Goal: Information Seeking & Learning: Learn about a topic

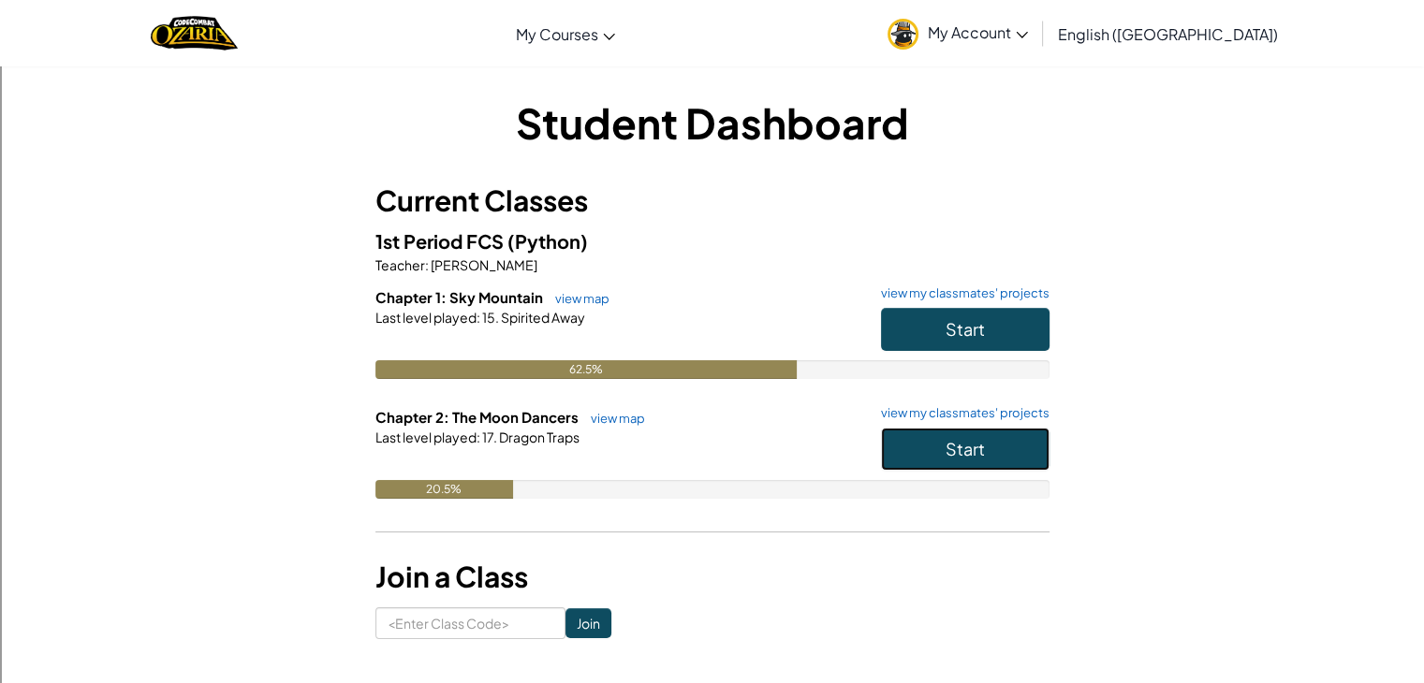
click at [929, 450] on button "Start" at bounding box center [965, 449] width 168 height 43
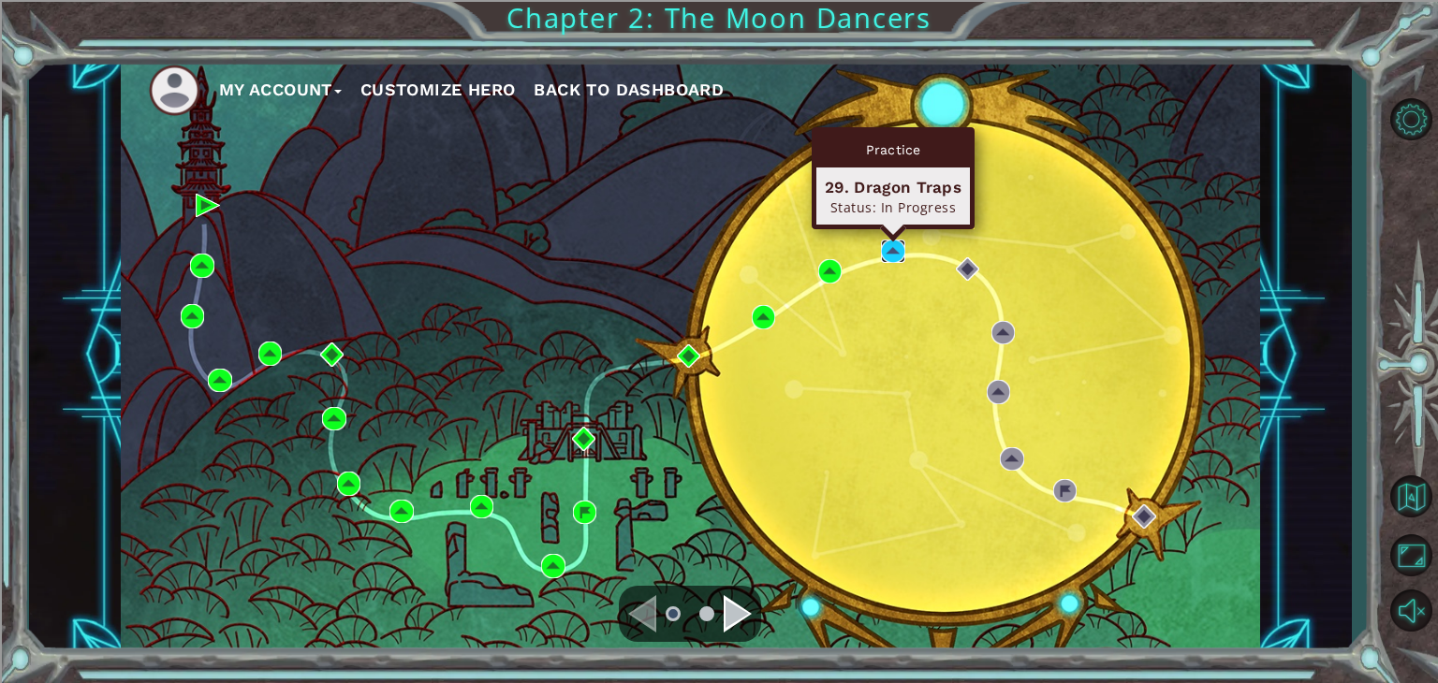
click at [889, 247] on img at bounding box center [893, 252] width 24 height 24
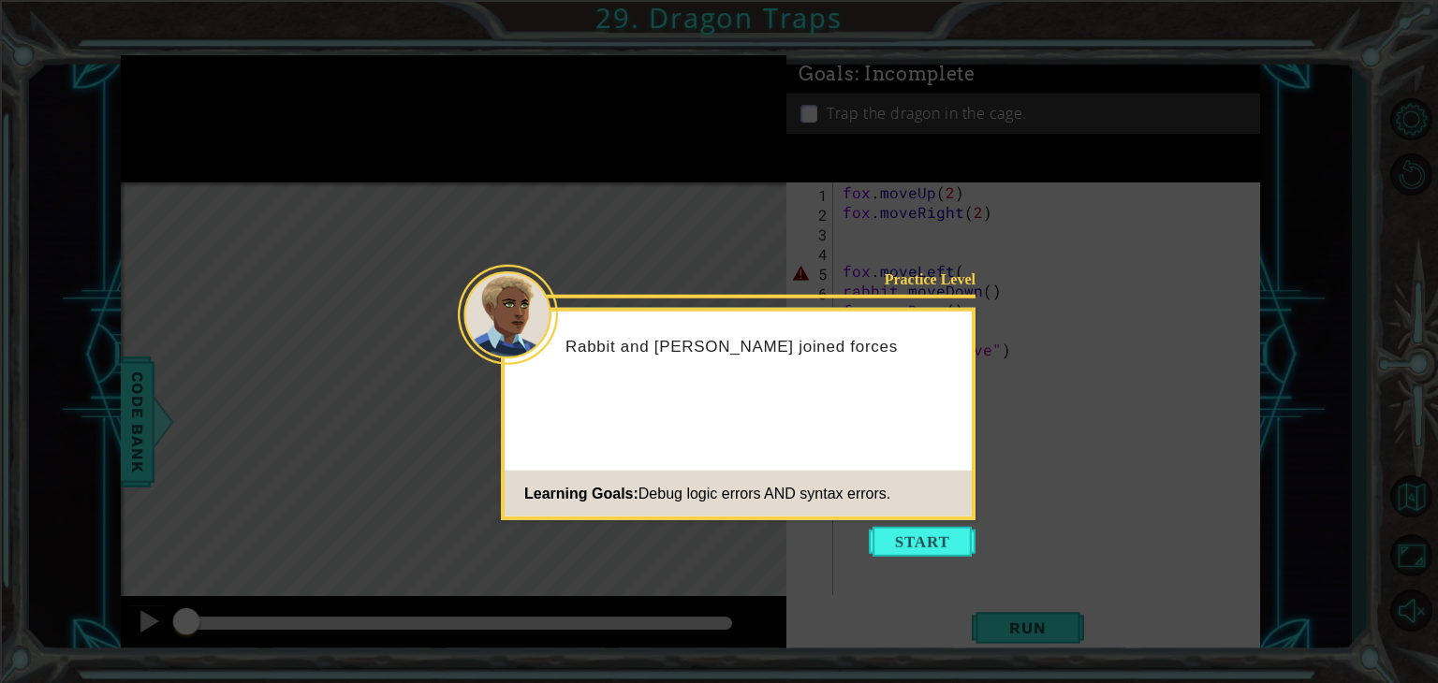
click at [918, 531] on button "Start" at bounding box center [922, 542] width 107 height 30
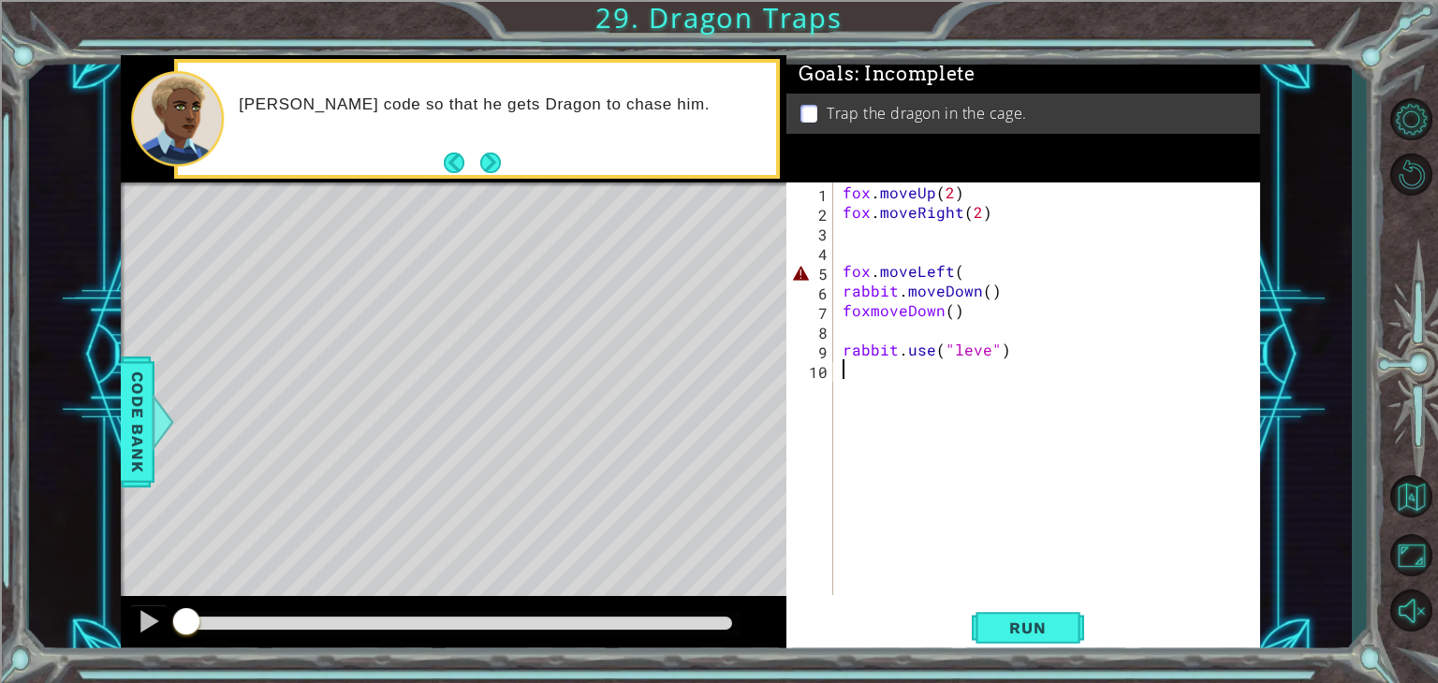
click at [951, 321] on div "fox . moveUp ( 2 ) fox . moveRight ( 2 ) fox . moveLeft ( rabbit . moveDown ( )…" at bounding box center [1052, 409] width 426 height 452
click at [980, 349] on div "fox . moveUp ( 2 ) fox . moveRight ( 2 ) fox . moveLeft ( rabbit . moveDown ( )…" at bounding box center [1052, 409] width 426 height 452
type textarea "rabbit.use("leve")"
click at [987, 360] on div "fox . moveUp ( 2 ) fox . moveRight ( 2 ) fox . moveLeft ( rabbit . moveDown ( )…" at bounding box center [1052, 409] width 426 height 452
click at [986, 351] on div "fox . moveUp ( 2 ) fox . moveRight ( 2 ) fox . moveLeft ( rabbit . moveDown ( )…" at bounding box center [1052, 409] width 426 height 452
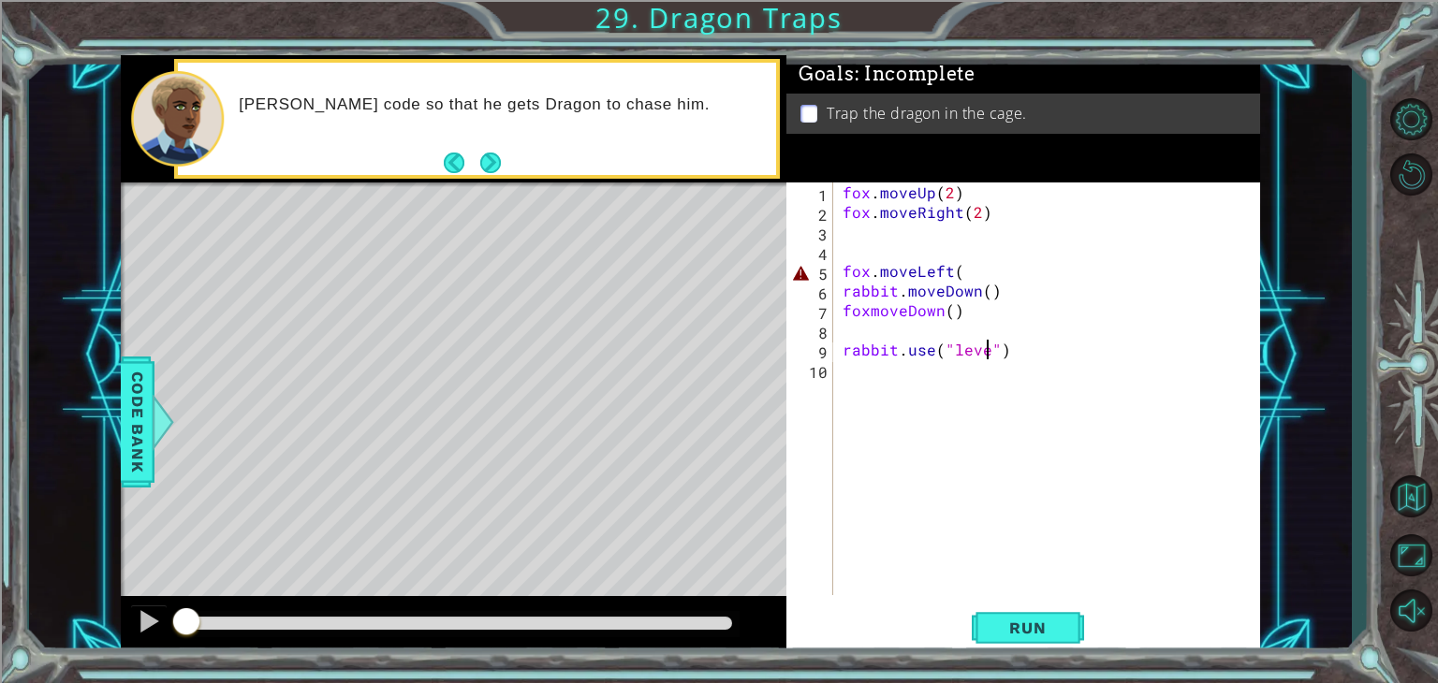
type textarea "rabbit.use("lever")"
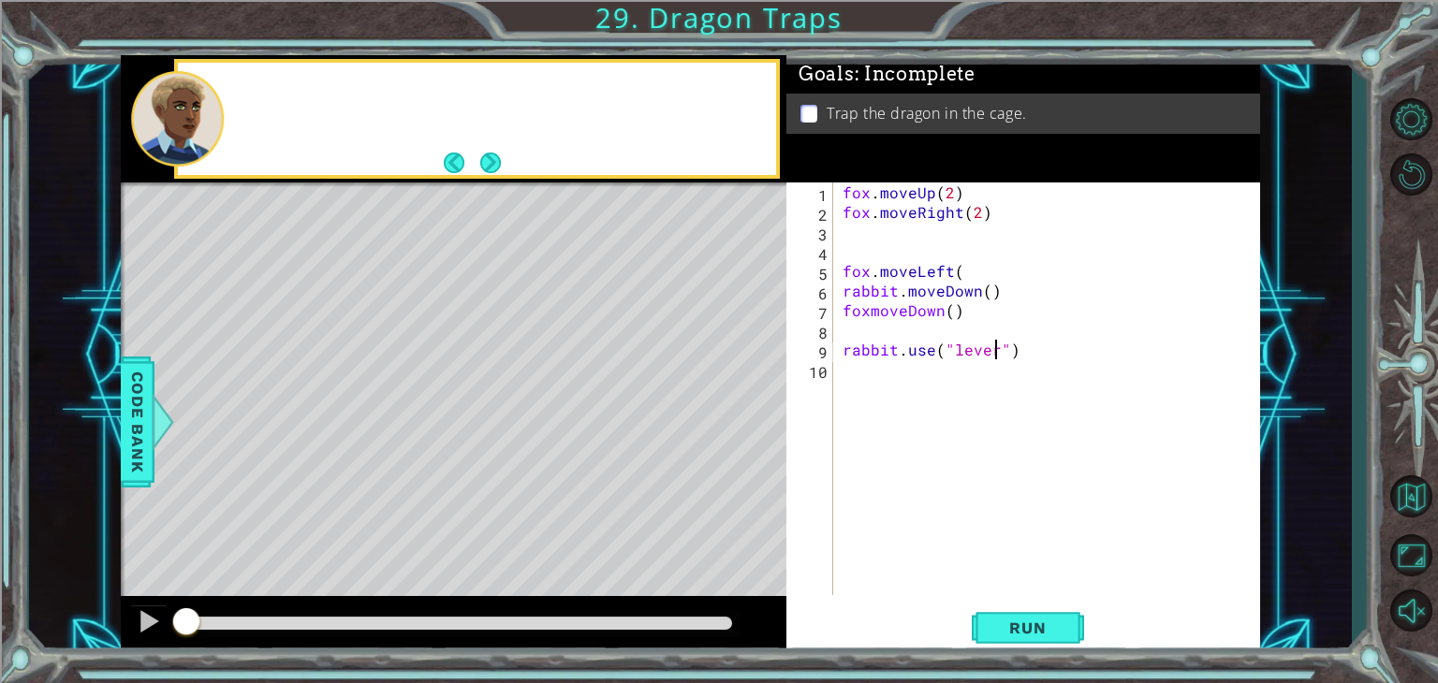
scroll to position [0, 9]
click at [1022, 233] on div "fox . moveUp ( 2 ) fox . moveRight ( 2 ) fox . moveLeft ( rabbit . moveDown ( )…" at bounding box center [1052, 409] width 426 height 452
click at [1048, 627] on span "Run" at bounding box center [1027, 628] width 74 height 19
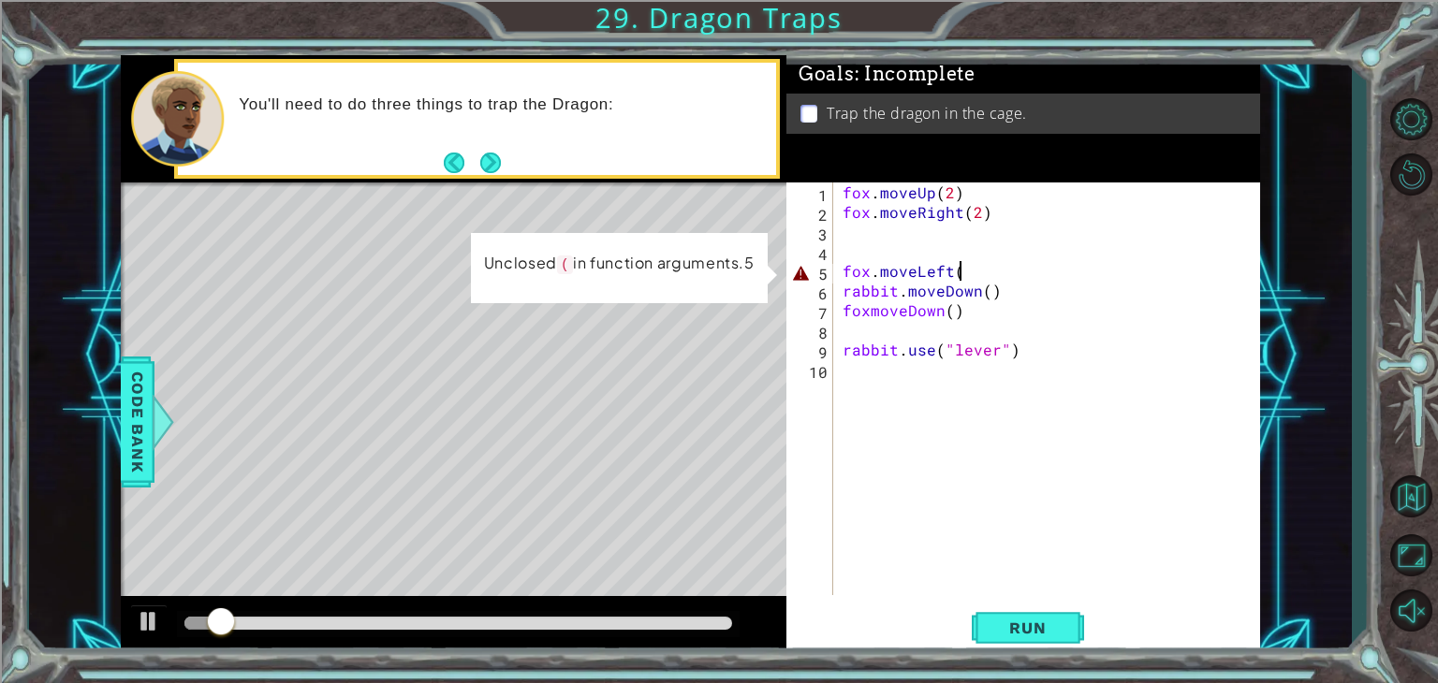
click at [985, 271] on div "fox . moveUp ( 2 ) fox . moveRight ( 2 ) fox . moveLeft ( rabbit . moveDown ( )…" at bounding box center [1052, 409] width 426 height 452
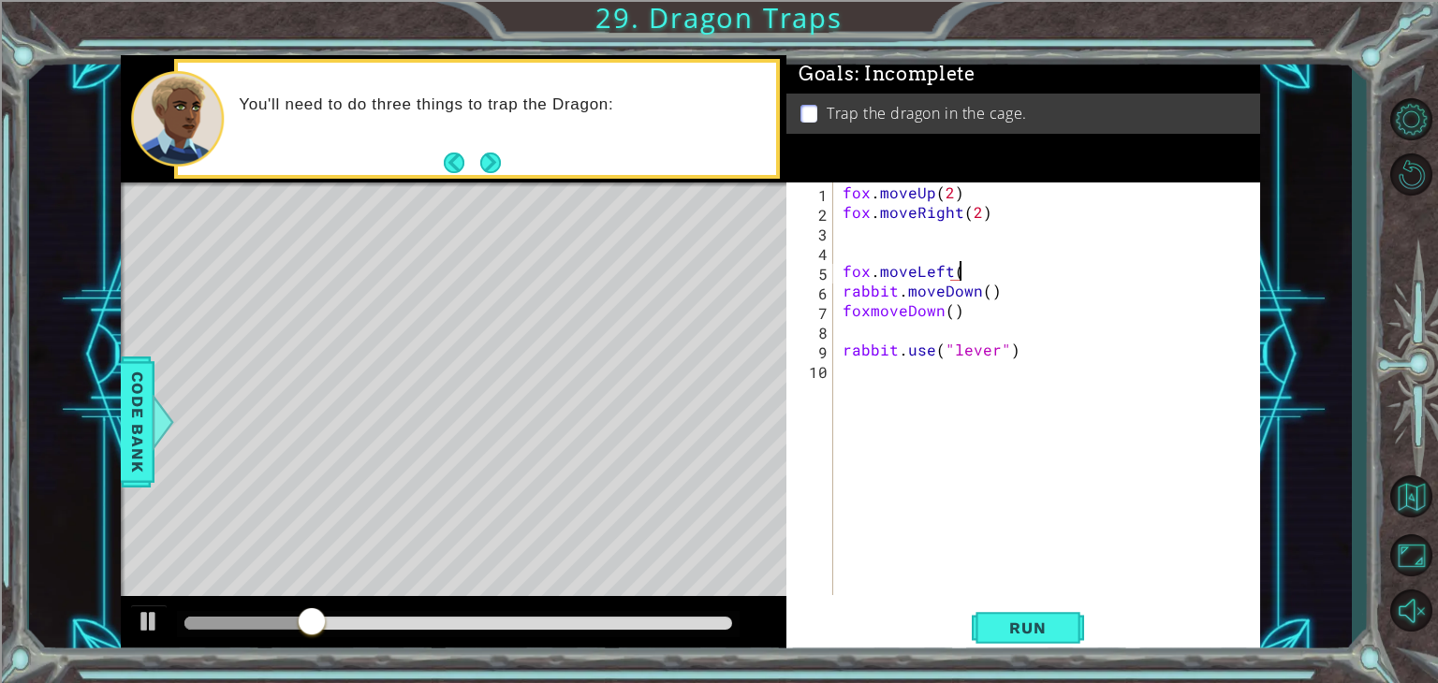
scroll to position [0, 7]
click at [1018, 620] on span "Run" at bounding box center [1027, 628] width 74 height 19
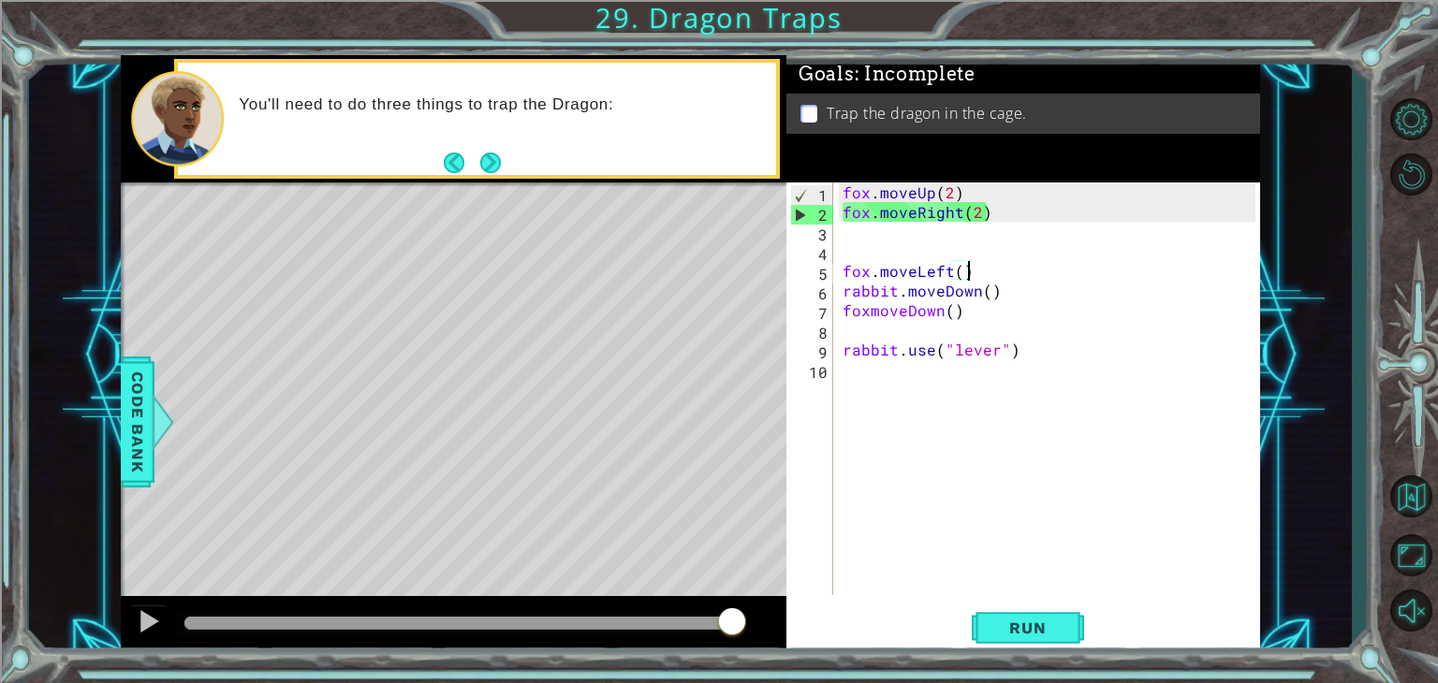
click at [983, 211] on div "fox . moveUp ( 2 ) fox . moveRight ( 2 ) fox . moveLeft ( ) rabbit . moveDown (…" at bounding box center [1052, 409] width 426 height 452
click at [977, 211] on div "fox . moveUp ( 2 ) fox . moveRight ( 2 ) fox . moveLeft ( ) rabbit . moveDown (…" at bounding box center [1052, 409] width 426 height 452
type textarea "fox.moveRight(1)"
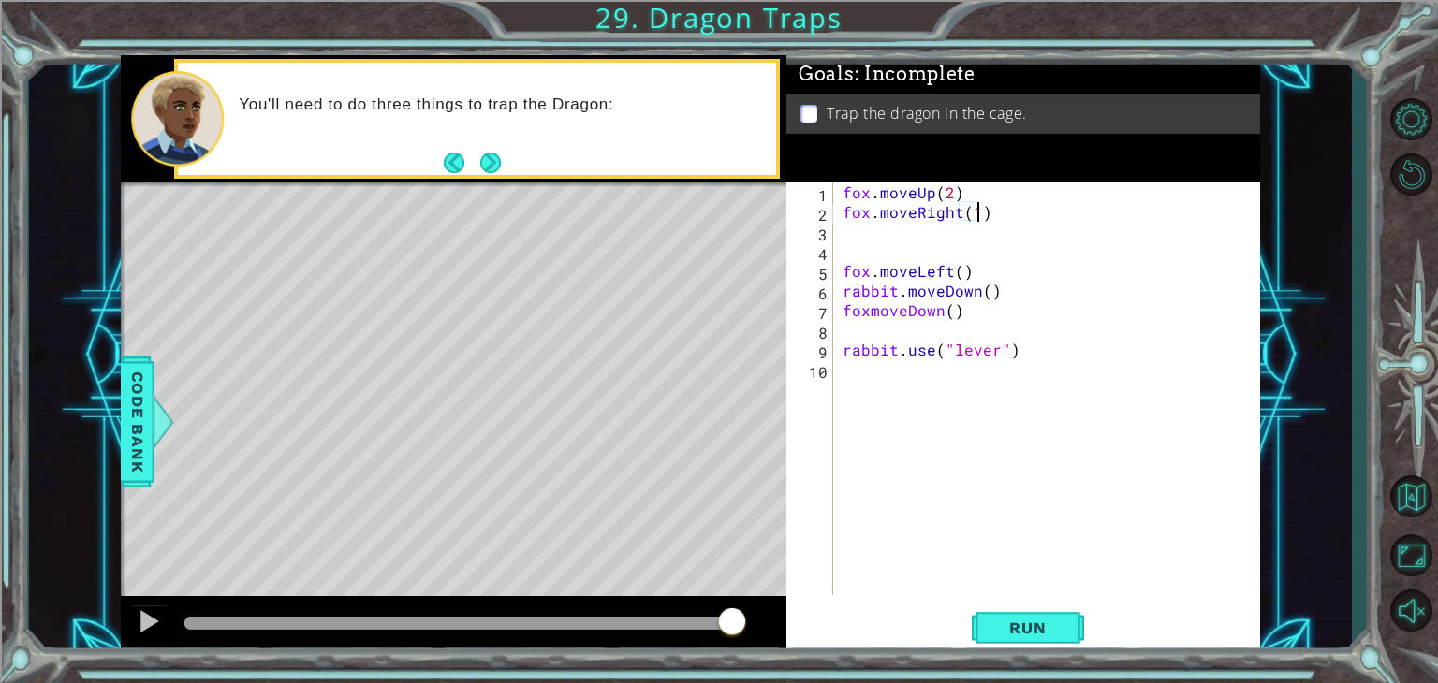
scroll to position [0, 7]
click at [868, 232] on div "fox . moveUp ( 2 ) fox . moveRight ( 1 ) fox . moveLeft ( ) rabbit . moveDown (…" at bounding box center [1052, 409] width 426 height 452
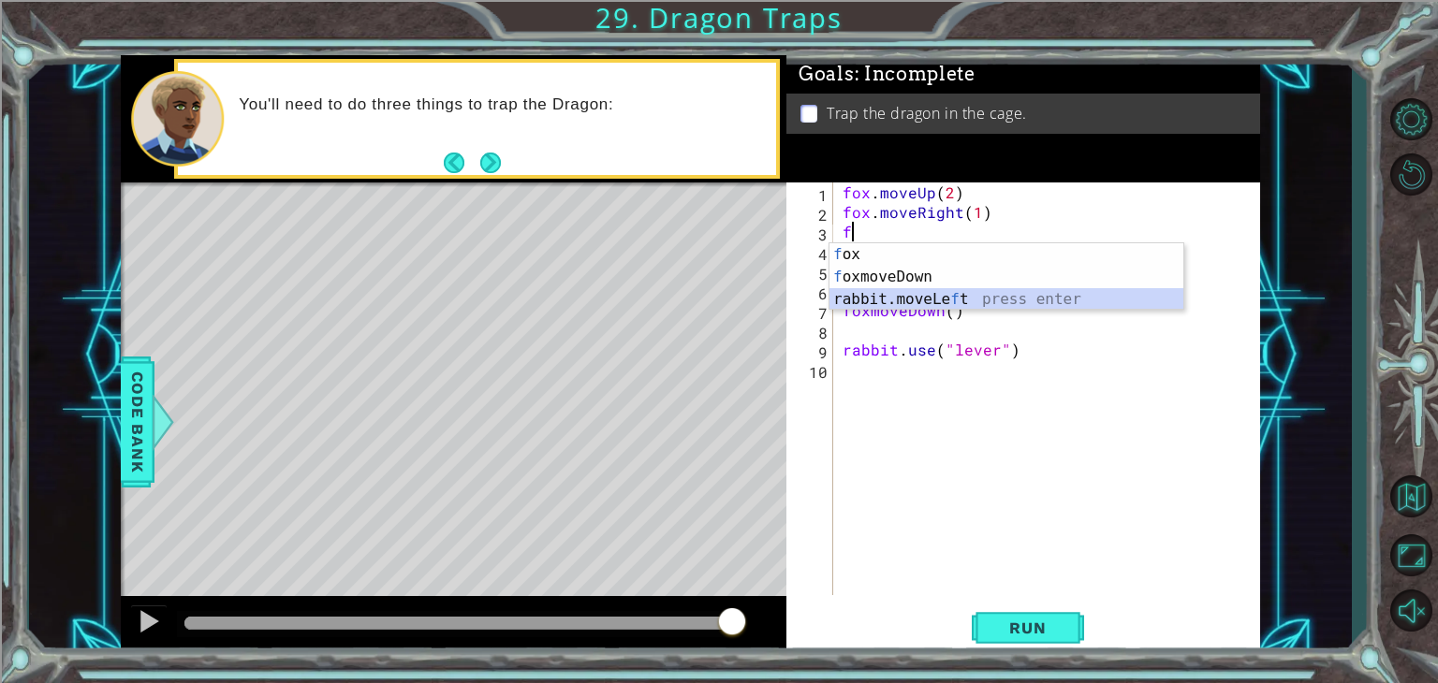
click at [893, 307] on div "f ox press enter f oxmoveDown press enter rabbit.moveLe f t press enter" at bounding box center [1006, 299] width 354 height 112
type textarea "rabbit.moveLeft(1)"
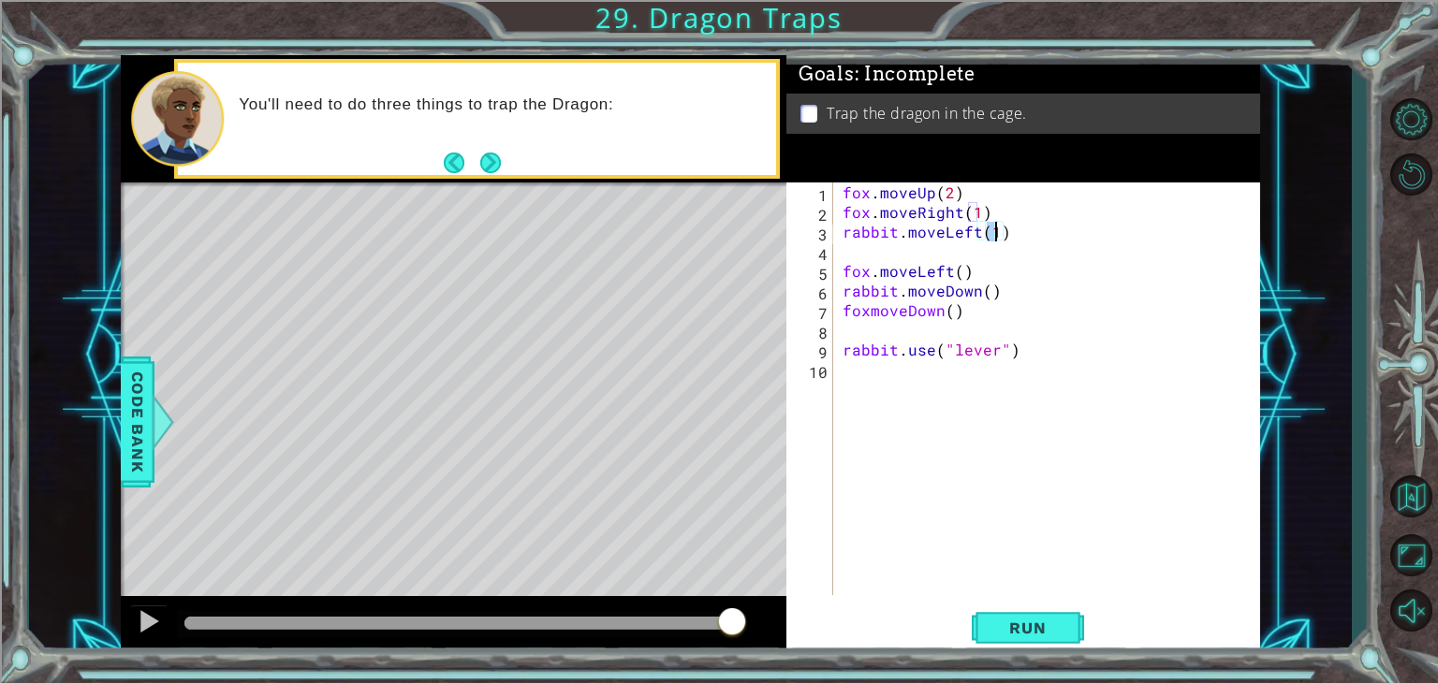
click at [951, 248] on div "fox . moveUp ( 2 ) fox . moveRight ( 1 ) rabbit . moveLeft ( 1 ) fox . moveLeft…" at bounding box center [1052, 409] width 426 height 452
type textarea "h"
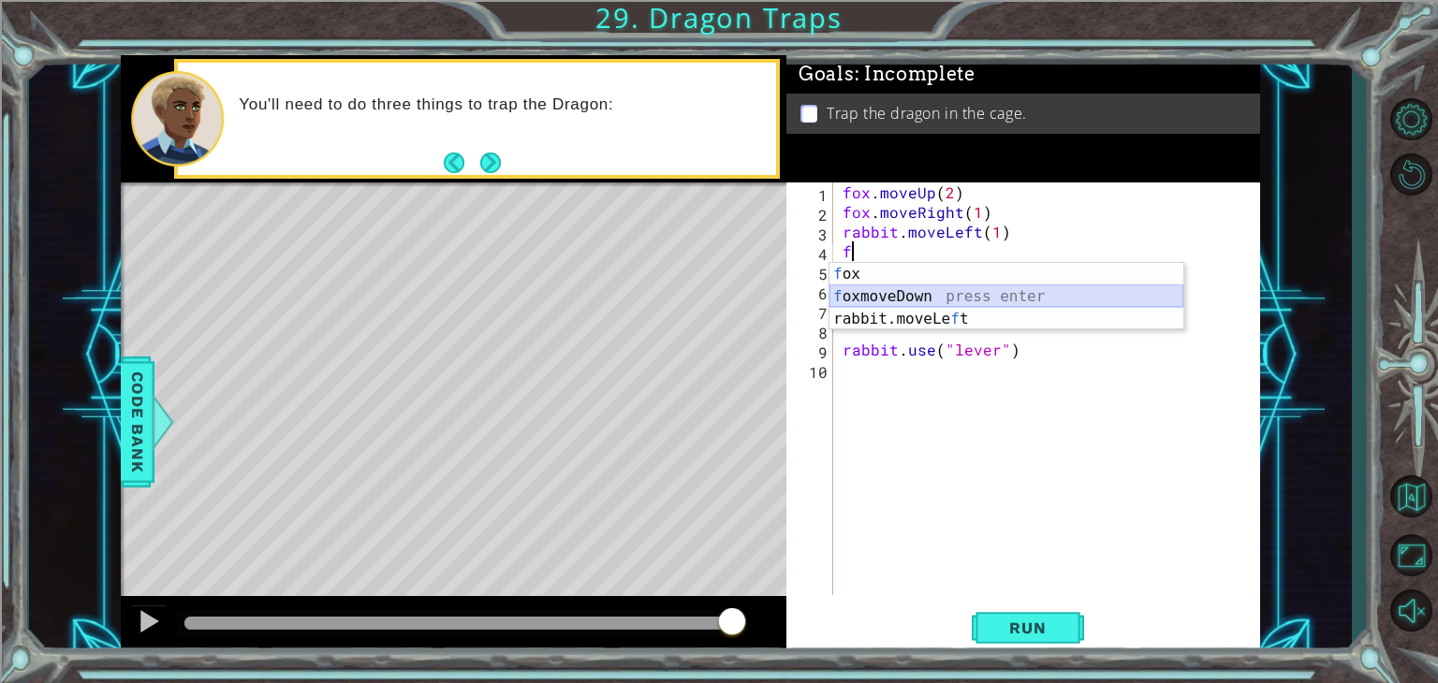
click at [910, 291] on div "f ox press enter f oxmoveDown press enter rabbit.moveLe f t press enter" at bounding box center [1006, 319] width 354 height 112
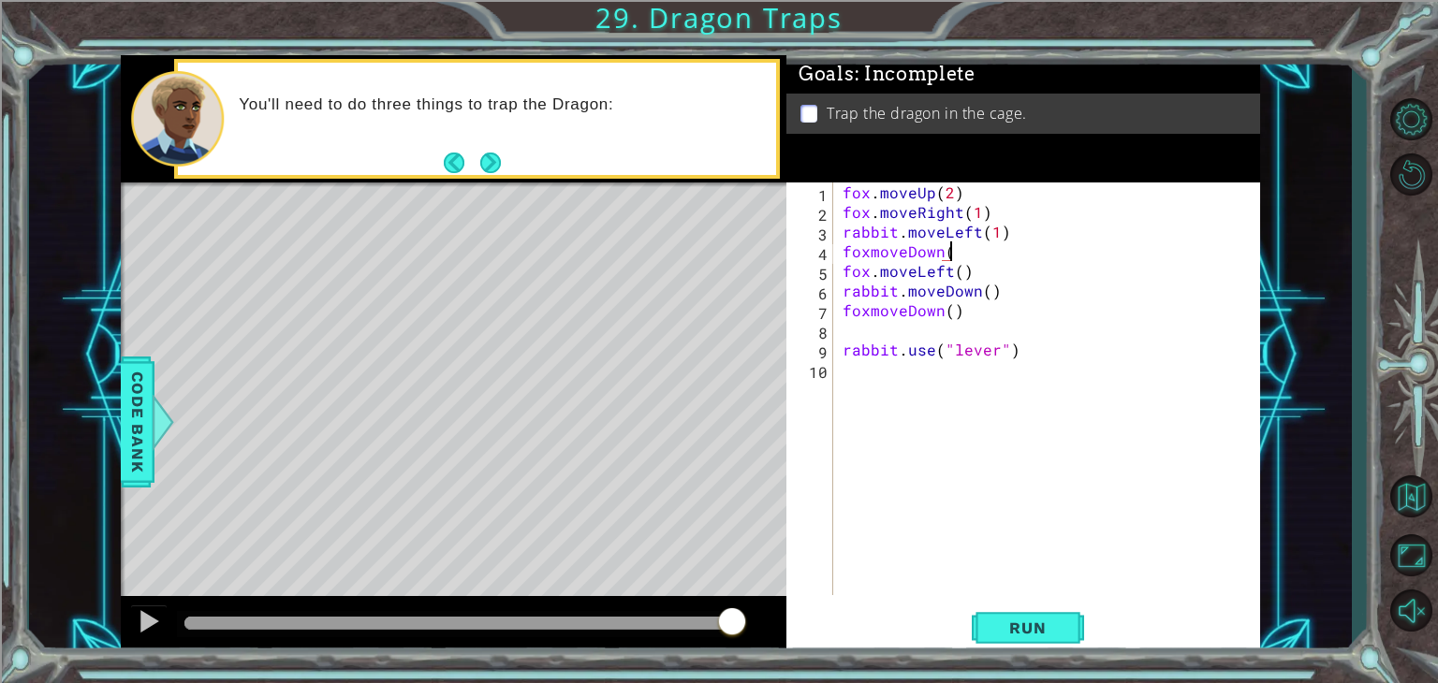
scroll to position [0, 6]
click at [947, 253] on div "fox . moveUp ( 2 ) fox . moveRight ( 1 ) rabbit . moveLeft ( 1 ) foxmoveDown ( …" at bounding box center [1052, 409] width 426 height 452
click at [991, 607] on button "Run" at bounding box center [1028, 629] width 112 height 48
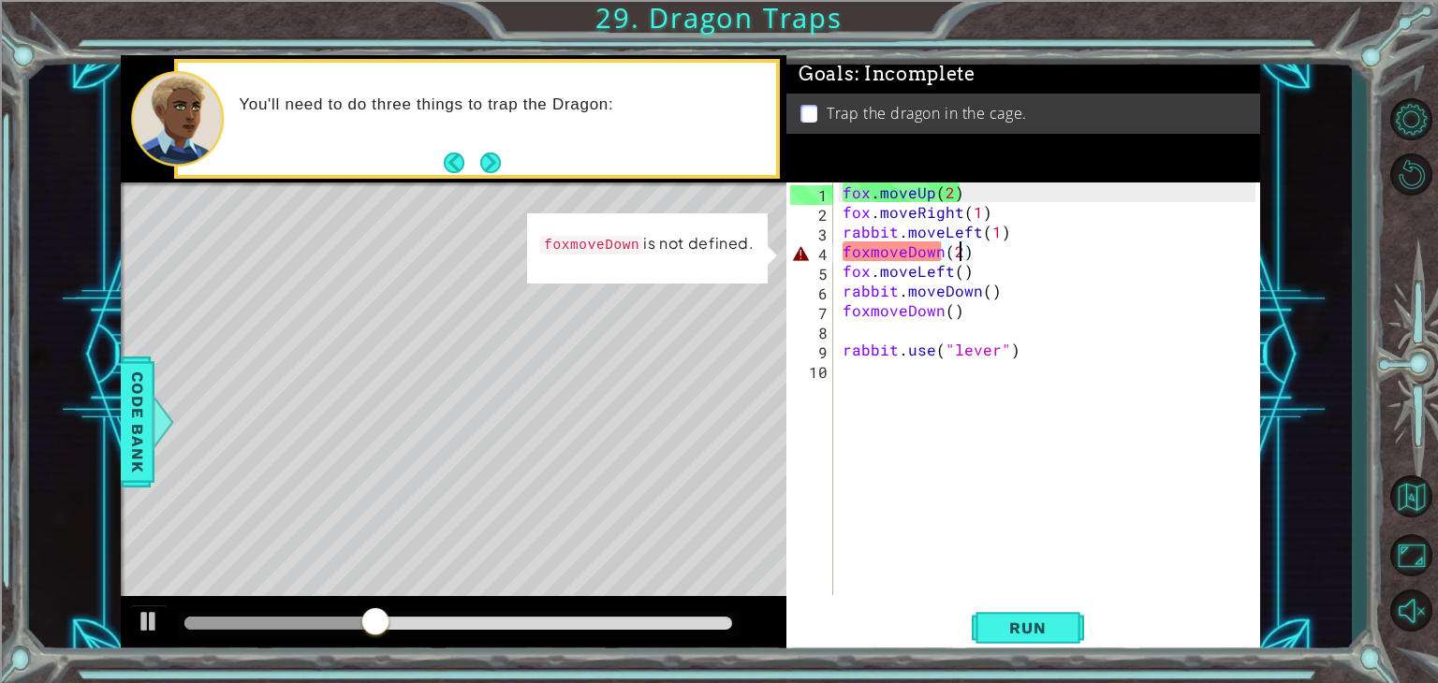
click at [1027, 276] on div "fox . moveUp ( 2 ) fox . moveRight ( 1 ) rabbit . moveLeft ( 1 ) foxmoveDown ( …" at bounding box center [1052, 409] width 426 height 452
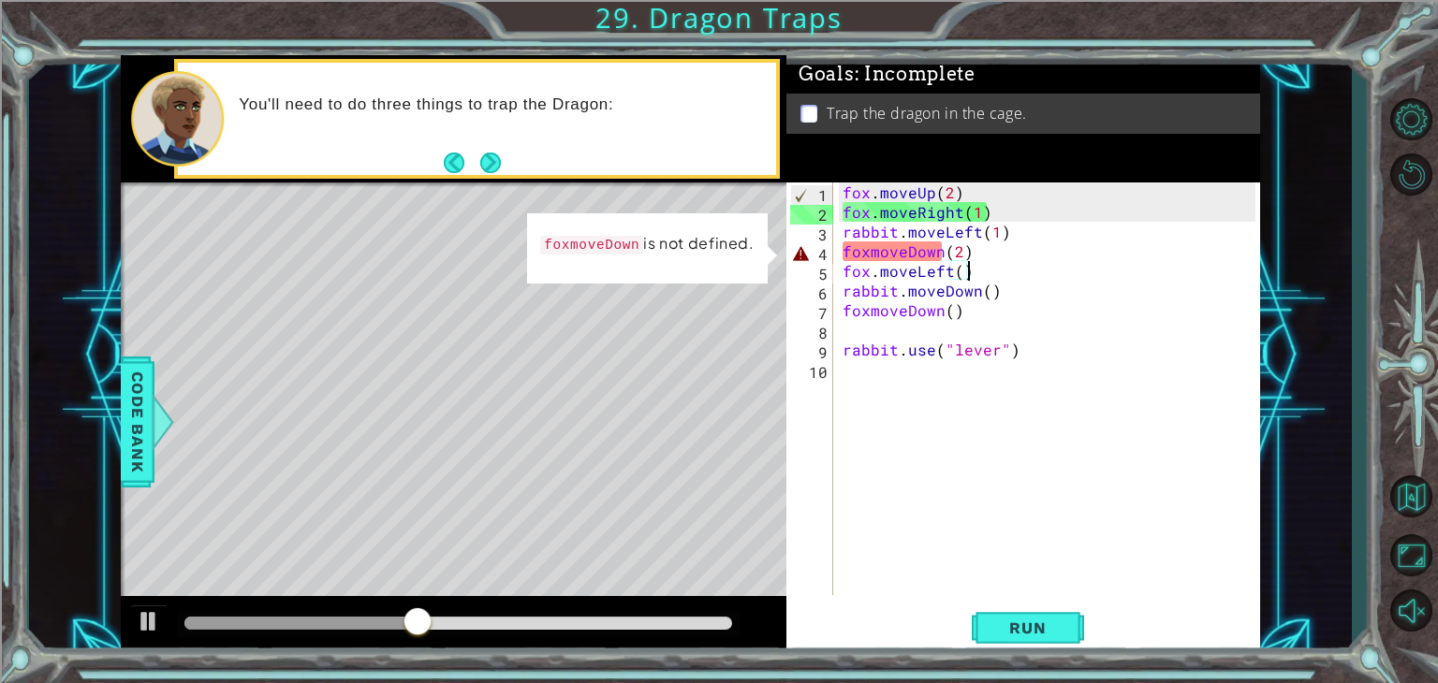
click at [1063, 312] on div "fox . moveUp ( 2 ) fox . moveRight ( 1 ) rabbit . moveLeft ( 1 ) foxmoveDown ( …" at bounding box center [1052, 409] width 426 height 452
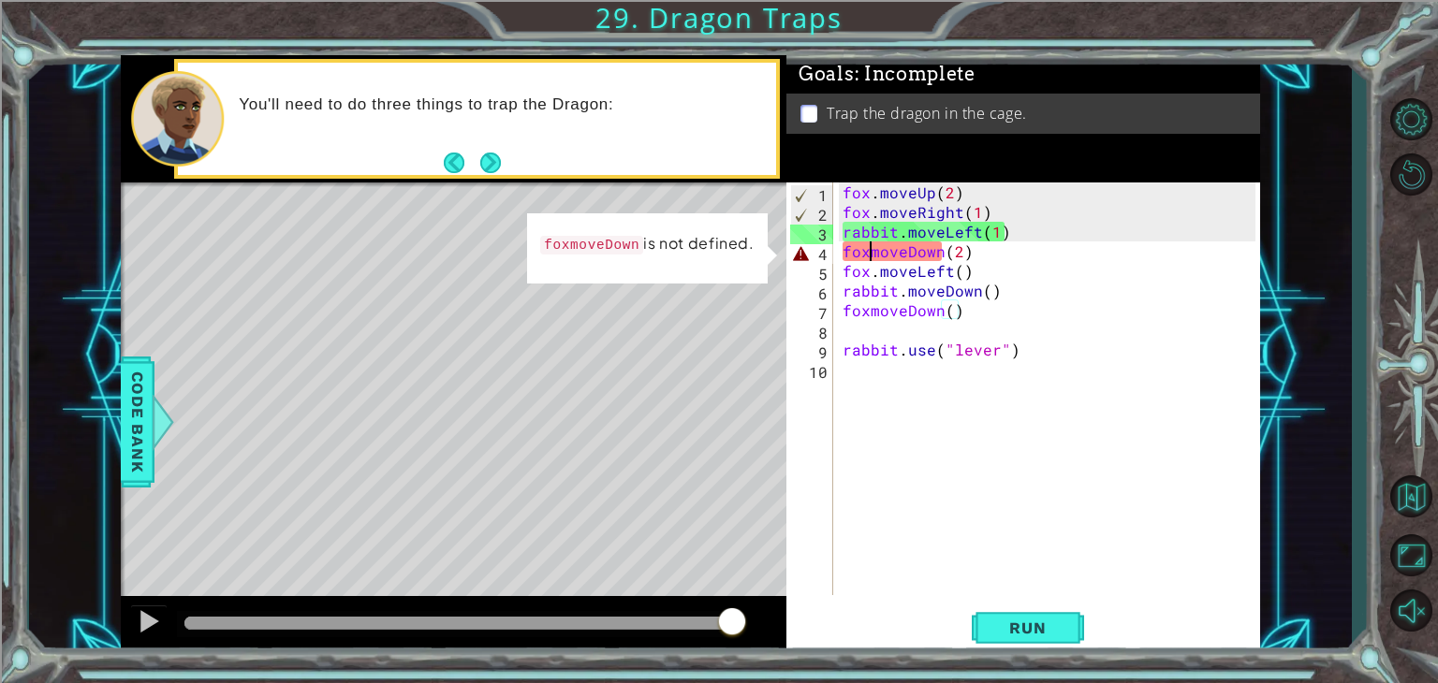
click at [868, 253] on div "fox . moveUp ( 2 ) fox . moveRight ( 1 ) rabbit . moveLeft ( 1 ) foxmoveDown ( …" at bounding box center [1052, 409] width 426 height 452
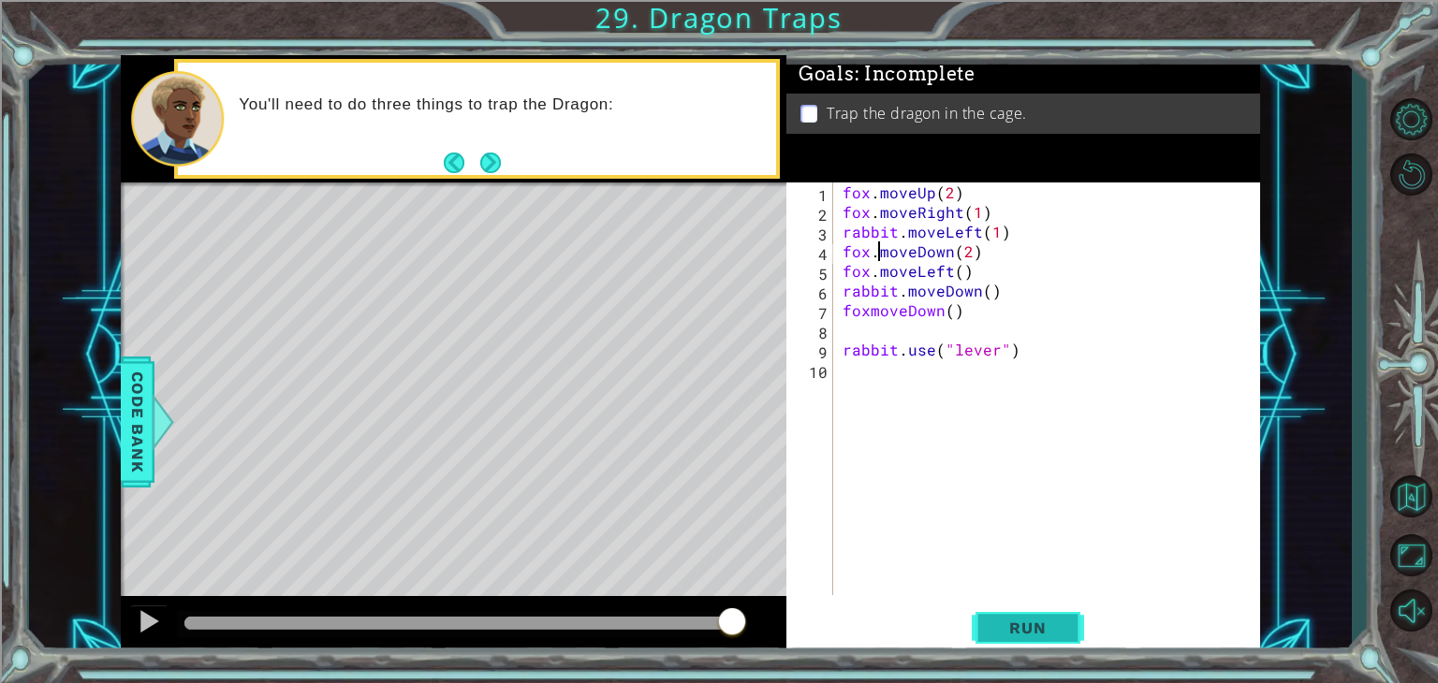
type textarea "fox.moveDown(2)"
click at [1025, 623] on button "Run" at bounding box center [1028, 629] width 112 height 48
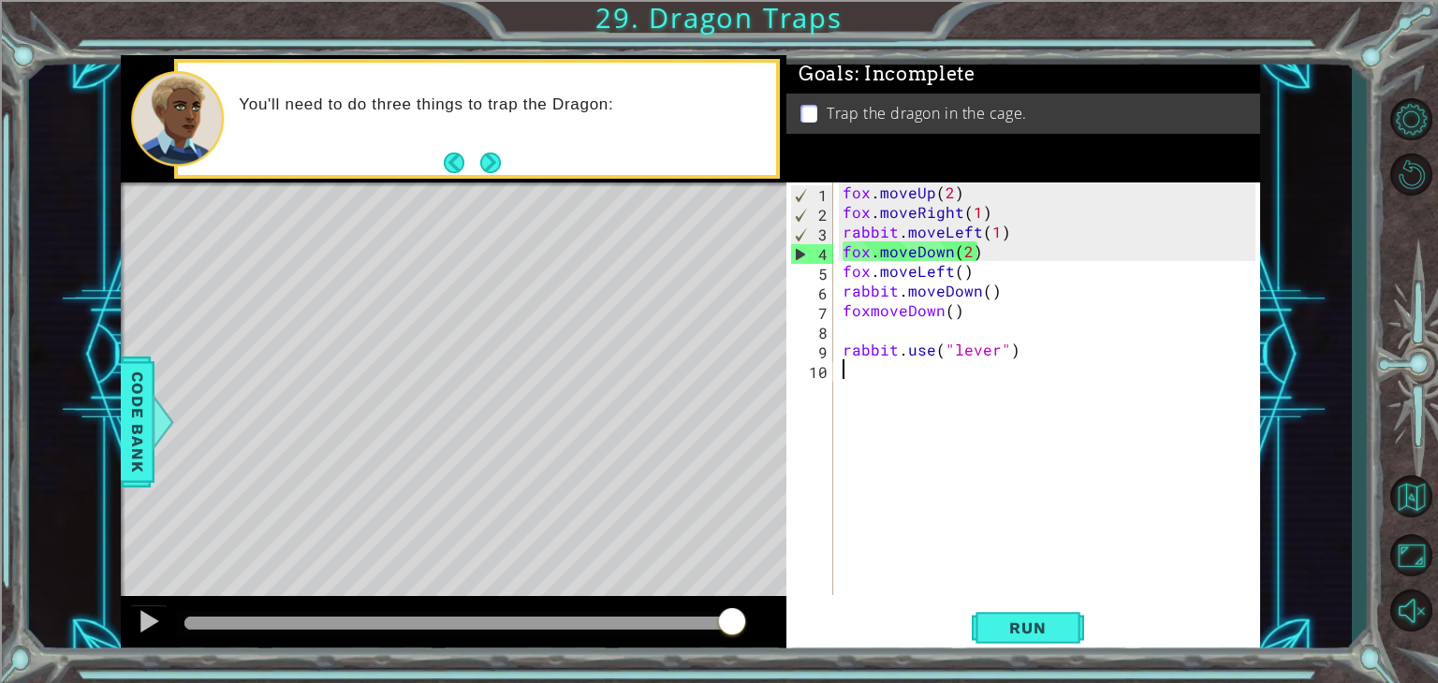
click at [978, 578] on div "fox . moveUp ( 2 ) fox . moveRight ( 1 ) rabbit . moveLeft ( 1 ) fox . moveDown…" at bounding box center [1052, 409] width 426 height 452
click at [910, 251] on div "fox . moveUp ( 2 ) fox . moveRight ( 1 ) rabbit . moveLeft ( 1 ) fox . moveDown…" at bounding box center [1052, 409] width 426 height 452
click at [926, 271] on div "fox . moveUp ( 2 ) fox . moveRight ( 1 ) rabbit . moveLeft ( 1 ) fox . moveDown…" at bounding box center [1052, 409] width 426 height 452
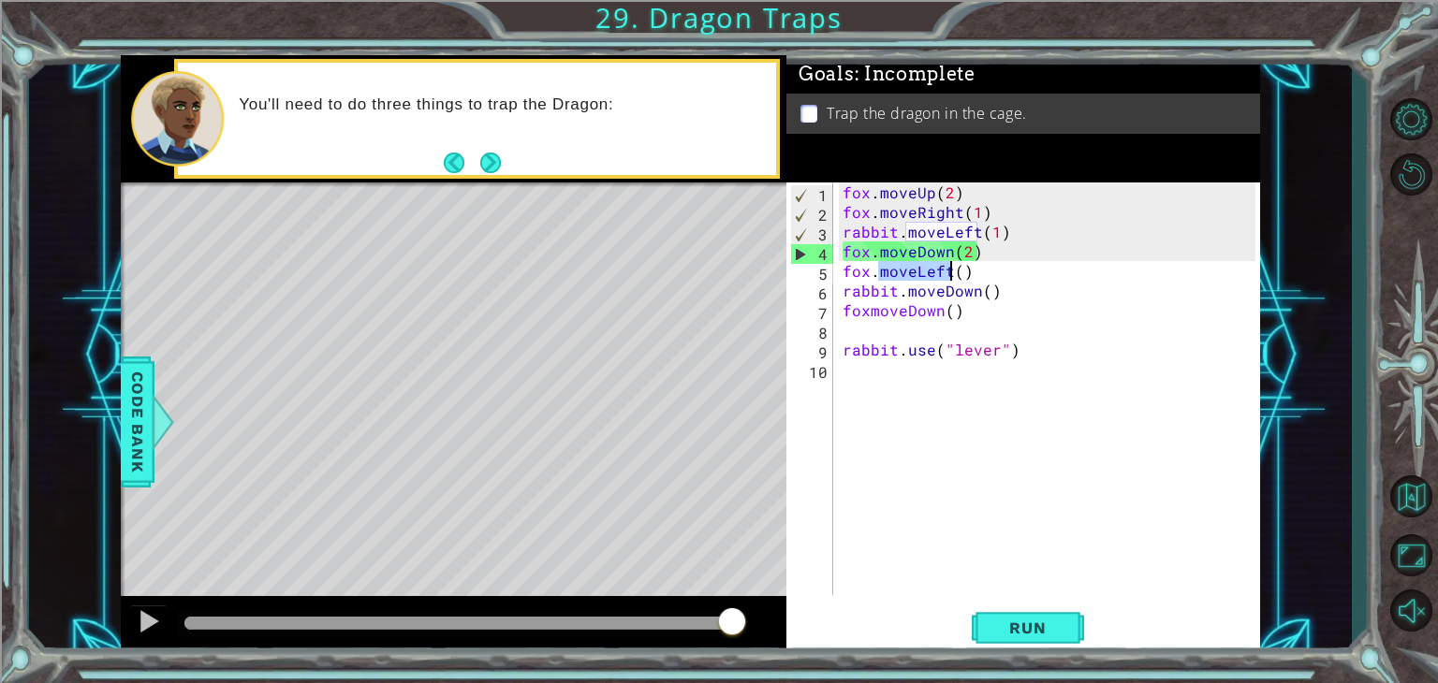
click at [926, 271] on div "fox . moveUp ( 2 ) fox . moveRight ( 1 ) rabbit . moveLeft ( 1 ) fox . moveDown…" at bounding box center [1052, 409] width 426 height 452
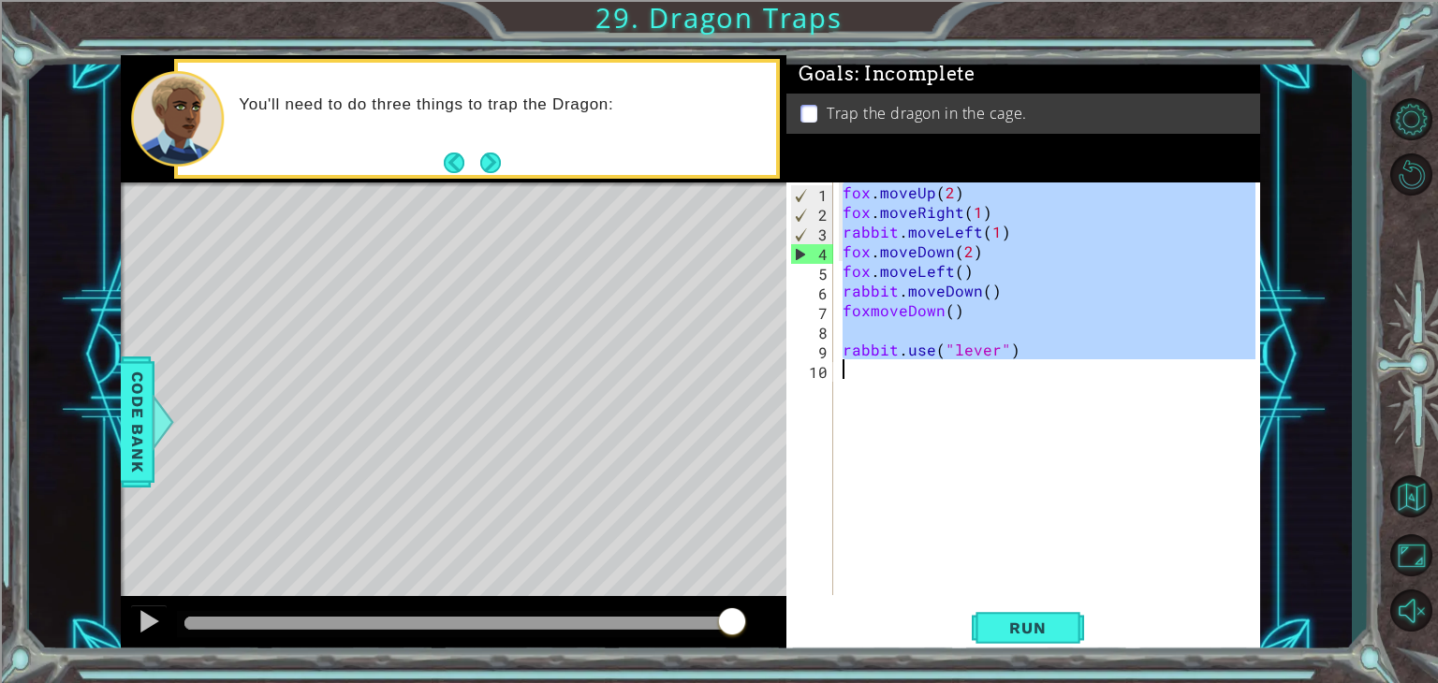
click at [926, 271] on div "fox . moveUp ( 2 ) fox . moveRight ( 1 ) rabbit . moveLeft ( 1 ) fox . moveDown…" at bounding box center [1052, 409] width 426 height 452
type textarea "rabbit.use("lever")"
click at [1031, 485] on div "fox . moveUp ( 2 ) fox . moveRight ( 1 ) rabbit . moveLeft ( 1 ) fox . moveDown…" at bounding box center [1047, 389] width 417 height 413
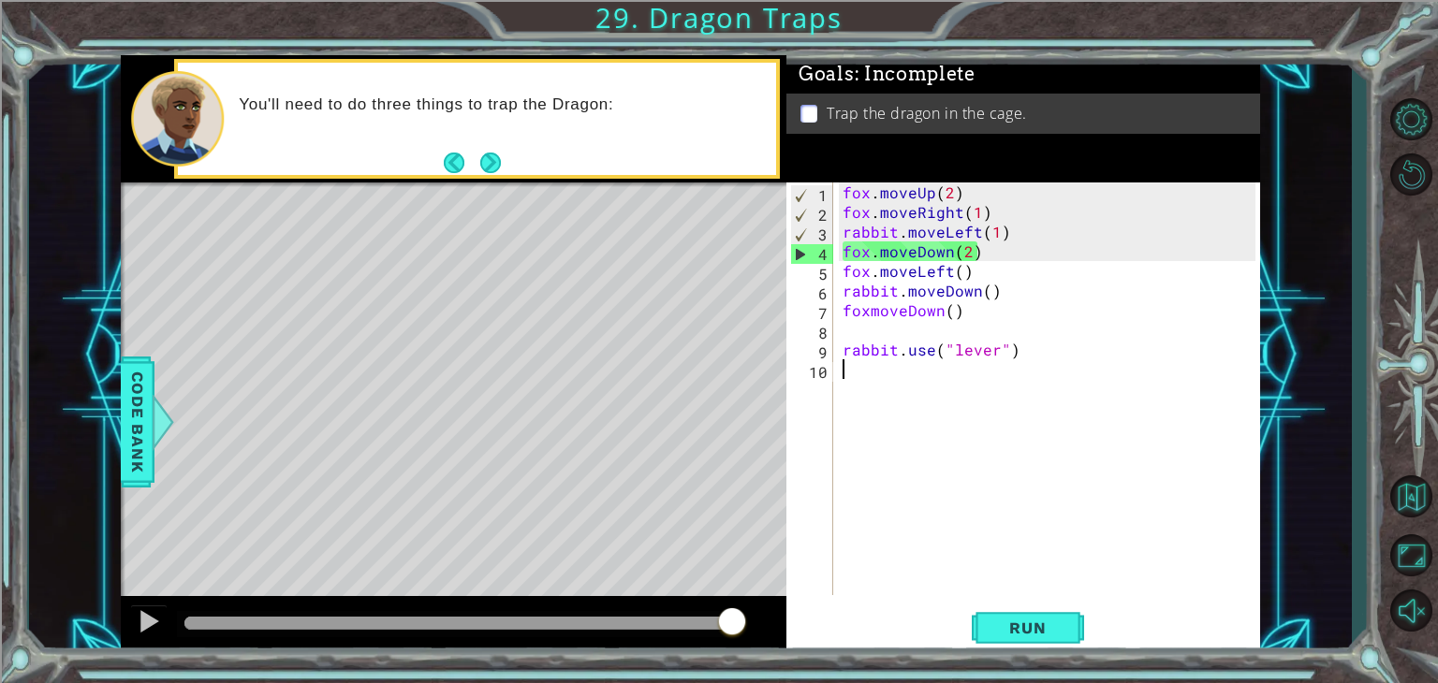
click at [966, 274] on div "fox . moveUp ( 2 ) fox . moveRight ( 1 ) rabbit . moveLeft ( 1 ) fox . moveDown…" at bounding box center [1052, 409] width 426 height 452
click at [960, 274] on div "fox . moveUp ( 2 ) fox . moveRight ( 1 ) rabbit . moveLeft ( 1 ) fox . moveDown…" at bounding box center [1052, 409] width 426 height 452
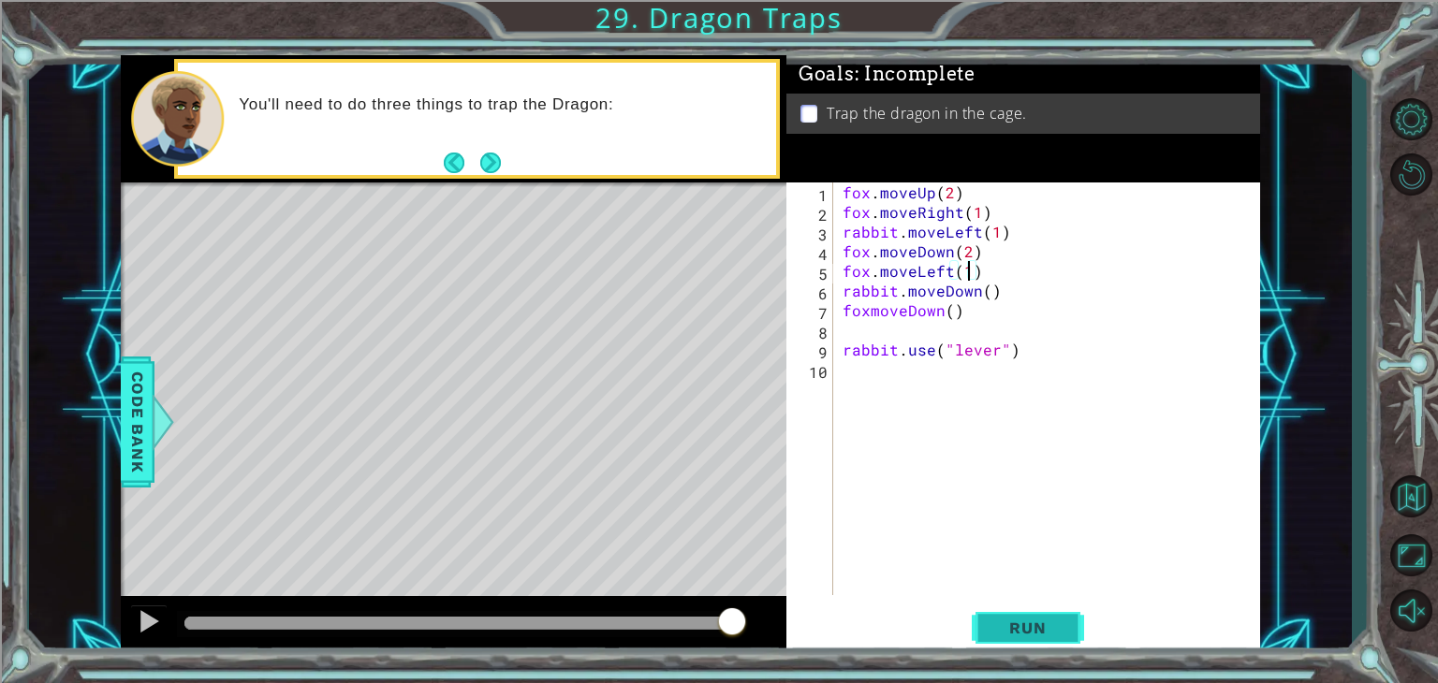
click at [1024, 640] on button "Run" at bounding box center [1028, 629] width 112 height 48
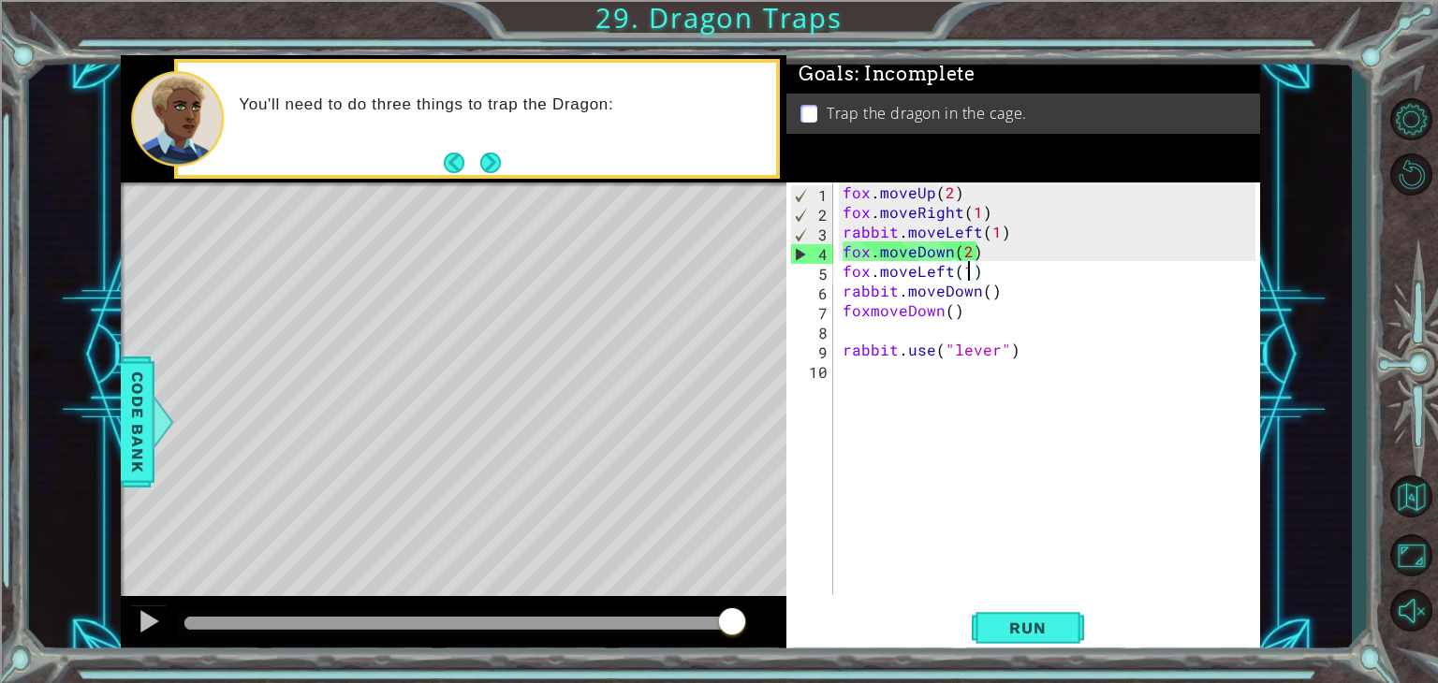
click at [987, 295] on div "fox . moveUp ( 2 ) fox . moveRight ( 1 ) rabbit . moveLeft ( 1 ) fox . moveDown…" at bounding box center [1052, 409] width 426 height 452
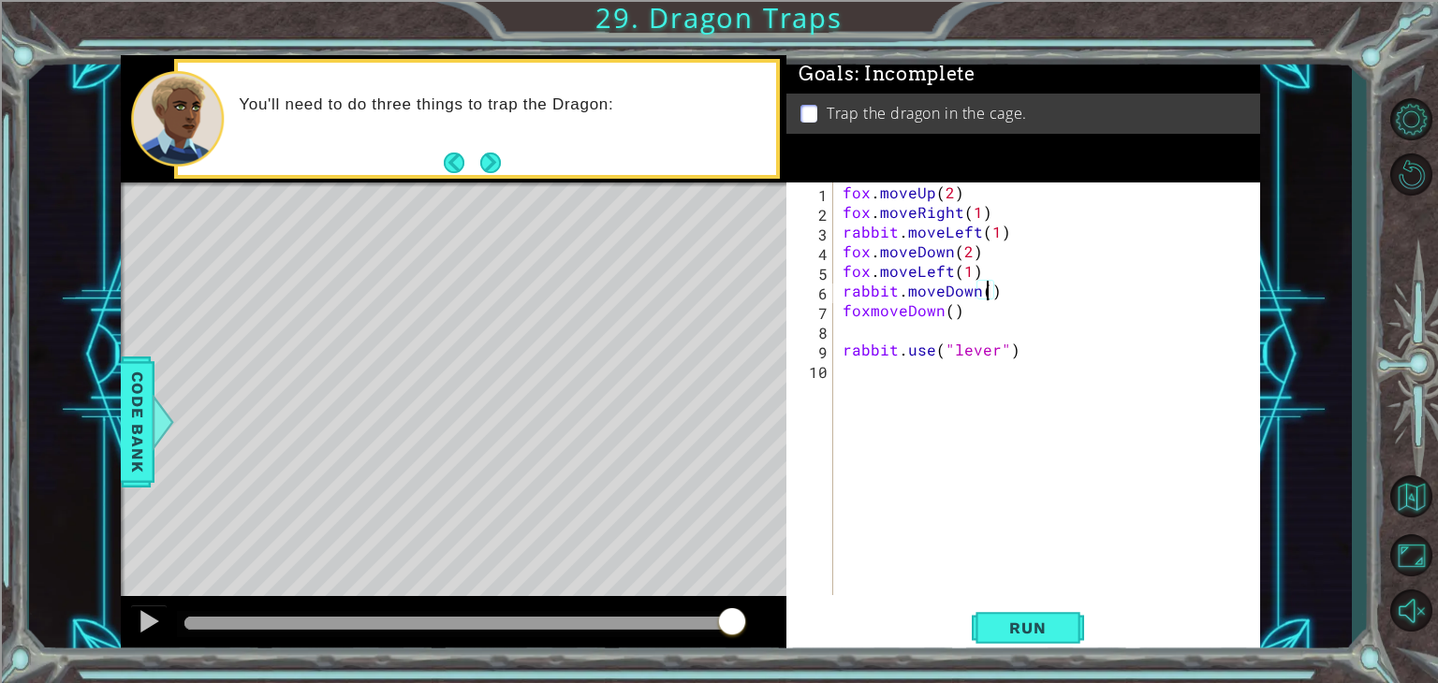
scroll to position [0, 8]
click at [943, 308] on div "fox . moveUp ( 2 ) fox . moveRight ( 1 ) rabbit . moveLeft ( 1 ) fox . moveDown…" at bounding box center [1052, 409] width 426 height 452
click at [956, 311] on div "fox . moveUp ( 2 ) fox . moveRight ( 1 ) rabbit . moveLeft ( 1 ) fox . moveDown…" at bounding box center [1052, 409] width 426 height 452
click at [947, 315] on div "fox . moveUp ( 2 ) fox . moveRight ( 1 ) rabbit . moveLeft ( 1 ) fox . moveDown…" at bounding box center [1047, 389] width 417 height 413
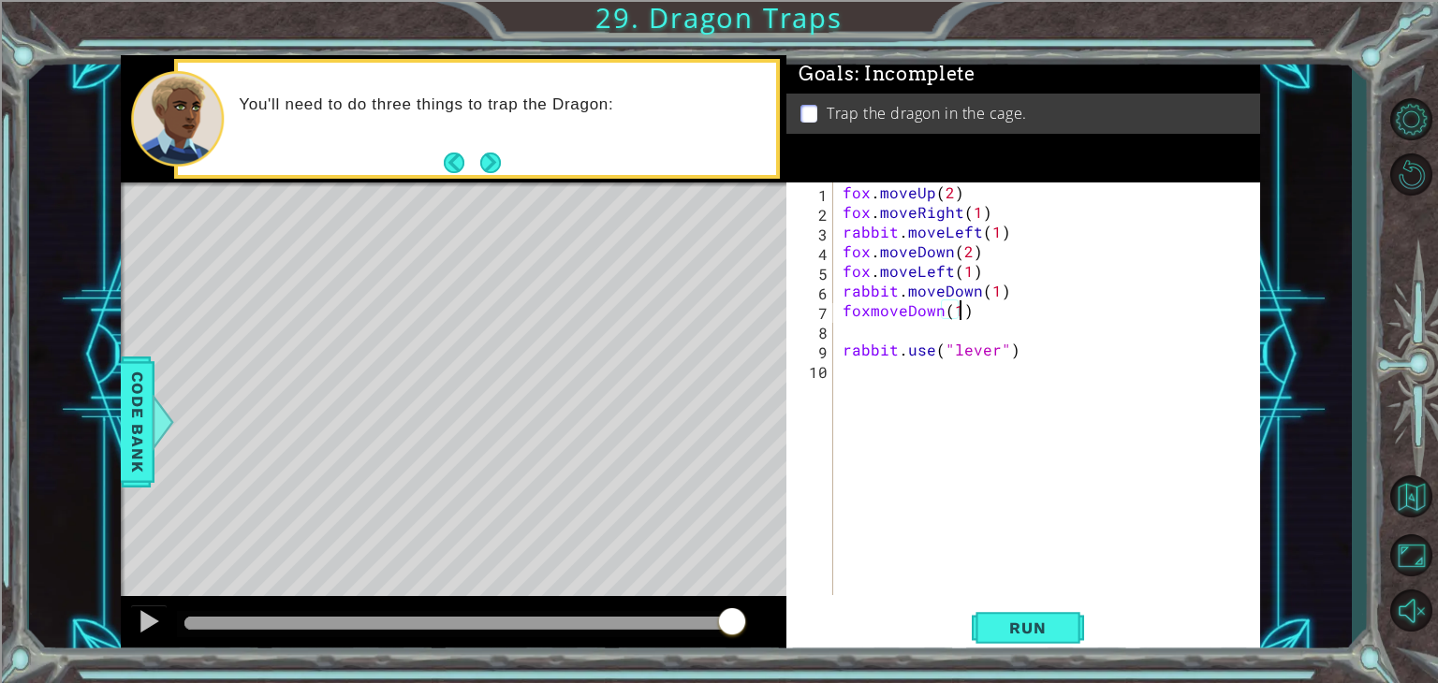
scroll to position [0, 7]
drag, startPoint x: 990, startPoint y: 622, endPoint x: 985, endPoint y: 614, distance: 10.1
click at [988, 622] on button "Run" at bounding box center [1028, 629] width 112 height 48
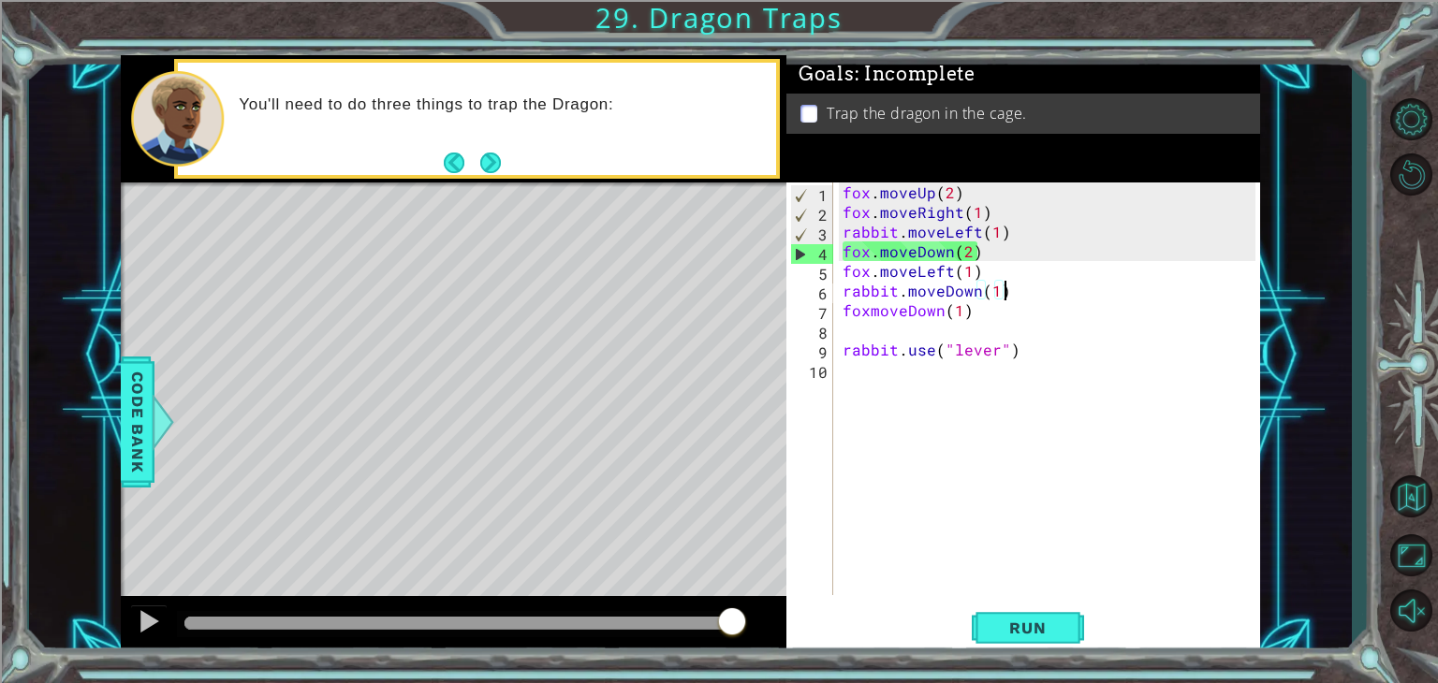
click at [1035, 292] on div "fox . moveUp ( 2 ) fox . moveRight ( 1 ) rabbit . moveLeft ( 1 ) fox . moveDown…" at bounding box center [1052, 409] width 426 height 452
click at [1021, 276] on div "fox . moveUp ( 2 ) fox . moveRight ( 1 ) rabbit . moveLeft ( 1 ) fox . moveDown…" at bounding box center [1052, 409] width 426 height 452
drag, startPoint x: 1022, startPoint y: 274, endPoint x: 1030, endPoint y: 264, distance: 12.7
click at [1030, 264] on div "fox . moveUp ( 2 ) fox . moveRight ( 1 ) rabbit . moveLeft ( 1 ) fox . moveDown…" at bounding box center [1052, 409] width 426 height 452
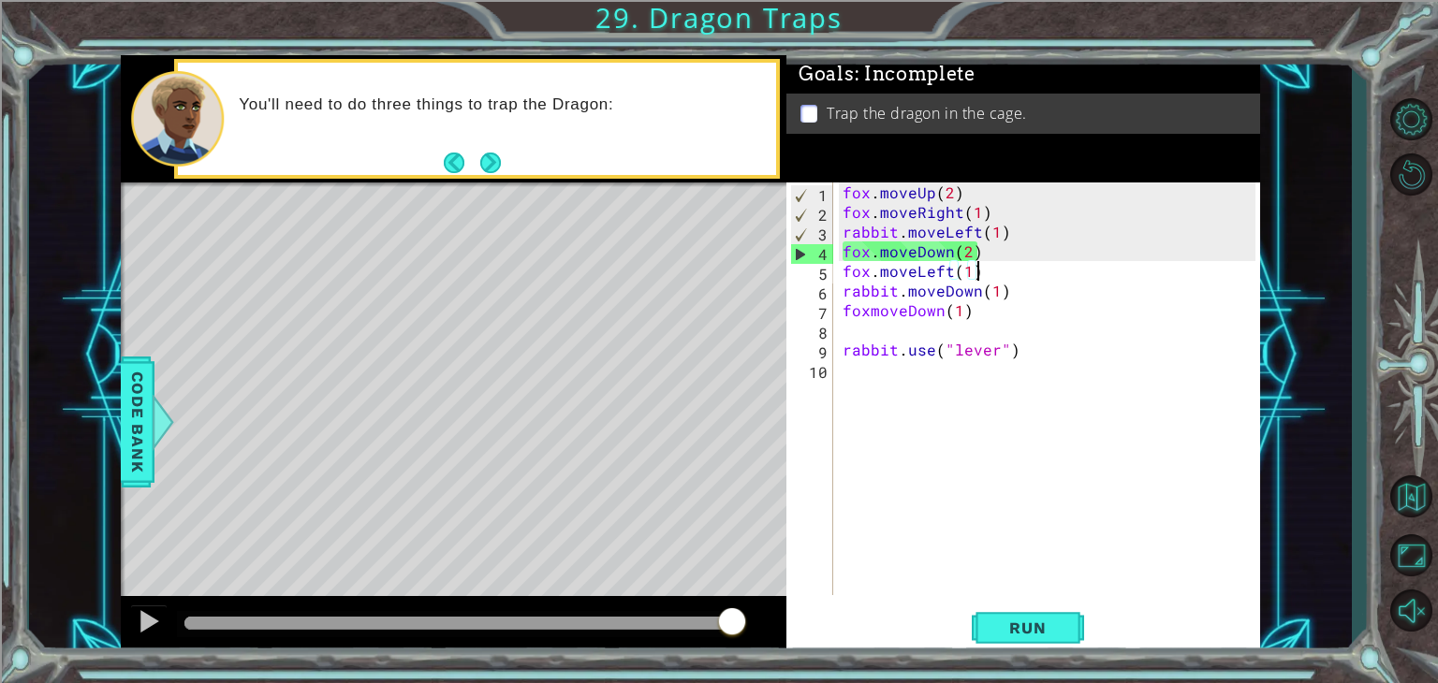
click at [1030, 264] on div "fox . moveUp ( 2 ) fox . moveRight ( 1 ) rabbit . moveLeft ( 1 ) fox . moveDown…" at bounding box center [1052, 409] width 426 height 452
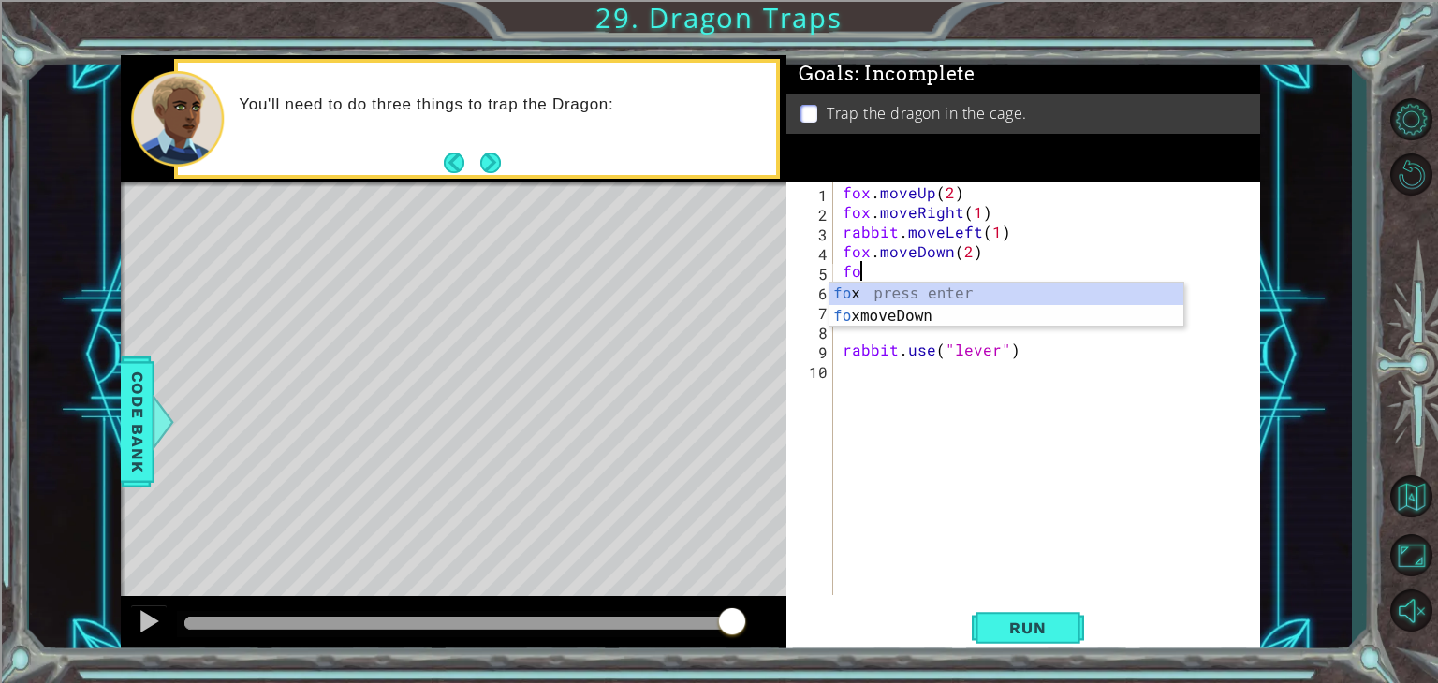
scroll to position [0, 0]
type textarea "f"
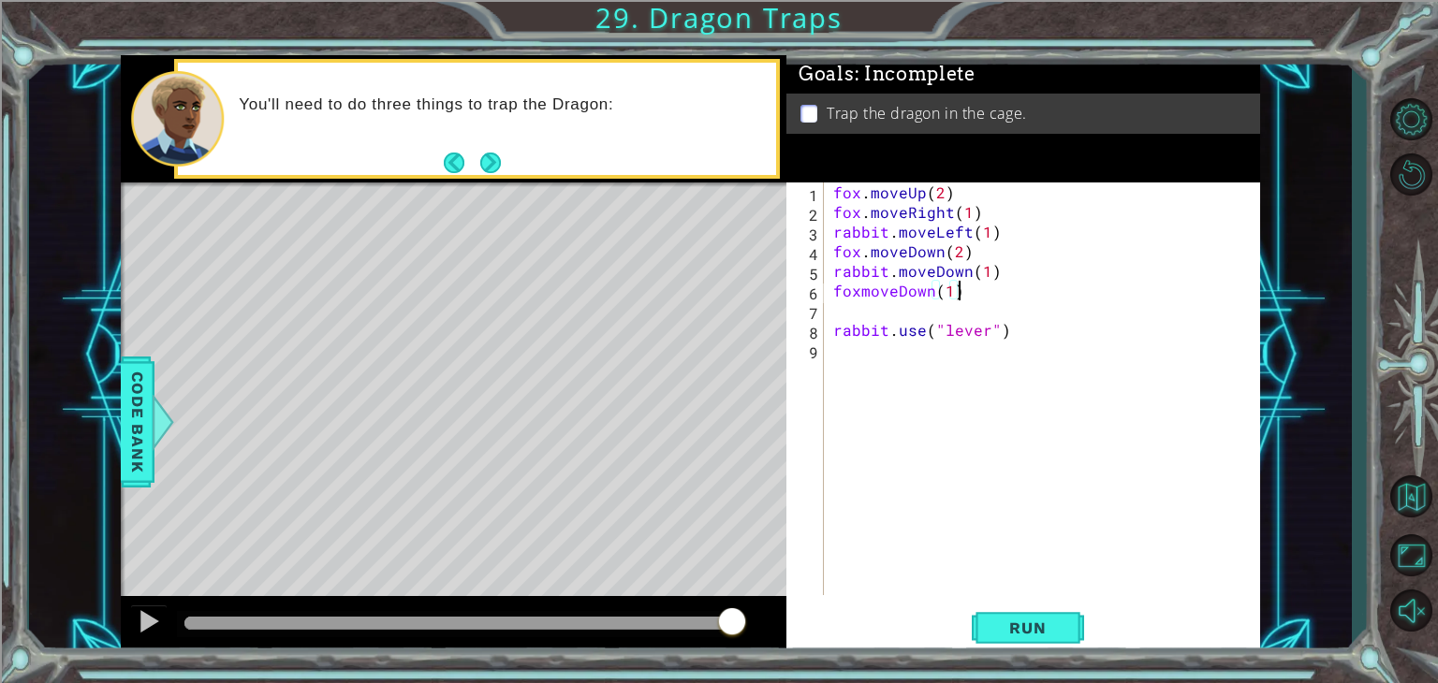
click at [1037, 295] on div "fox . moveUp ( 2 ) fox . moveRight ( 1 ) rabbit . moveLeft ( 1 ) fox . moveDown…" at bounding box center [1046, 409] width 435 height 452
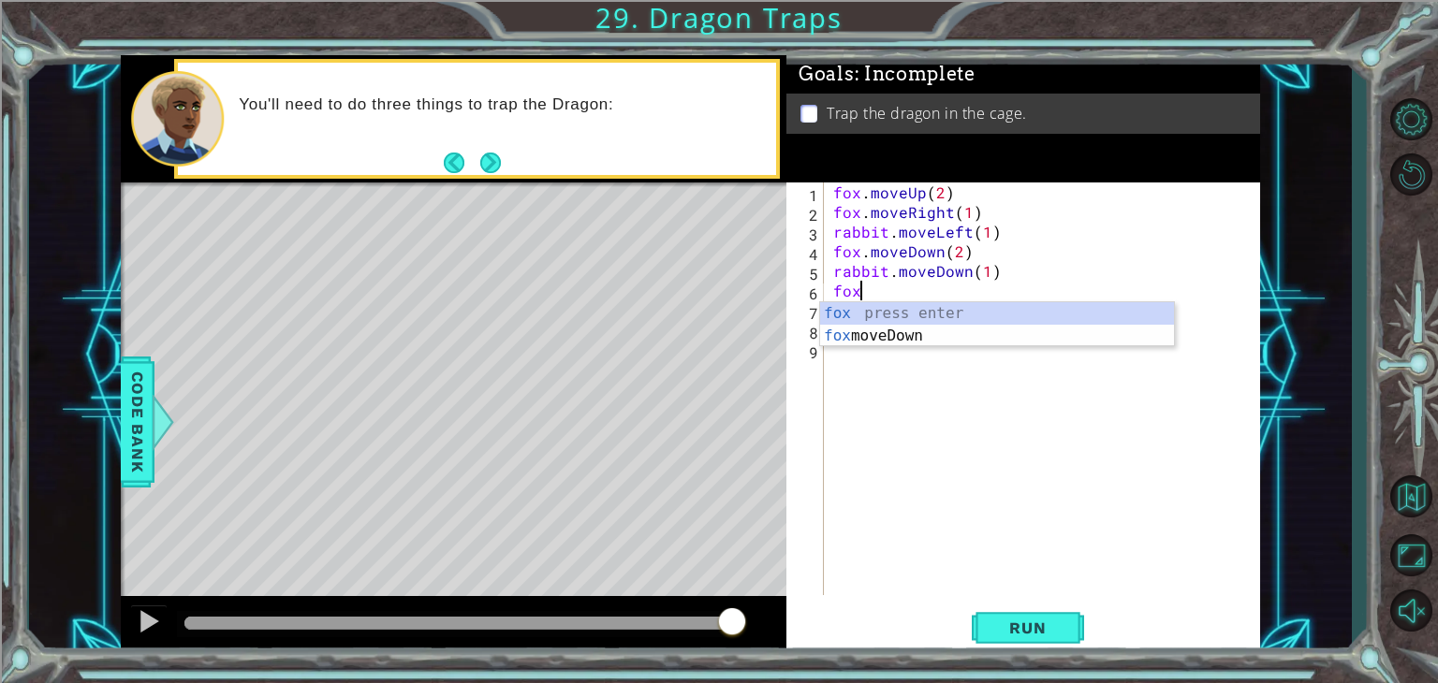
type textarea "f"
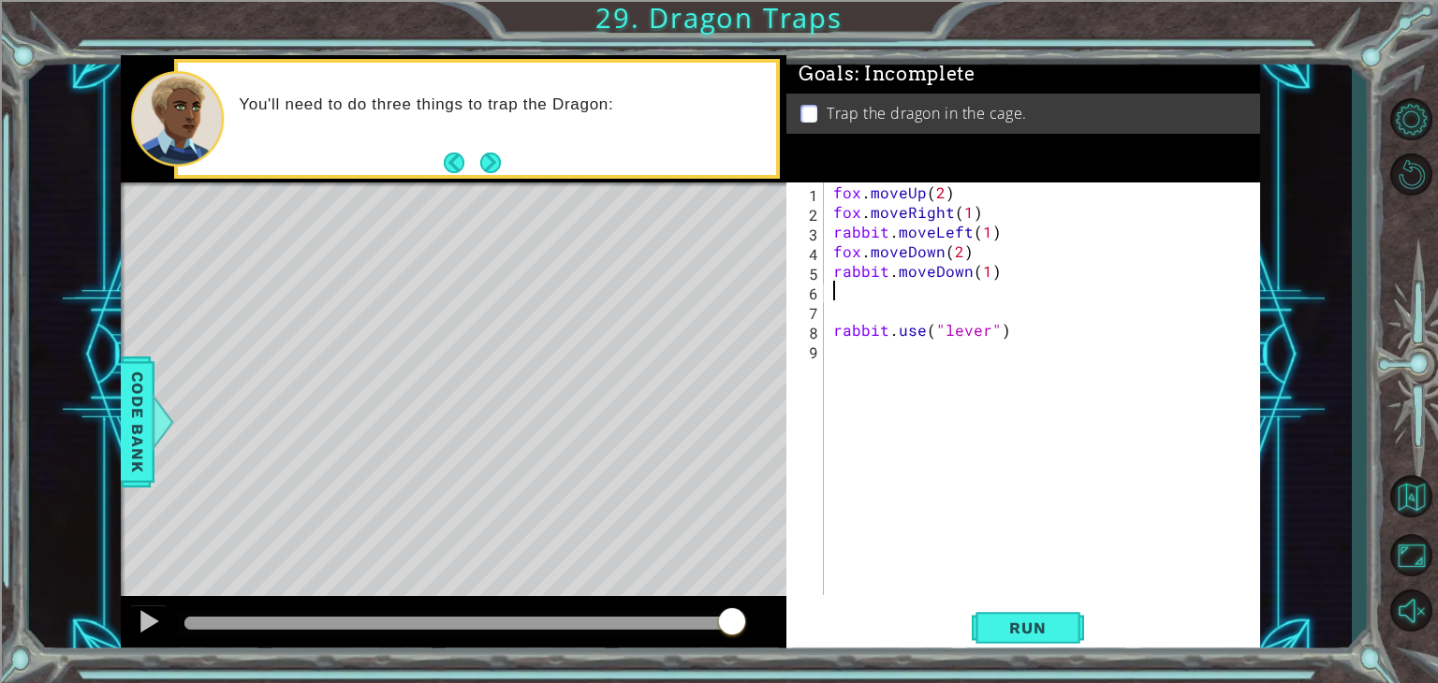
type textarea "rabbit.moveDown(1)"
click at [1001, 325] on div "fox . moveUp ( 2 ) fox . moveRight ( 1 ) rabbit . moveLeft ( 1 ) fox . moveDown…" at bounding box center [1046, 409] width 435 height 452
click at [1002, 312] on div "fox . moveUp ( 2 ) fox . moveRight ( 1 ) rabbit . moveLeft ( 1 ) fox . moveDown…" at bounding box center [1046, 409] width 435 height 452
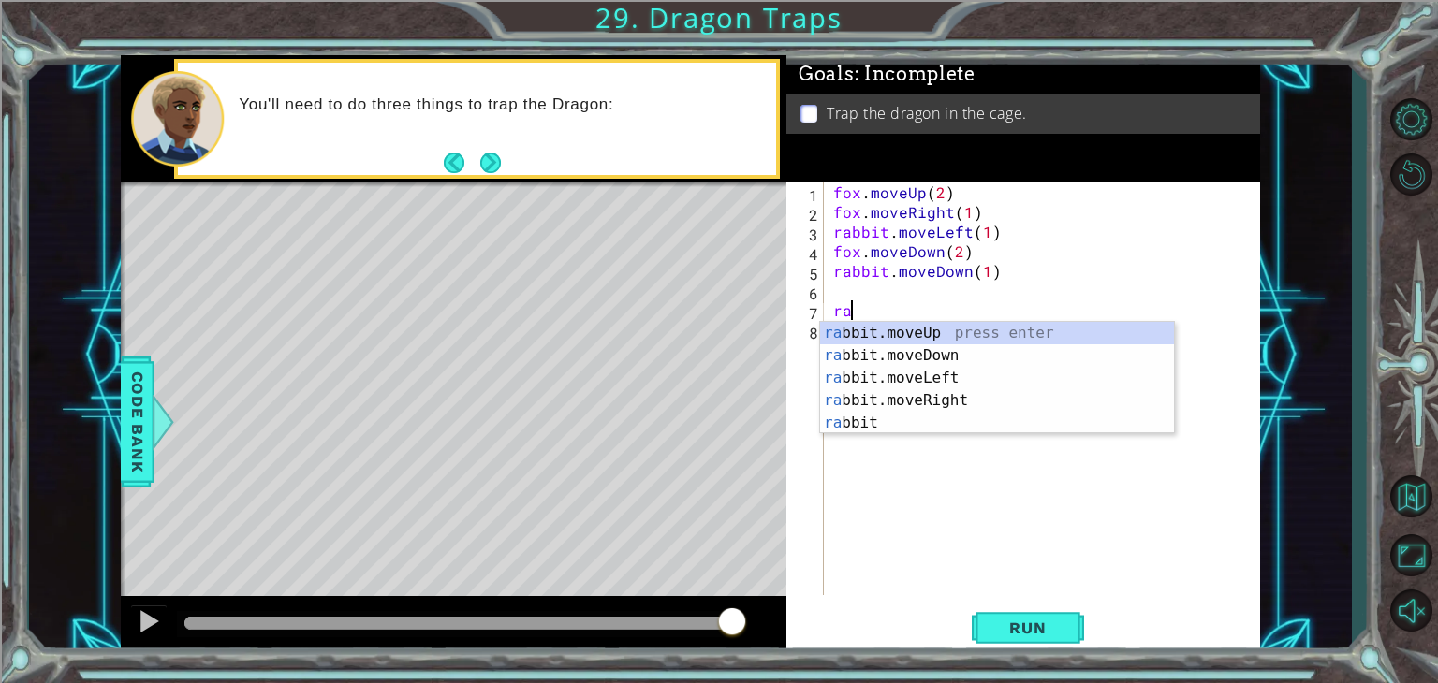
type textarea "r"
type textarea "rabbit.moveDown(1"
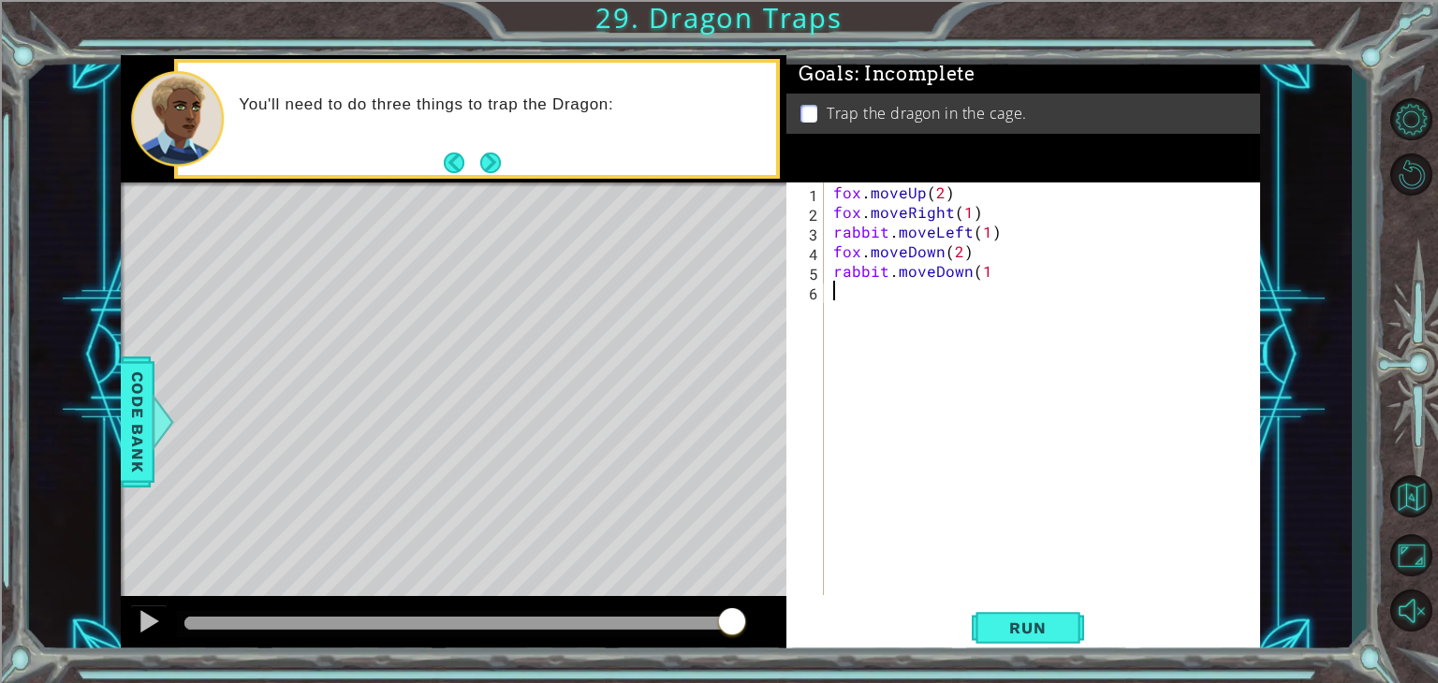
click at [959, 290] on div "fox . moveUp ( 2 ) fox . moveRight ( 1 ) rabbit . moveLeft ( 1 ) fox . moveDown…" at bounding box center [1046, 409] width 435 height 452
click at [1014, 265] on div "fox . moveUp ( 2 ) fox . moveRight ( 1 ) rabbit . moveLeft ( 1 ) fox . moveDown…" at bounding box center [1046, 409] width 435 height 452
type textarea "rabbit.moveDown(1)"
click at [925, 300] on div "fox . moveUp ( 2 ) fox . moveRight ( 1 ) rabbit . moveLeft ( 1 ) fox . moveDown…" at bounding box center [1046, 409] width 435 height 452
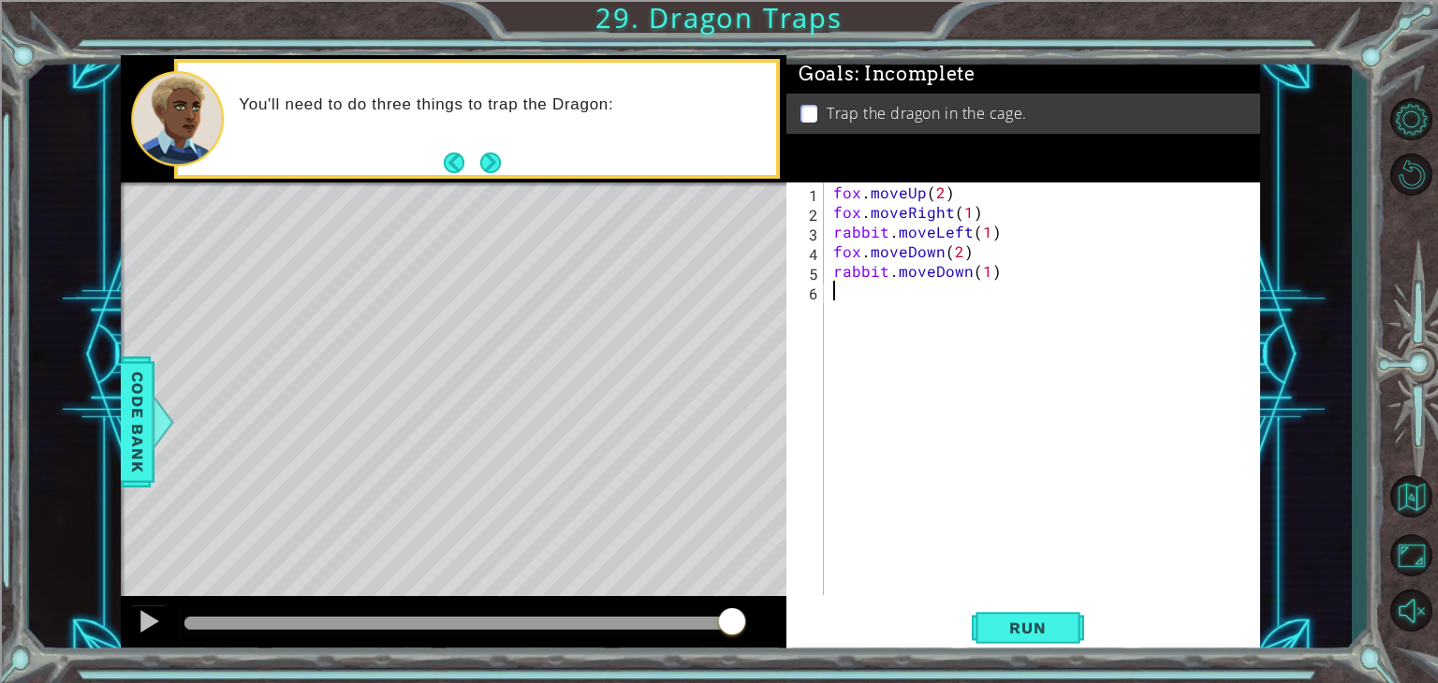
scroll to position [0, 0]
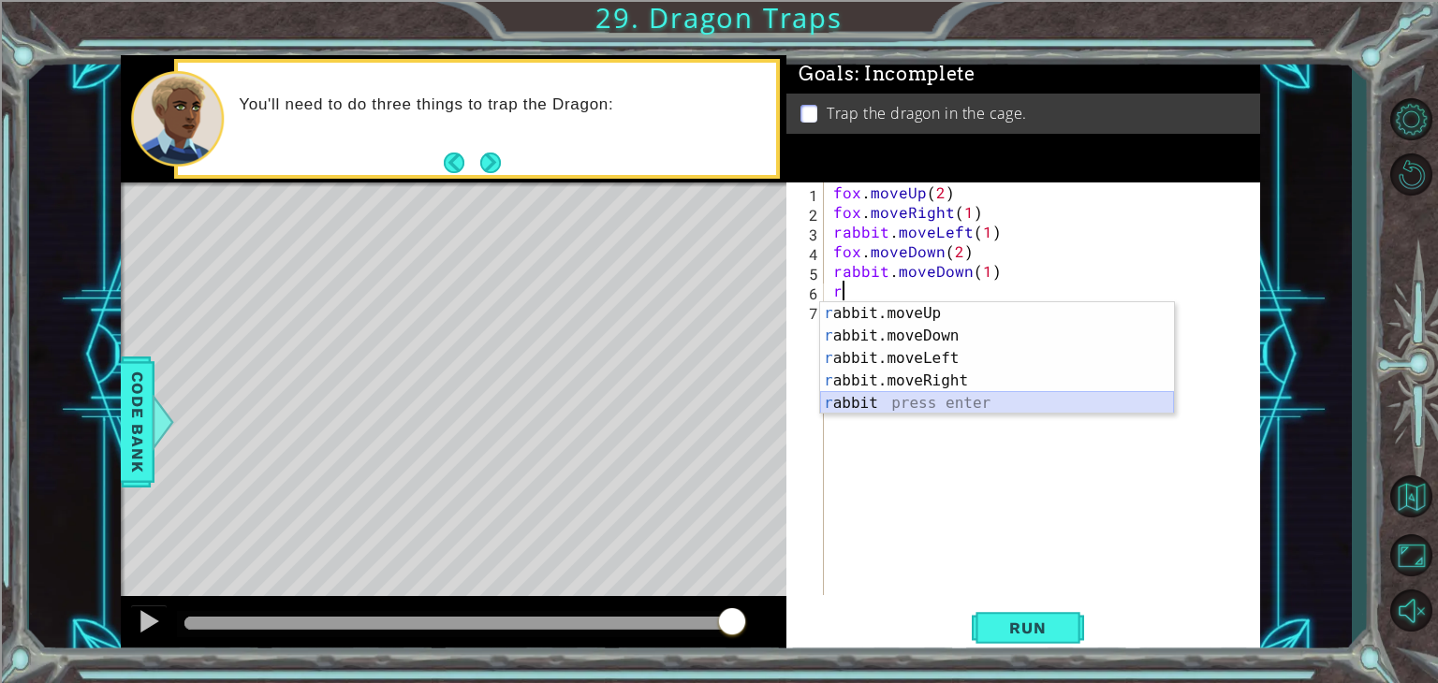
click at [906, 401] on div "r abbit.moveUp press enter r abbit.moveDown press enter r abbit.moveLeft press …" at bounding box center [997, 380] width 354 height 157
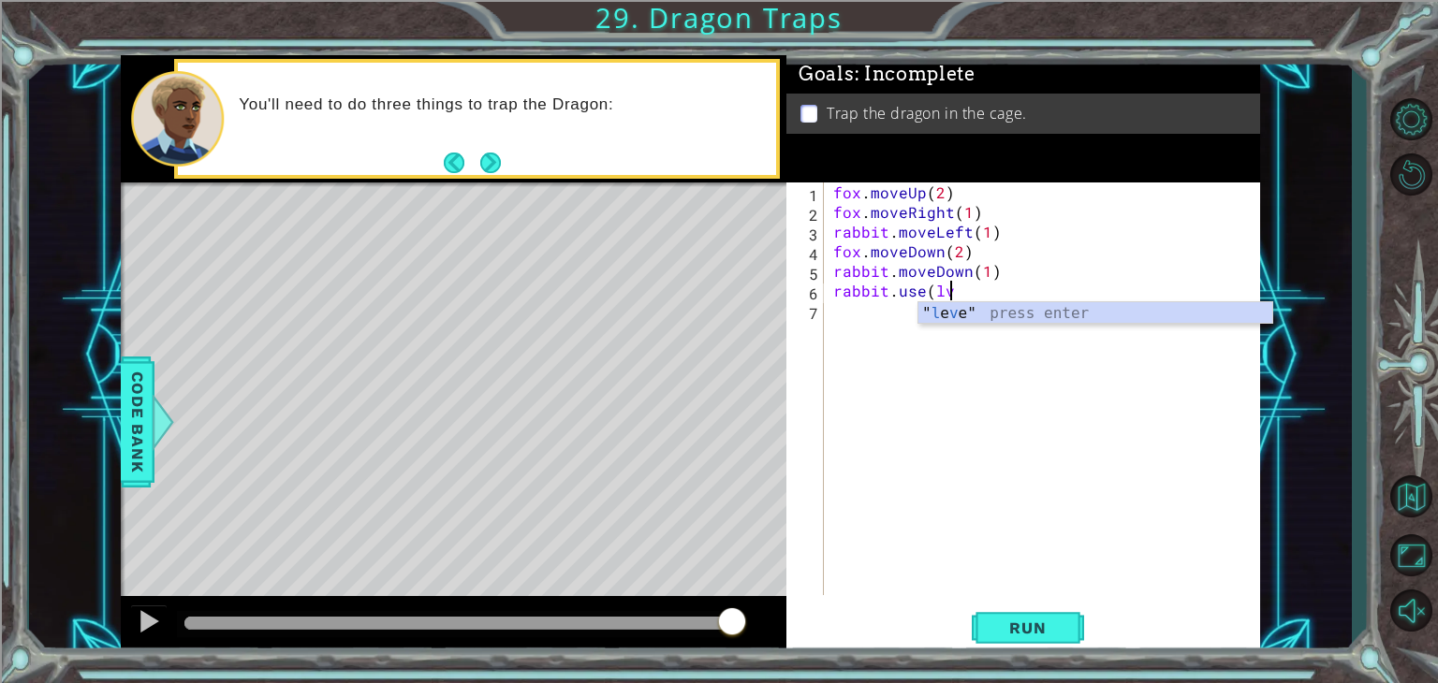
scroll to position [0, 5]
click at [1051, 311] on div "" l eve" press enter rabbit.move L eft press enter" at bounding box center [1095, 347] width 354 height 90
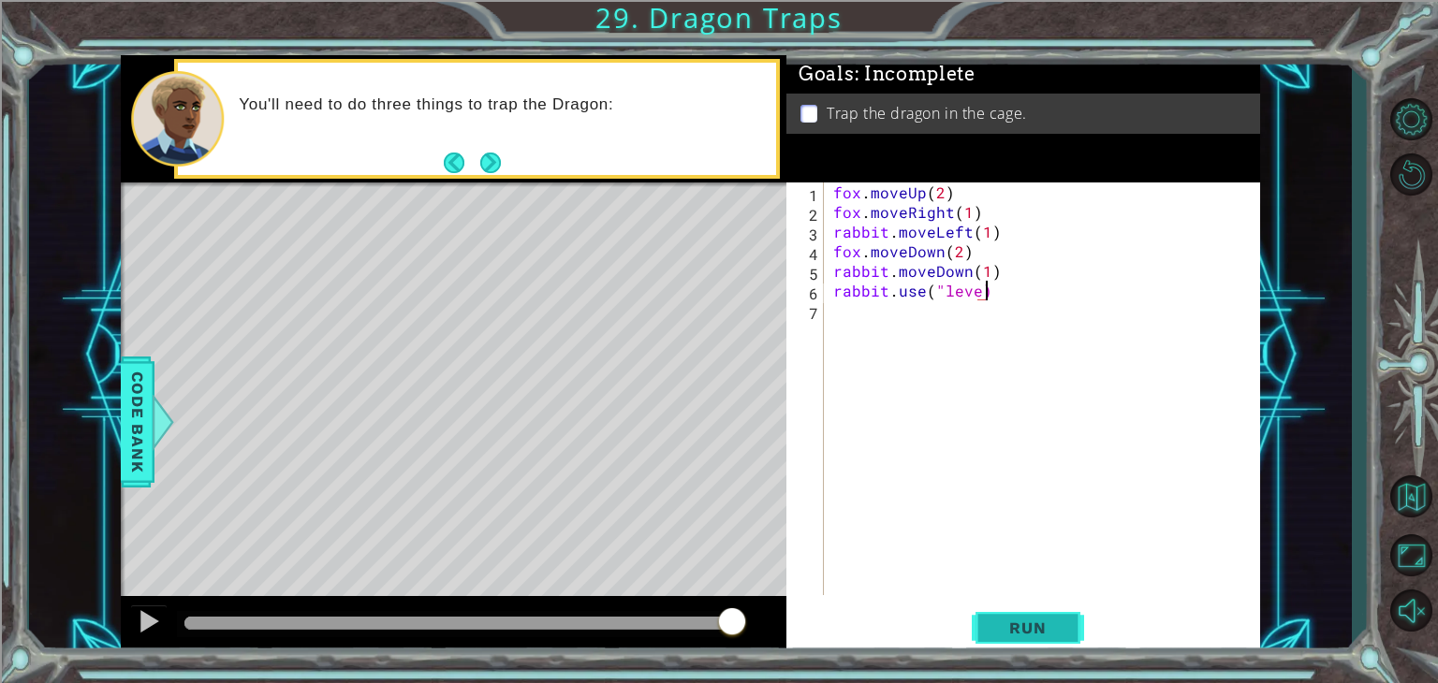
scroll to position [0, 7]
click at [1032, 622] on span "Run" at bounding box center [1027, 628] width 74 height 19
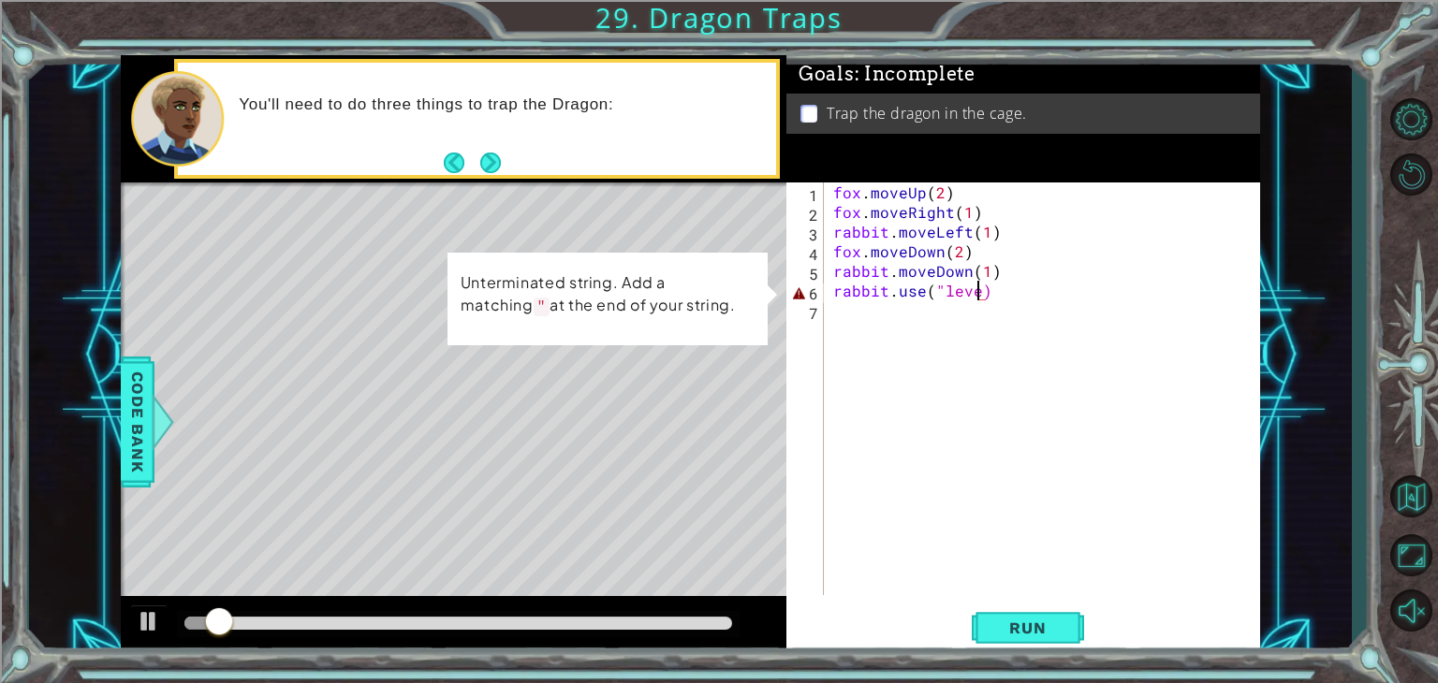
click at [975, 299] on div "fox . moveUp ( 2 ) fox . moveRight ( 1 ) rabbit . moveLeft ( 1 ) fox . moveDown…" at bounding box center [1046, 409] width 435 height 452
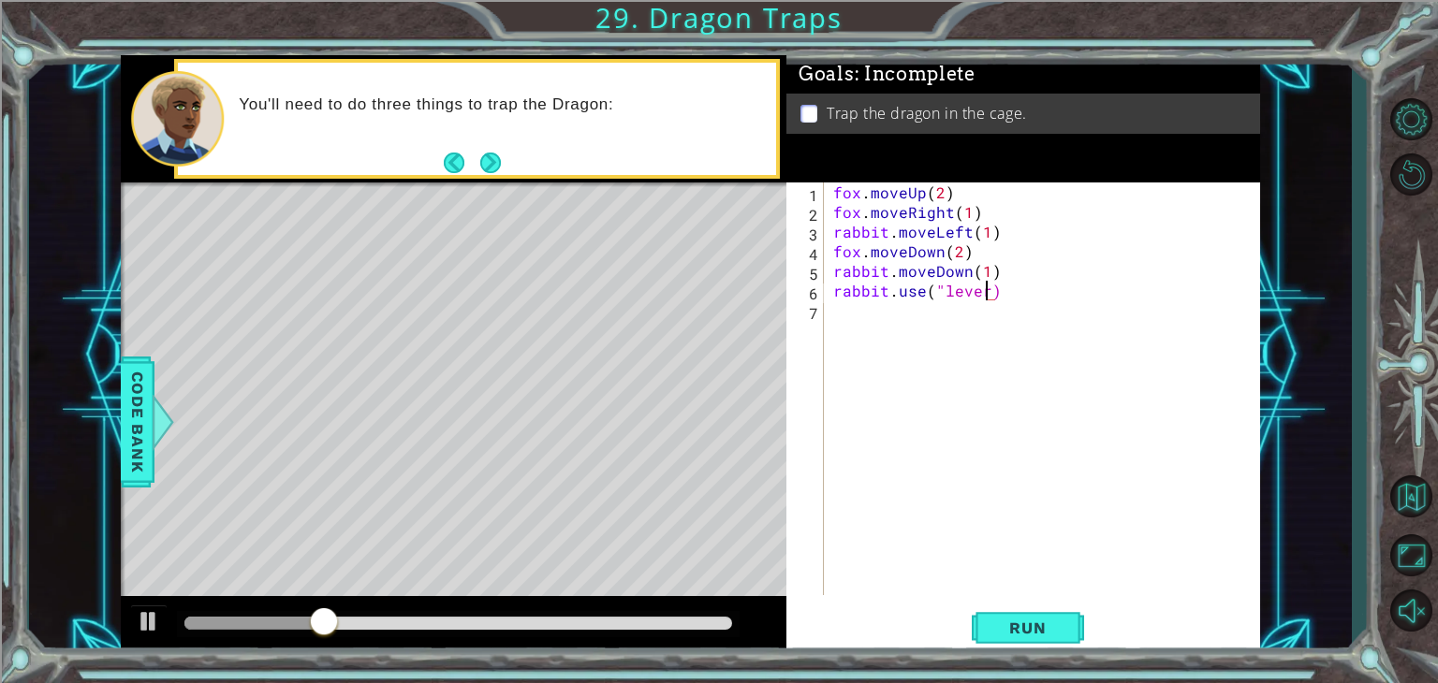
scroll to position [0, 9]
click at [1026, 626] on span "Run" at bounding box center [1027, 628] width 74 height 19
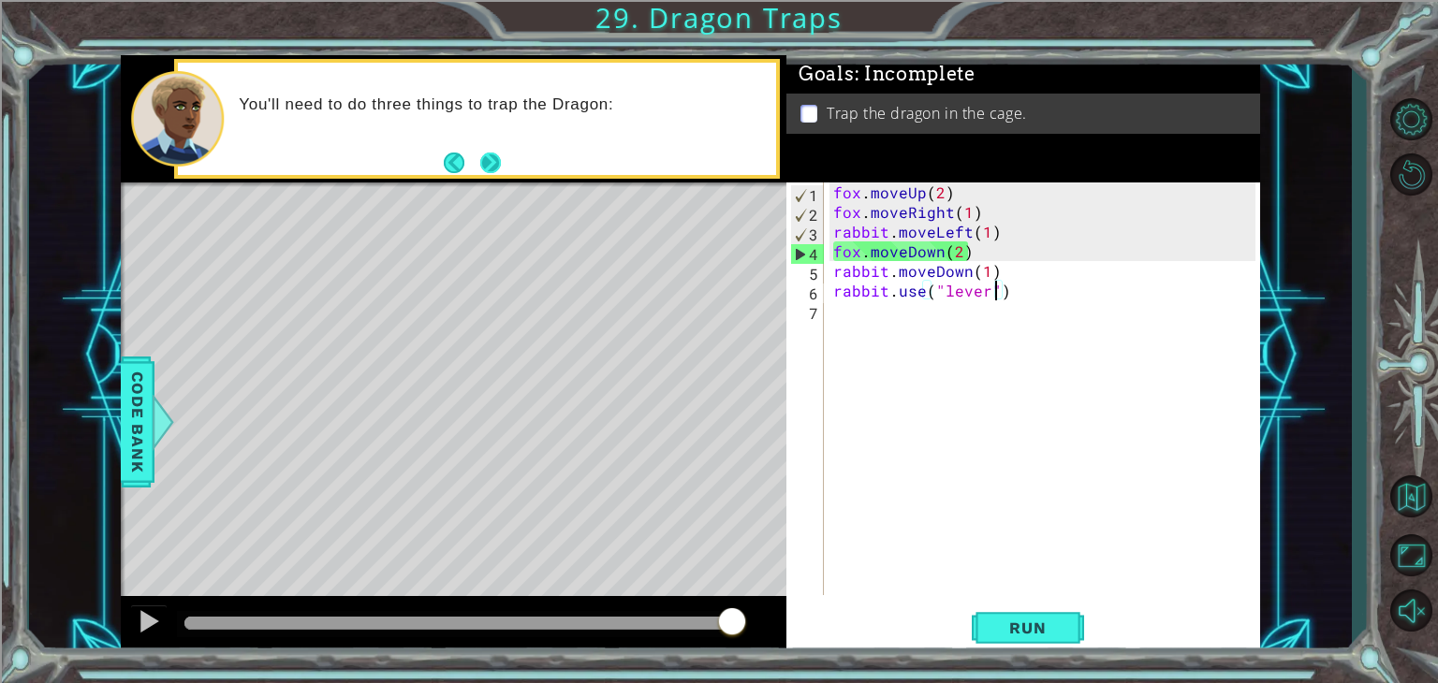
click at [486, 154] on button "Next" at bounding box center [491, 163] width 22 height 22
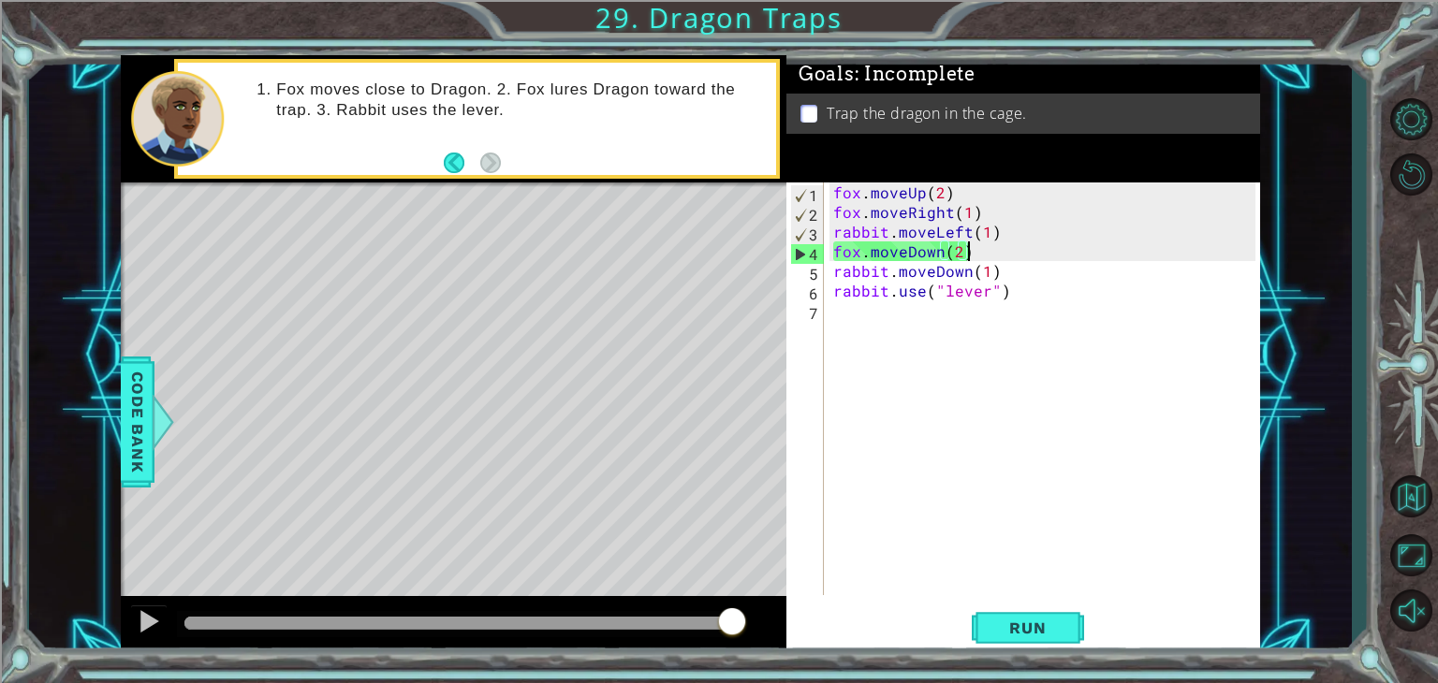
click at [998, 252] on div "fox . moveUp ( 2 ) fox . moveRight ( 1 ) rabbit . moveLeft ( 1 ) fox . moveDown…" at bounding box center [1046, 409] width 435 height 452
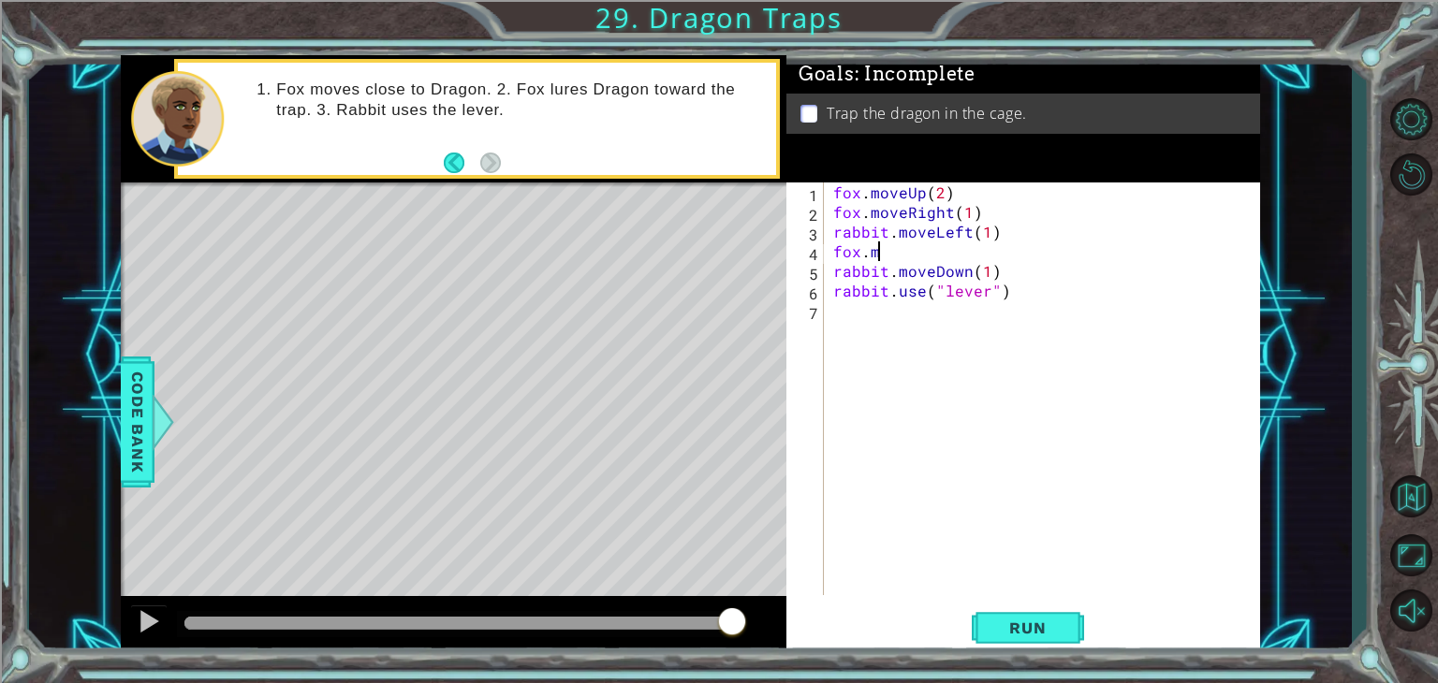
scroll to position [0, 0]
click at [987, 244] on div "fox . moveUp ( 2 ) fox . moveRight ( 1 ) rabbit . moveLeft ( 1 ) fox . rabbit .…" at bounding box center [1046, 409] width 435 height 452
click at [996, 235] on div "fox . moveUp ( 2 ) fox . moveRight ( 1 ) rabbit . moveLeft ( 1 ) fox . rabbit .…" at bounding box center [1046, 409] width 435 height 452
click at [996, 234] on div "fox . moveUp ( 2 ) fox . moveRight ( 1 ) rabbit . moveLeft ( 1 fox . rabbit . m…" at bounding box center [1046, 409] width 435 height 452
drag, startPoint x: 996, startPoint y: 234, endPoint x: 993, endPoint y: 243, distance: 9.8
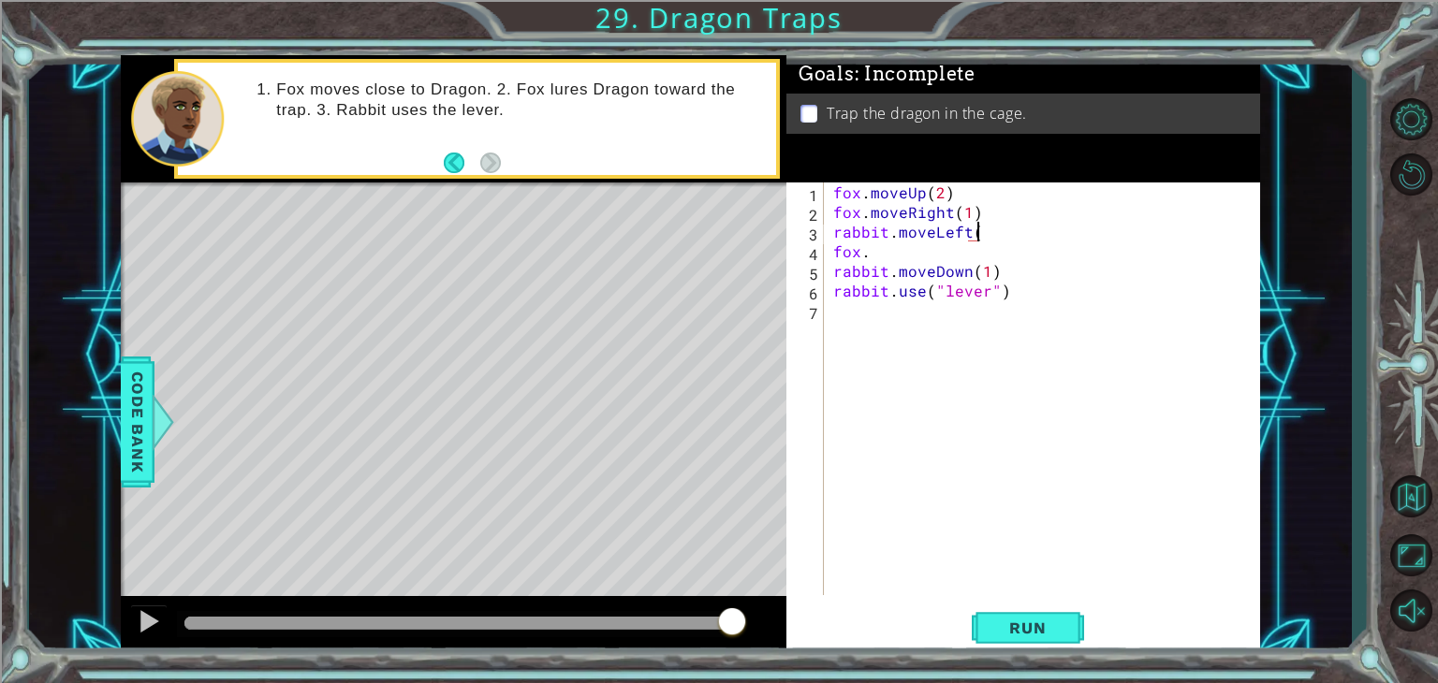
click at [993, 243] on body "1 ההההההההההההההההההההההההההההההההההההההההההההההההההההההההההההההההההההההההההההה…" at bounding box center [719, 341] width 1438 height 683
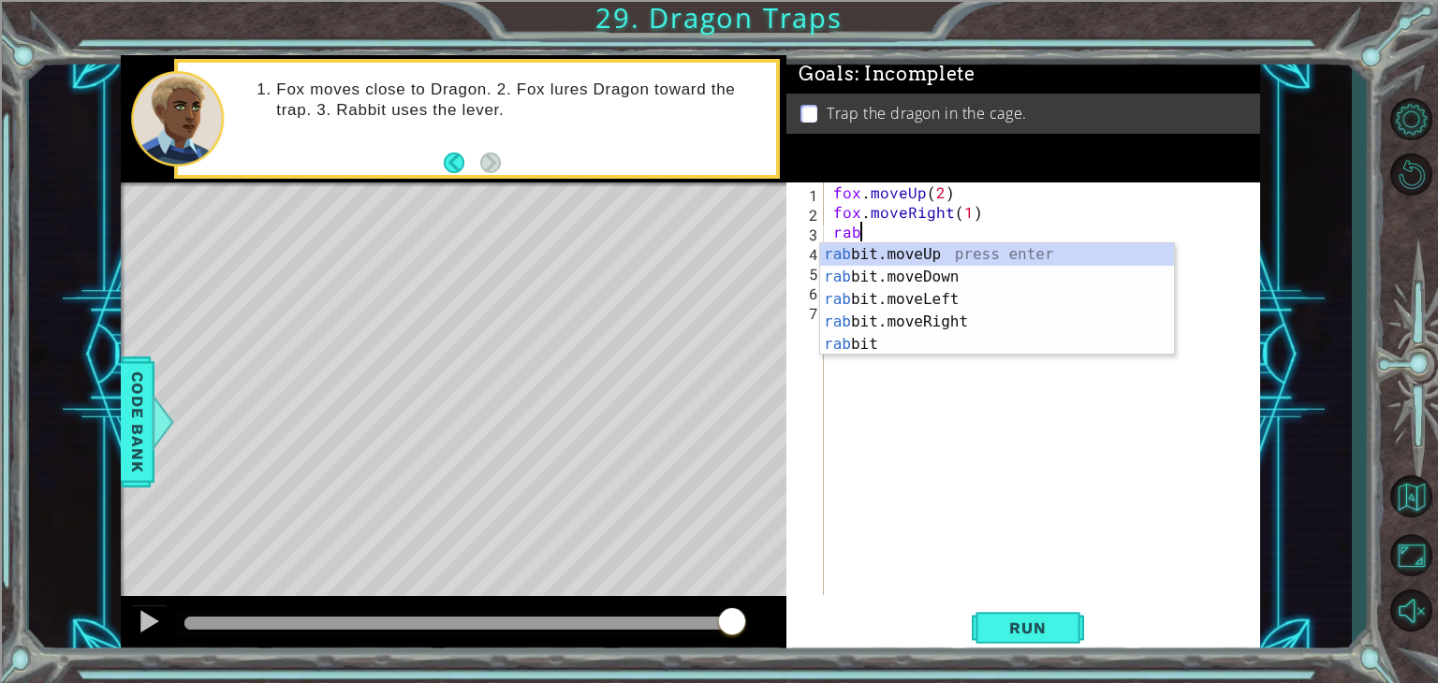
type textarea "r"
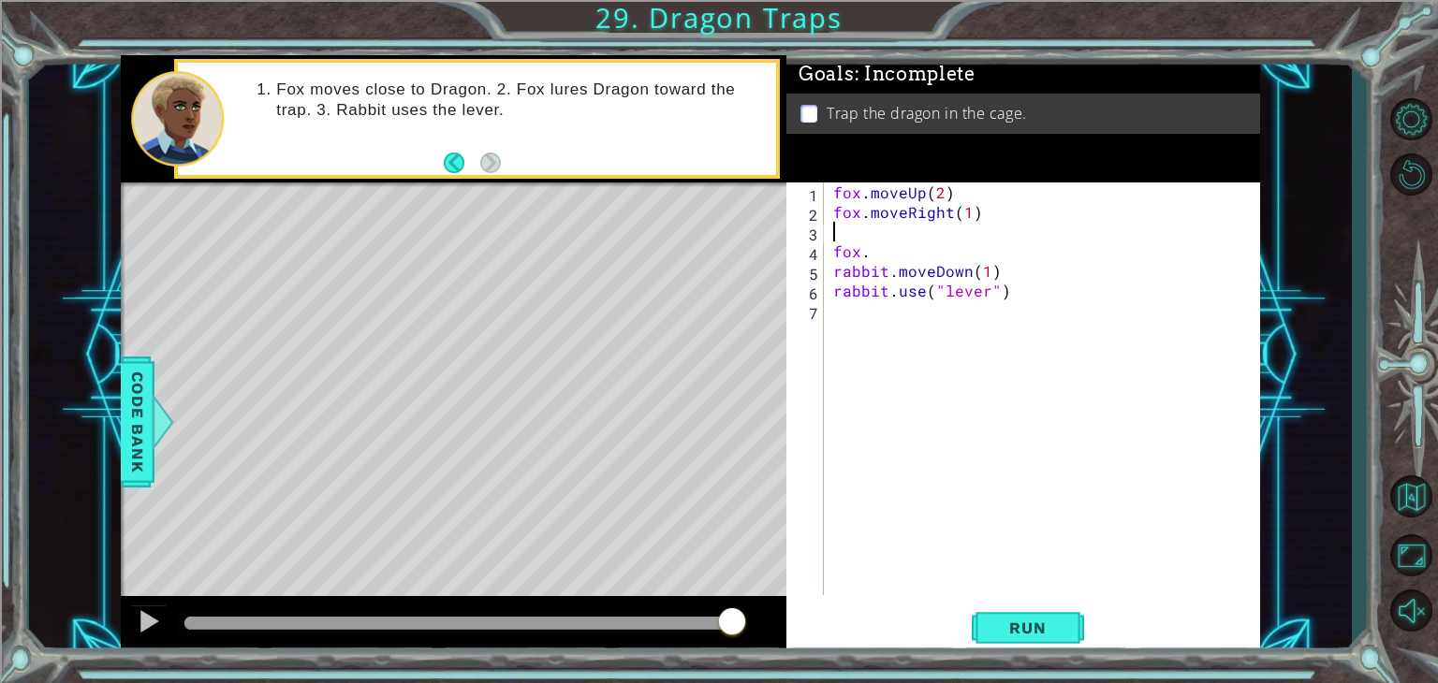
type textarea "h"
type textarea "g"
click at [887, 265] on div "fox . moveUp ( 2 ) fox . moveRight ( 1 ) fox . moveLeft ( 1 ) fox . rabbit . mo…" at bounding box center [1046, 409] width 435 height 452
drag, startPoint x: 885, startPoint y: 249, endPoint x: 885, endPoint y: 261, distance: 12.2
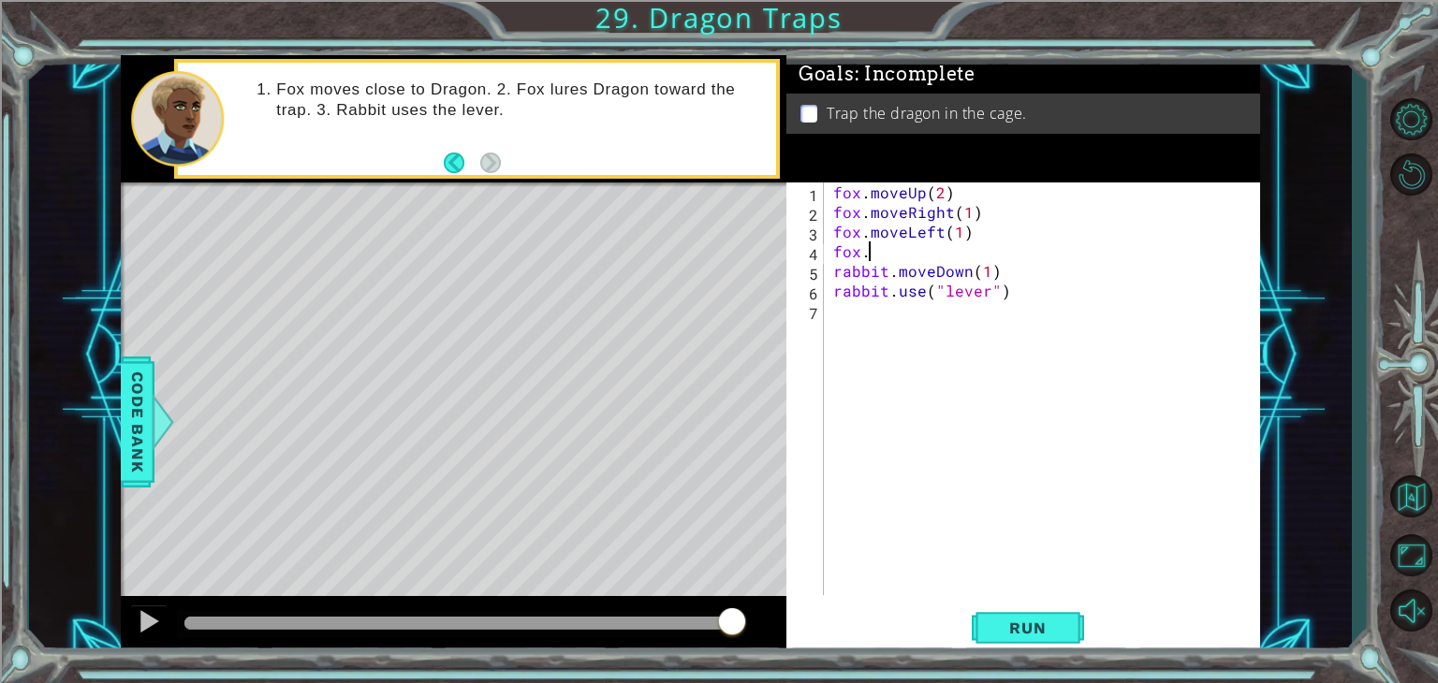
click at [884, 257] on div "fox . moveUp ( 2 ) fox . moveRight ( 1 ) fox . moveLeft ( 1 ) fox . rabbit . mo…" at bounding box center [1046, 409] width 435 height 452
click at [998, 271] on div "fox . moveUp ( 2 ) fox . moveRight ( 1 ) fox . moveLeft ( 1 ) fox . moveD rabbi…" at bounding box center [1046, 409] width 435 height 452
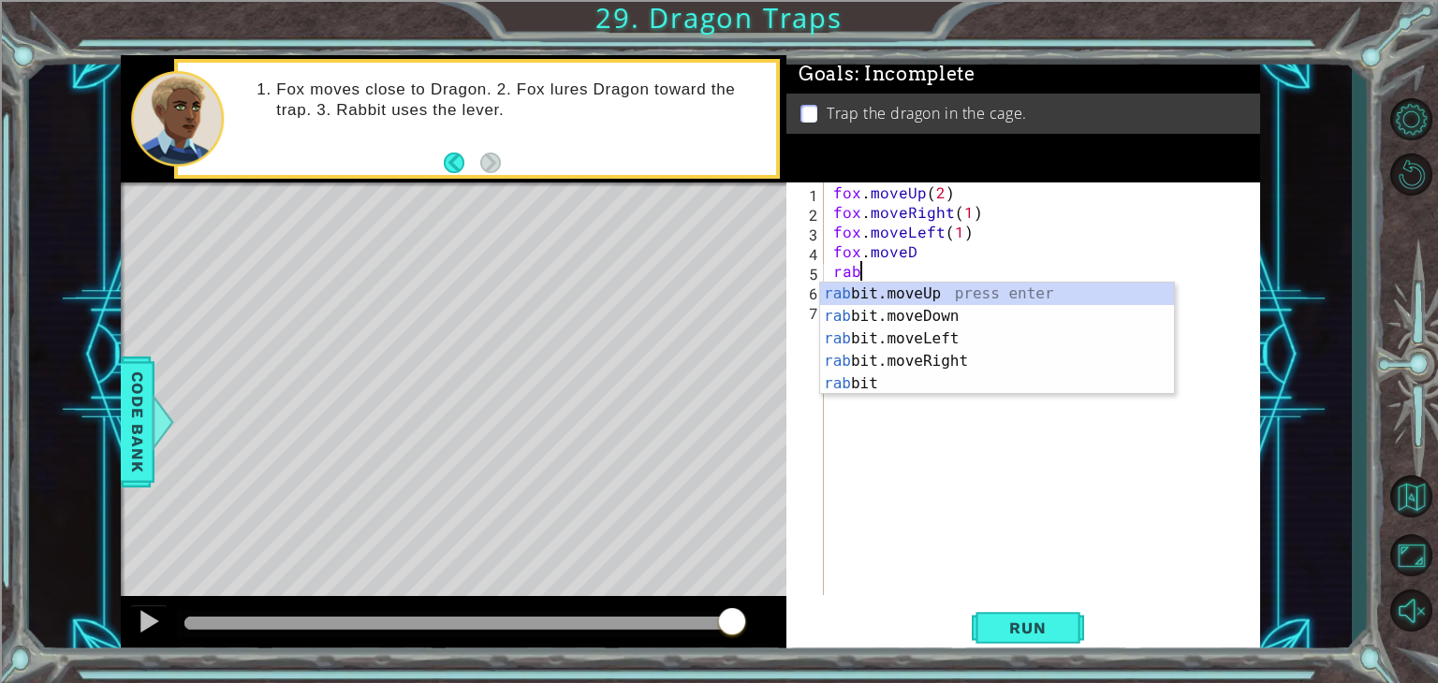
scroll to position [0, 0]
type textarea "r"
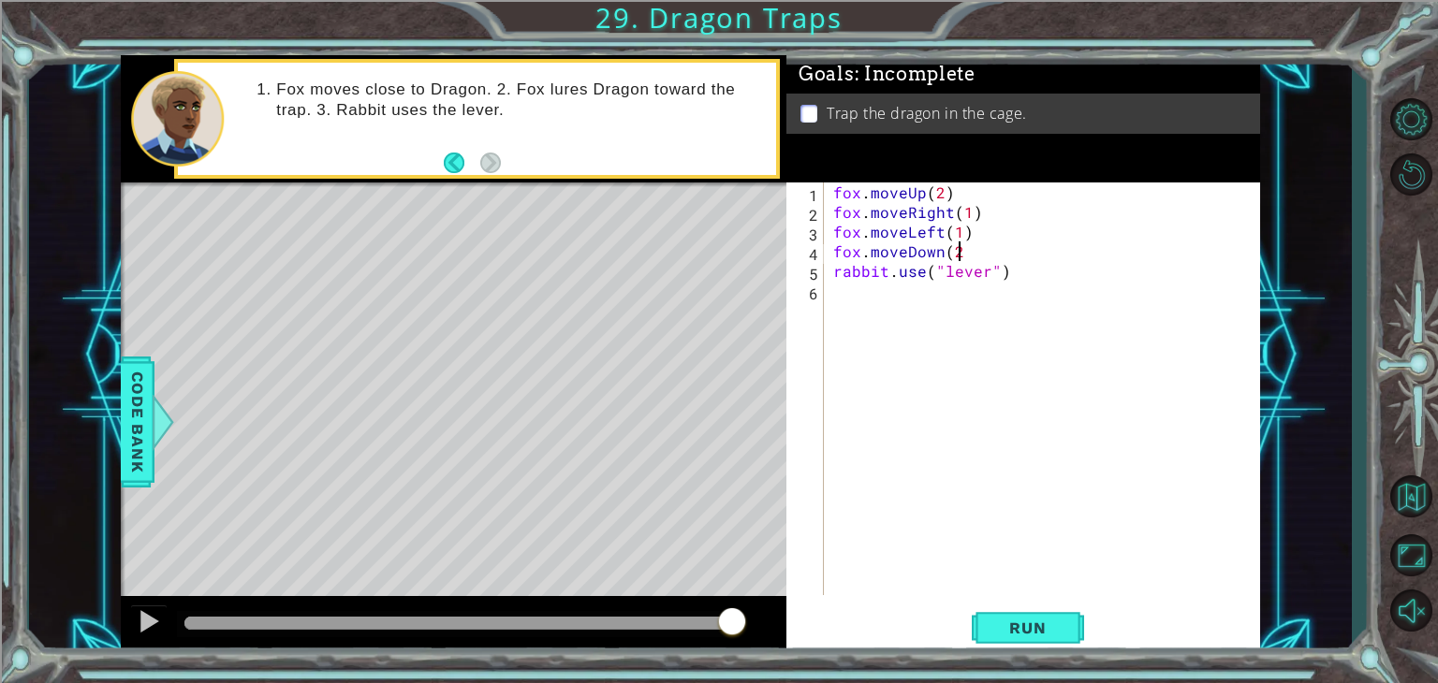
scroll to position [0, 7]
type textarea "fox.moveDown(2)"
click at [1001, 611] on button "Run" at bounding box center [1028, 629] width 112 height 48
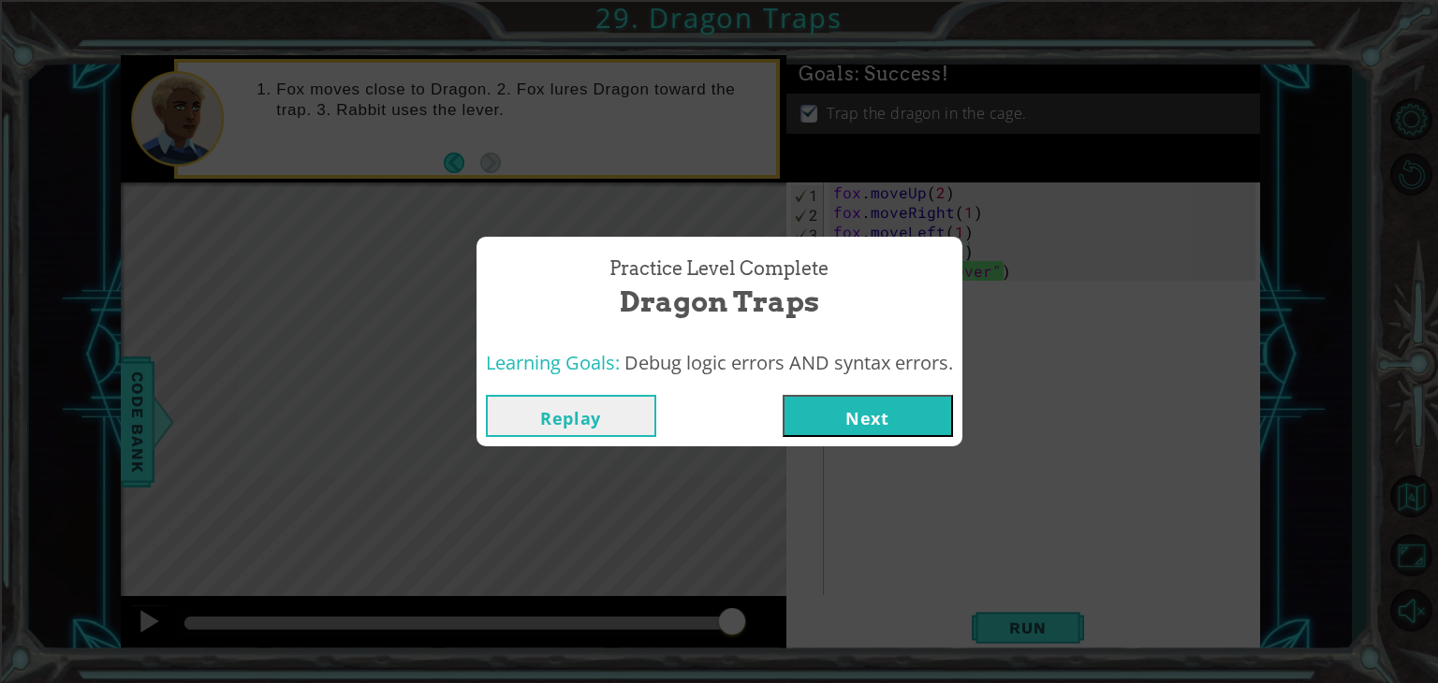
click at [866, 419] on button "Next" at bounding box center [868, 416] width 170 height 42
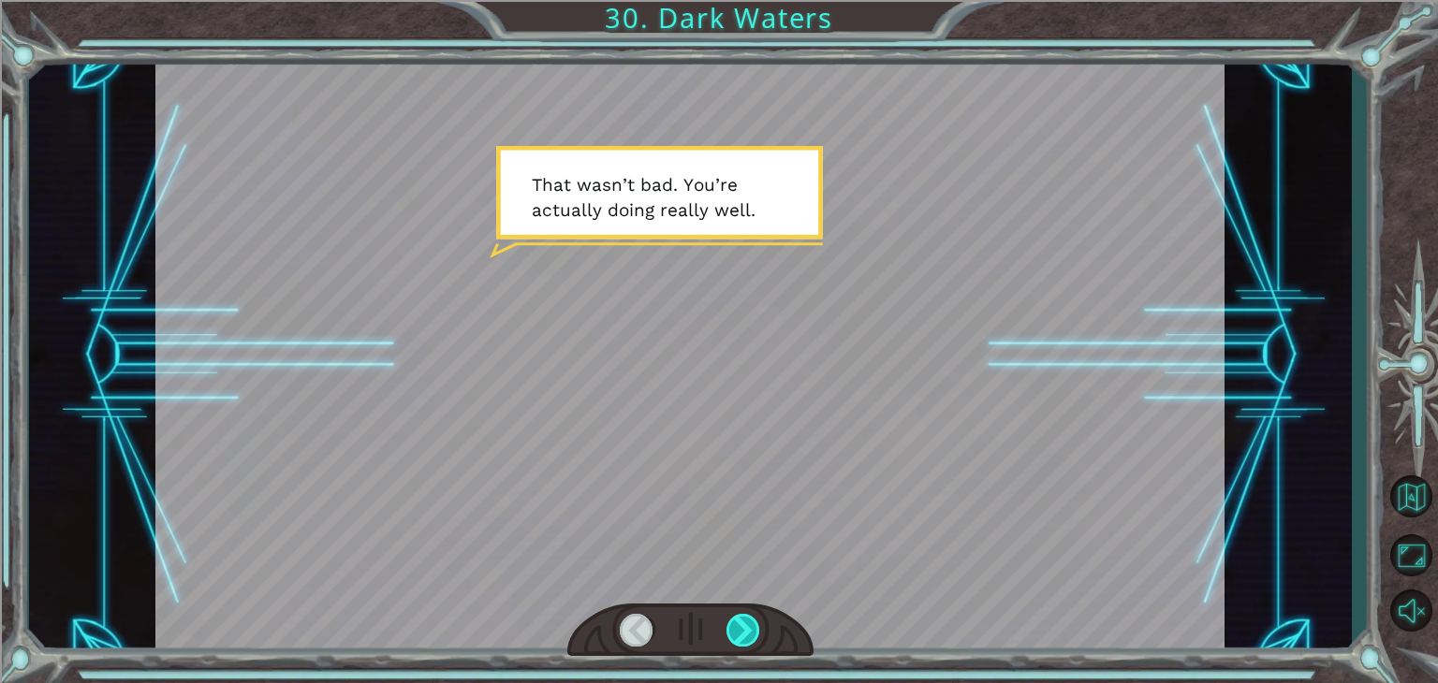
click at [742, 630] on div at bounding box center [743, 630] width 34 height 33
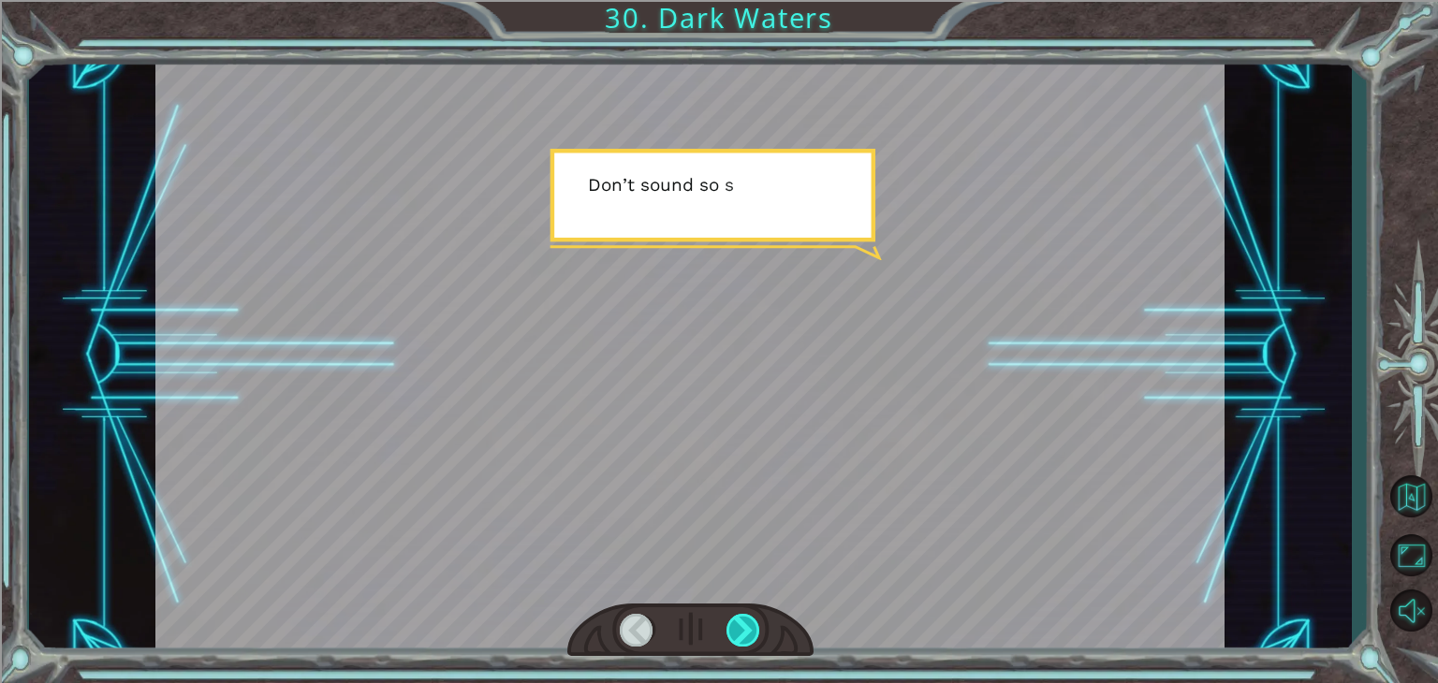
click at [741, 622] on div at bounding box center [743, 630] width 34 height 33
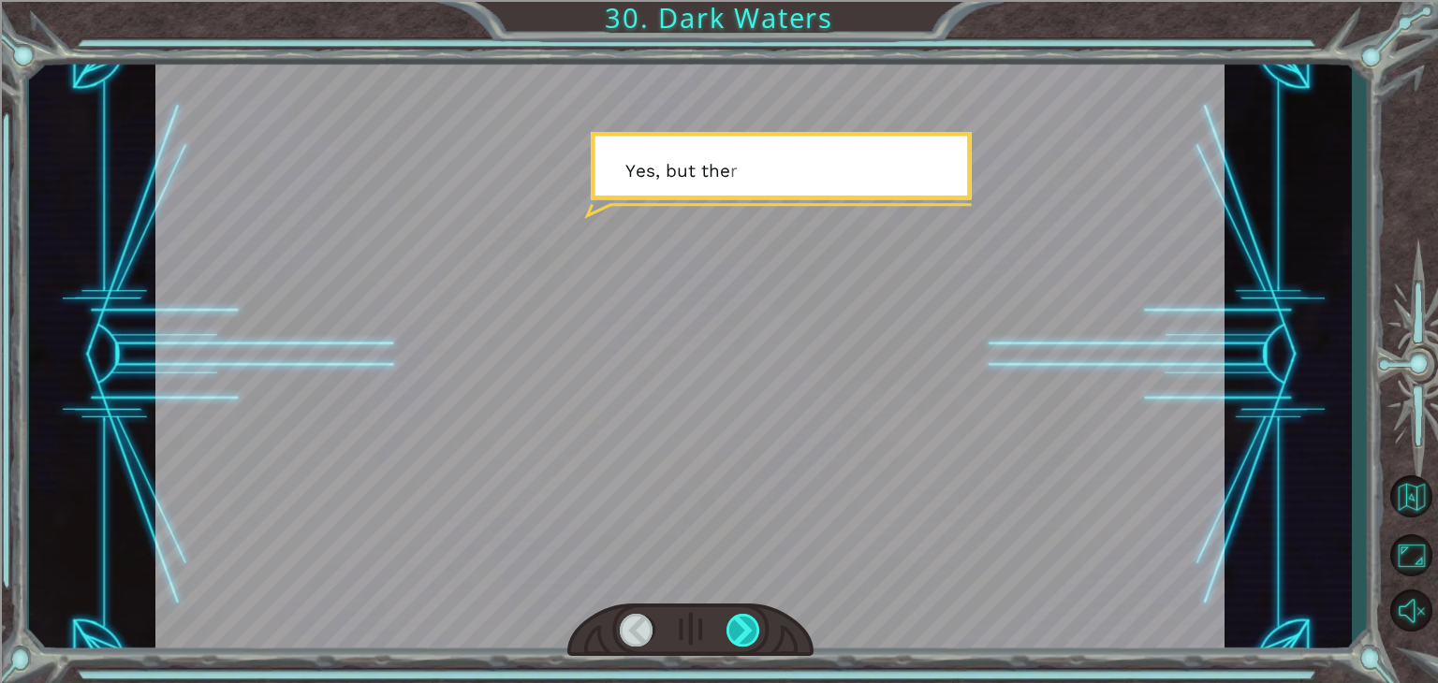
click at [741, 622] on div at bounding box center [743, 630] width 34 height 33
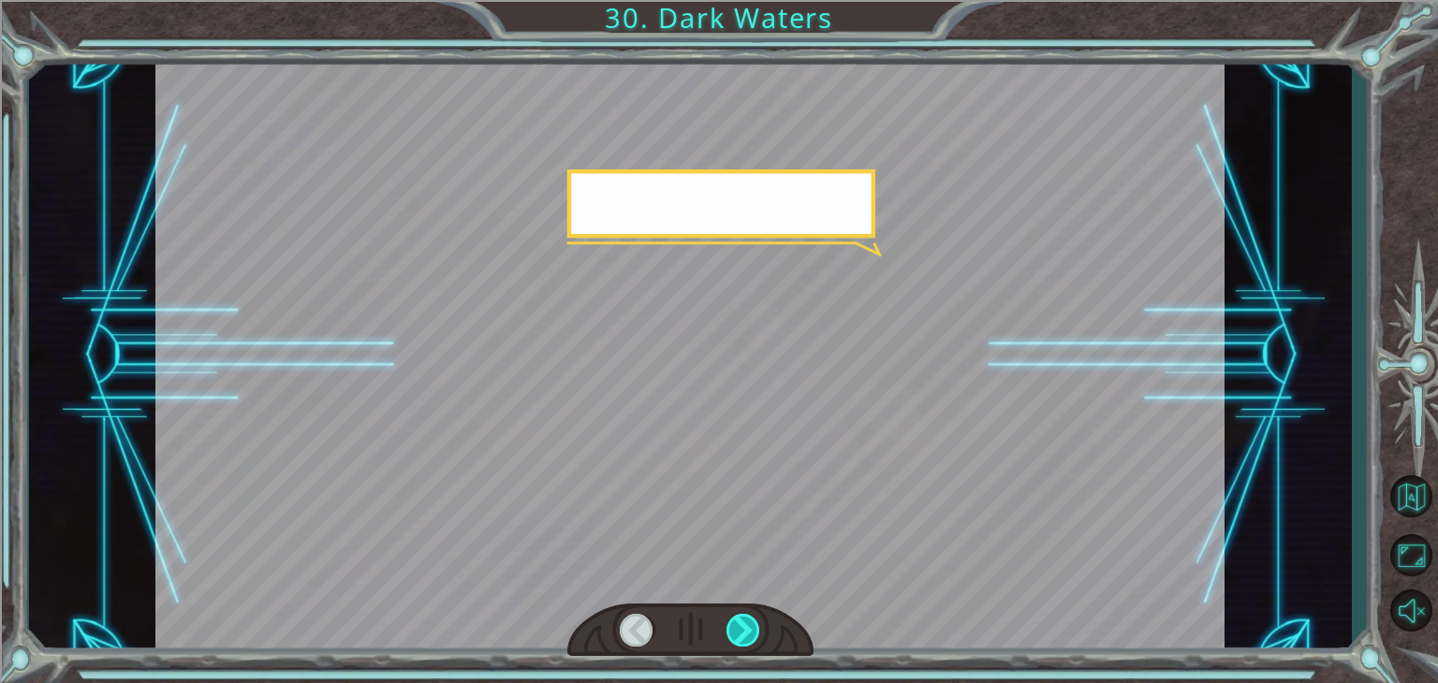
click at [749, 626] on div at bounding box center [743, 630] width 34 height 33
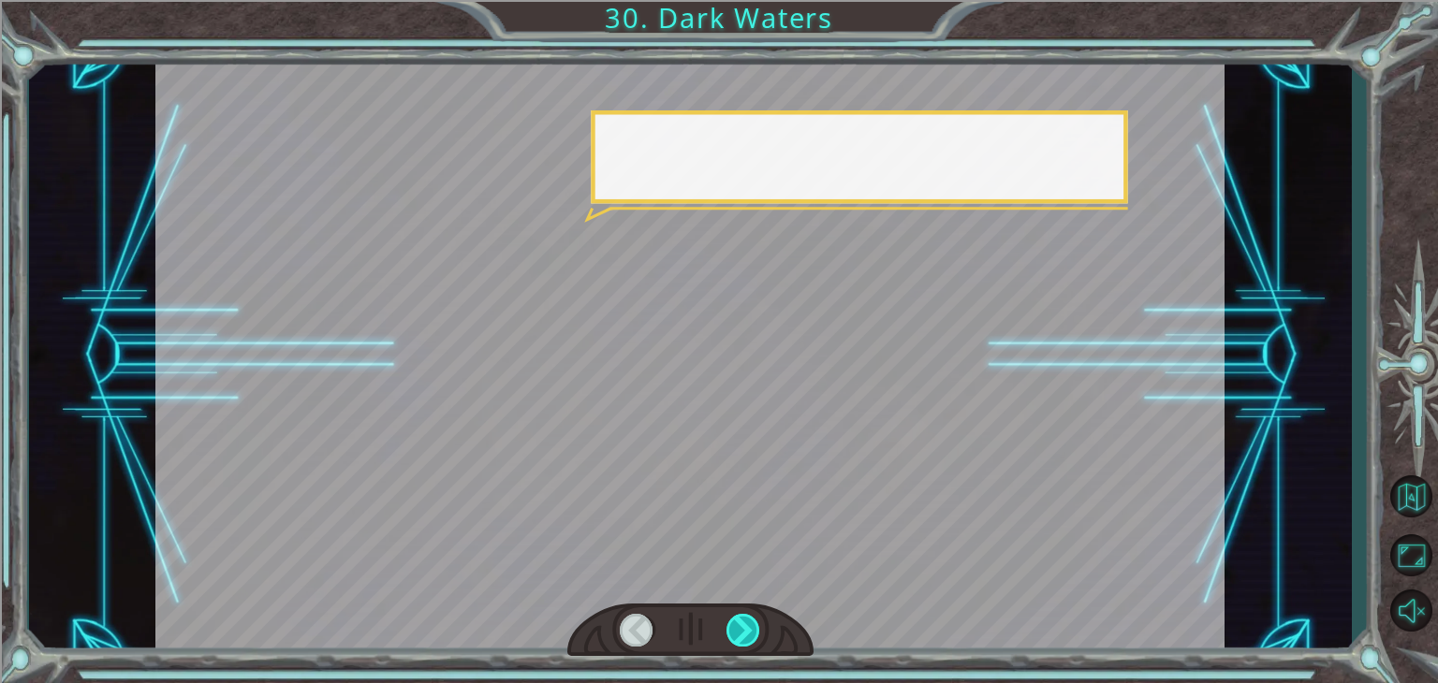
click at [749, 623] on div at bounding box center [743, 630] width 34 height 33
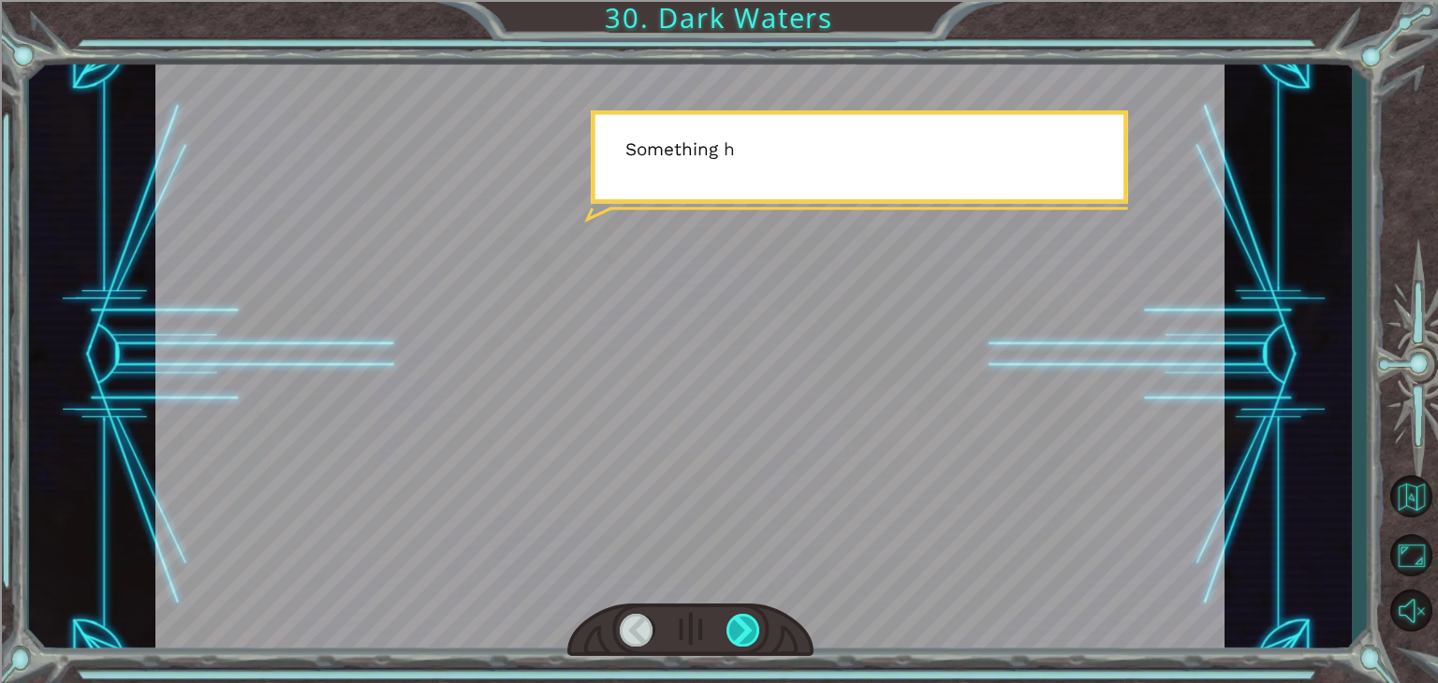
click at [751, 623] on div at bounding box center [743, 630] width 34 height 33
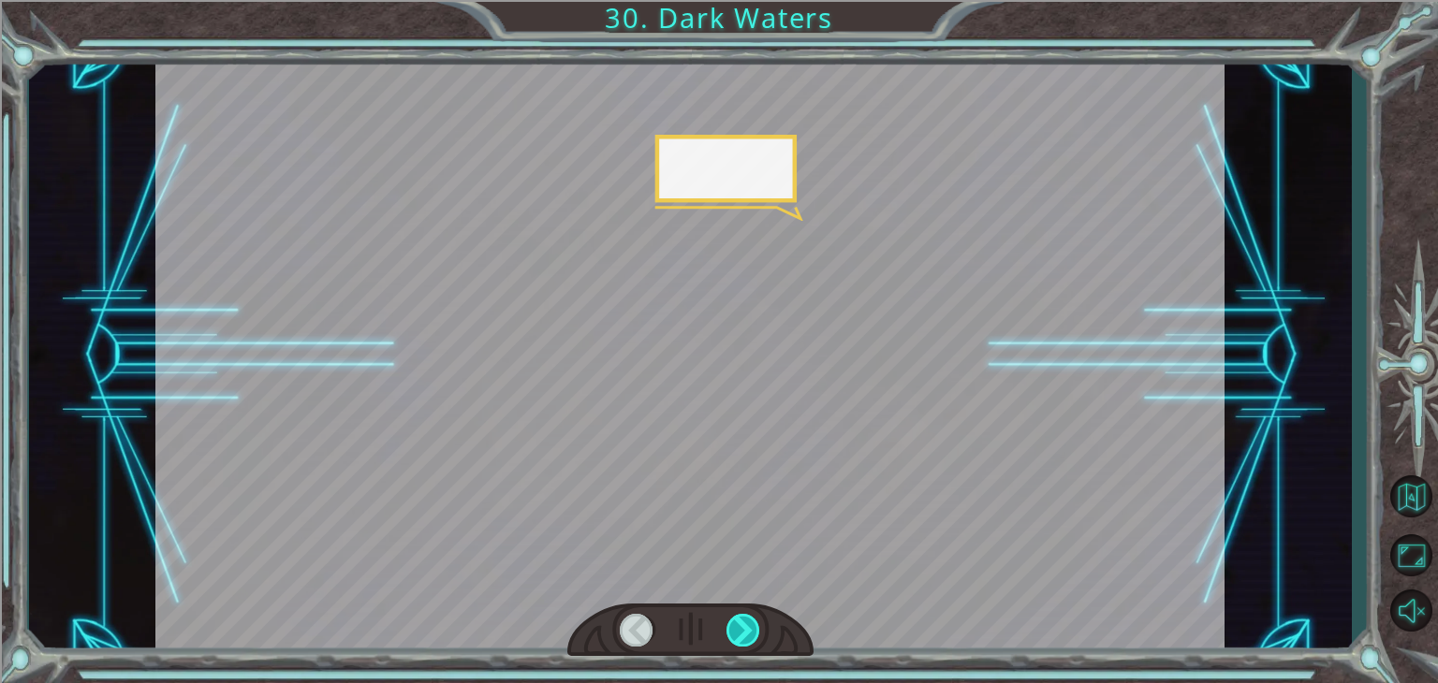
click at [753, 623] on div at bounding box center [743, 630] width 34 height 33
click at [753, 622] on div at bounding box center [743, 630] width 34 height 33
click at [752, 622] on div at bounding box center [743, 630] width 34 height 33
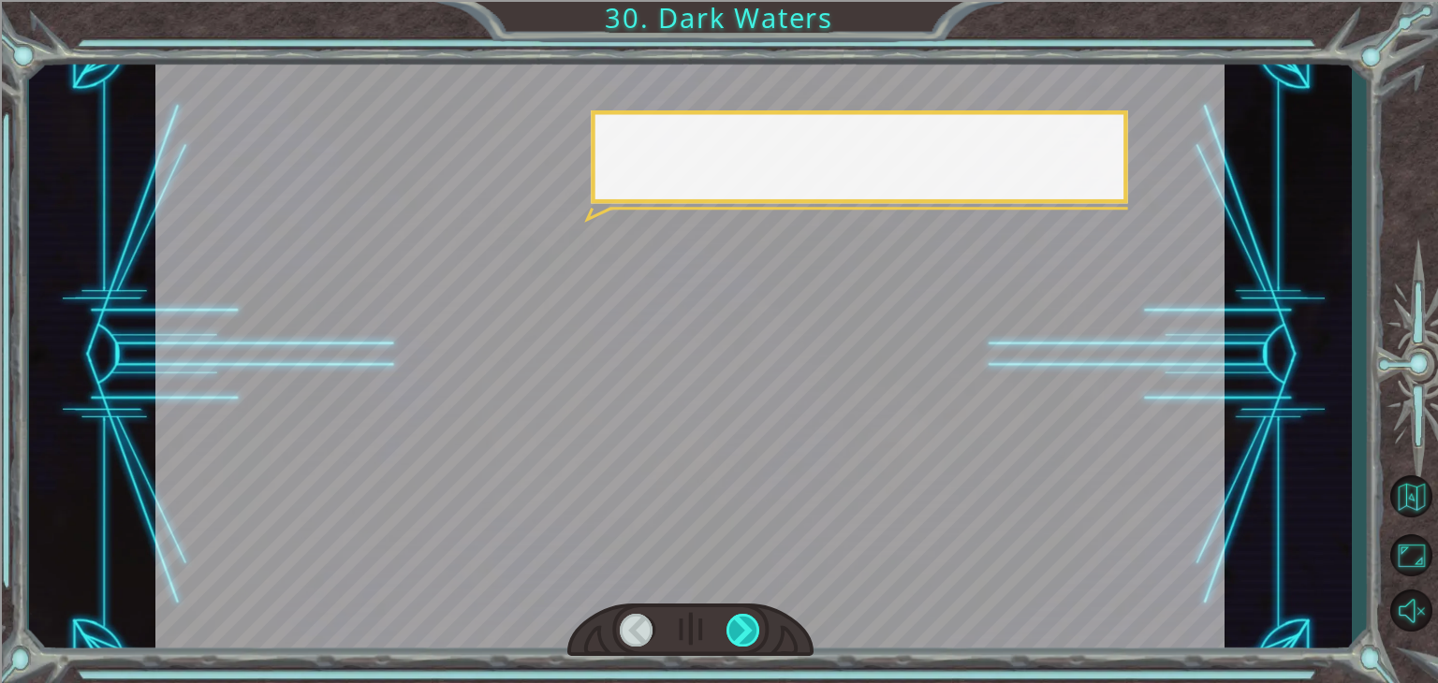
click at [751, 622] on div at bounding box center [743, 630] width 34 height 33
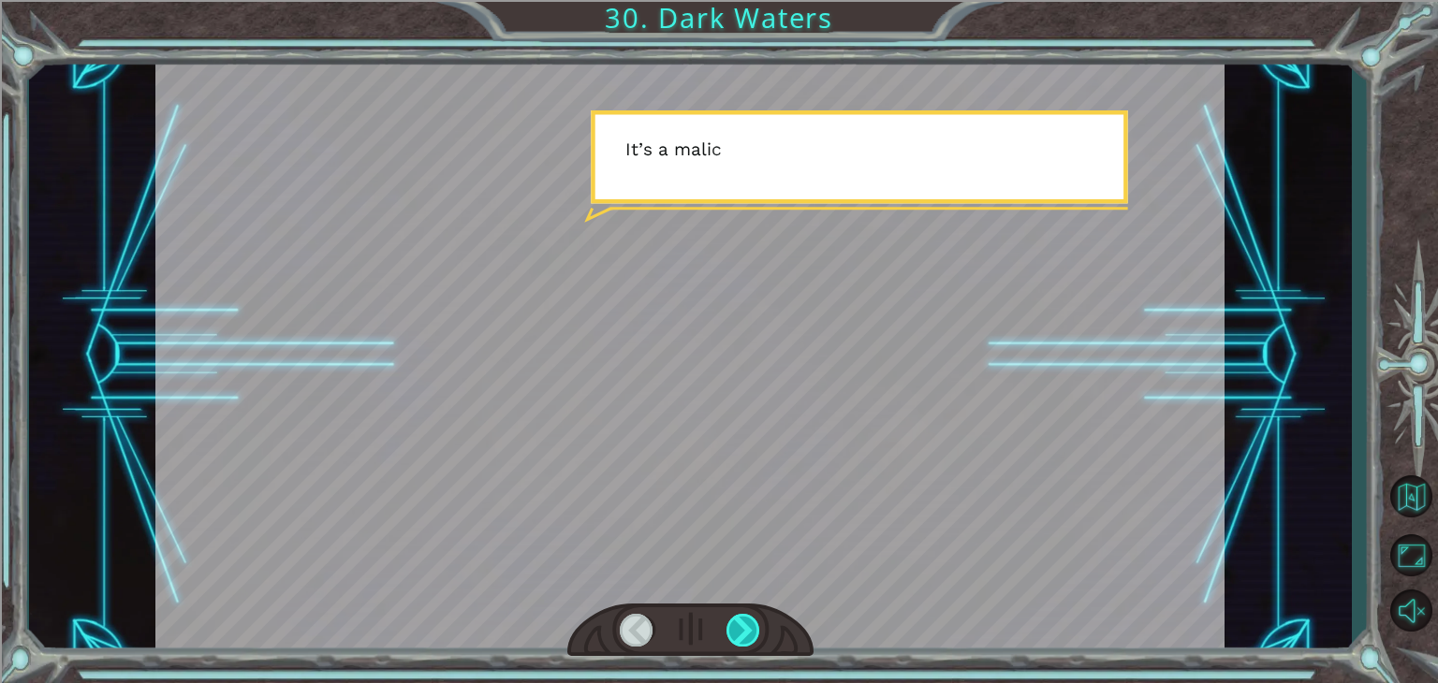
click at [751, 621] on div at bounding box center [743, 630] width 34 height 33
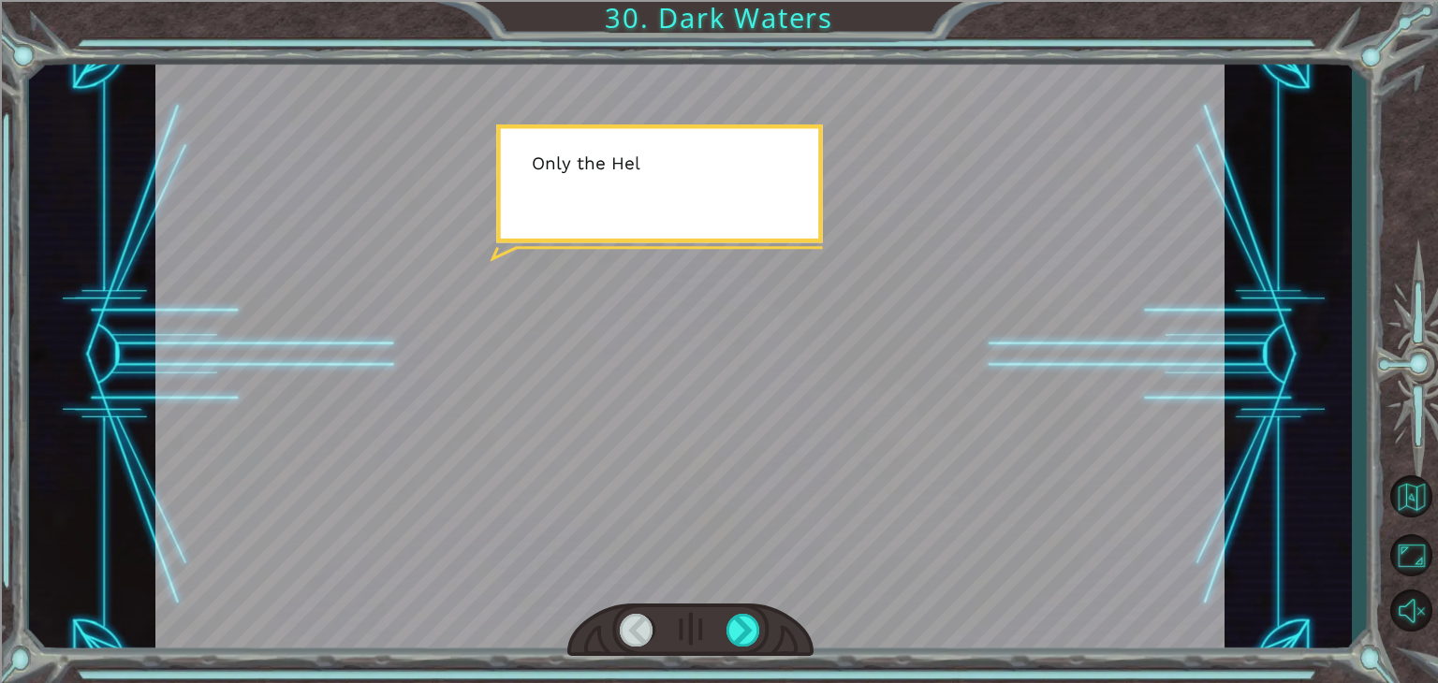
drag, startPoint x: 614, startPoint y: 647, endPoint x: 622, endPoint y: 627, distance: 21.4
click at [614, 637] on div at bounding box center [690, 631] width 246 height 54
click at [760, 597] on div at bounding box center [689, 355] width 1069 height 601
click at [745, 615] on div at bounding box center [743, 630] width 34 height 33
click at [742, 611] on div at bounding box center [690, 631] width 246 height 54
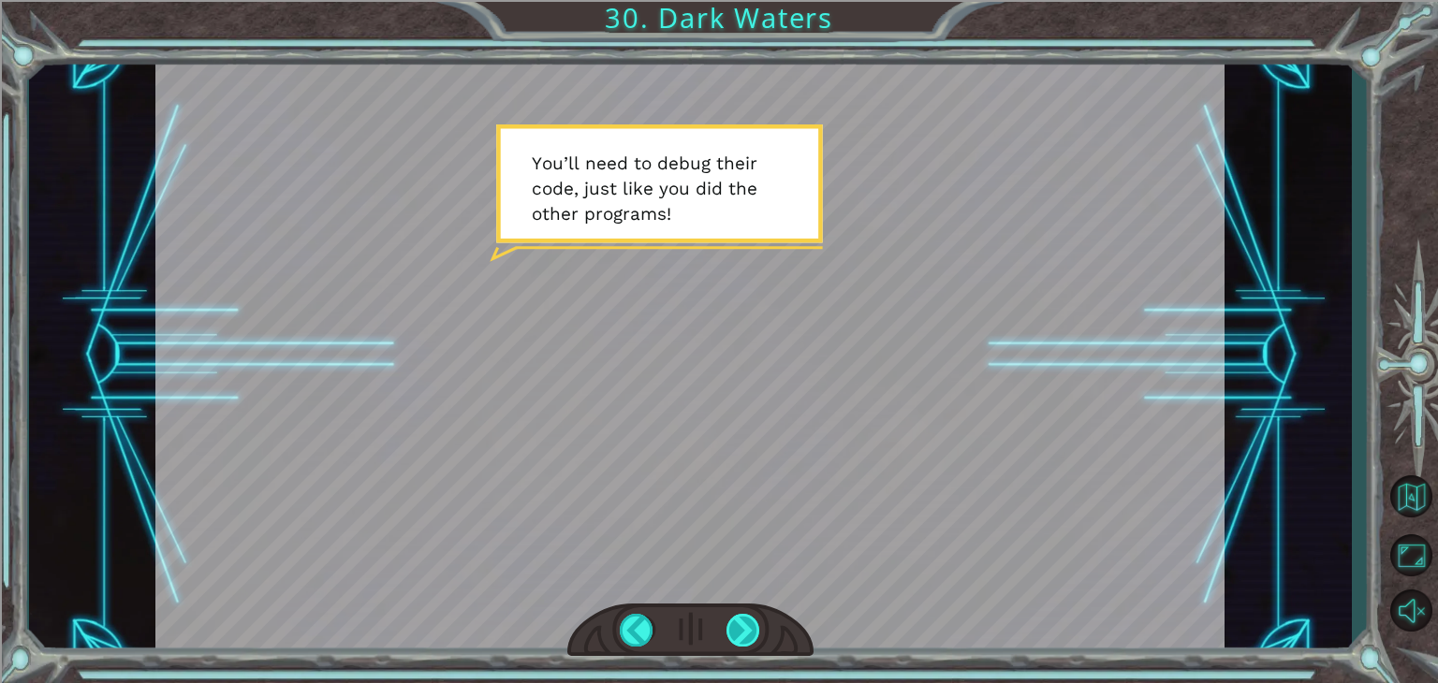
click at [743, 624] on div at bounding box center [743, 630] width 34 height 33
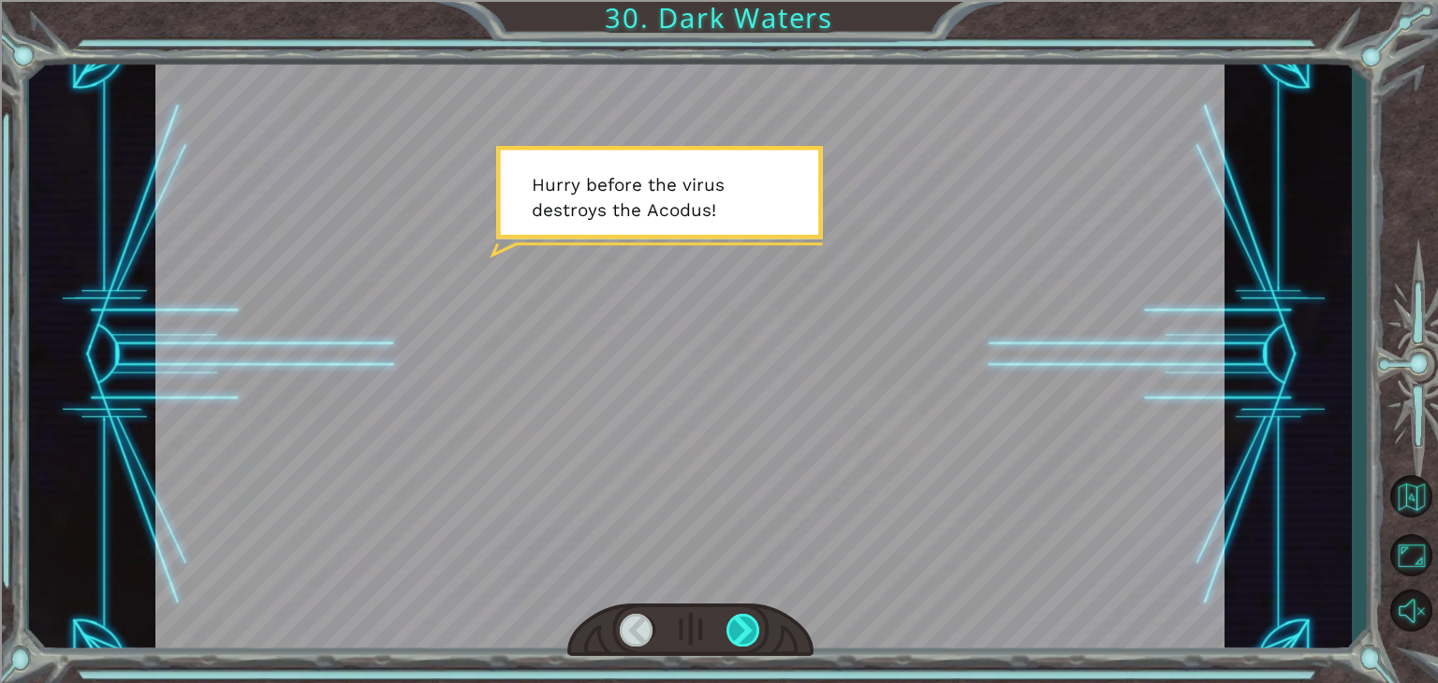
click at [732, 627] on div at bounding box center [743, 630] width 34 height 33
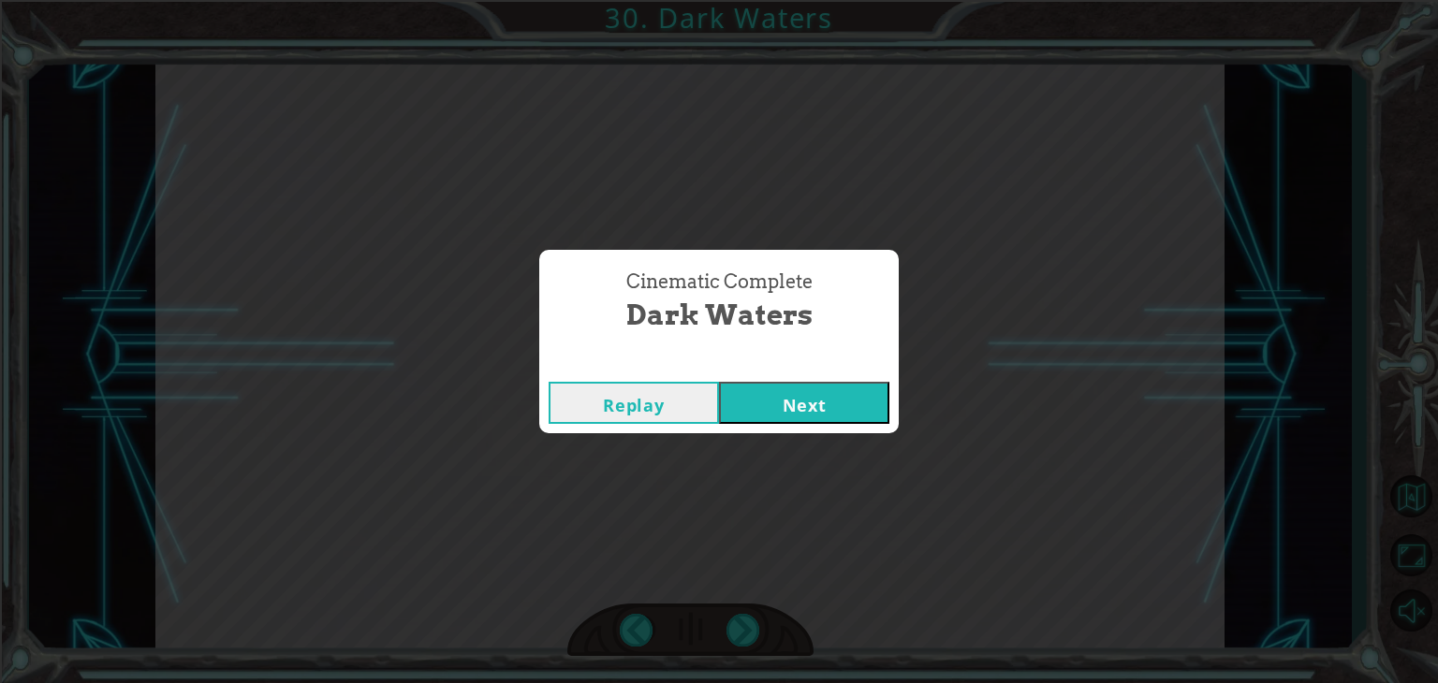
click at [769, 404] on button "Next" at bounding box center [804, 403] width 170 height 42
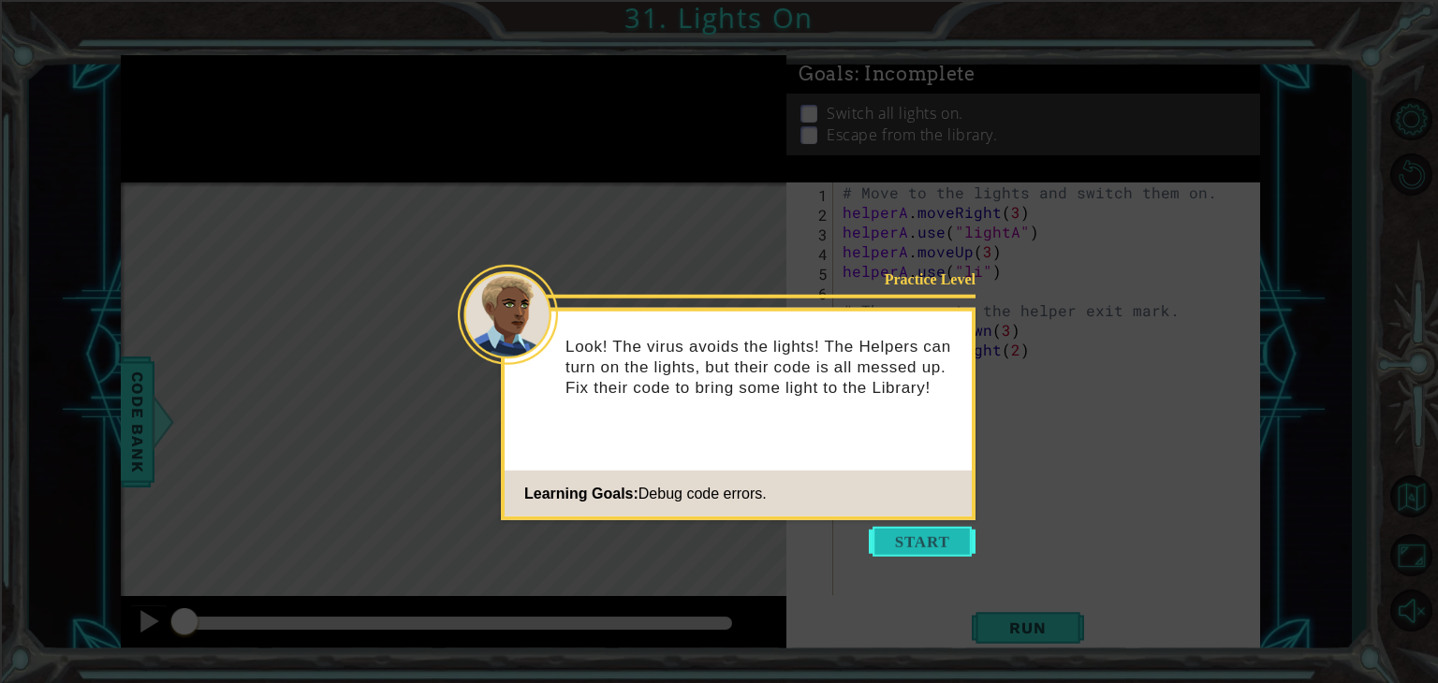
click at [921, 542] on button "Start" at bounding box center [922, 542] width 107 height 30
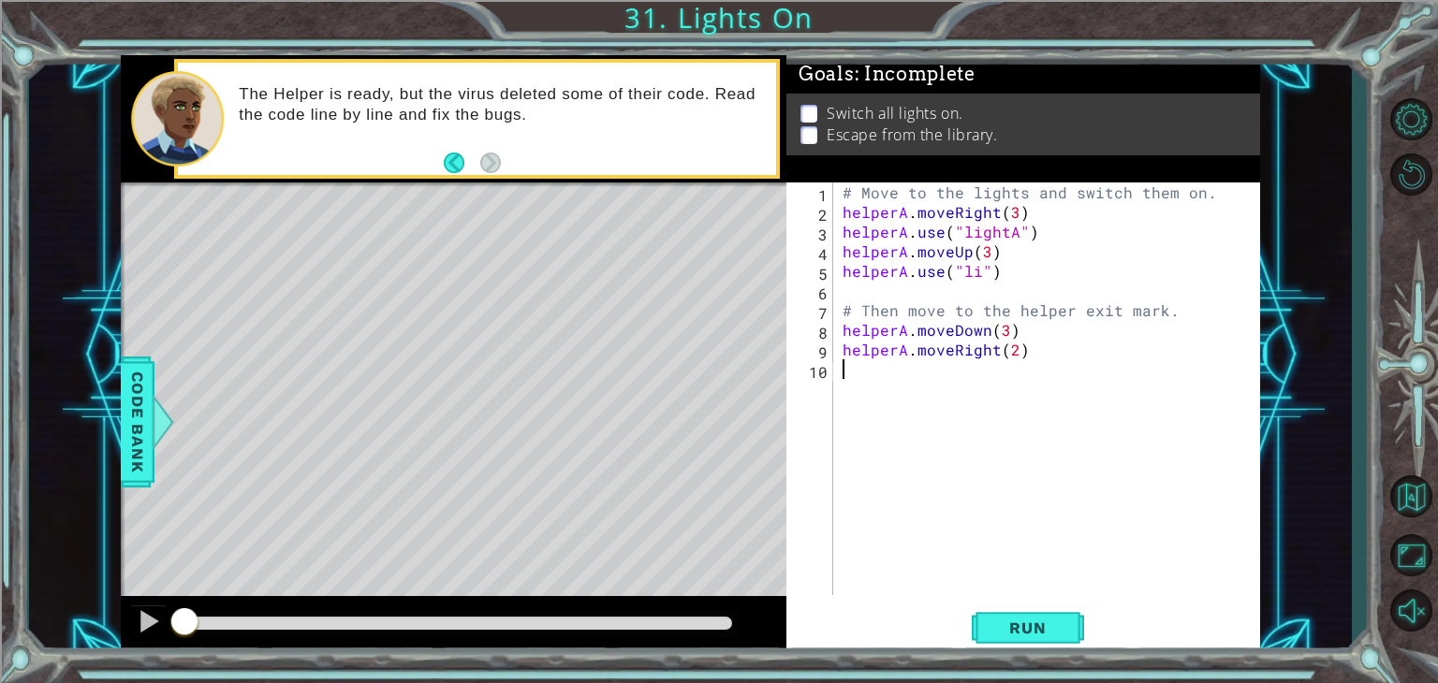
click at [1149, 305] on div "# Move to the lights and switch them on. helperA . moveRight ( 3 ) helperA . us…" at bounding box center [1052, 409] width 426 height 452
click at [1176, 309] on div "# Move to the lights and switch them on. helperA . moveRight ( 3 ) helperA . us…" at bounding box center [1052, 409] width 426 height 452
click at [1034, 622] on span "Run" at bounding box center [1027, 628] width 74 height 19
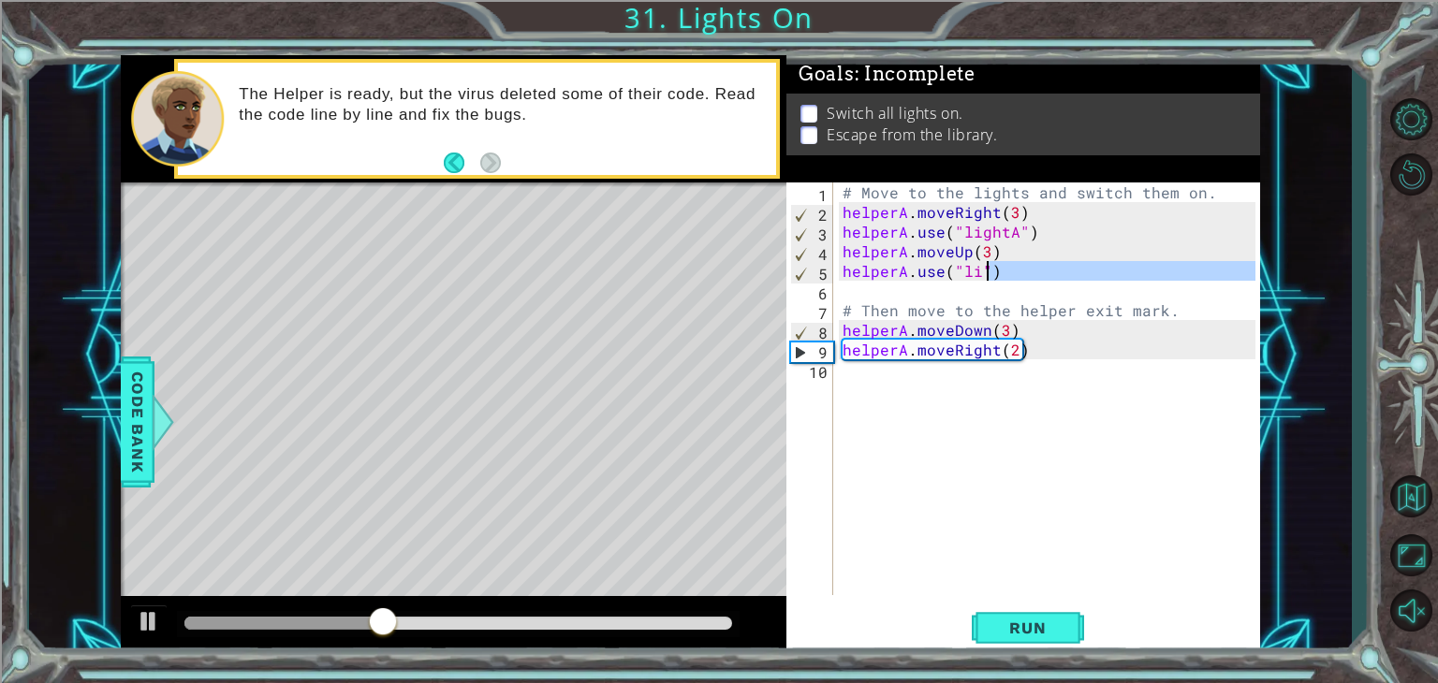
click at [980, 279] on div "# Move to the lights and switch them on. helperA . moveRight ( 3 ) helperA . us…" at bounding box center [1052, 409] width 426 height 452
click at [973, 272] on div "# Move to the lights and switch them on. helperA . moveRight ( 3 ) helperA . us…" at bounding box center [1047, 389] width 417 height 413
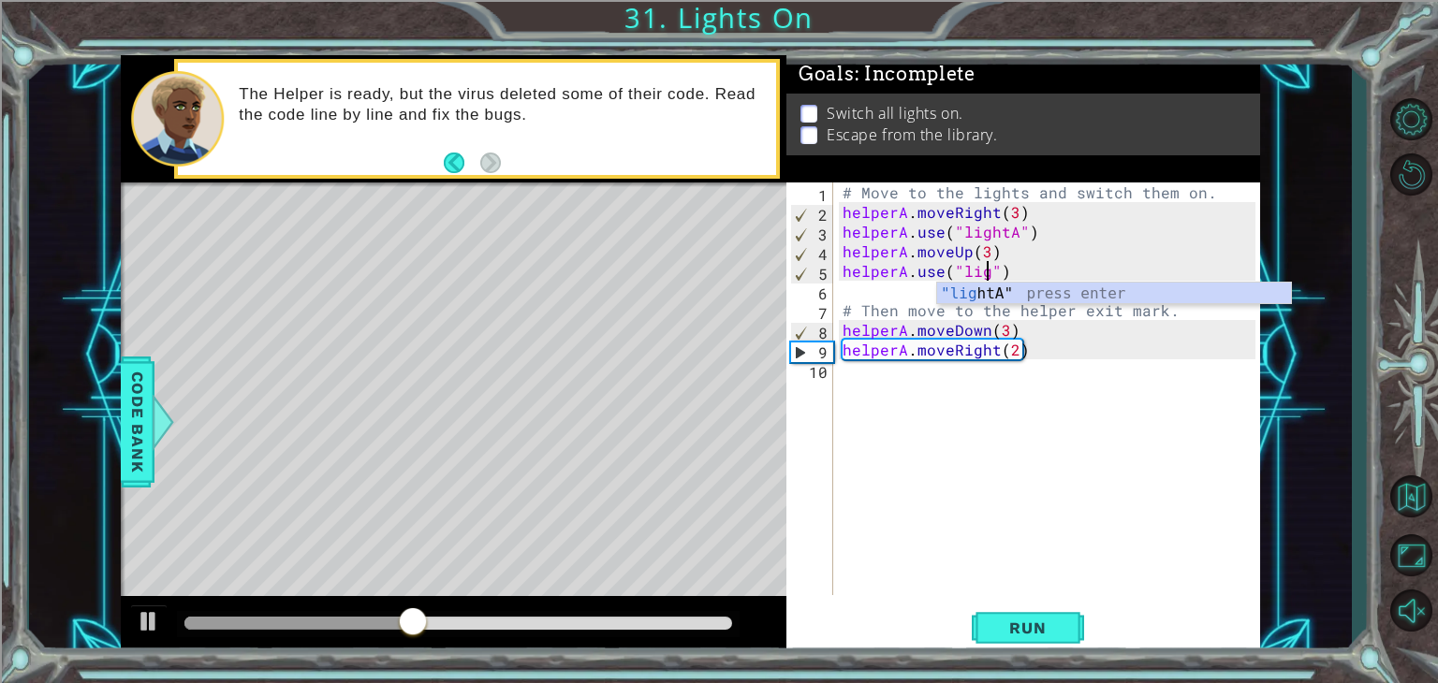
scroll to position [0, 9]
type textarea "helperA.use("lightb")"
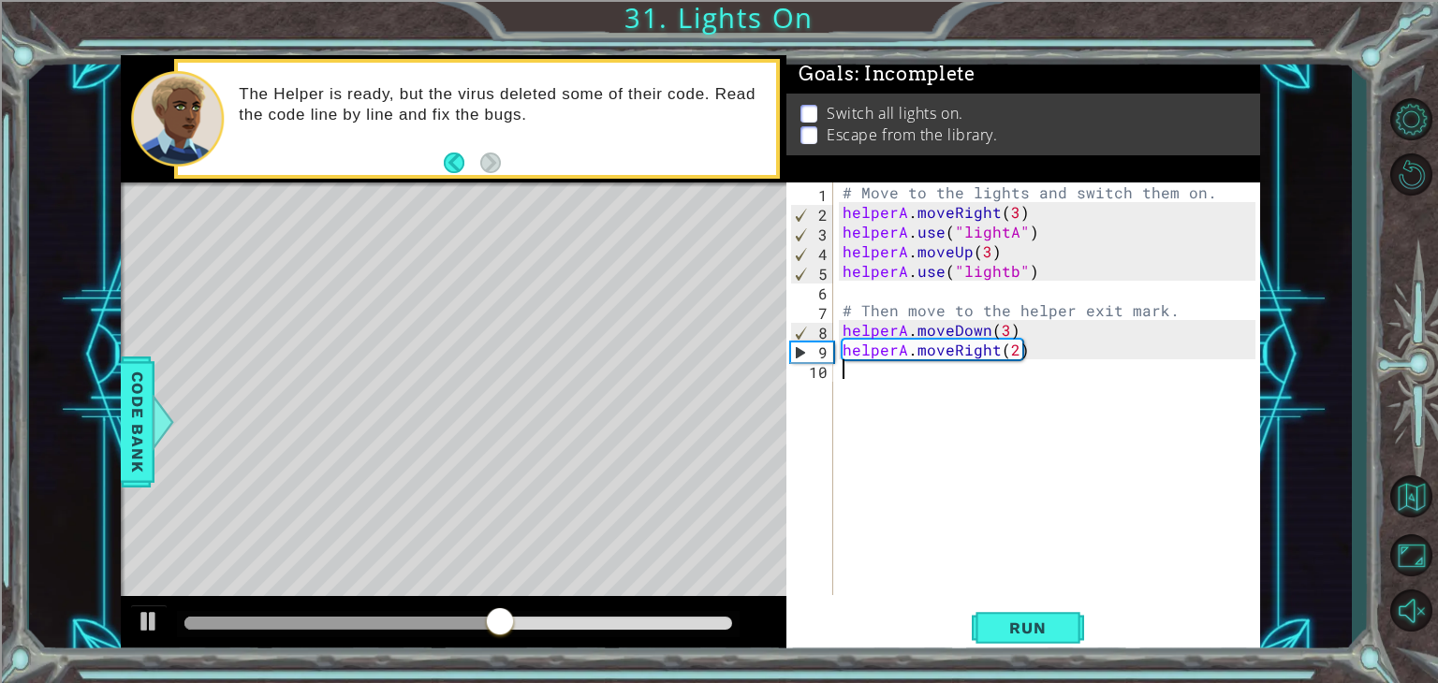
click at [1102, 362] on div "# Move to the lights and switch them on. helperA . moveRight ( 3 ) helperA . us…" at bounding box center [1052, 409] width 426 height 452
click at [1014, 274] on div "# Move to the lights and switch them on. helperA . moveRight ( 3 ) helperA . us…" at bounding box center [1051, 409] width 427 height 452
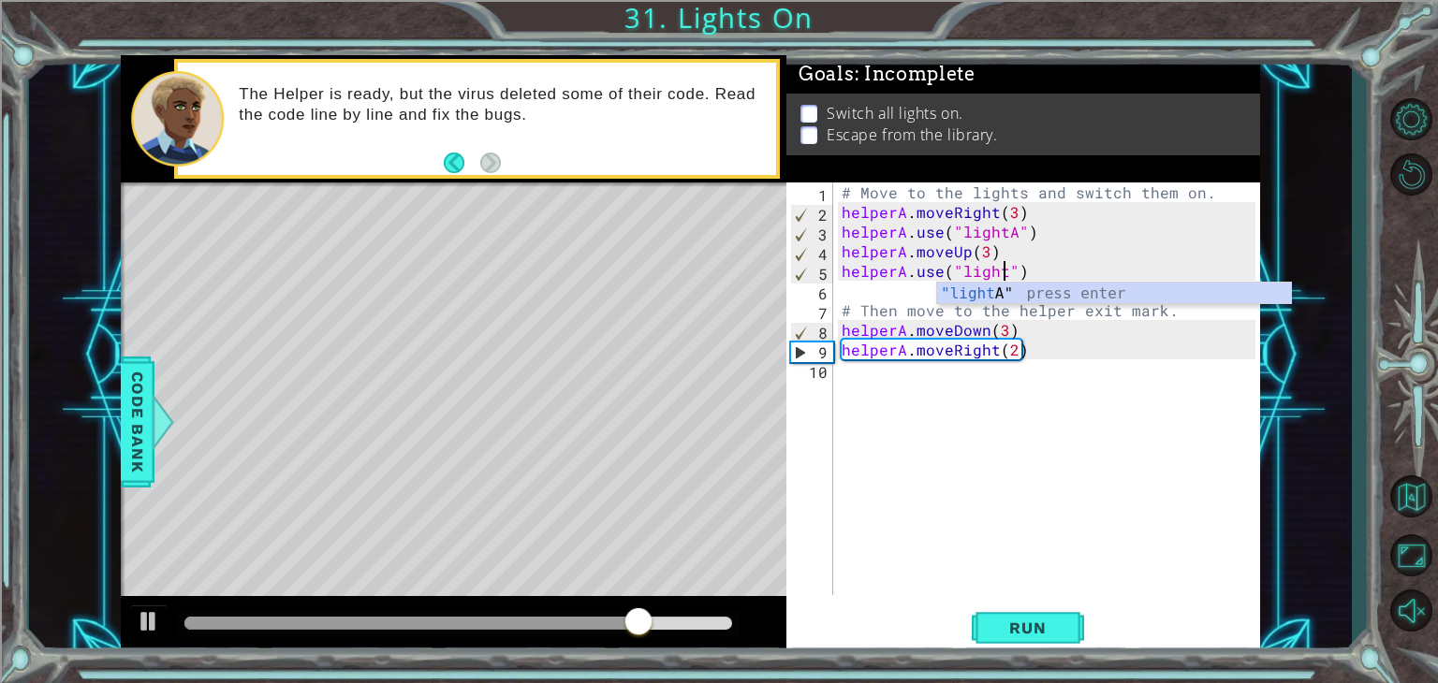
type textarea "helperA.use("lightB")"
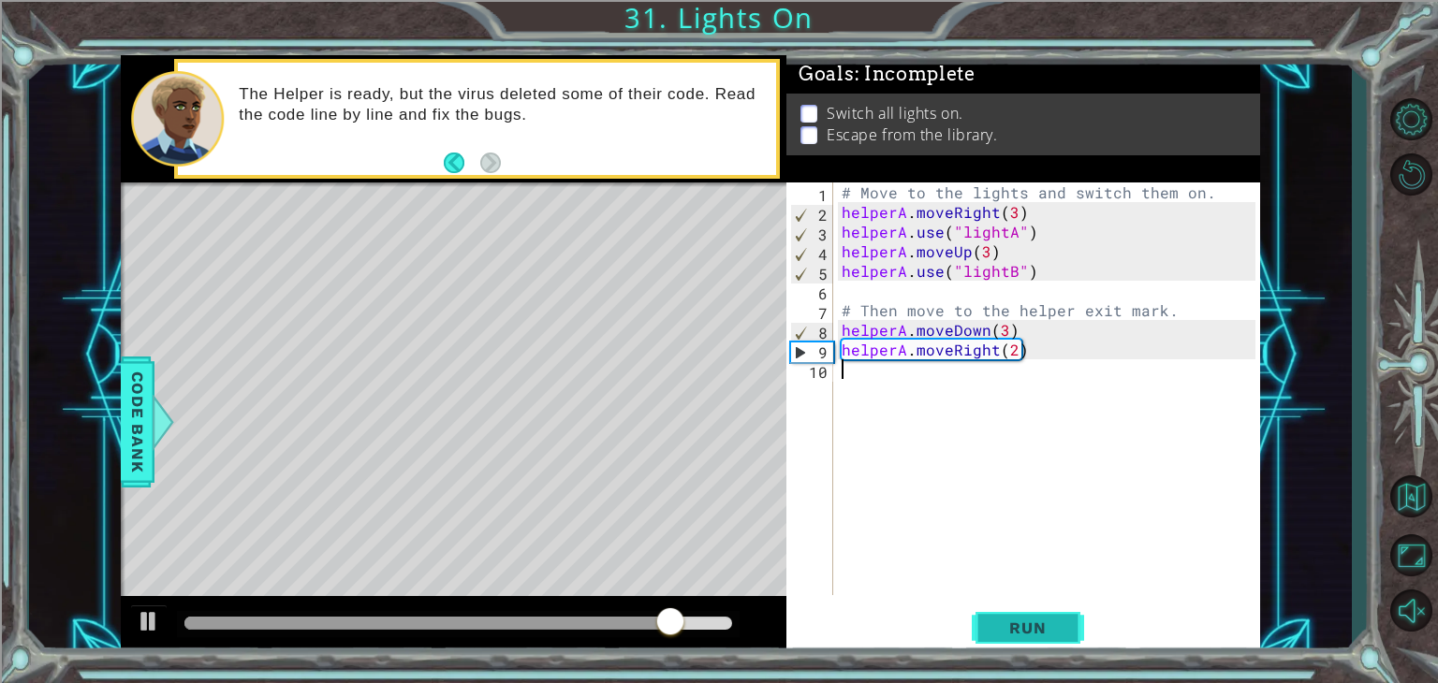
drag, startPoint x: 1029, startPoint y: 603, endPoint x: 1016, endPoint y: 641, distance: 40.6
click at [1017, 626] on div "helperA.use("lightB") 1 2 3 4 5 6 7 8 9 10 # Move to the lights and switch them…" at bounding box center [1023, 419] width 474 height 473
click at [1016, 639] on button "Run" at bounding box center [1028, 629] width 112 height 48
click at [1002, 326] on div "# Move to the lights and switch them on. helperA . moveRight ( 3 ) helperA . us…" at bounding box center [1051, 409] width 427 height 452
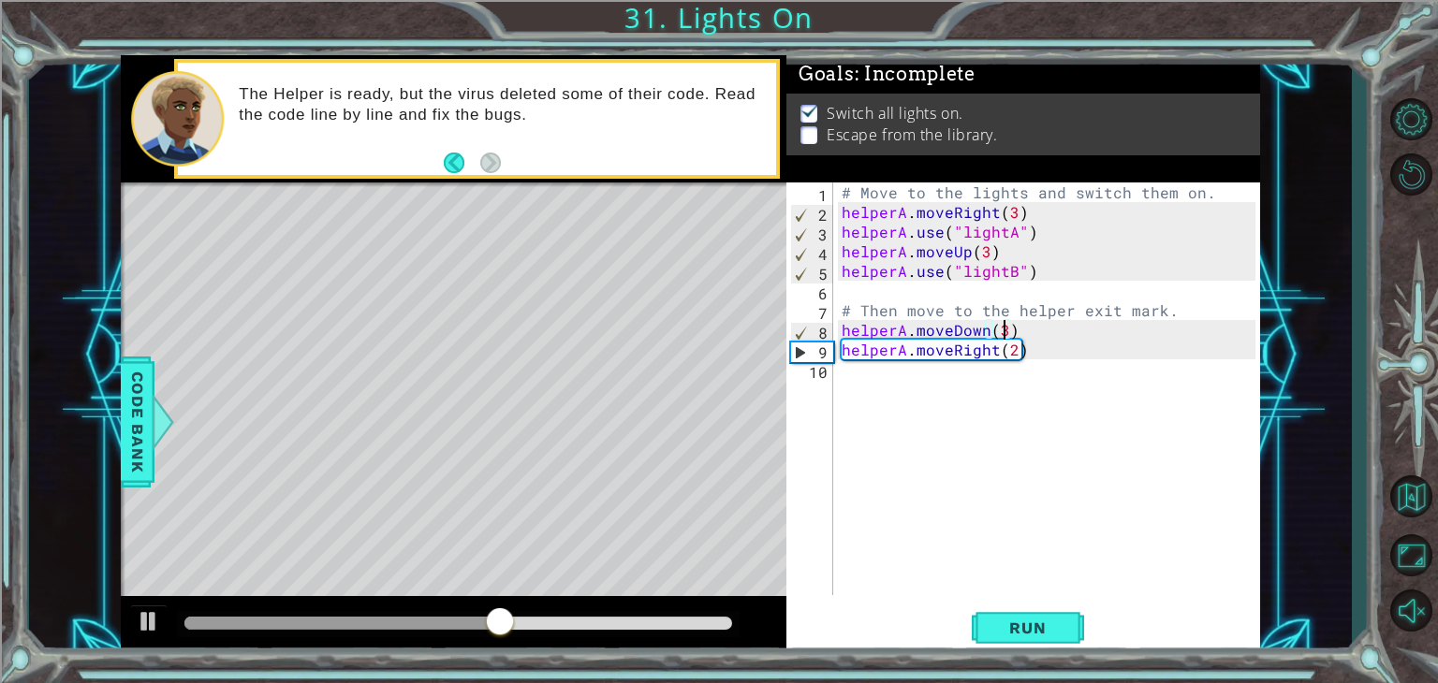
scroll to position [0, 9]
type textarea "helperA.moveDown(1)"
click at [1011, 589] on div "# Move to the lights and switch them on. helperA . moveRight ( 3 ) helperA . us…" at bounding box center [1051, 409] width 427 height 452
click at [1015, 641] on button "Run" at bounding box center [1028, 629] width 112 height 48
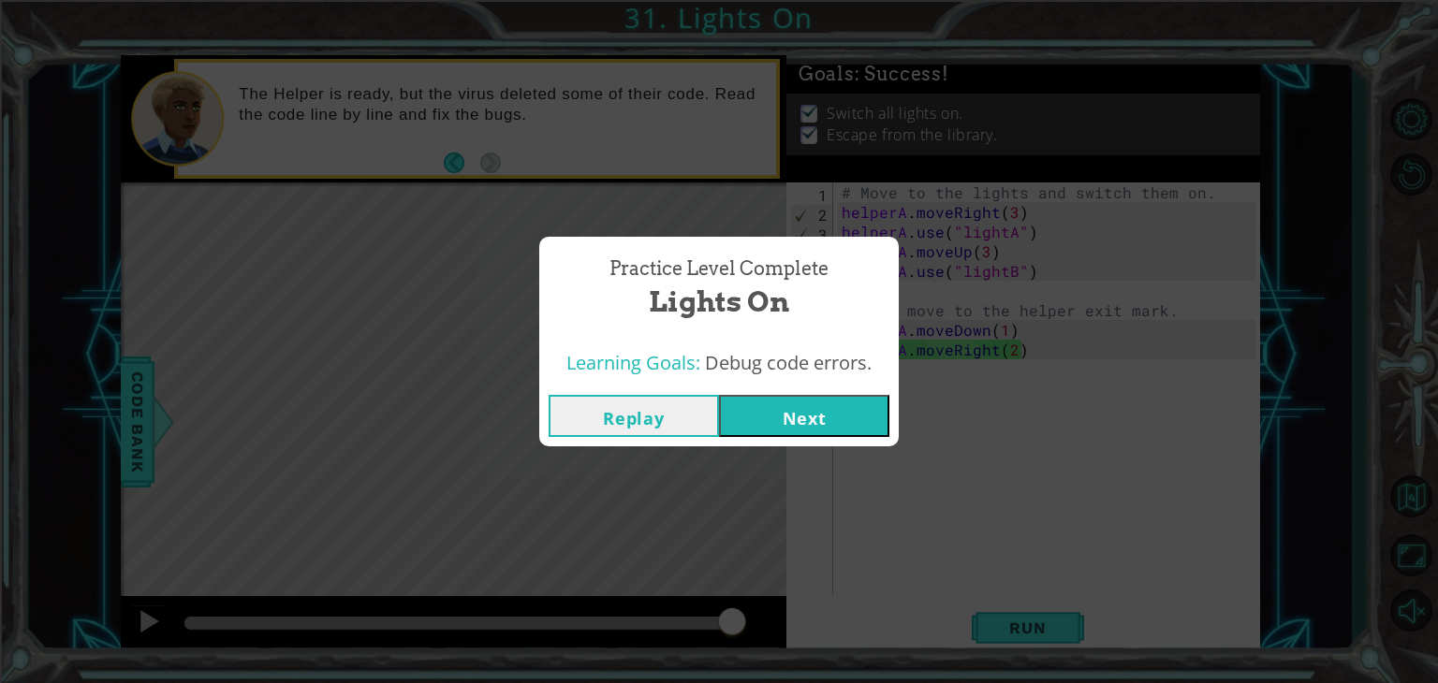
click at [809, 434] on button "Next" at bounding box center [804, 416] width 170 height 42
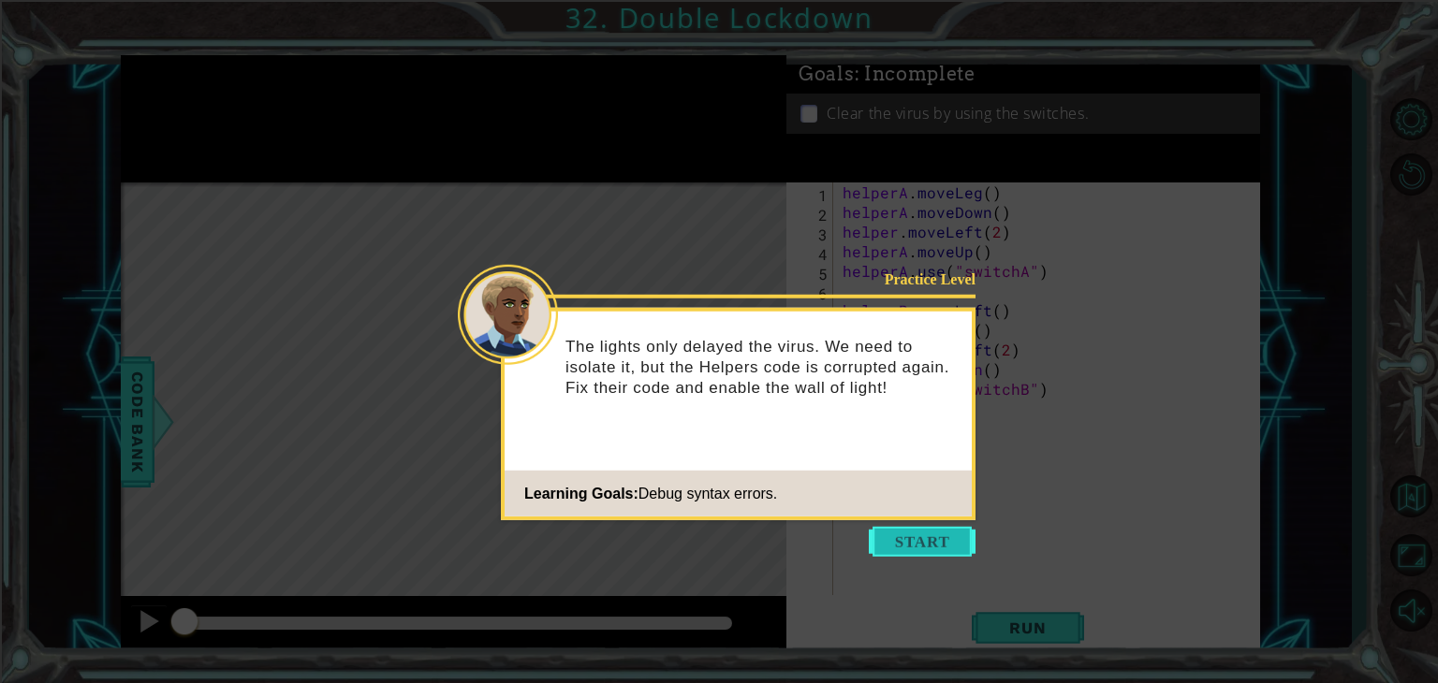
click at [931, 540] on button "Start" at bounding box center [922, 542] width 107 height 30
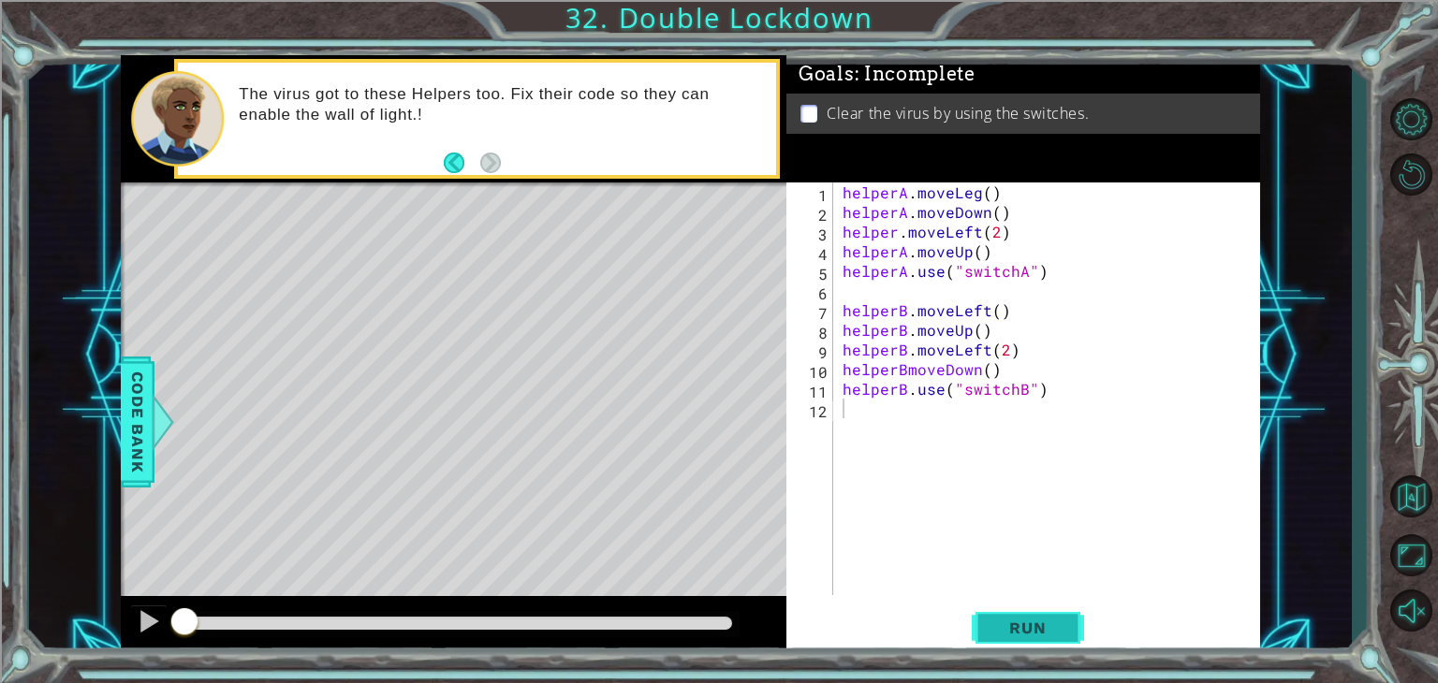
click at [1019, 639] on button "Run" at bounding box center [1028, 629] width 112 height 48
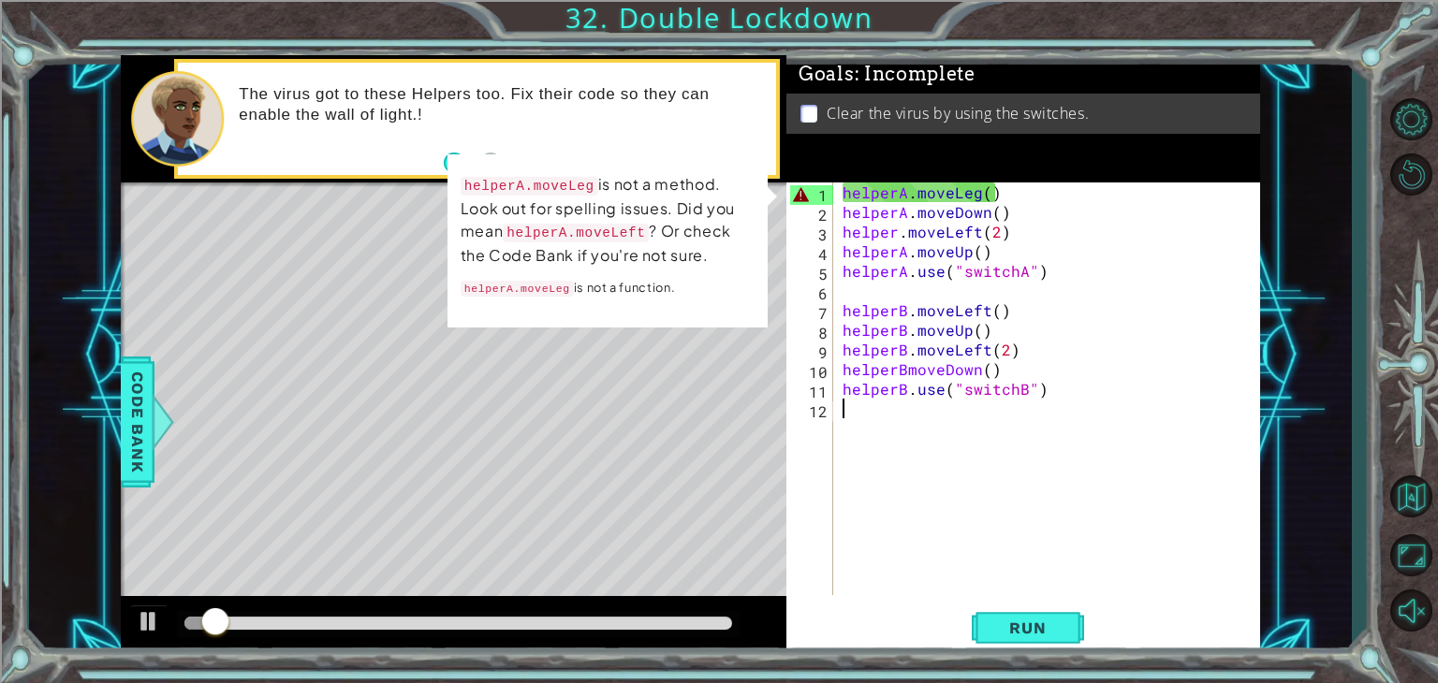
click at [1146, 369] on div "helperA . moveLeg ( ) helperA . moveDown ( ) helper . moveLeft ( 2 ) helperA . …" at bounding box center [1052, 409] width 426 height 452
type textarea "helperBmoveDown()"
click at [1132, 476] on div "helperA . moveLeg ( ) helperA . moveDown ( ) helper . moveLeft ( 2 ) helperA . …" at bounding box center [1052, 409] width 426 height 452
click at [940, 200] on div "helperA . moveLeg ( ) helperA . moveDown ( ) helper . moveLeft ( 2 ) helperA . …" at bounding box center [1052, 409] width 426 height 452
drag, startPoint x: 940, startPoint y: 200, endPoint x: 970, endPoint y: 192, distance: 31.1
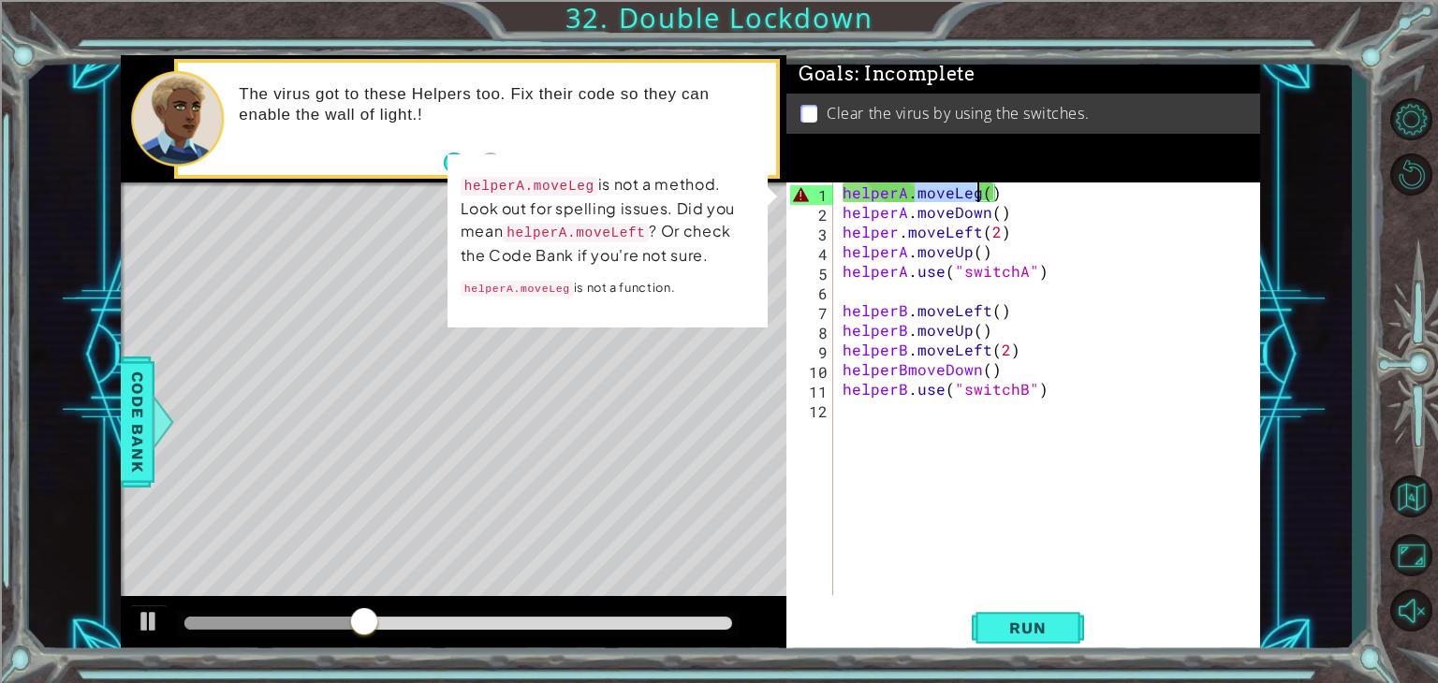
click at [970, 192] on div "helperA . moveLeg ( ) helperA . moveDown ( ) helper . moveLeft ( 2 ) helperA . …" at bounding box center [1052, 409] width 426 height 452
click at [979, 199] on div "helperA . moveLeg ( ) helperA . moveDown ( ) helper . moveLeft ( 2 ) helperA . …" at bounding box center [1052, 409] width 426 height 452
click at [972, 197] on div "helperA . moveLeg ( ) helperA . moveDown ( ) helper . moveLeft ( 2 ) helperA . …" at bounding box center [1052, 409] width 426 height 452
click at [979, 198] on div "helperA . moveLeg ( ) helperA . moveDown ( ) helper . moveLeft ( 2 ) helperA . …" at bounding box center [1052, 409] width 426 height 452
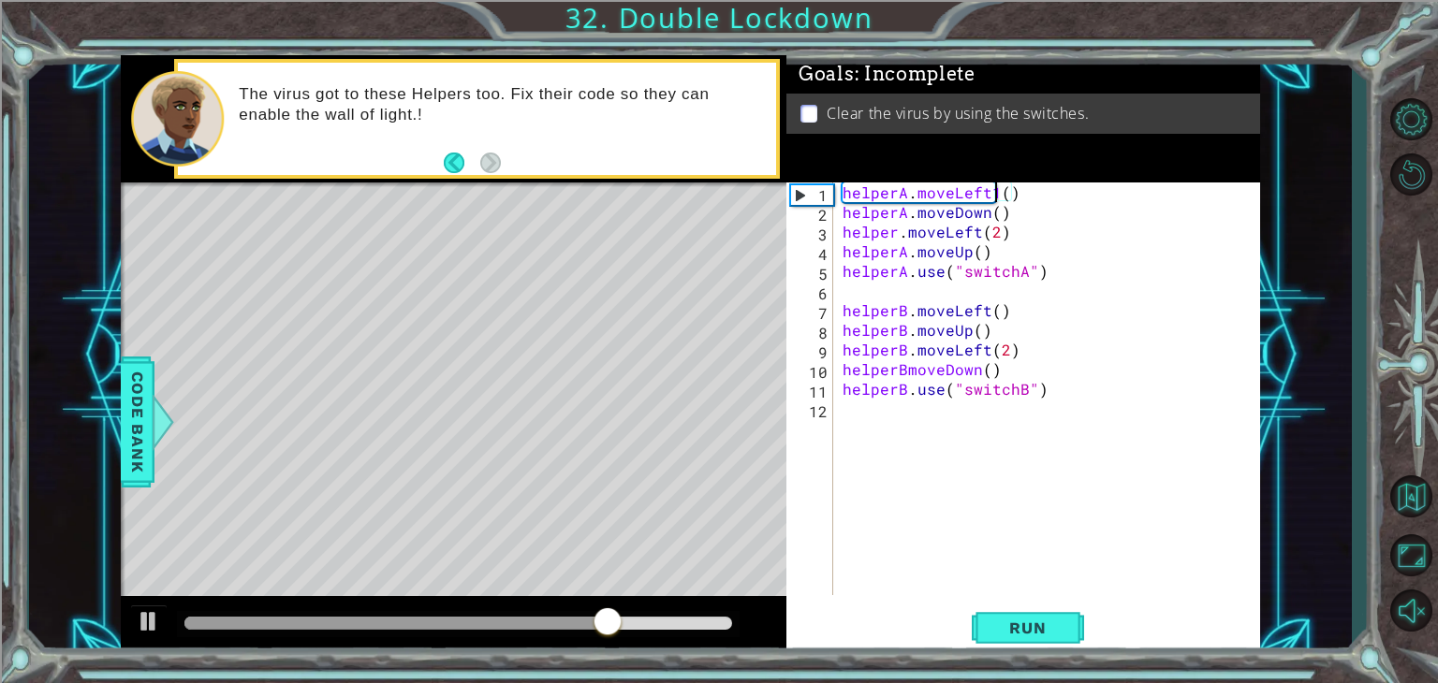
scroll to position [0, 8]
click at [1004, 203] on div "helperA . moveLeft ( ) helperA . moveDown ( ) helper . moveLeft ( 2 ) helperA .…" at bounding box center [1052, 409] width 426 height 452
drag, startPoint x: 988, startPoint y: 186, endPoint x: 997, endPoint y: 193, distance: 10.7
click at [989, 186] on div "helperA . moveLeft ( ) helperA . moveDown ( ) helper . moveLeft ( 2 ) helperA .…" at bounding box center [1052, 409] width 426 height 452
click at [1000, 195] on div "helperA . moveLeft ( ) helperA . moveDown ( ) helper . moveLeft ( 2 ) helperA .…" at bounding box center [1052, 409] width 426 height 452
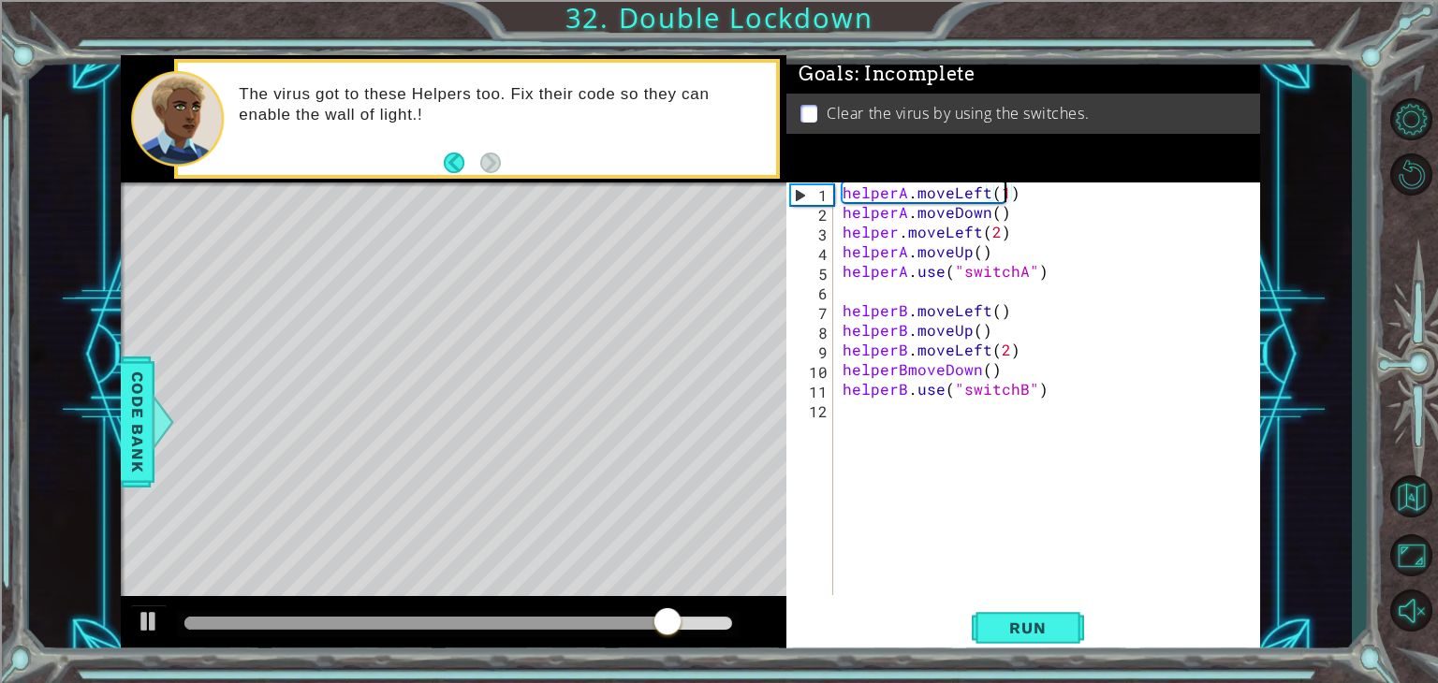
scroll to position [0, 9]
click at [1037, 335] on div "helperA . moveLeft ( 1 ) helperA . moveDown ( ) helper . moveLeft ( 2 ) helperA…" at bounding box center [1052, 409] width 426 height 452
click at [1034, 608] on button "Run" at bounding box center [1028, 629] width 112 height 48
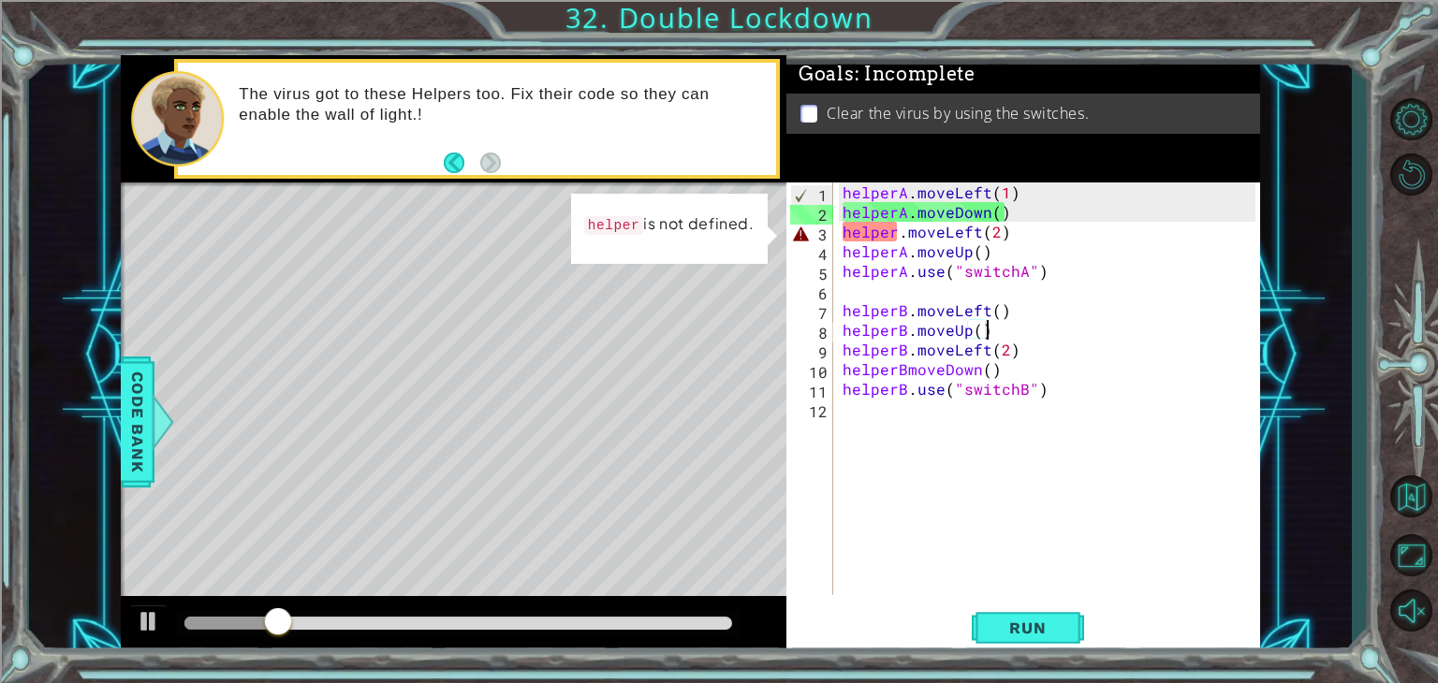
click at [881, 237] on div "helperA . moveLeft ( 1 ) helperA . moveDown ( ) helper . moveLeft ( 2 ) helperA…" at bounding box center [1052, 409] width 426 height 452
click at [894, 240] on div "helperA . moveLeft ( 1 ) helperA . moveDown ( ) helper . moveLeft ( 2 ) helperA…" at bounding box center [1052, 409] width 426 height 452
click at [899, 237] on div "helperA . moveLeft ( 1 ) helperA . moveDown ( ) helper . moveLeft ( 2 ) helperA…" at bounding box center [1052, 409] width 426 height 452
click at [904, 247] on div "helperA . moveLeft ( 1 ) helperA . moveDown ( ) helper . moveLeft ( 2 ) helperA…" at bounding box center [1052, 409] width 426 height 452
click at [897, 235] on div "helperA . moveLeft ( 1 ) helperA . moveDown ( ) helper . moveLeft ( 2 ) helperA…" at bounding box center [1052, 409] width 426 height 452
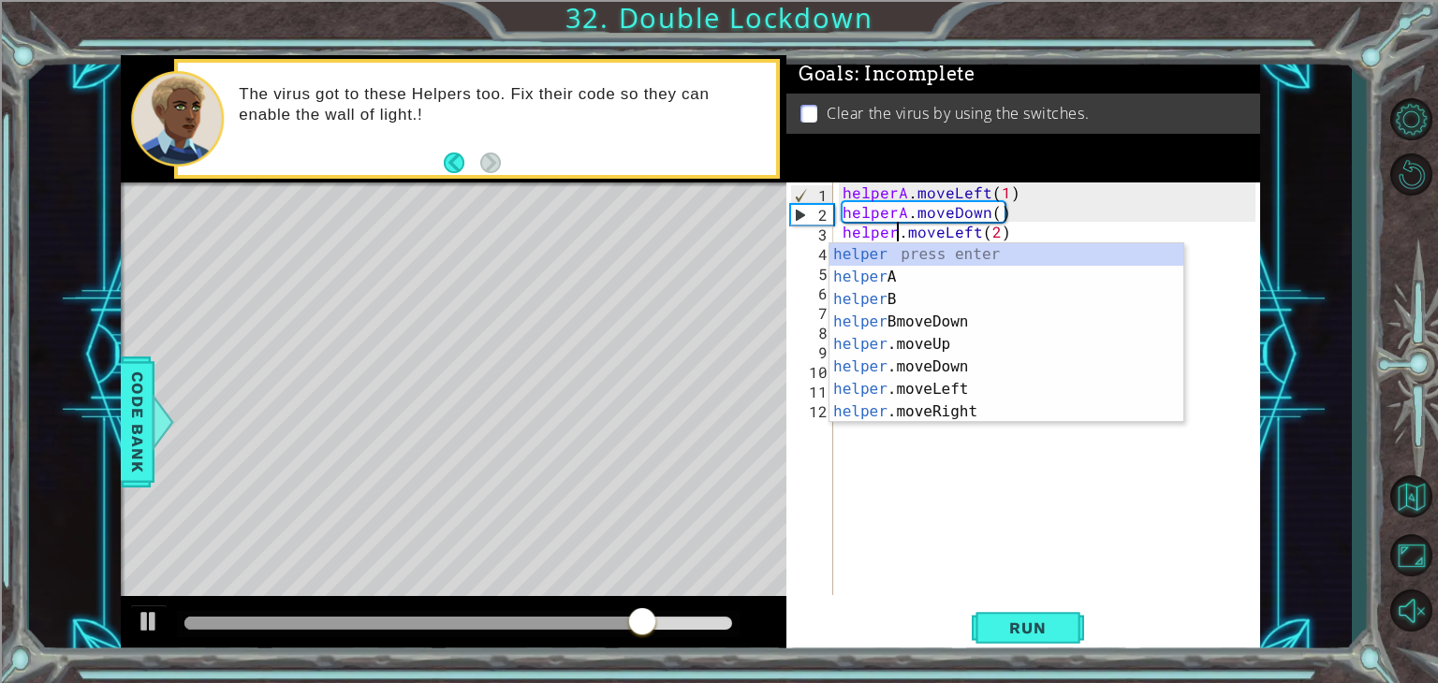
scroll to position [0, 4]
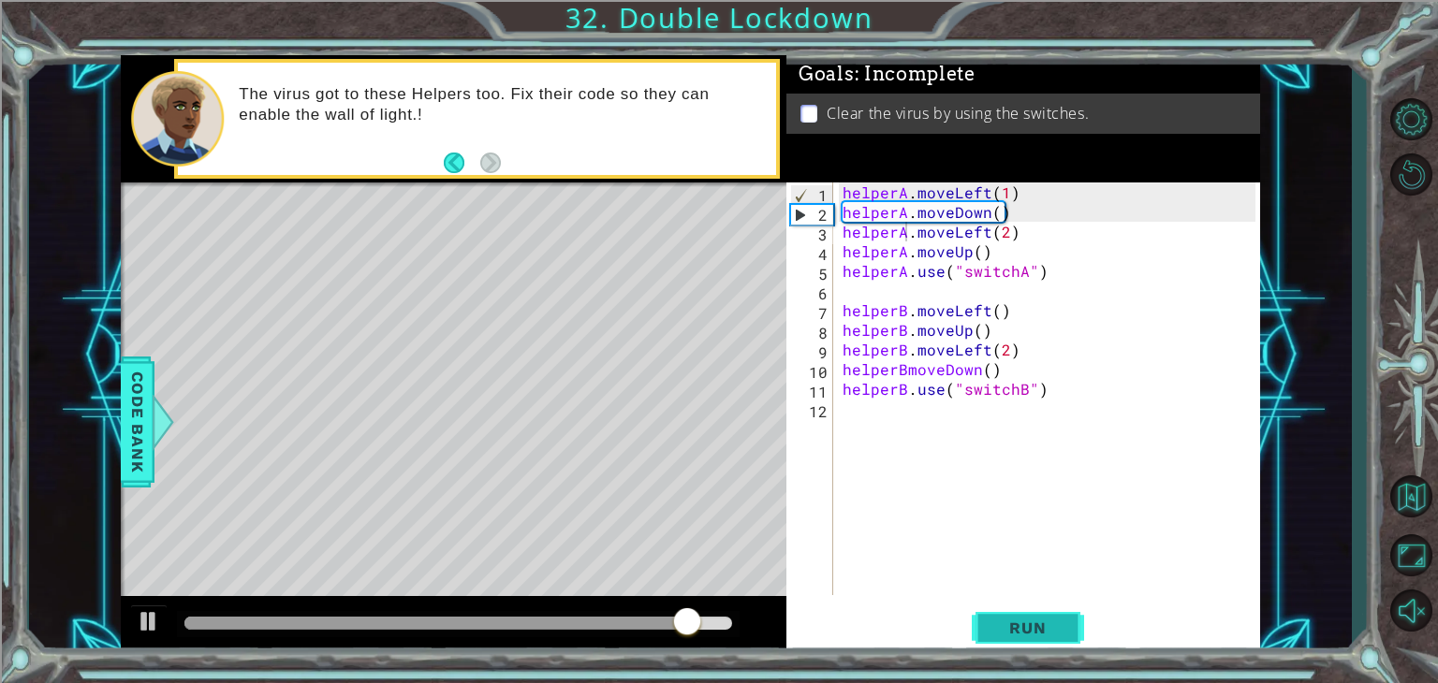
click at [1042, 643] on button "Run" at bounding box center [1028, 629] width 112 height 48
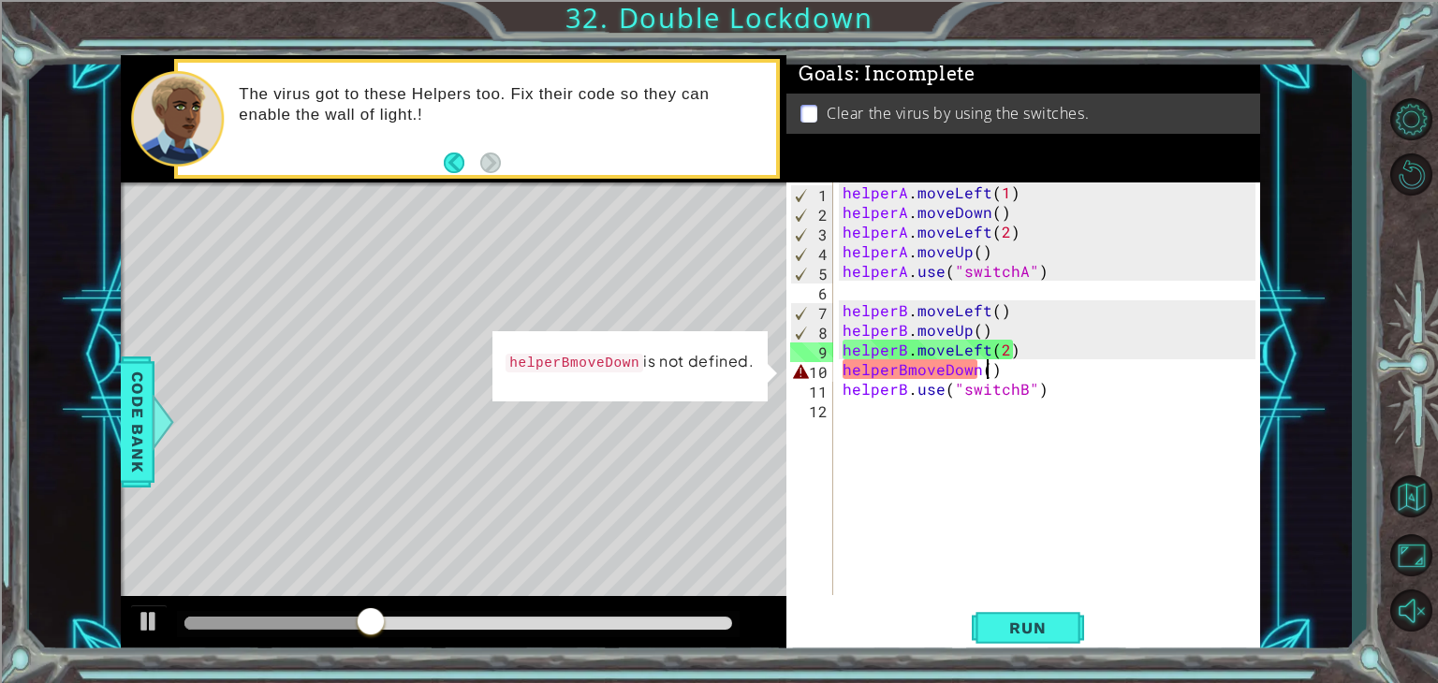
click at [984, 372] on div "helperA . moveLeft ( 1 ) helperA . moveDown ( ) helperA . moveLeft ( 2 ) helper…" at bounding box center [1052, 409] width 426 height 452
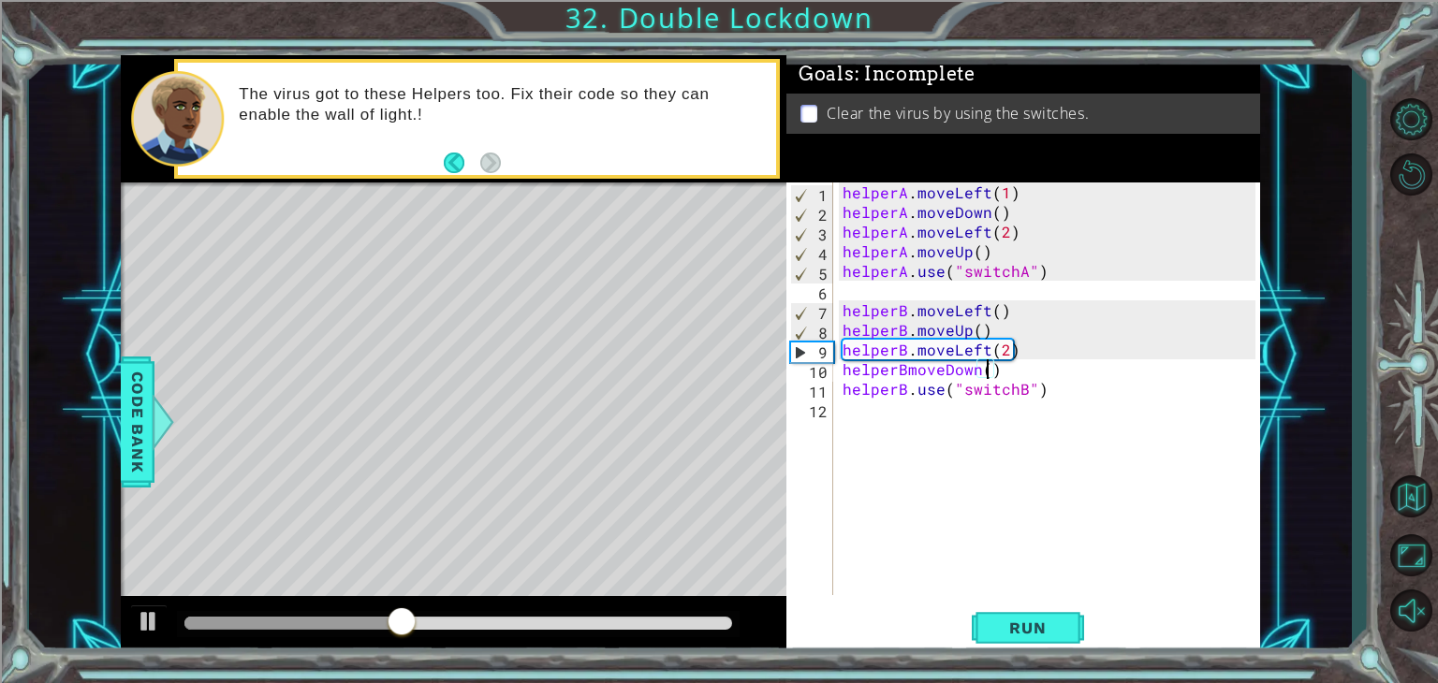
scroll to position [0, 8]
click at [1018, 619] on button "Run" at bounding box center [1028, 629] width 112 height 48
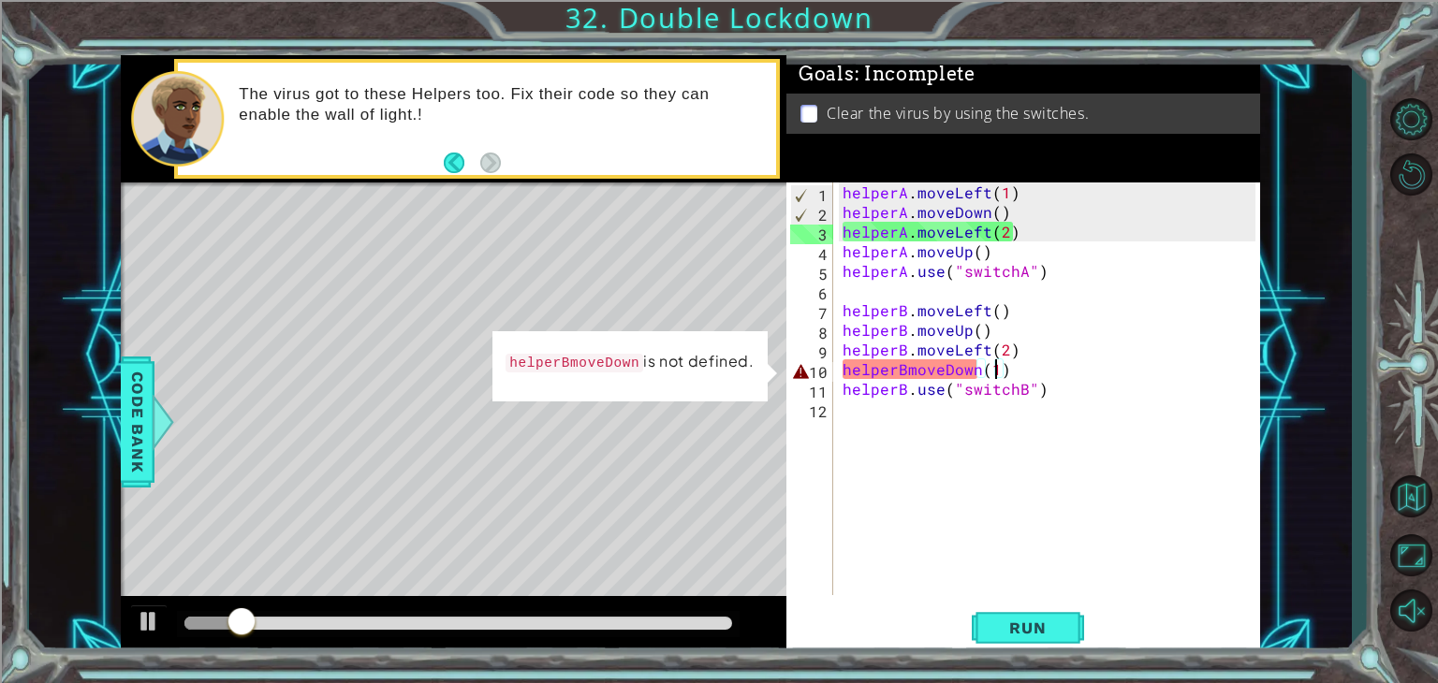
click at [905, 375] on div "helperA . moveLeft ( 1 ) helperA . moveDown ( ) helperA . moveLeft ( 2 ) helper…" at bounding box center [1052, 409] width 426 height 452
type textarea "helperB.moveDown(1)"
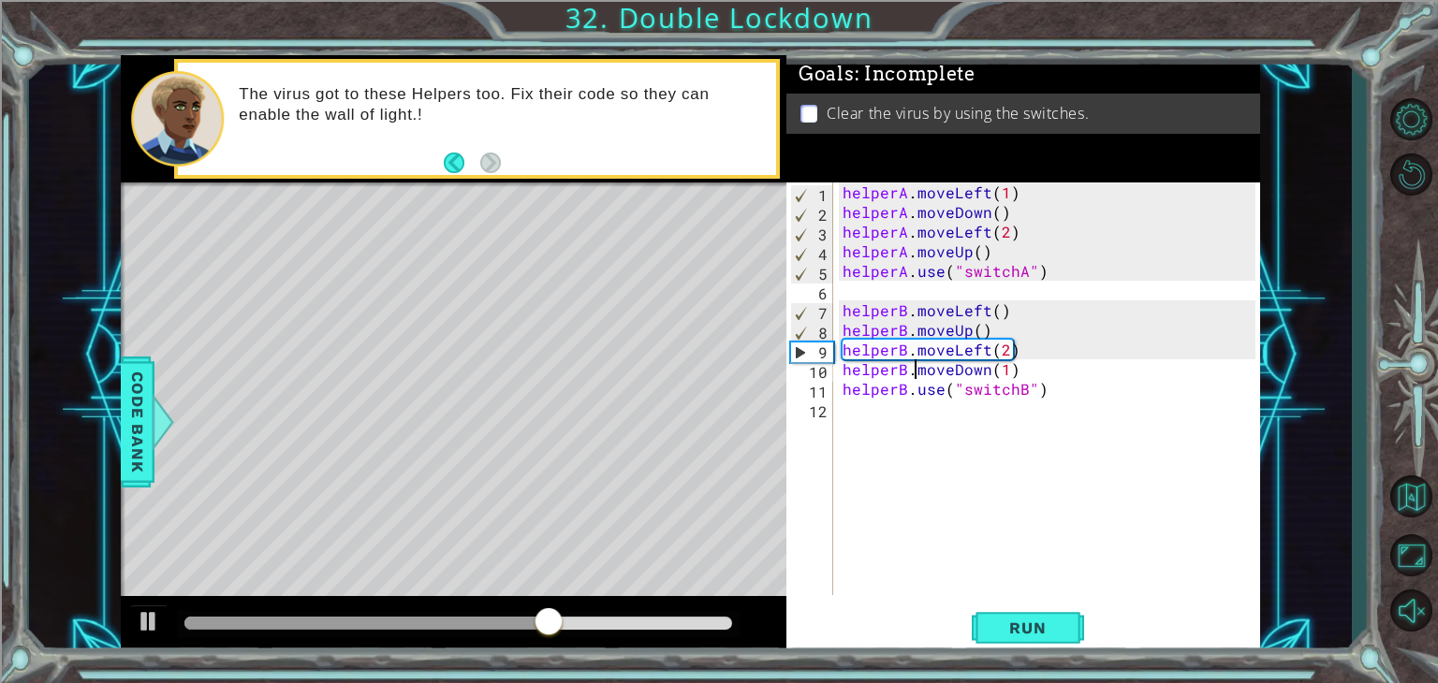
click at [1053, 545] on div "helperA . moveLeft ( 1 ) helperA . moveDown ( ) helperA . moveLeft ( 2 ) helper…" at bounding box center [1052, 409] width 426 height 452
click at [1003, 349] on div "helperA . moveLeft ( 1 ) helperA . moveDown ( ) helperA . moveLeft ( 2 ) helper…" at bounding box center [1052, 409] width 426 height 452
type textarea "helperB.moveLeft(1)"
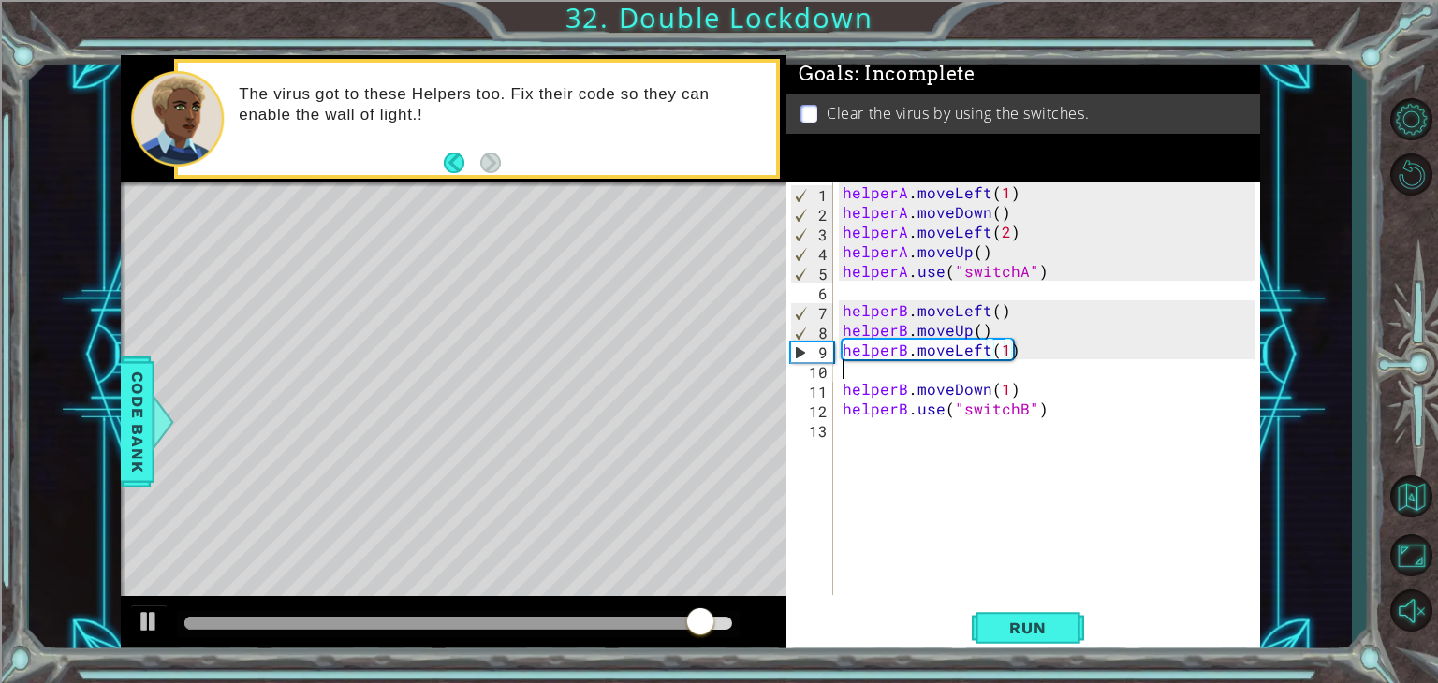
scroll to position [0, 0]
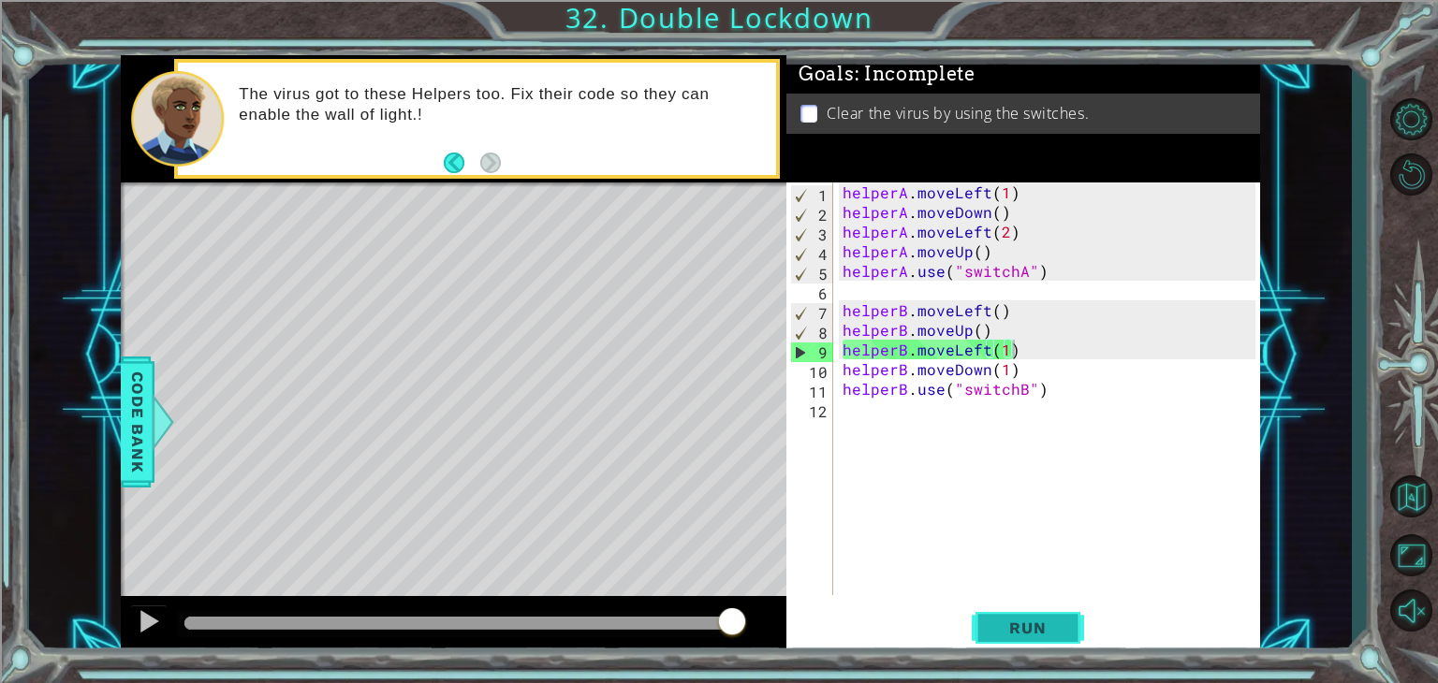
click at [996, 629] on span "Run" at bounding box center [1027, 628] width 74 height 19
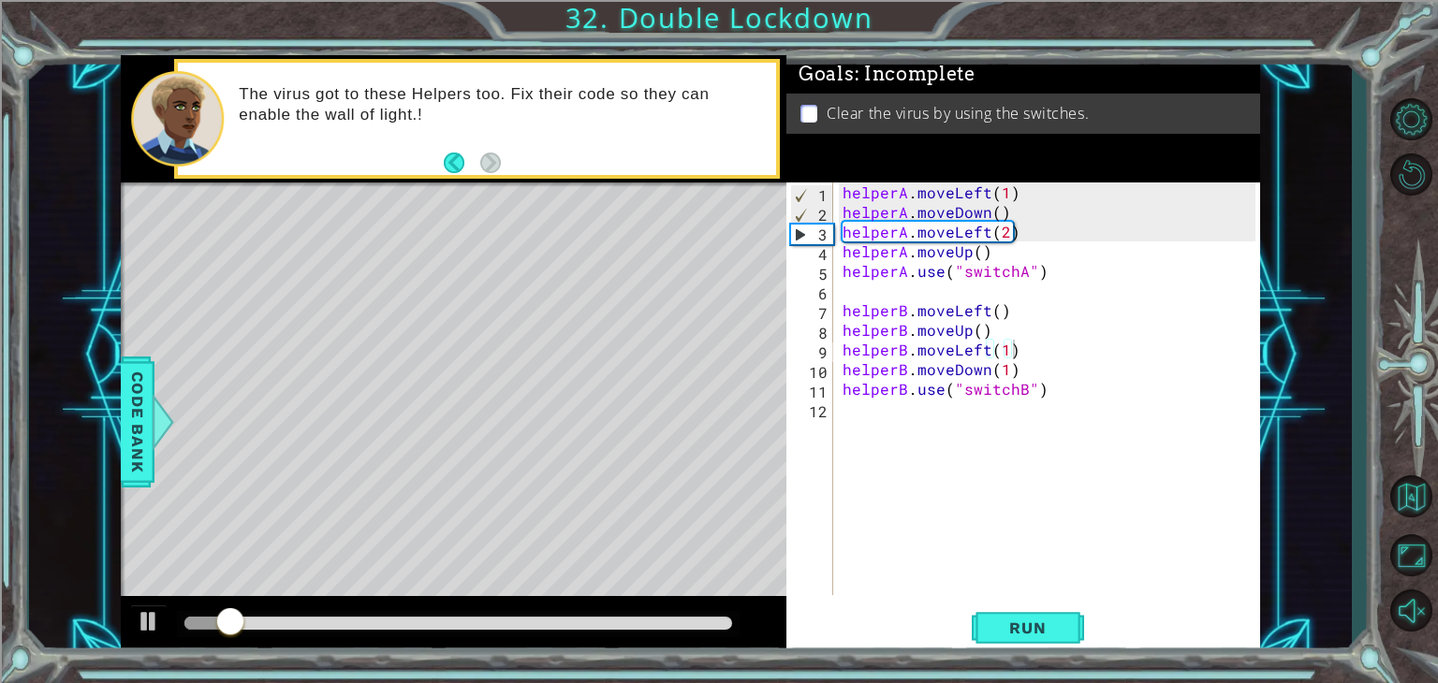
click at [614, 612] on div at bounding box center [458, 624] width 563 height 26
click at [617, 619] on div at bounding box center [458, 623] width 548 height 13
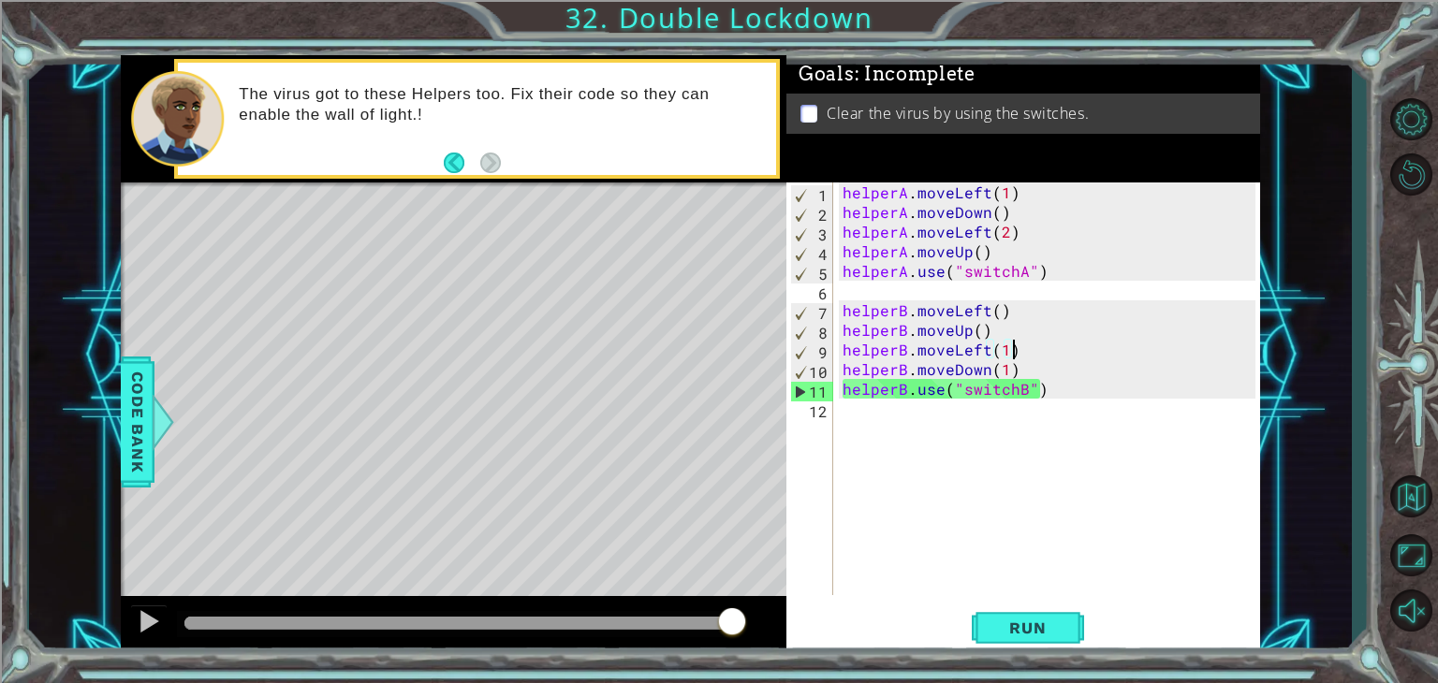
drag, startPoint x: 610, startPoint y: 623, endPoint x: 745, endPoint y: 618, distance: 134.9
click at [753, 620] on div at bounding box center [454, 626] width 666 height 60
click at [1008, 350] on div "helperA . moveLeft ( 1 ) helperA . moveDown ( ) helperA . moveLeft ( 2 ) helper…" at bounding box center [1052, 409] width 426 height 452
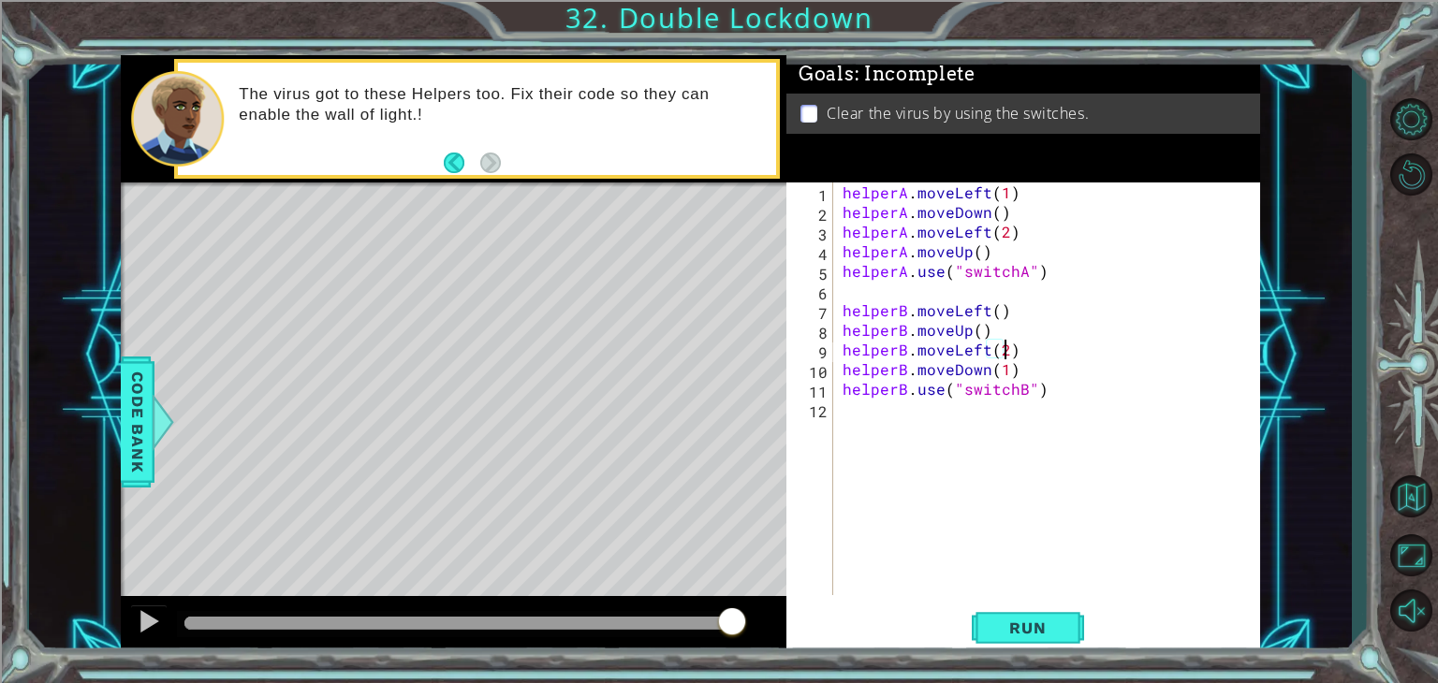
scroll to position [0, 9]
type textarea "helperB.moveLeft(2)"
click at [1002, 607] on div "helperB.moveLeft(2) 1 2 3 4 5 6 7 8 9 10 11 12 helperA . moveLeft ( 1 ) helperA…" at bounding box center [1023, 419] width 474 height 473
click at [999, 611] on button "Run" at bounding box center [1028, 629] width 112 height 48
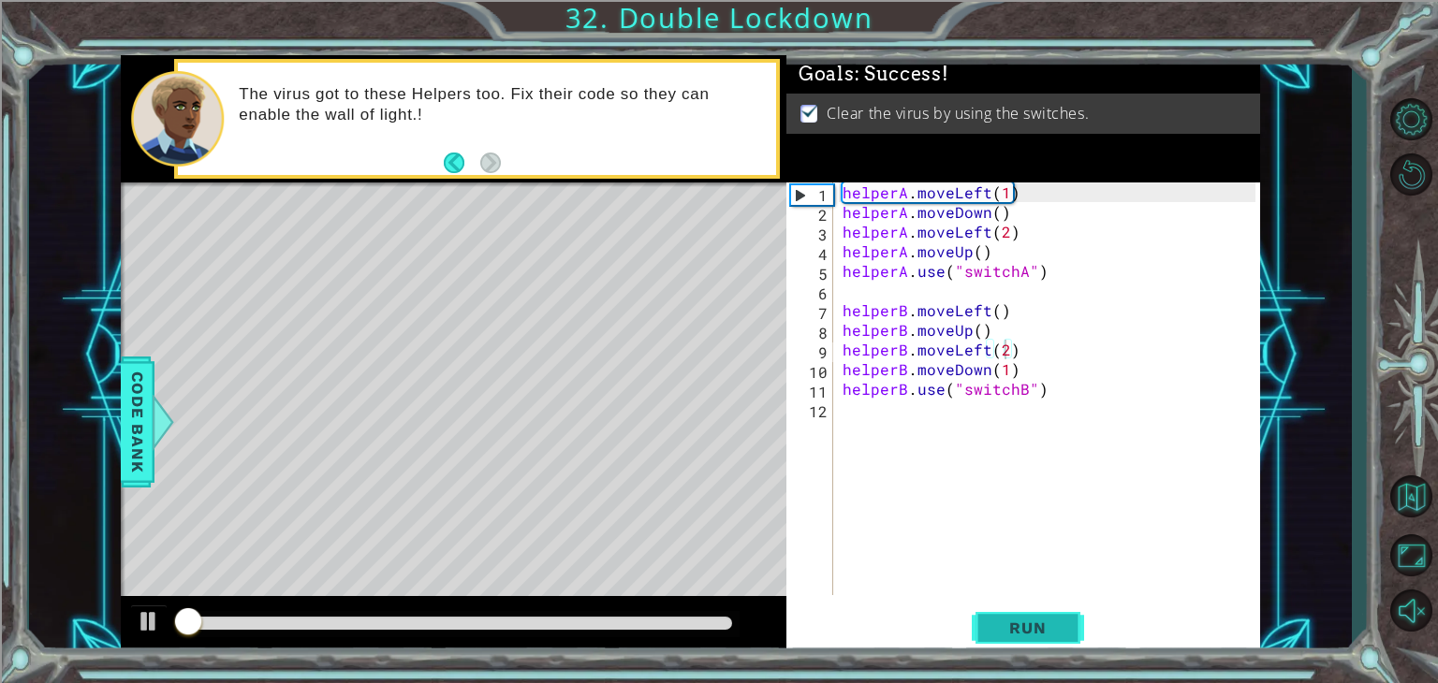
click at [995, 607] on button "Run" at bounding box center [1028, 629] width 112 height 48
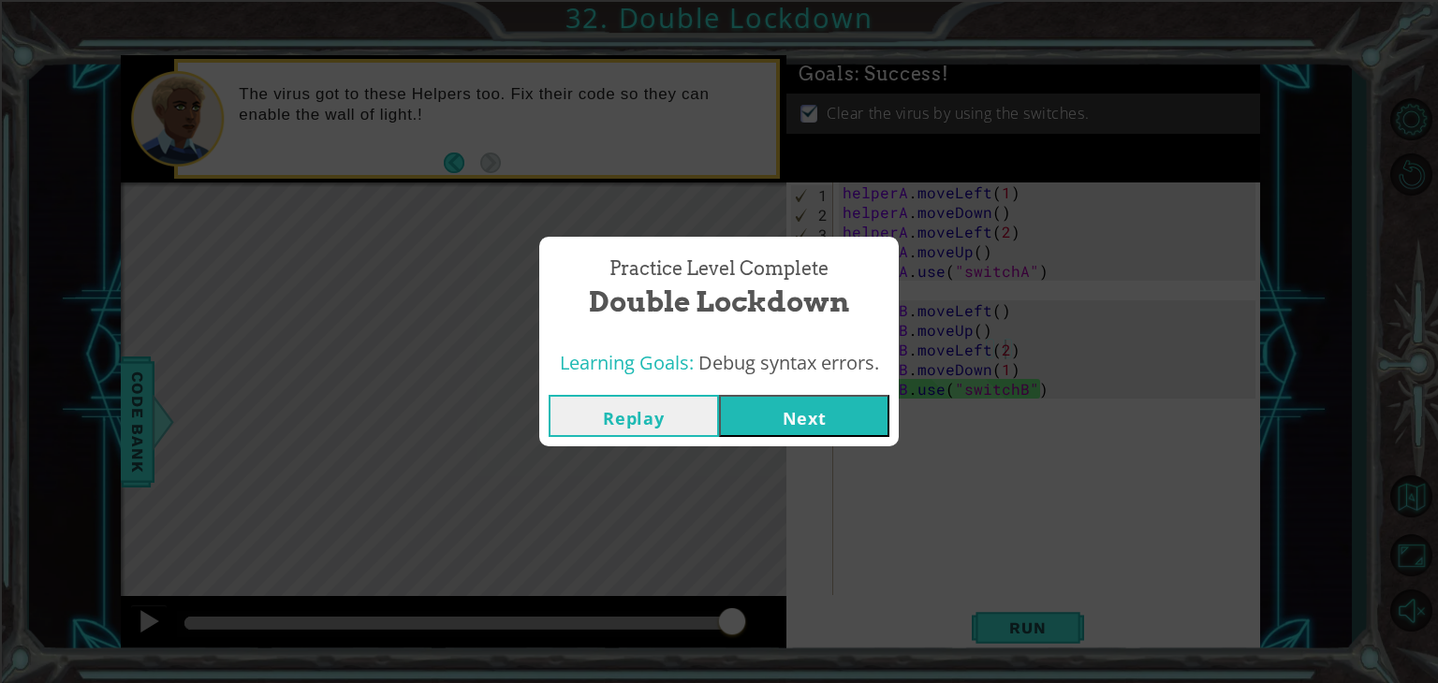
click at [850, 435] on button "Next" at bounding box center [804, 416] width 170 height 42
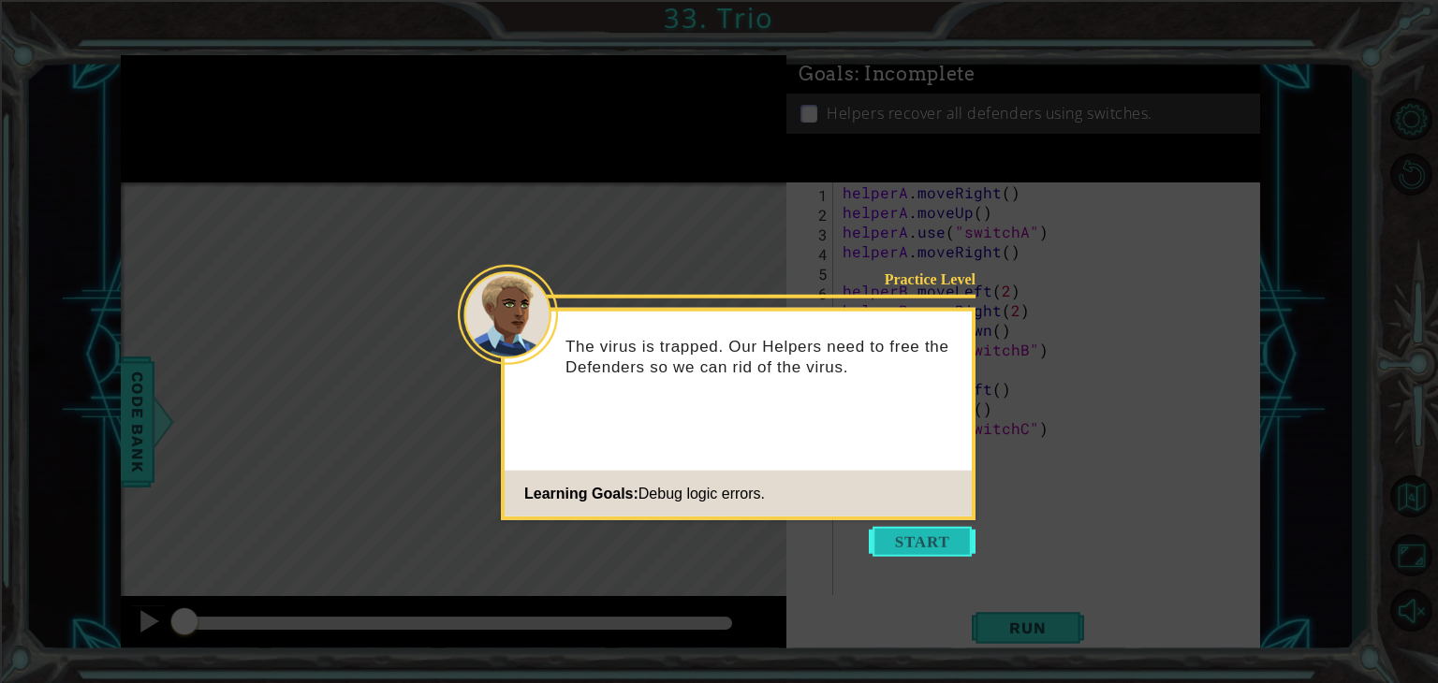
click at [948, 551] on button "Start" at bounding box center [922, 542] width 107 height 30
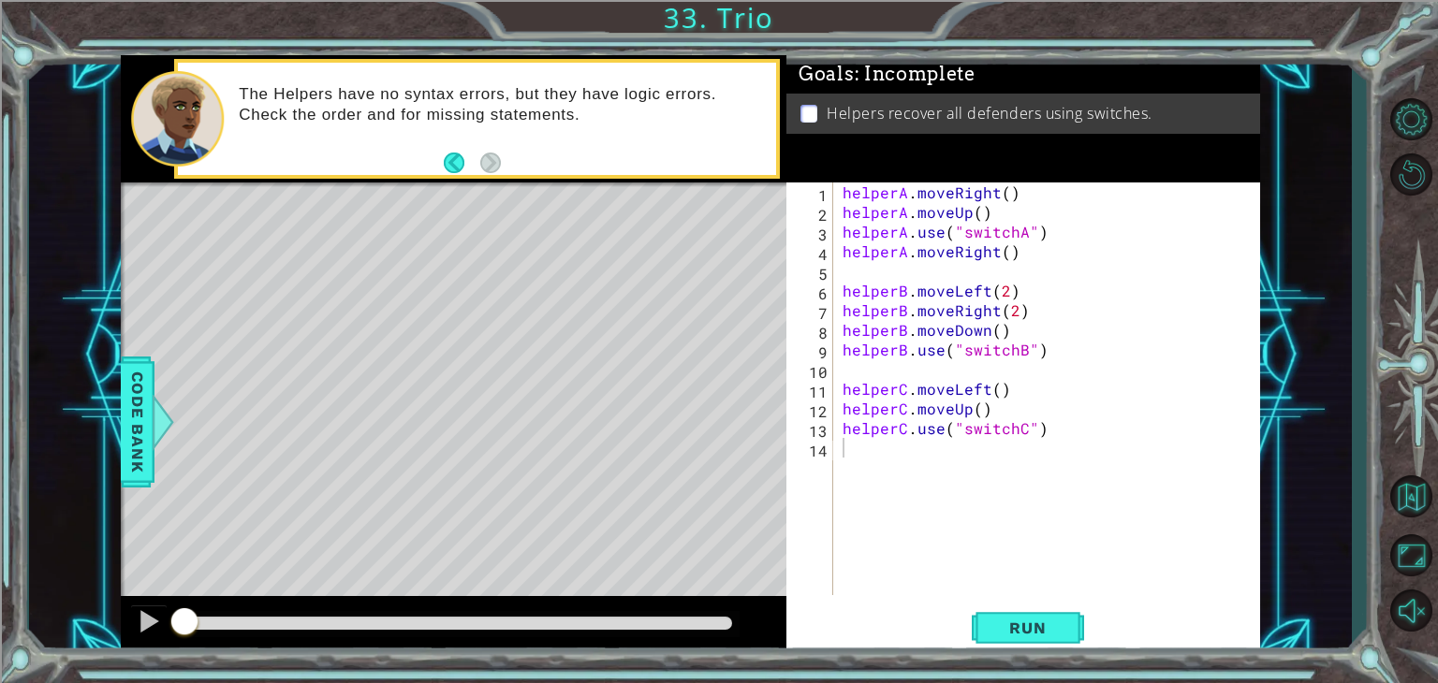
click at [955, 643] on div "Run" at bounding box center [1028, 629] width 474 height 48
click at [962, 639] on div "Run" at bounding box center [1028, 629] width 474 height 48
click at [973, 639] on button "Run" at bounding box center [1028, 629] width 112 height 48
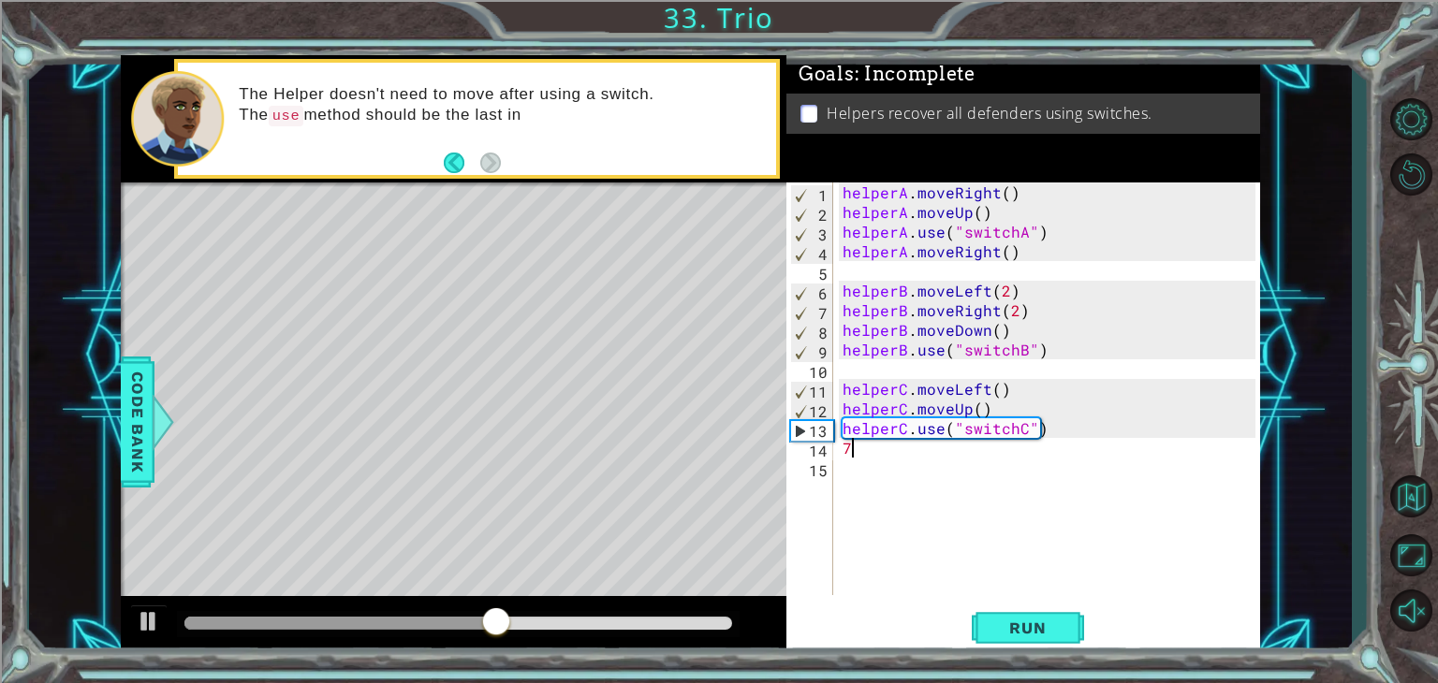
click at [1018, 289] on div "helperA . moveRight ( ) helperA . moveUp ( ) helperA . use ( "switchA" ) helper…" at bounding box center [1052, 409] width 426 height 452
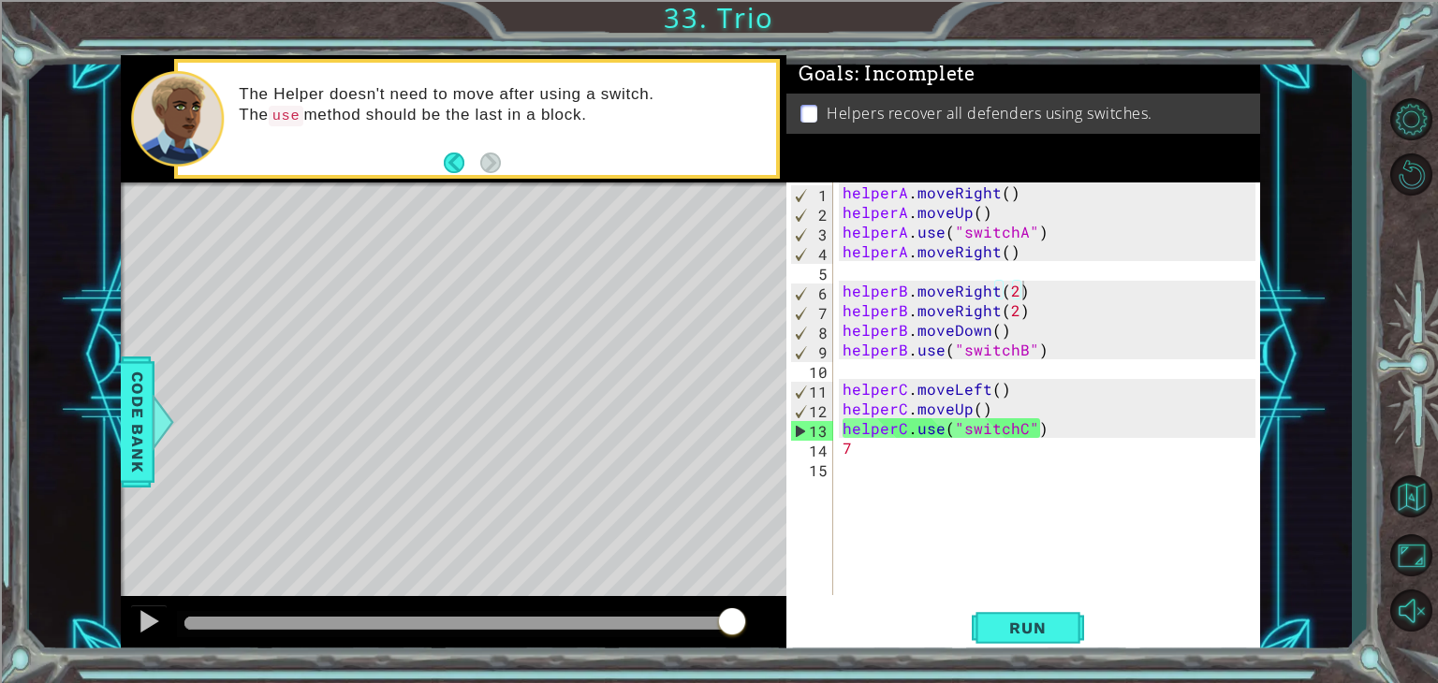
click at [1002, 312] on div "helperA . moveRight ( ) helperA . moveUp ( ) helperA . use ( "switchA" ) helper…" at bounding box center [1052, 409] width 426 height 452
click at [1007, 311] on div "helperA . moveRight ( ) helperA . moveUp ( ) helperA . use ( "switchA" ) helper…" at bounding box center [1052, 409] width 426 height 452
click at [1011, 310] on div "helperA . moveRight ( ) helperA . moveUp ( ) helperA . use ( "switchA" ) helper…" at bounding box center [1047, 389] width 417 height 413
click at [1041, 310] on div "helperA . moveRight ( ) helperA . moveUp ( ) helperA . use ( "switchA" ) helper…" at bounding box center [1052, 409] width 426 height 452
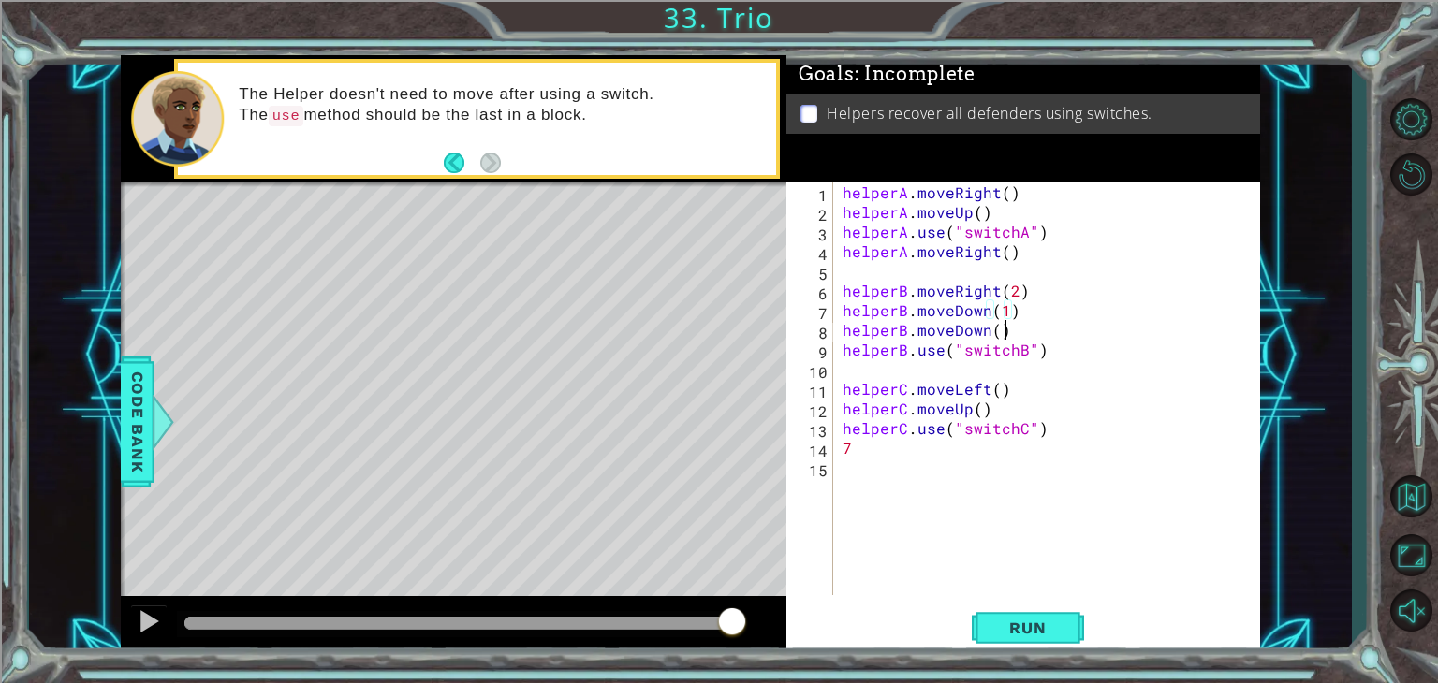
click at [1002, 330] on div "helperA . moveRight ( ) helperA . moveUp ( ) helperA . use ( "switchA" ) helper…" at bounding box center [1052, 409] width 426 height 452
click at [1019, 626] on span "Run" at bounding box center [1027, 628] width 74 height 19
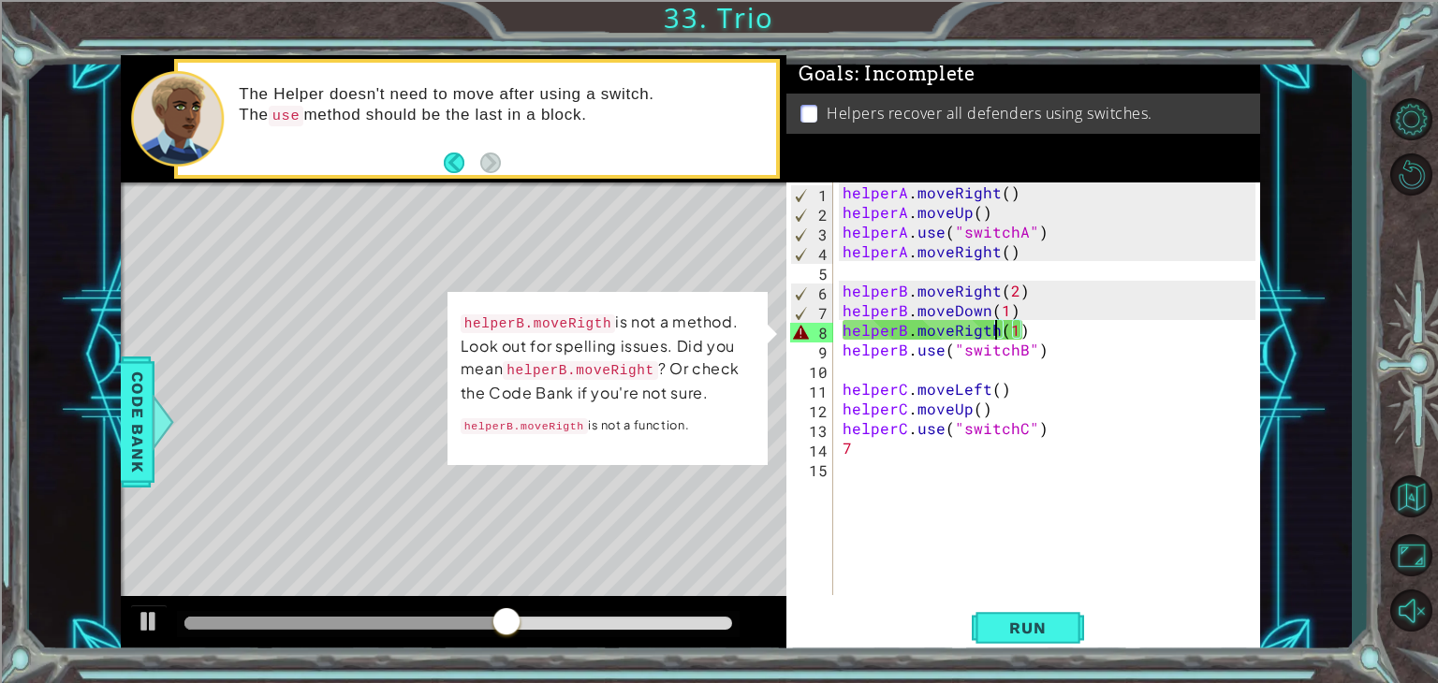
click at [999, 325] on div "helperA . moveRight ( ) helperA . moveUp ( ) helperA . use ( "switchA" ) helper…" at bounding box center [1052, 409] width 426 height 452
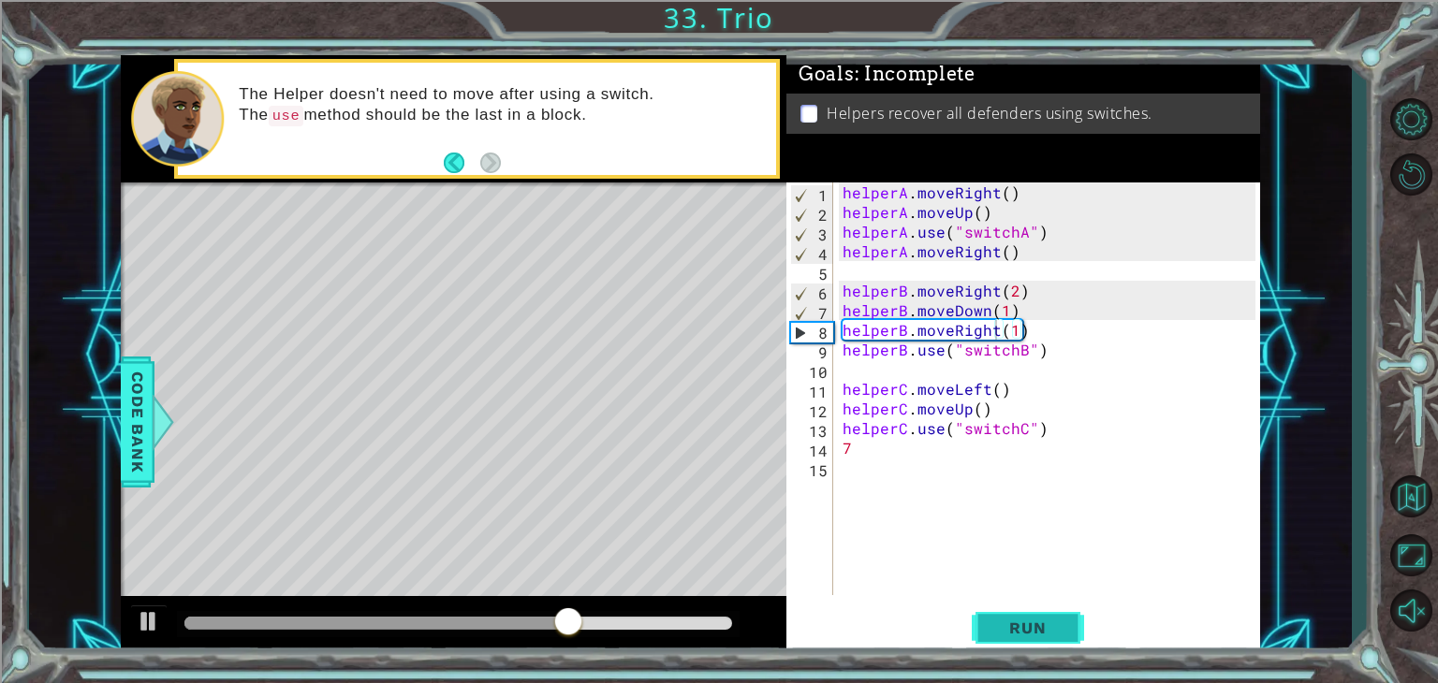
drag, startPoint x: 1008, startPoint y: 627, endPoint x: 1003, endPoint y: 619, distance: 9.6
click at [1007, 623] on span "Run" at bounding box center [1027, 628] width 74 height 19
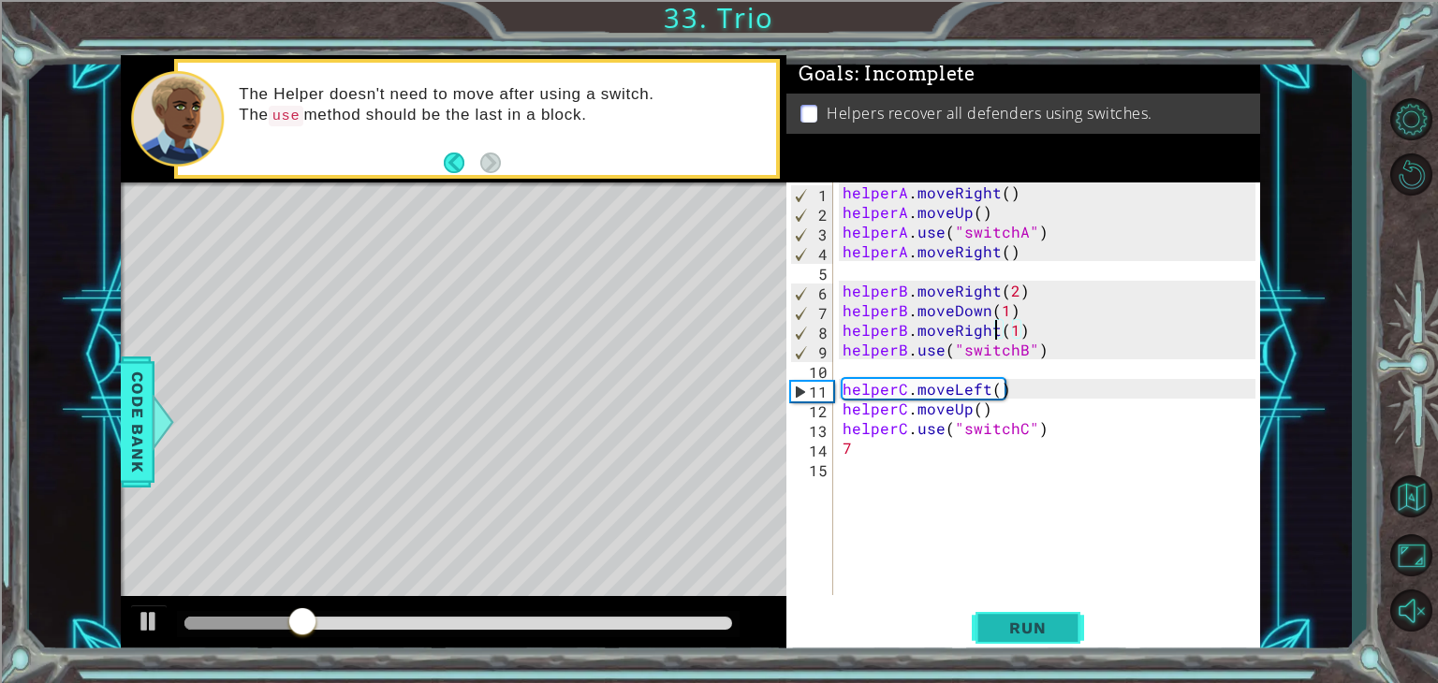
click at [1007, 649] on div "helperB.moveRight(1) 1 2 3 4 5 6 7 8 9 10 11 12 13 14 15 helperA . moveRight ( …" at bounding box center [1023, 419] width 474 height 473
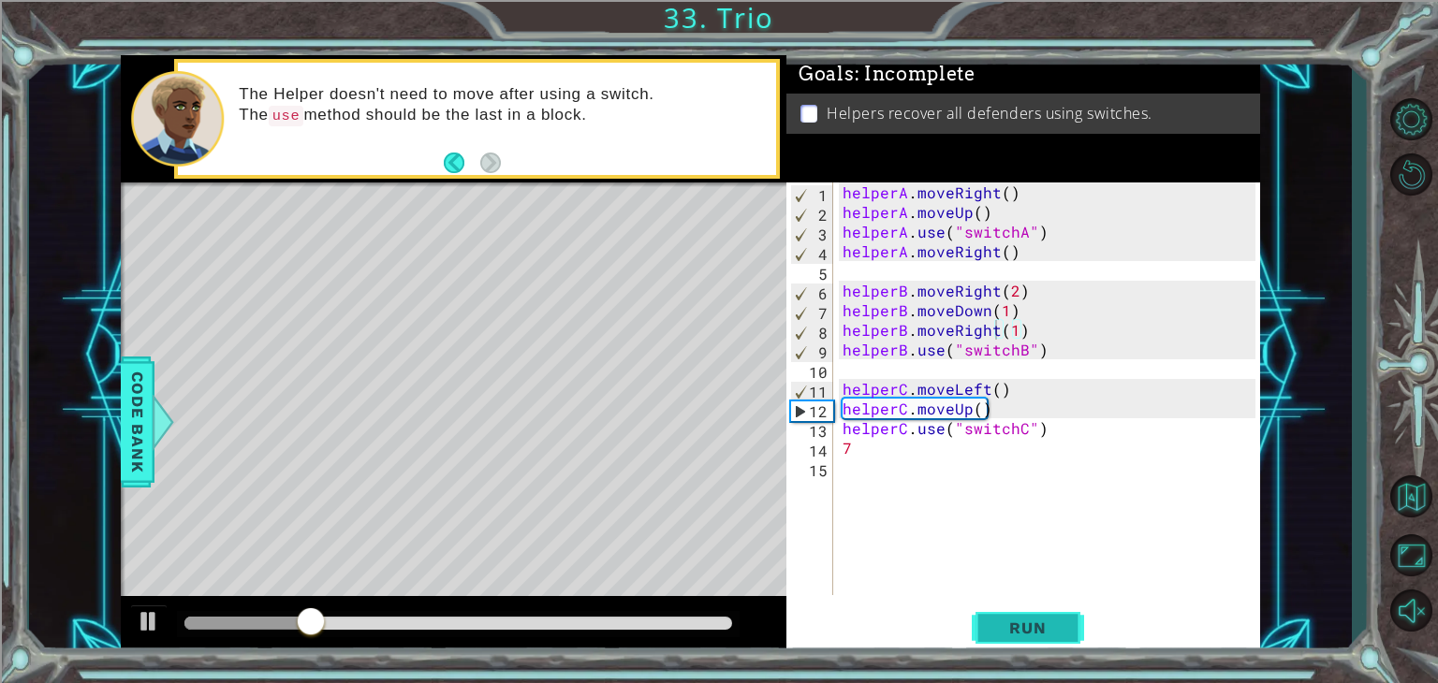
click at [1007, 628] on span "Run" at bounding box center [1027, 628] width 74 height 19
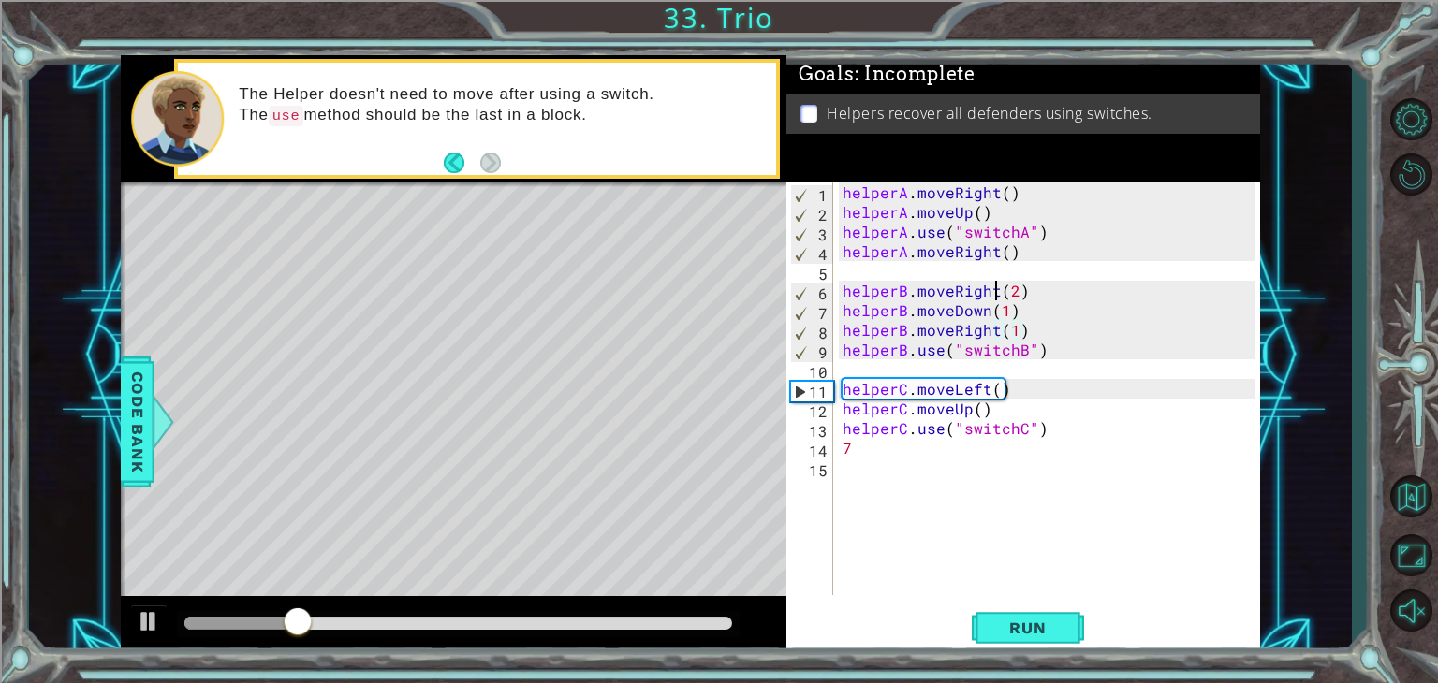
click at [992, 294] on div "helperA . moveRight ( ) helperA . moveUp ( ) helperA . use ( "switchA" ) helper…" at bounding box center [1052, 409] width 426 height 452
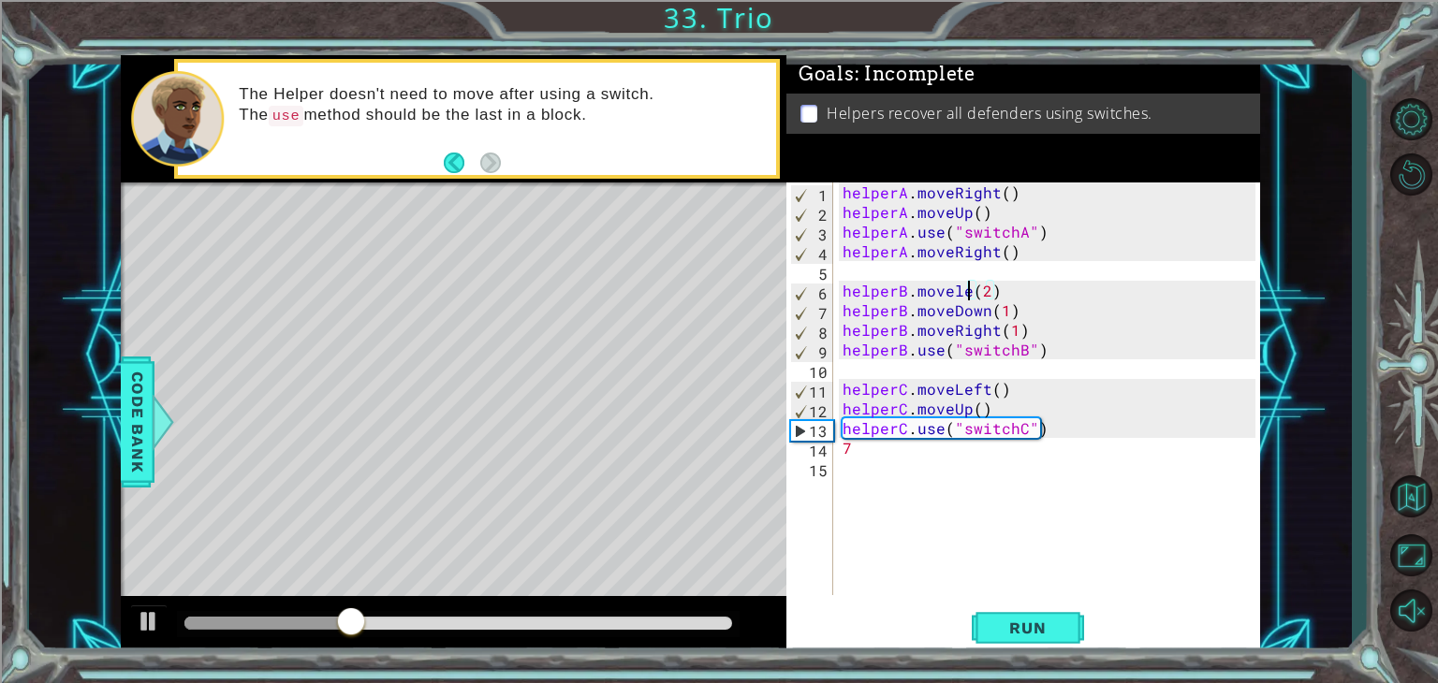
scroll to position [0, 8]
click at [1013, 636] on span "Run" at bounding box center [1027, 628] width 74 height 19
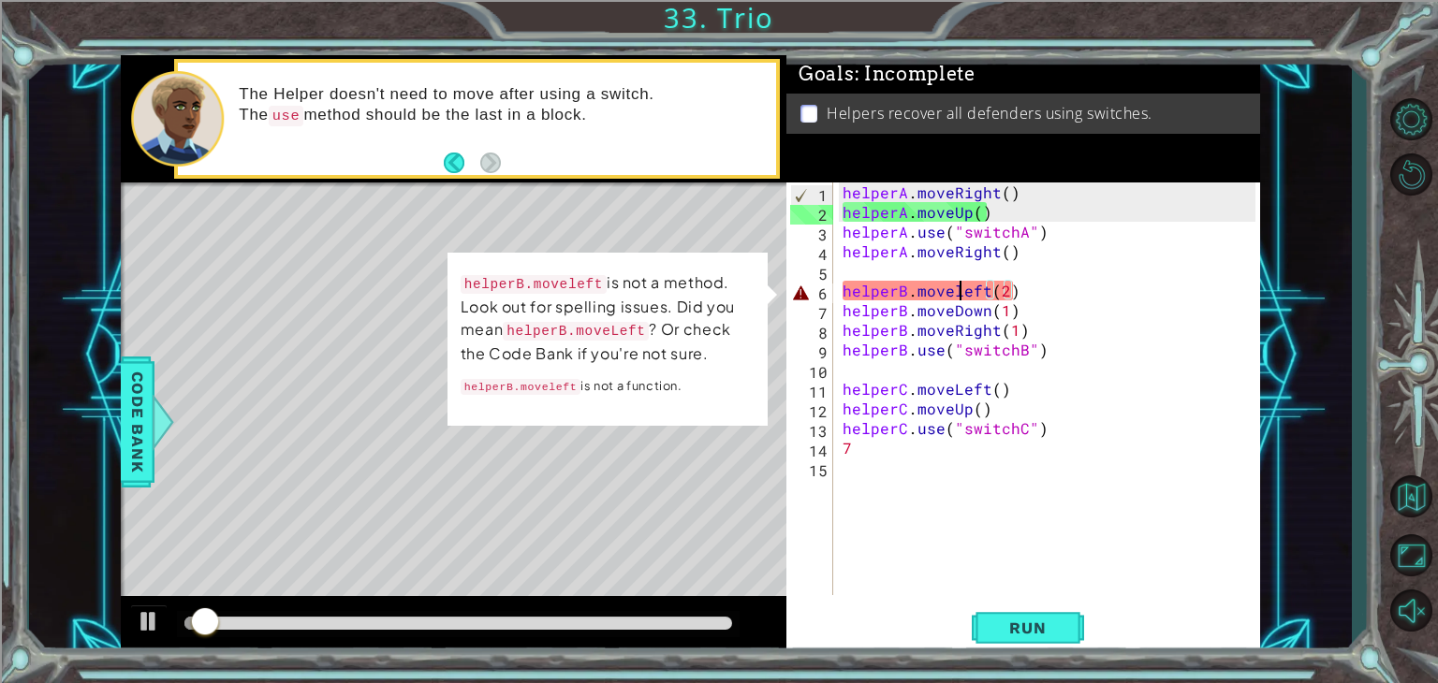
click at [958, 296] on div "helperA . moveRight ( ) helperA . moveUp ( ) helperA . use ( "switchA" ) helper…" at bounding box center [1052, 409] width 426 height 452
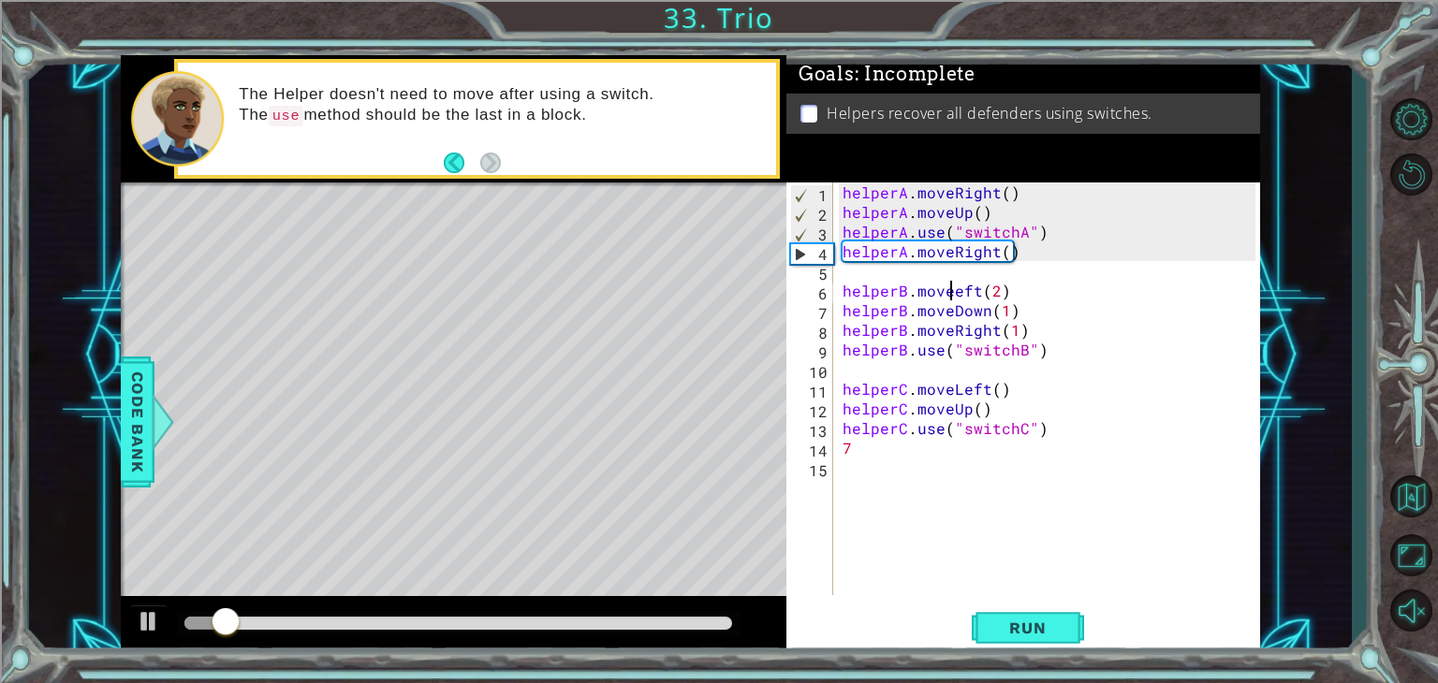
scroll to position [0, 7]
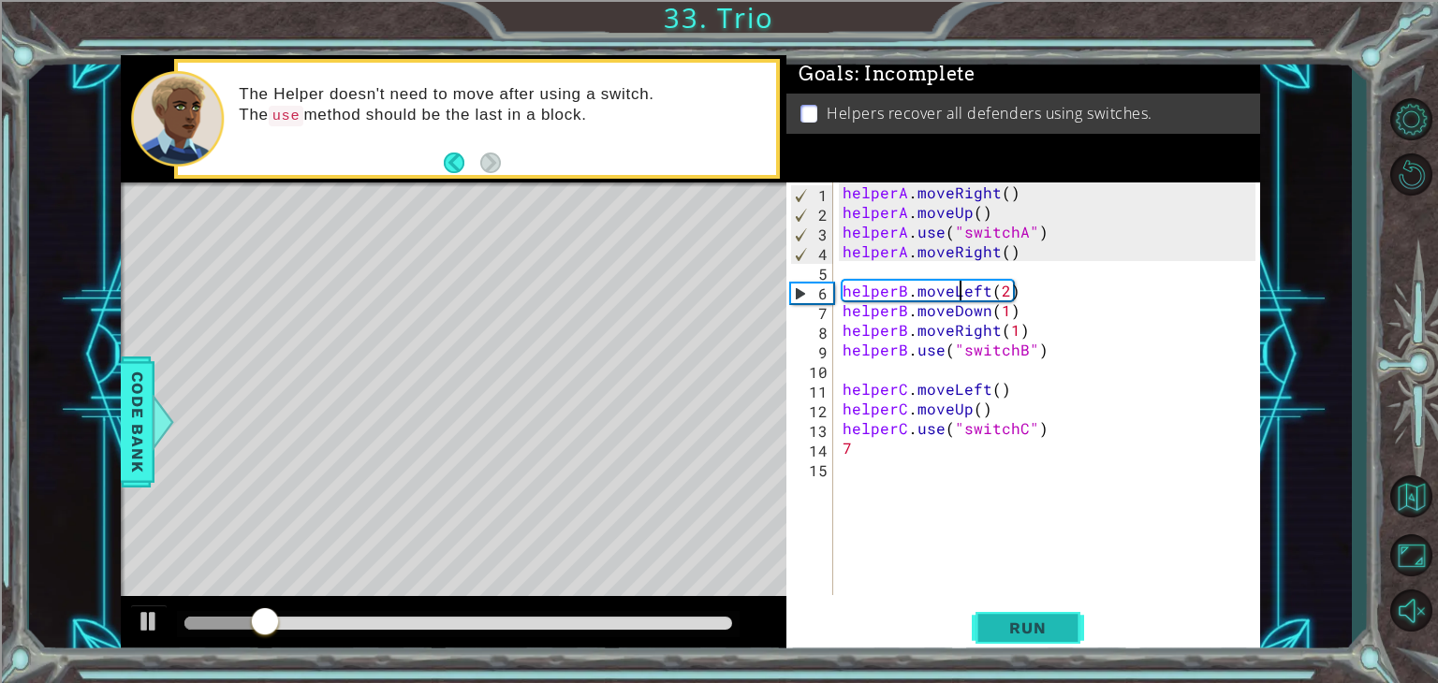
click at [1010, 610] on button "Run" at bounding box center [1028, 629] width 112 height 48
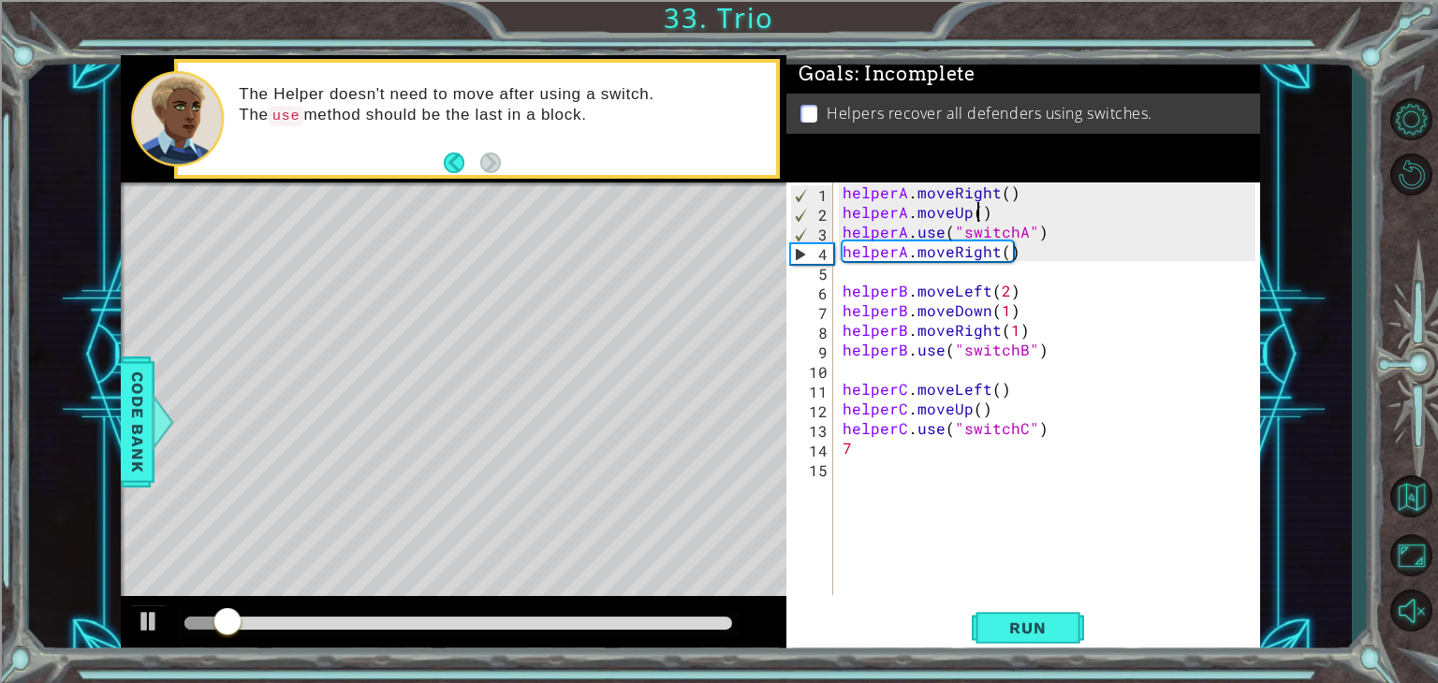
click at [981, 215] on div "helperA . moveRight ( ) helperA . moveUp ( ) helperA . use ( "switchA" ) helper…" at bounding box center [1052, 409] width 426 height 452
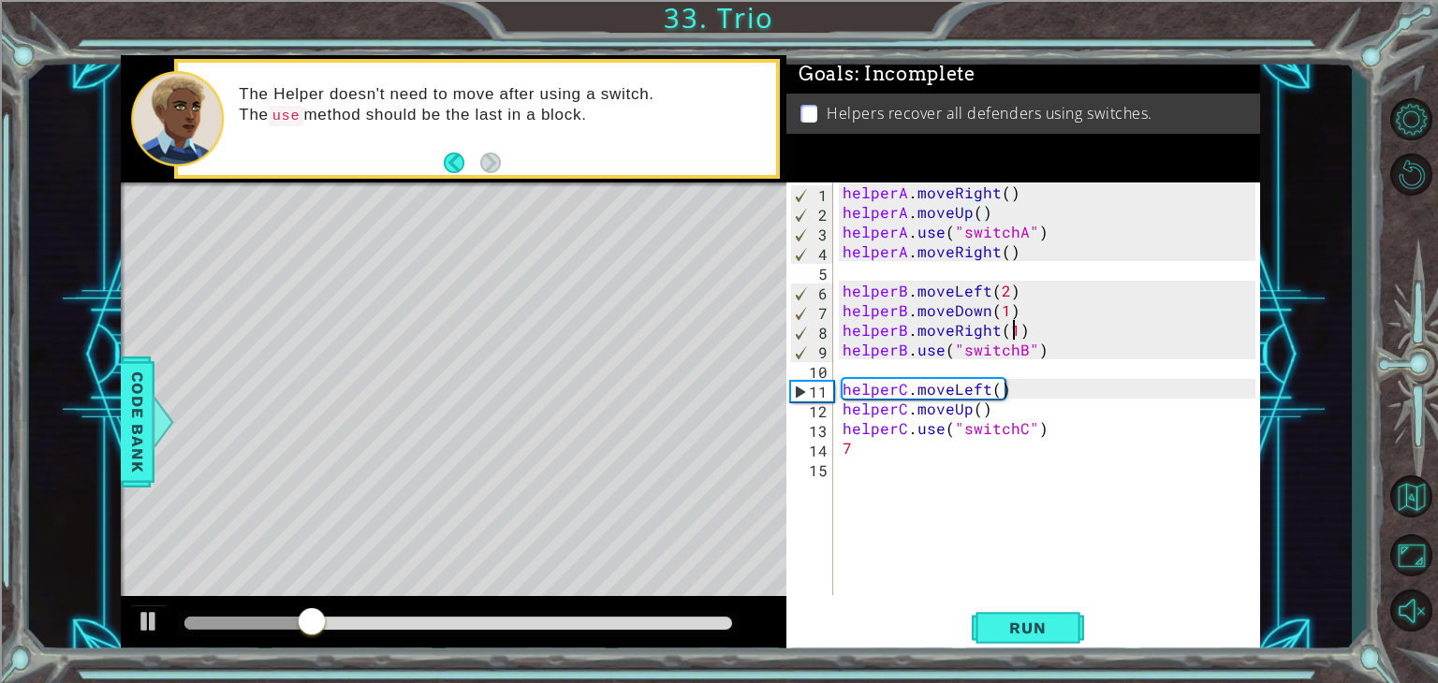
click at [1013, 334] on div "helperA . moveRight ( ) helperA . moveUp ( ) helperA . use ( "switchA" ) helper…" at bounding box center [1052, 409] width 426 height 452
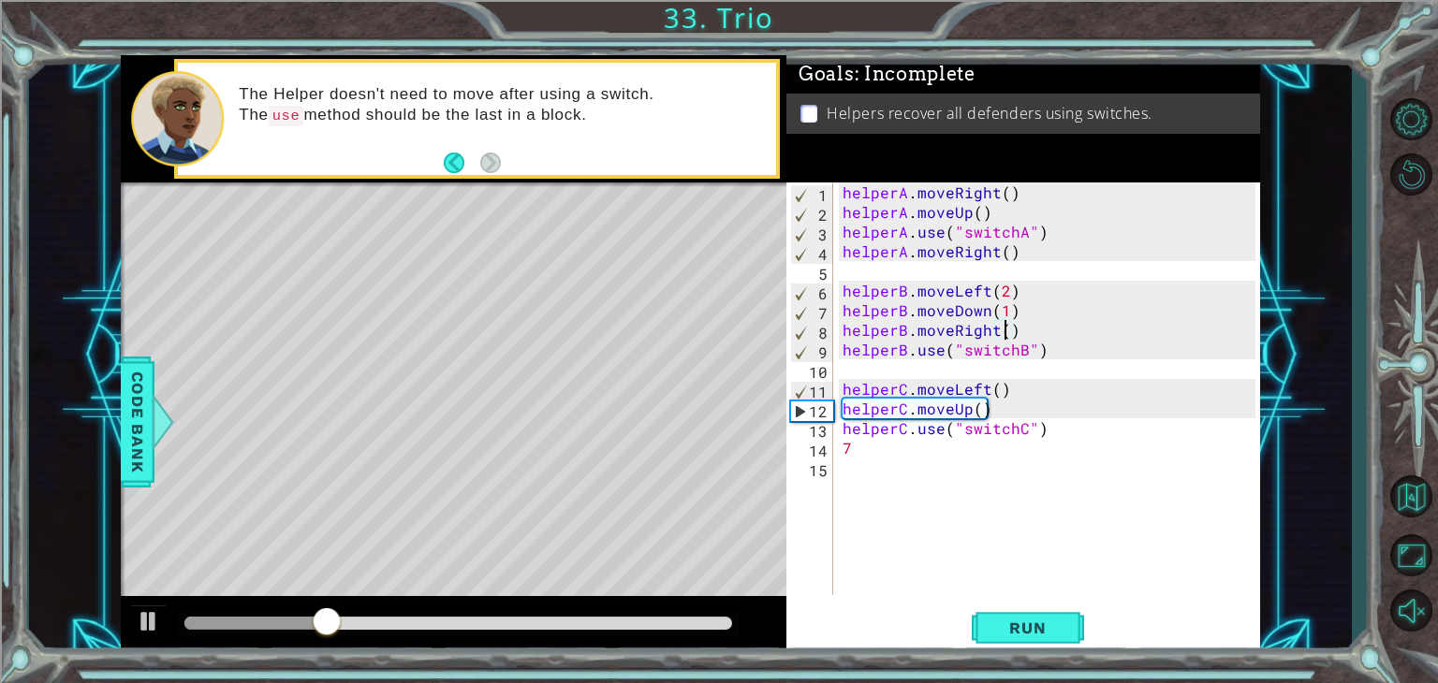
scroll to position [0, 9]
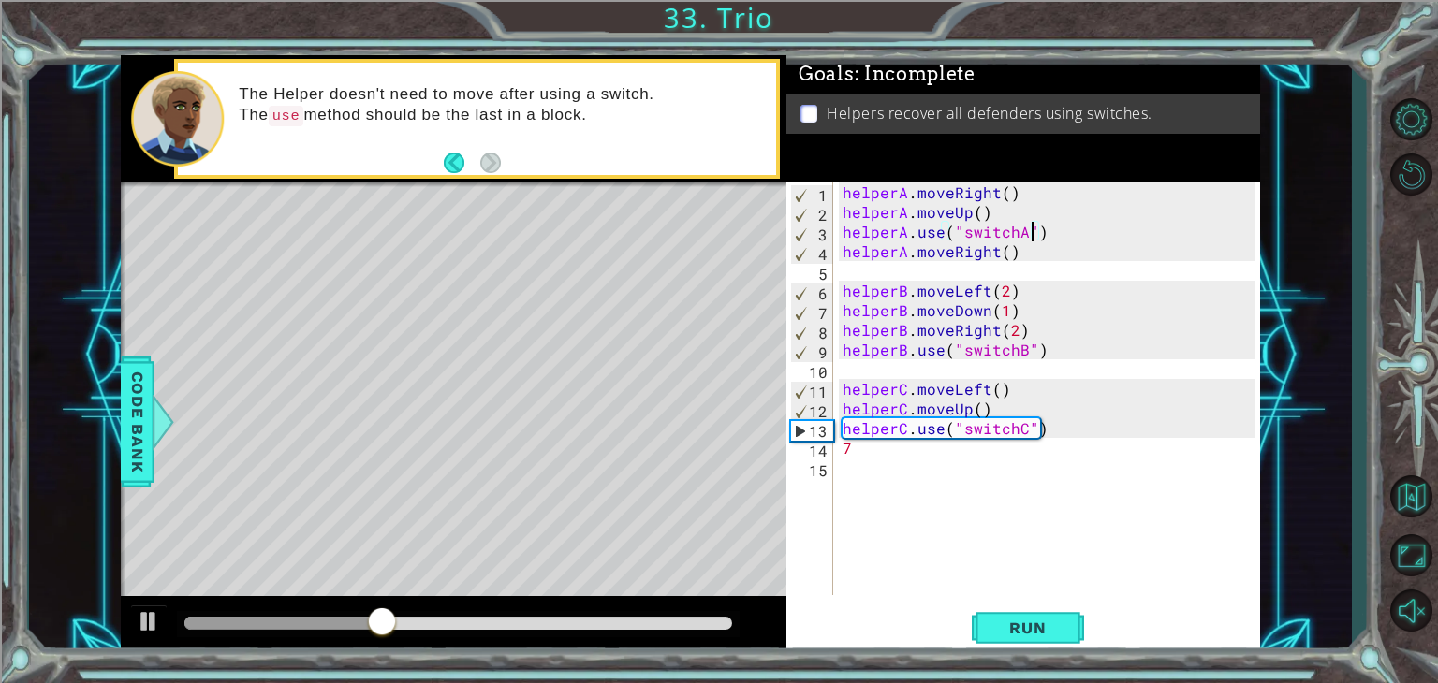
click at [1034, 227] on div "helperA . moveRight ( ) helperA . moveUp ( ) helperA . use ( "switchA" ) helper…" at bounding box center [1052, 409] width 426 height 452
click at [1041, 226] on div "helperA . moveRight ( ) helperA . moveUp ( ) helperA . use ( "switchA" ) helper…" at bounding box center [1052, 409] width 426 height 452
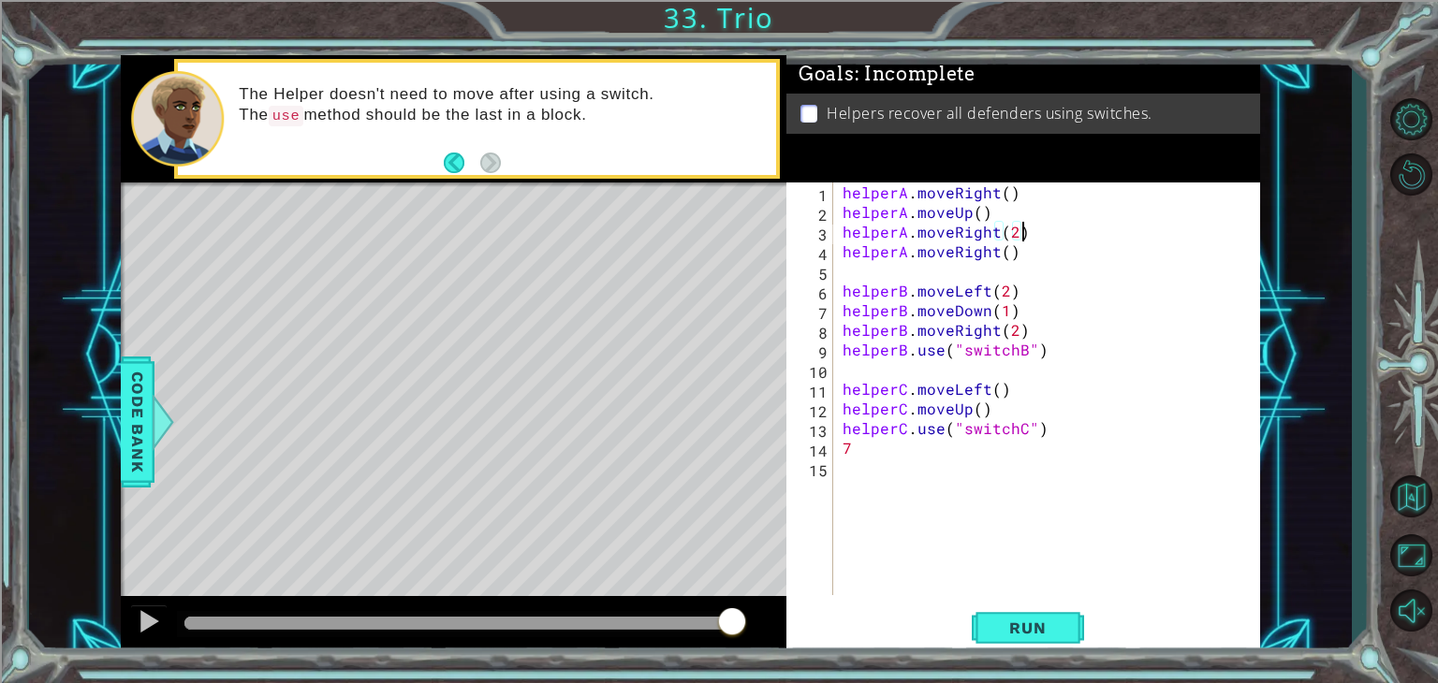
click at [1014, 255] on div "helperA . moveRight ( ) helperA . moveUp ( ) helperA . moveRight ( 2 ) helperA …" at bounding box center [1052, 409] width 426 height 452
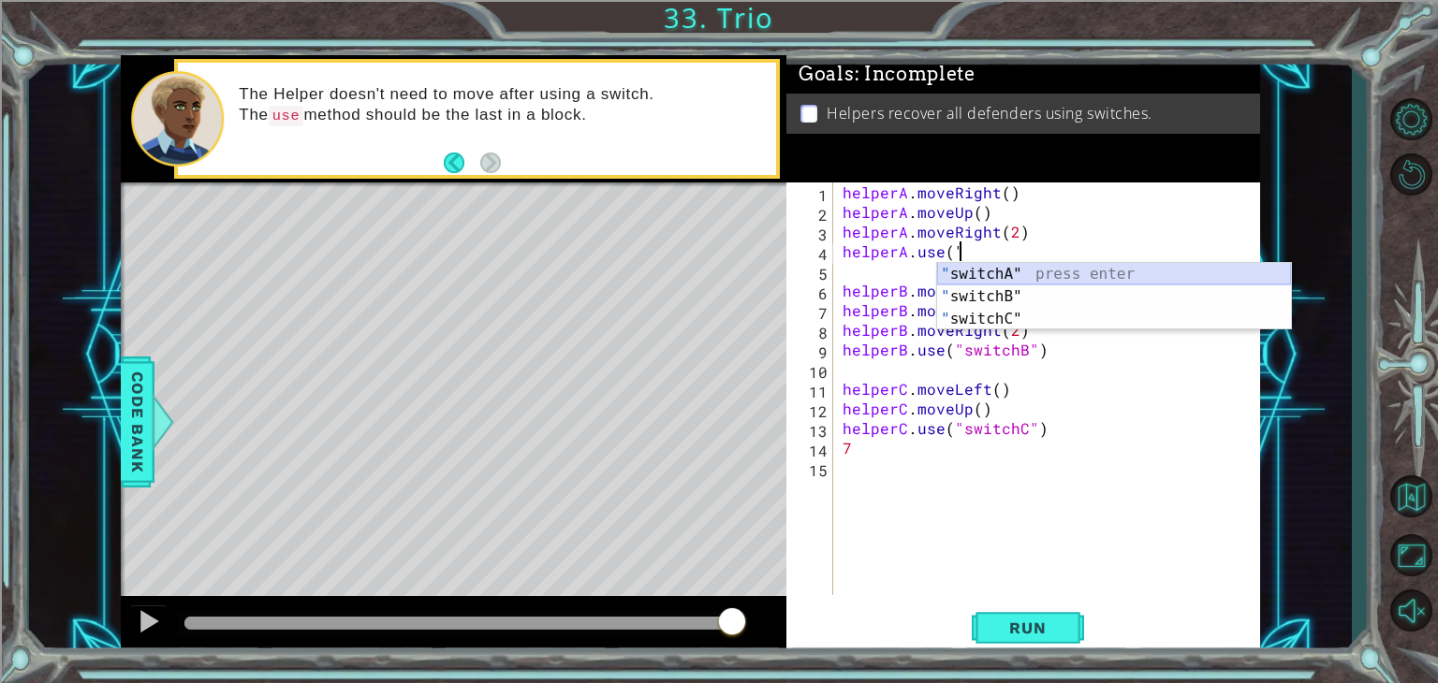
drag, startPoint x: 1017, startPoint y: 271, endPoint x: 1008, endPoint y: 256, distance: 17.2
click at [1009, 259] on body "1 ההההההההההההההההההההההההההההההההההההההההההההההההההההההההההההההההההההההההההההה…" at bounding box center [719, 341] width 1438 height 683
click at [1011, 268] on div "" switchA" press enter " switchB" press enter " switchC" press enter" at bounding box center [1114, 319] width 354 height 112
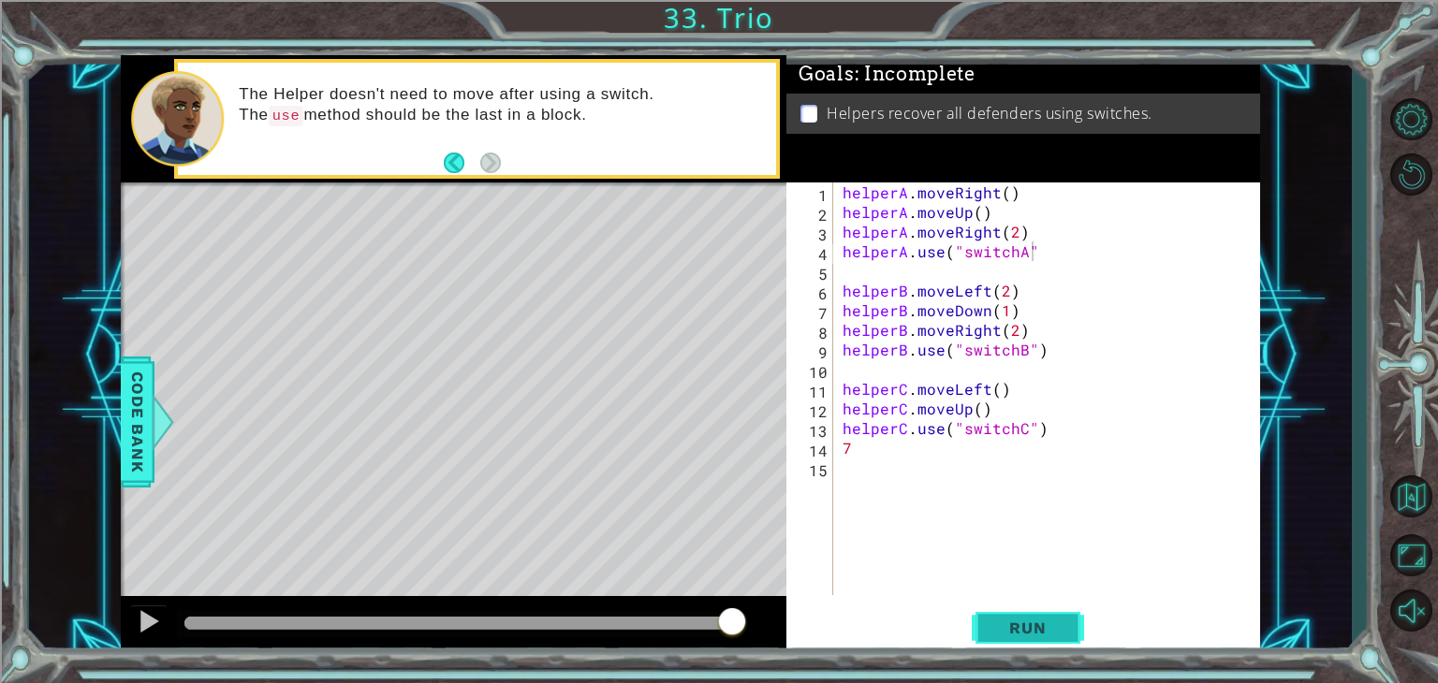
drag, startPoint x: 1035, startPoint y: 645, endPoint x: 1031, endPoint y: 636, distance: 10.1
click at [1033, 640] on button "Run" at bounding box center [1028, 629] width 112 height 48
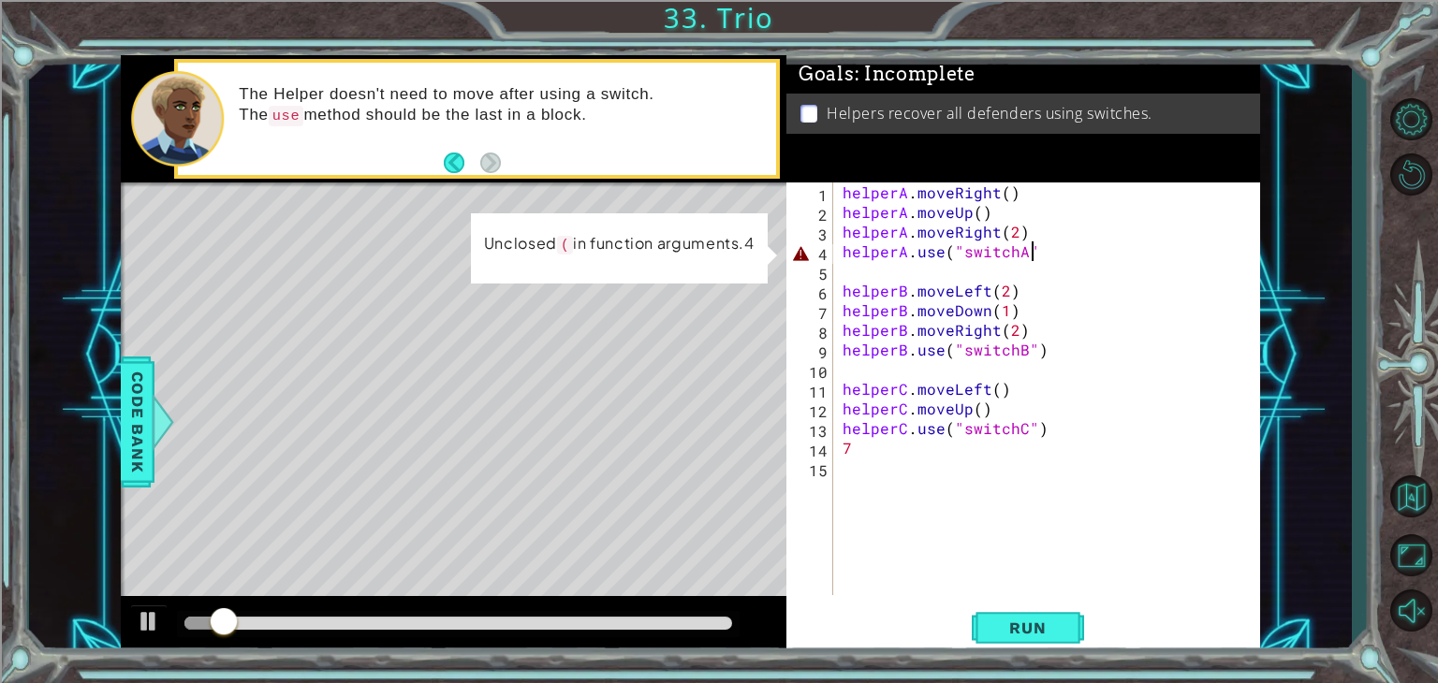
scroll to position [0, 11]
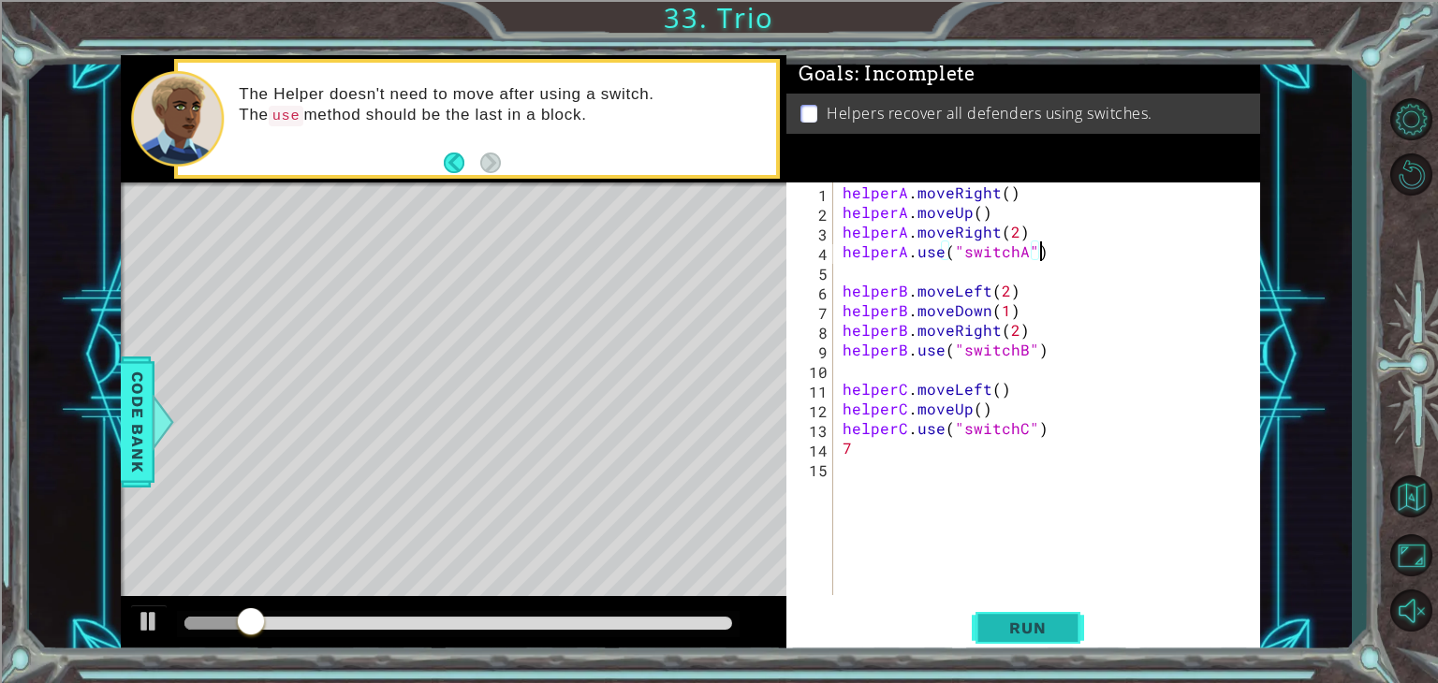
drag, startPoint x: 1035, startPoint y: 614, endPoint x: 1037, endPoint y: 628, distance: 14.2
click at [1041, 628] on button "Run" at bounding box center [1028, 629] width 112 height 48
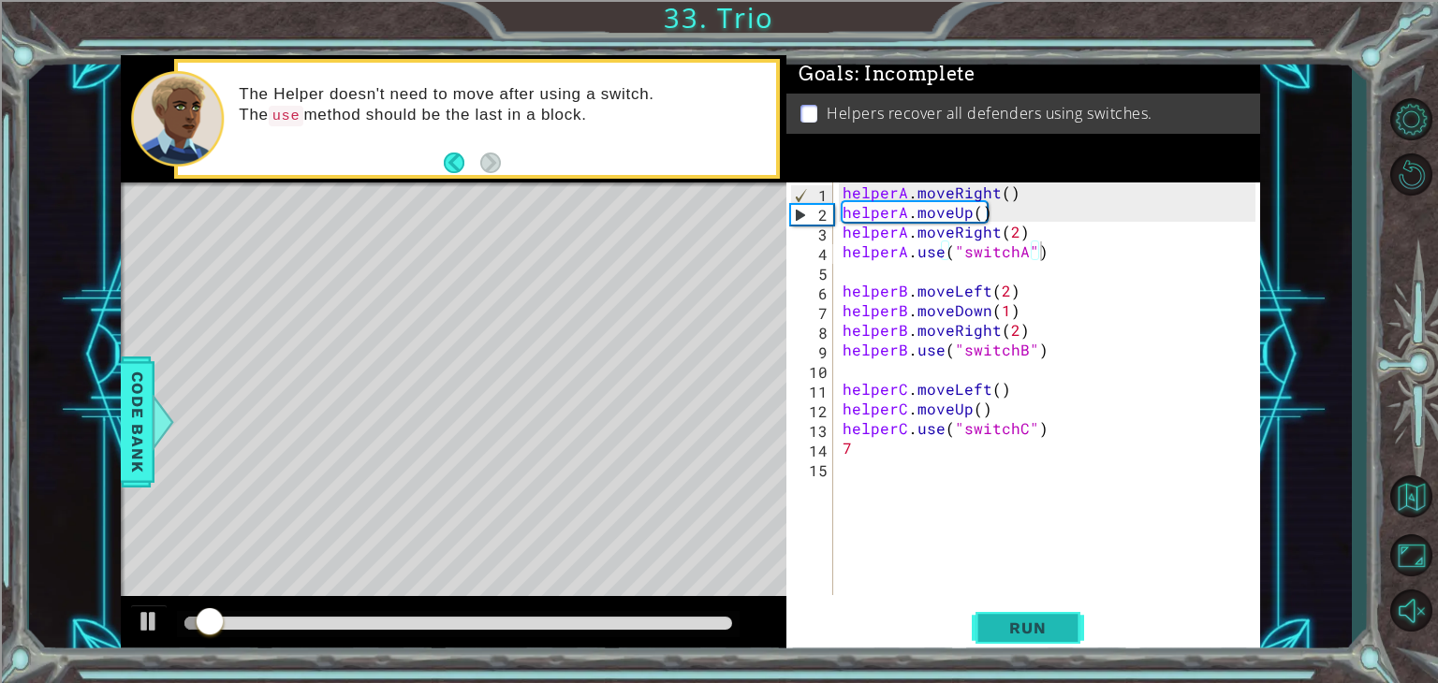
click at [1028, 617] on button "Run" at bounding box center [1028, 629] width 112 height 48
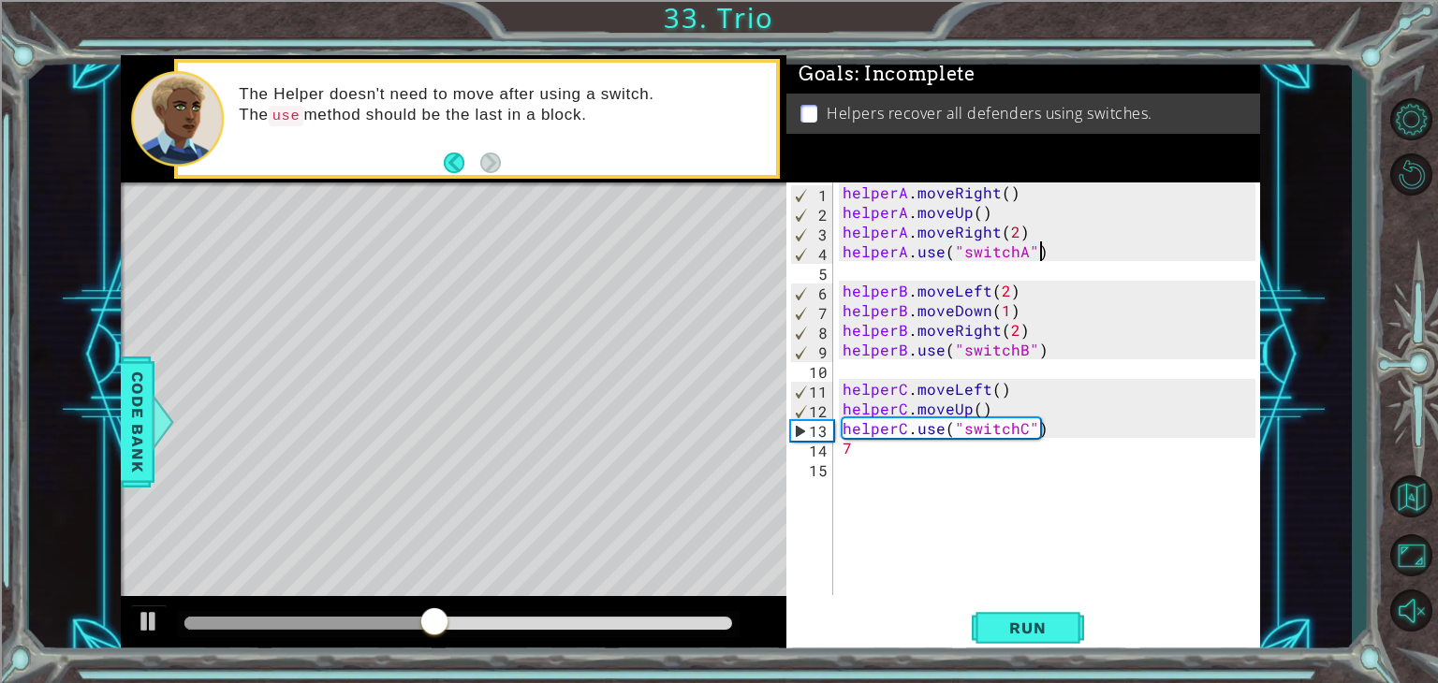
click at [1041, 435] on div "helperA . moveRight ( ) helperA . moveUp ( ) helperA . moveRight ( 2 ) helperA …" at bounding box center [1052, 409] width 426 height 452
click at [1048, 431] on div "helperA . moveRight ( ) helperA . moveUp ( ) helperA . moveRight ( 2 ) helperA …" at bounding box center [1052, 409] width 426 height 452
click at [958, 429] on div "helperA . moveRight ( ) helperA . moveUp ( ) helperA . moveRight ( 2 ) helperA …" at bounding box center [1052, 409] width 426 height 452
click at [997, 434] on div "helperA . moveRight ( ) helperA . moveUp ( ) helperA . moveRight ( 2 ) helperA …" at bounding box center [1052, 409] width 426 height 452
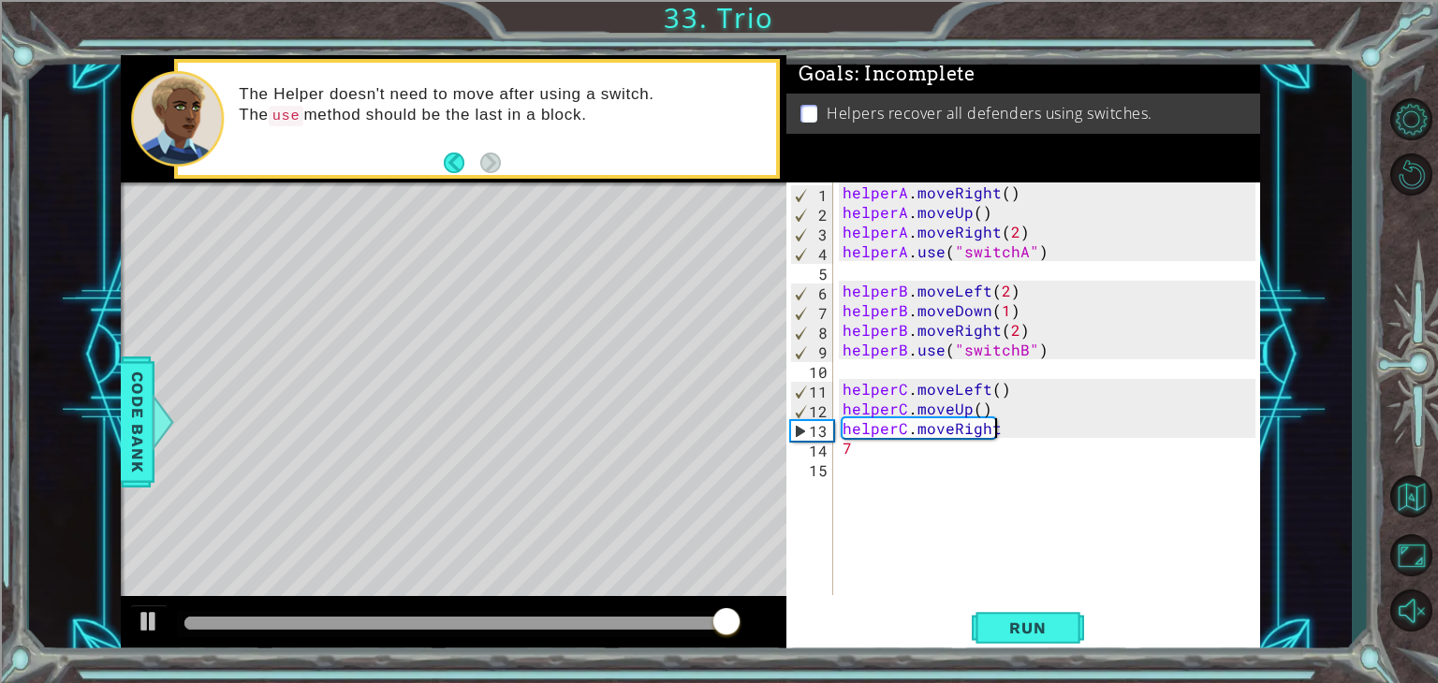
click at [1000, 433] on div "helperA . moveRight ( ) helperA . moveUp ( ) helperA . moveRight ( 2 ) helperA …" at bounding box center [1052, 409] width 426 height 452
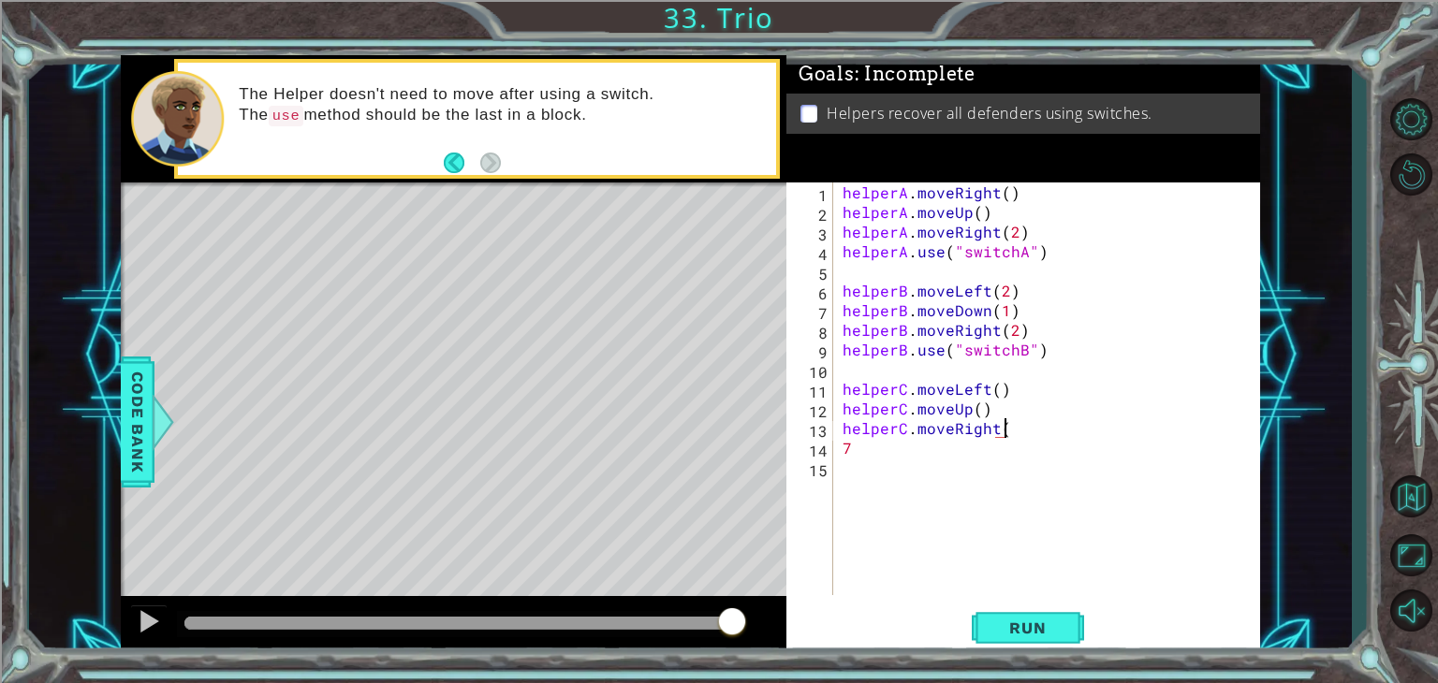
scroll to position [0, 9]
click at [936, 448] on div "helperA . moveRight ( ) helperA . moveUp ( ) helperA . moveRight ( 2 ) helperA …" at bounding box center [1052, 409] width 426 height 452
type textarea "7"
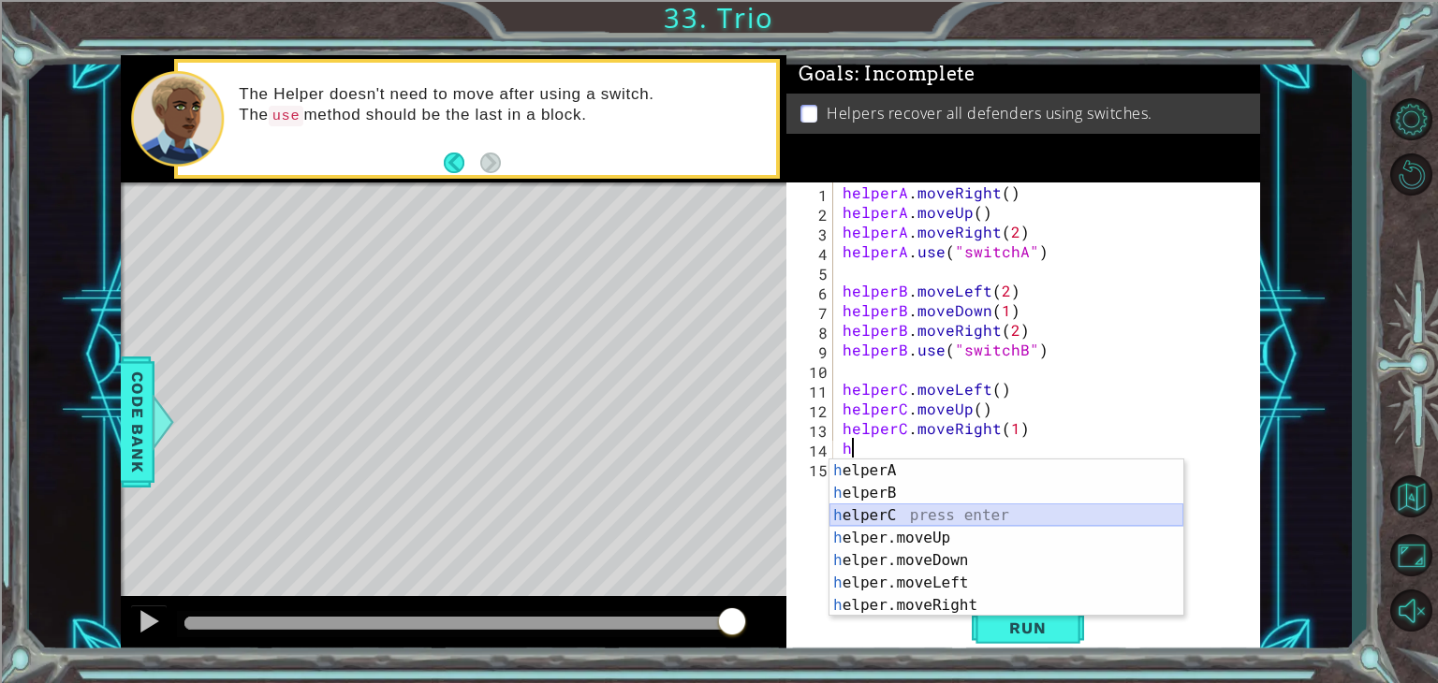
click at [877, 513] on div "h elperA press enter h elperB press enter h elperC press enter h elper.moveUp p…" at bounding box center [1006, 561] width 354 height 202
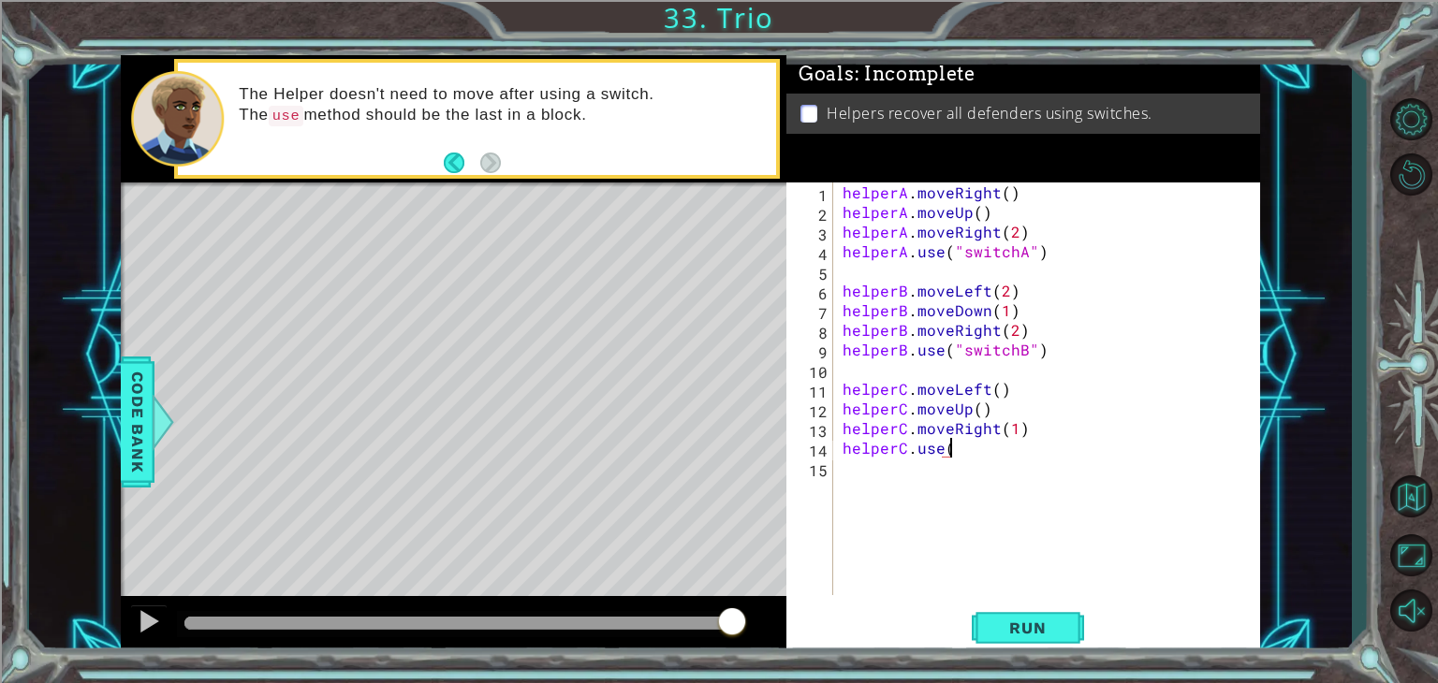
scroll to position [0, 6]
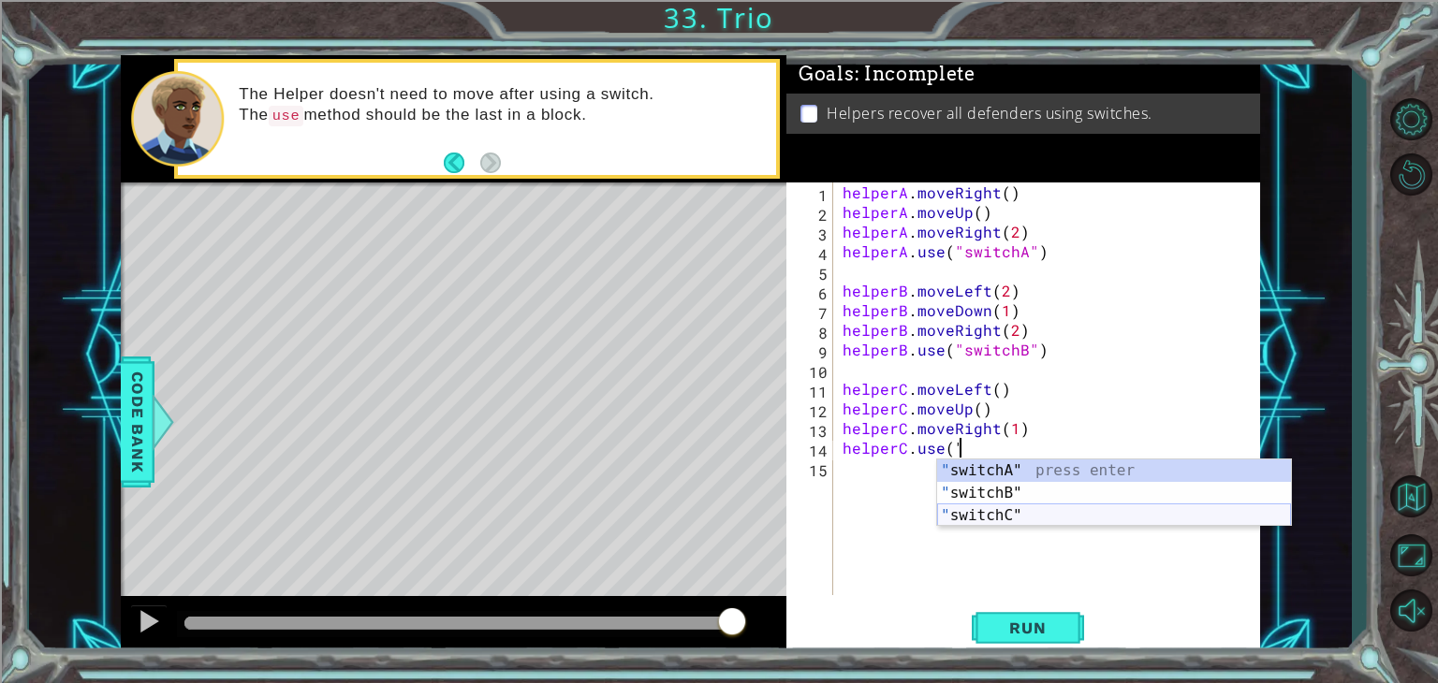
click at [976, 514] on div "" switchA" press enter " switchB" press enter " switchC" press enter" at bounding box center [1114, 516] width 354 height 112
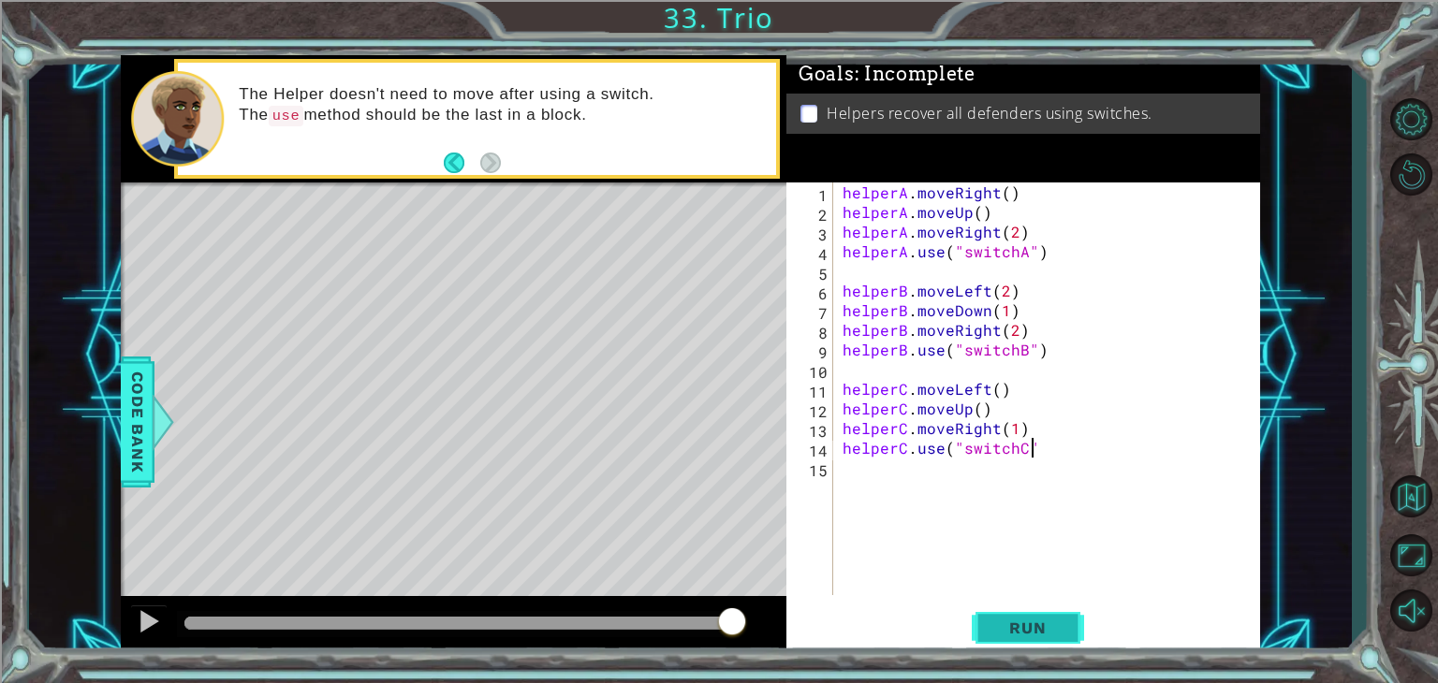
click at [992, 634] on span "Run" at bounding box center [1027, 628] width 74 height 19
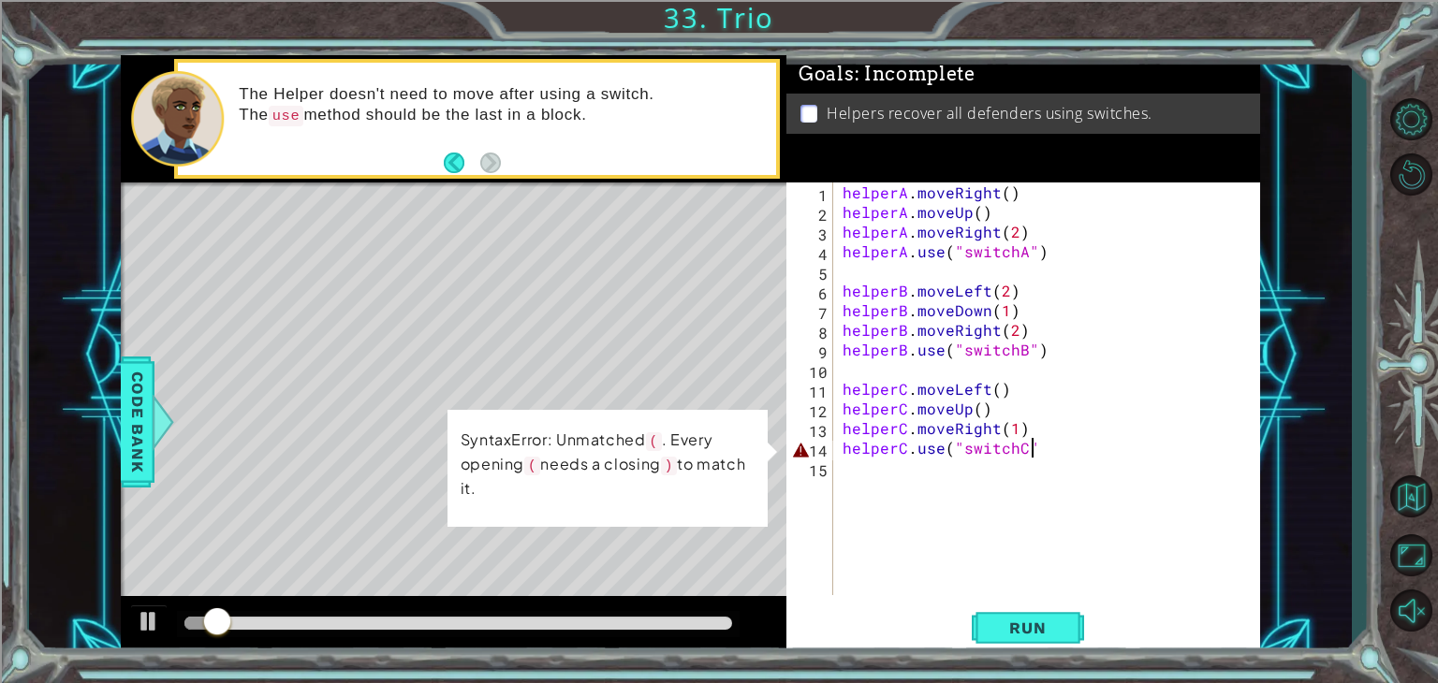
scroll to position [0, 11]
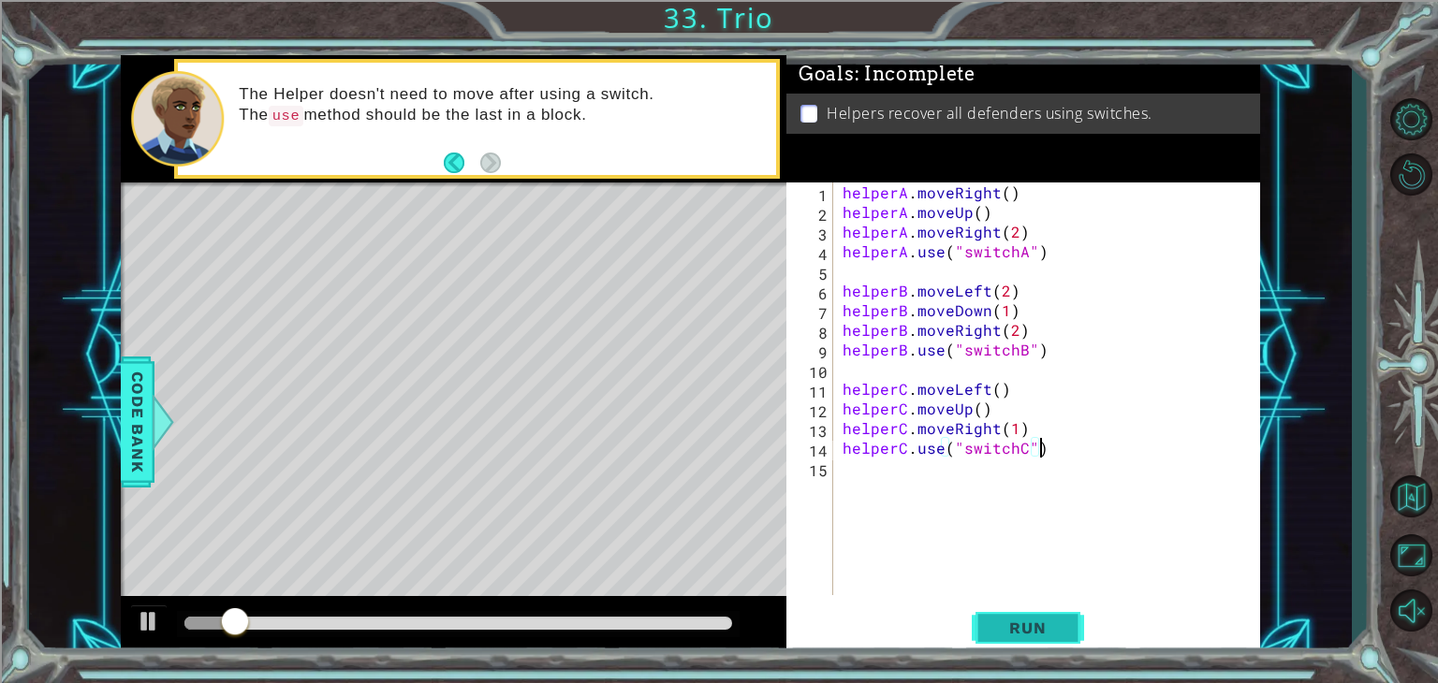
type textarea "helperC.use("switchC")"
click at [1043, 611] on button "Run" at bounding box center [1028, 629] width 112 height 48
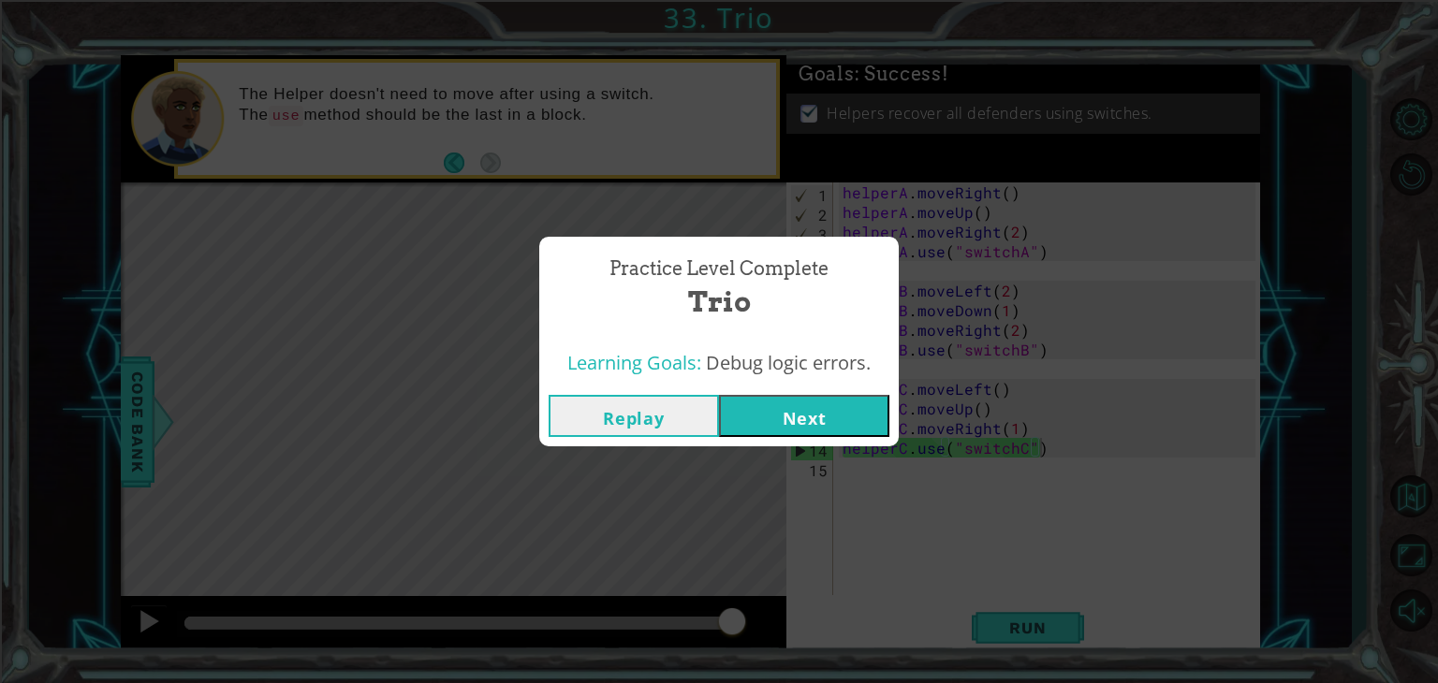
click at [856, 417] on button "Next" at bounding box center [804, 416] width 170 height 42
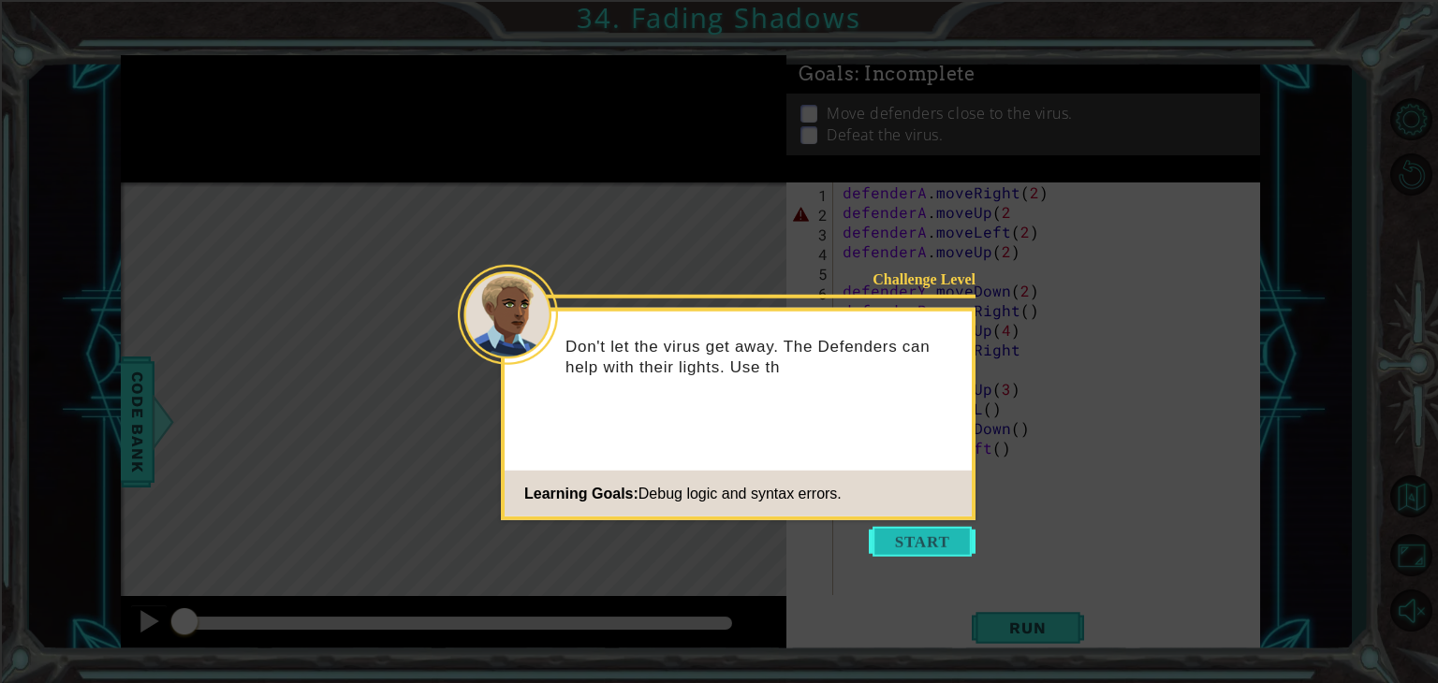
click at [942, 538] on button "Start" at bounding box center [922, 542] width 107 height 30
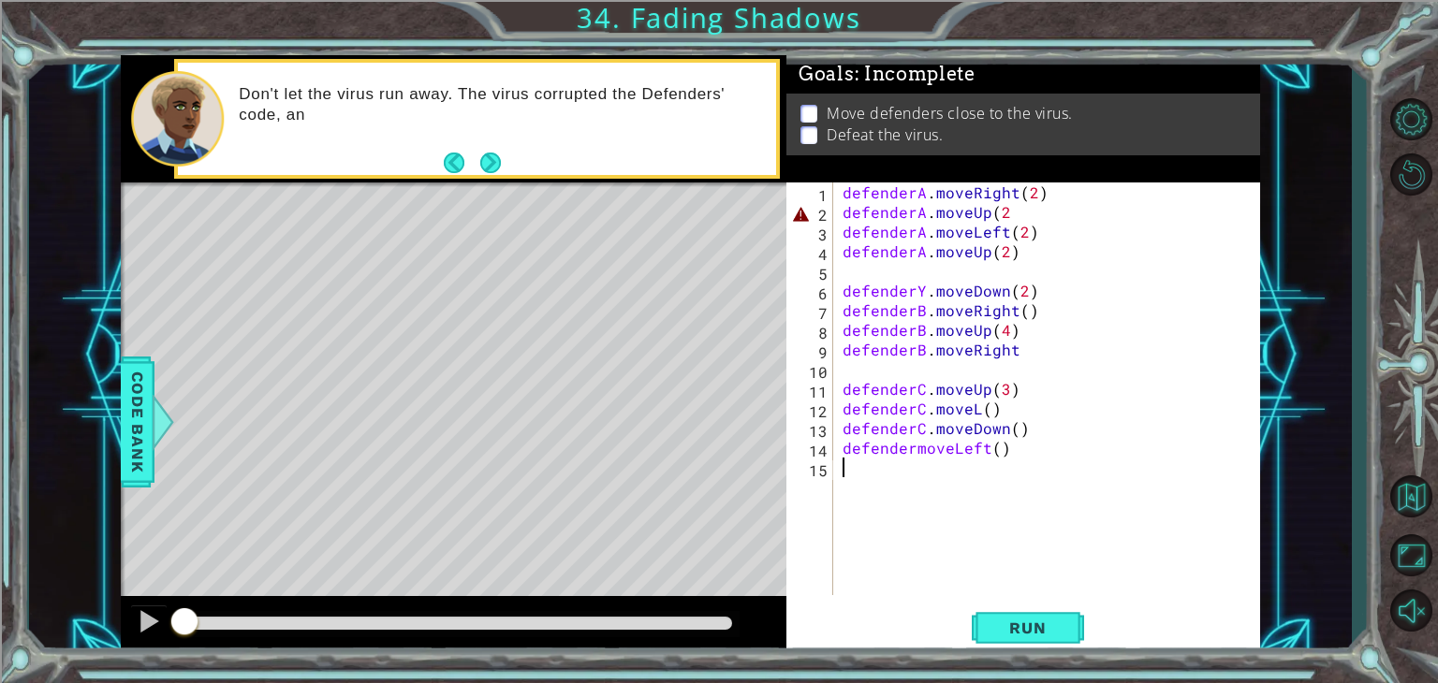
drag, startPoint x: 1024, startPoint y: 607, endPoint x: 1027, endPoint y: 597, distance: 9.8
click at [1026, 600] on div "1 2 3 4 5 6 7 8 9 10 11 12 13 14 15 defenderA . moveRight ( 2 ) defenderA . mov…" at bounding box center [1023, 419] width 474 height 473
click at [1035, 656] on div "1 ההההההההההההההההההההההההההההההההההההההההההההההההההההההההההההההההההההההההההההה…" at bounding box center [719, 341] width 1438 height 683
click at [1006, 619] on span "Run" at bounding box center [1027, 628] width 74 height 19
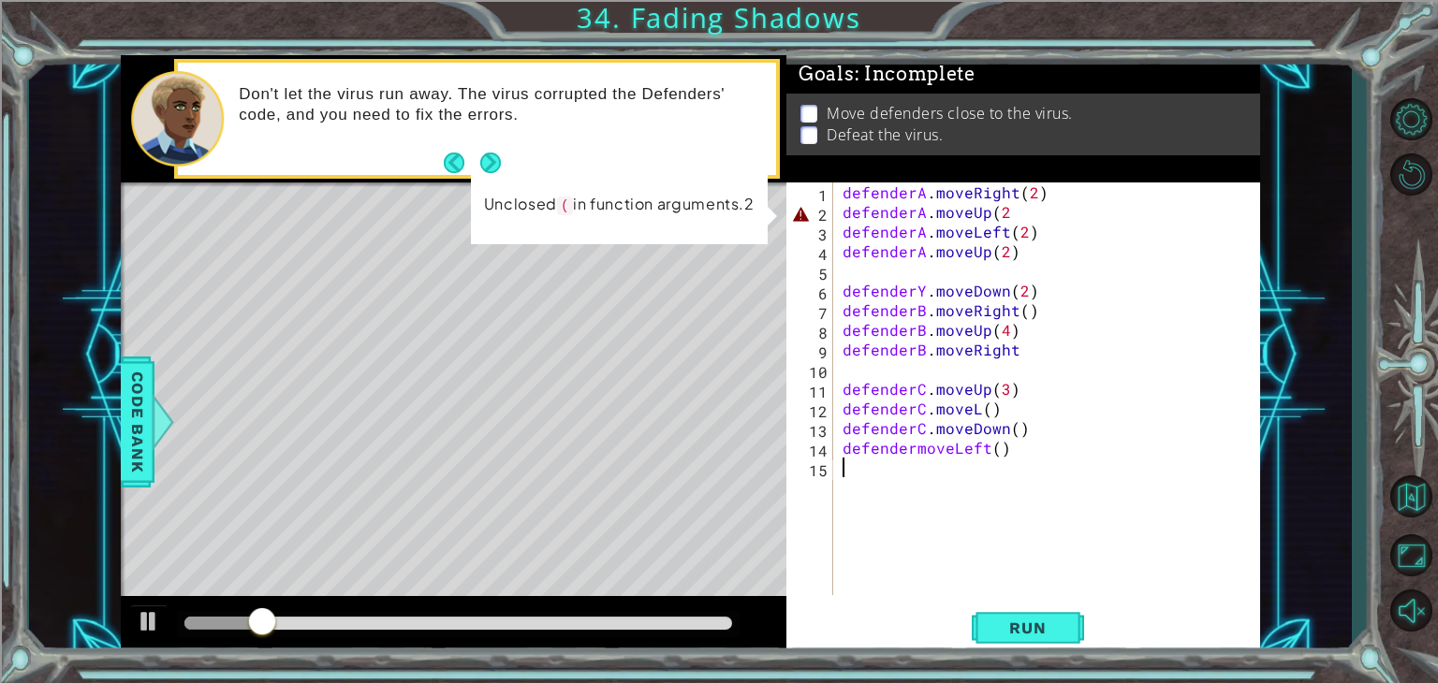
click at [1009, 217] on div "defenderA . moveRight ( 2 ) defenderA . moveUp ( 2 defenderA . moveLeft ( 2 ) d…" at bounding box center [1052, 409] width 426 height 452
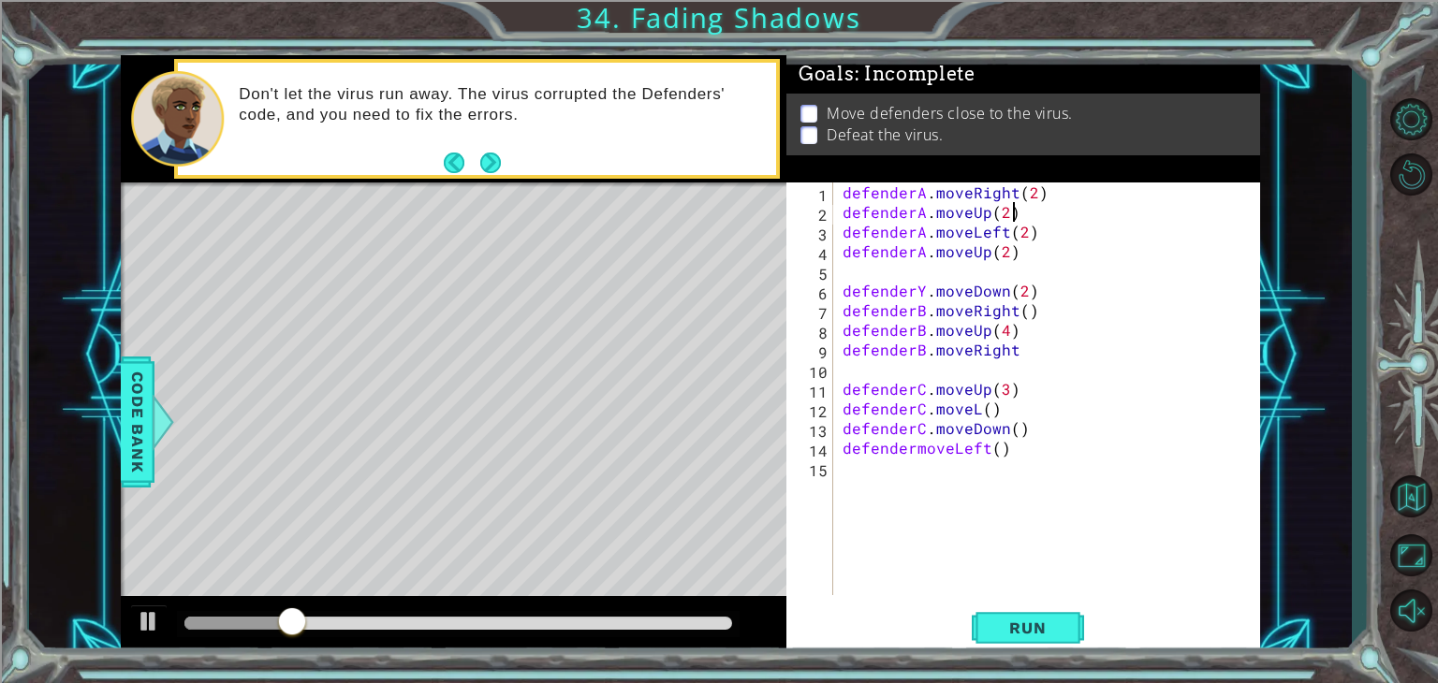
scroll to position [0, 9]
click at [1021, 635] on span "Run" at bounding box center [1027, 628] width 74 height 19
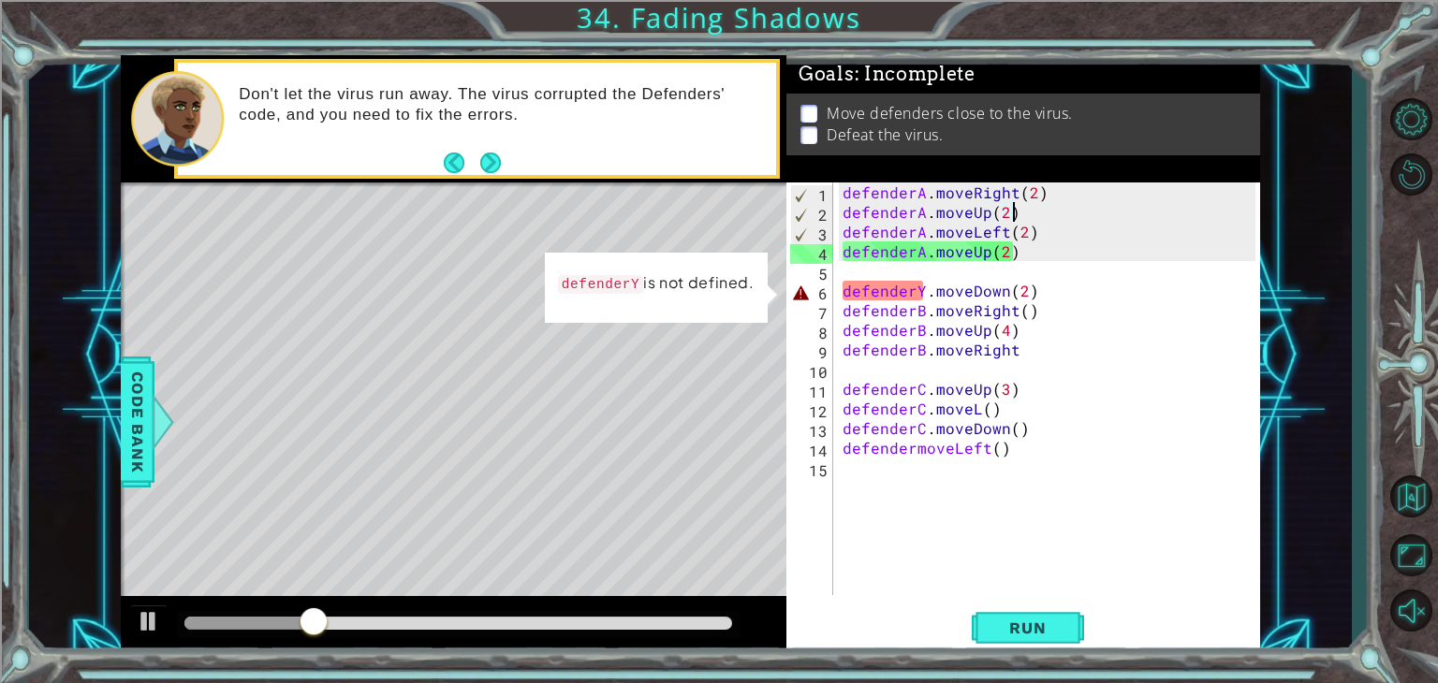
click at [921, 290] on div "defenderA . moveRight ( 2 ) defenderA . moveUp ( 2 ) defenderA . moveLeft ( 2 )…" at bounding box center [1052, 409] width 426 height 452
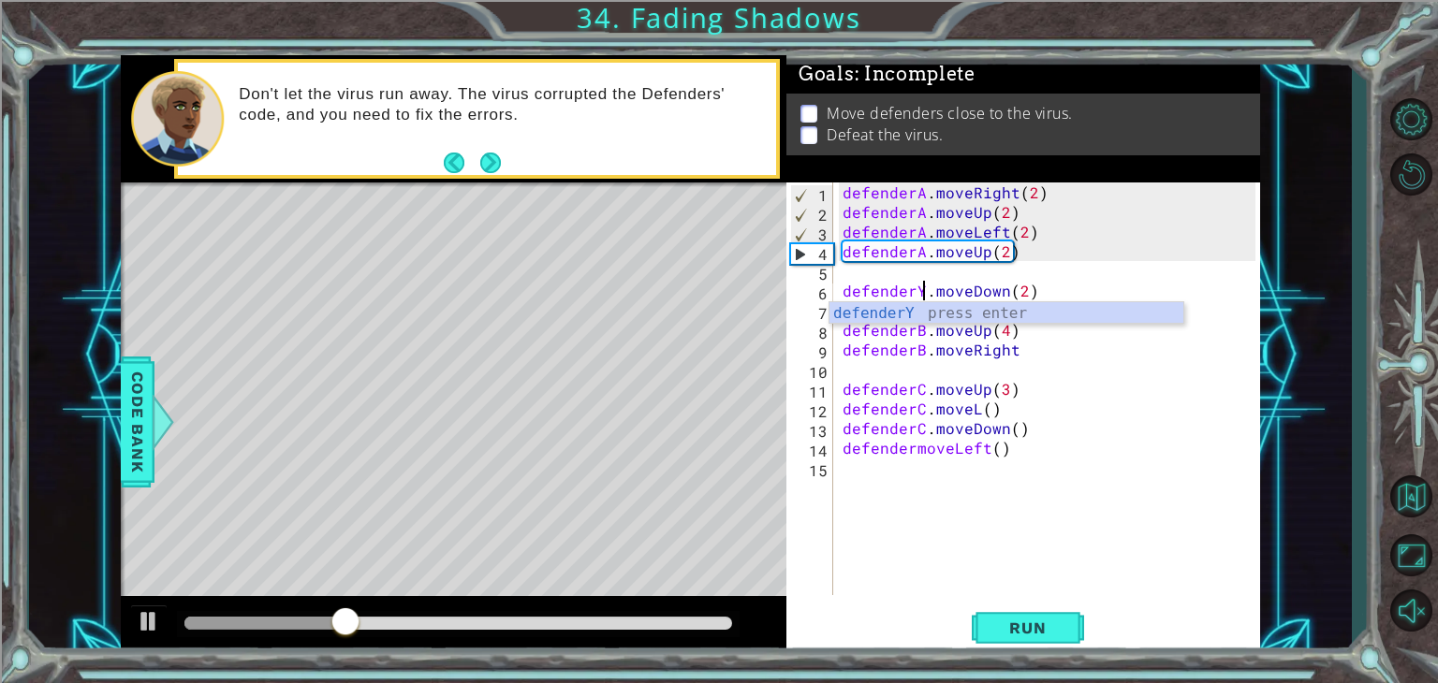
scroll to position [0, 5]
click at [914, 313] on div "defenderY press enter" at bounding box center [1006, 335] width 354 height 67
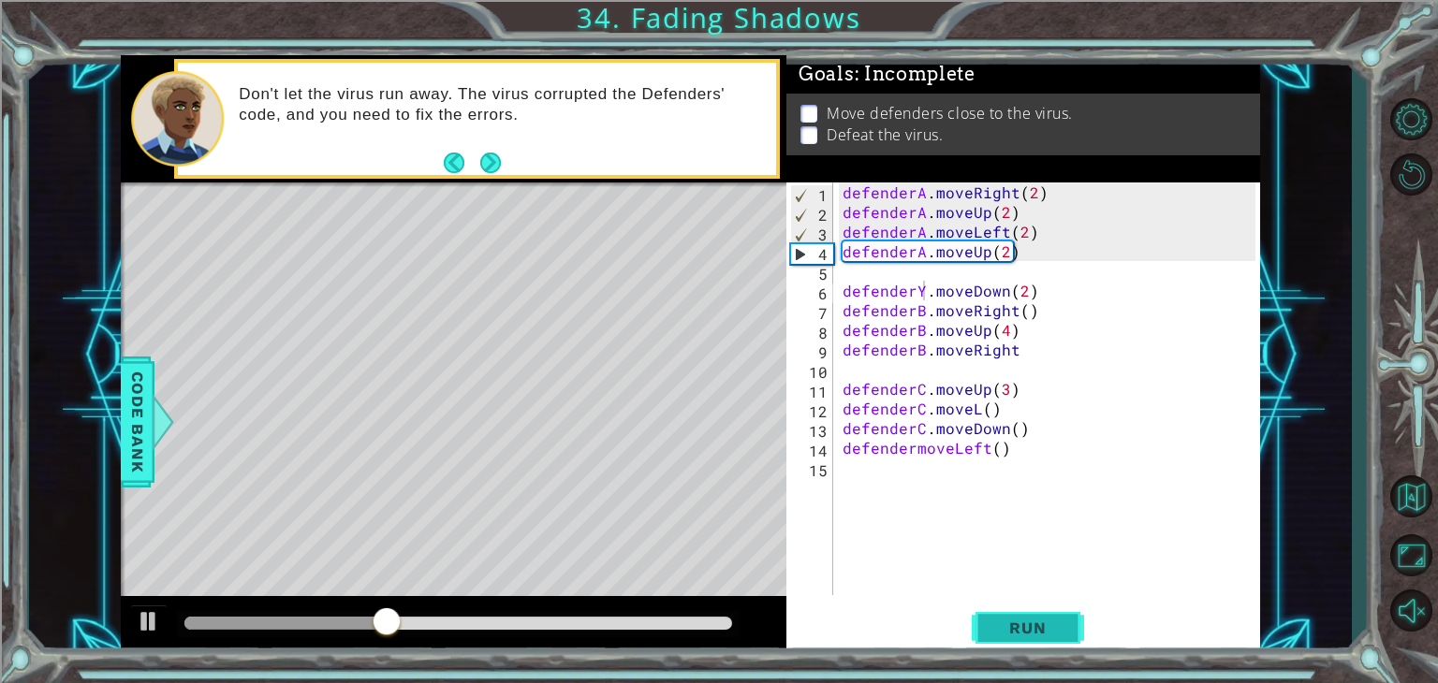
click at [1006, 632] on span "Run" at bounding box center [1027, 628] width 74 height 19
drag, startPoint x: 1050, startPoint y: 591, endPoint x: 1040, endPoint y: 581, distance: 13.9
click at [1045, 582] on div "defenderB.moveDown(2) 1 2 3 4 5 6 7 8 9 10 11 12 13 14 15 defenderA . moveRight…" at bounding box center [1023, 419] width 474 height 473
click at [1033, 613] on button "Run" at bounding box center [1028, 629] width 112 height 48
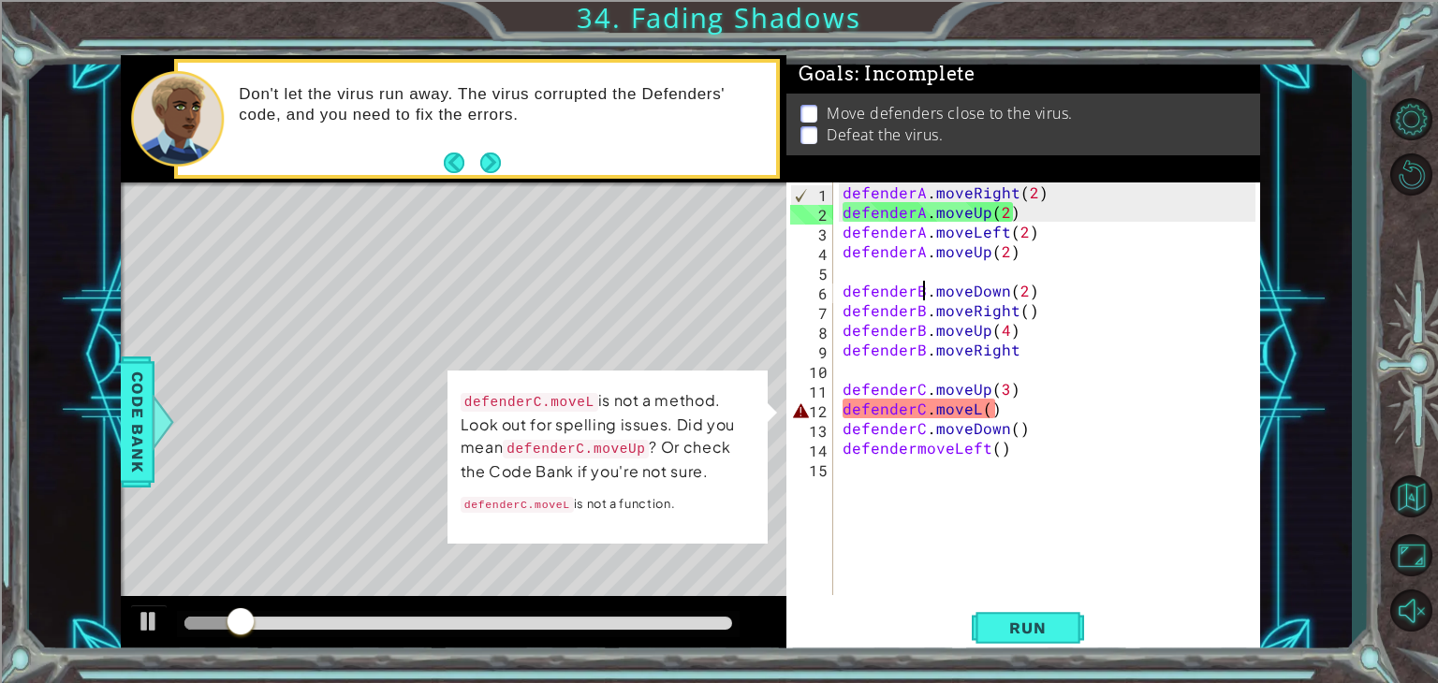
click at [977, 416] on div "defenderA . moveRight ( 2 ) defenderA . moveUp ( 2 ) defenderA . moveLeft ( 2 )…" at bounding box center [1052, 409] width 426 height 452
click at [986, 417] on div "defenderA . moveRight ( 2 ) defenderA . moveUp ( 2 ) defenderA . moveLeft ( 2 )…" at bounding box center [1052, 409] width 426 height 452
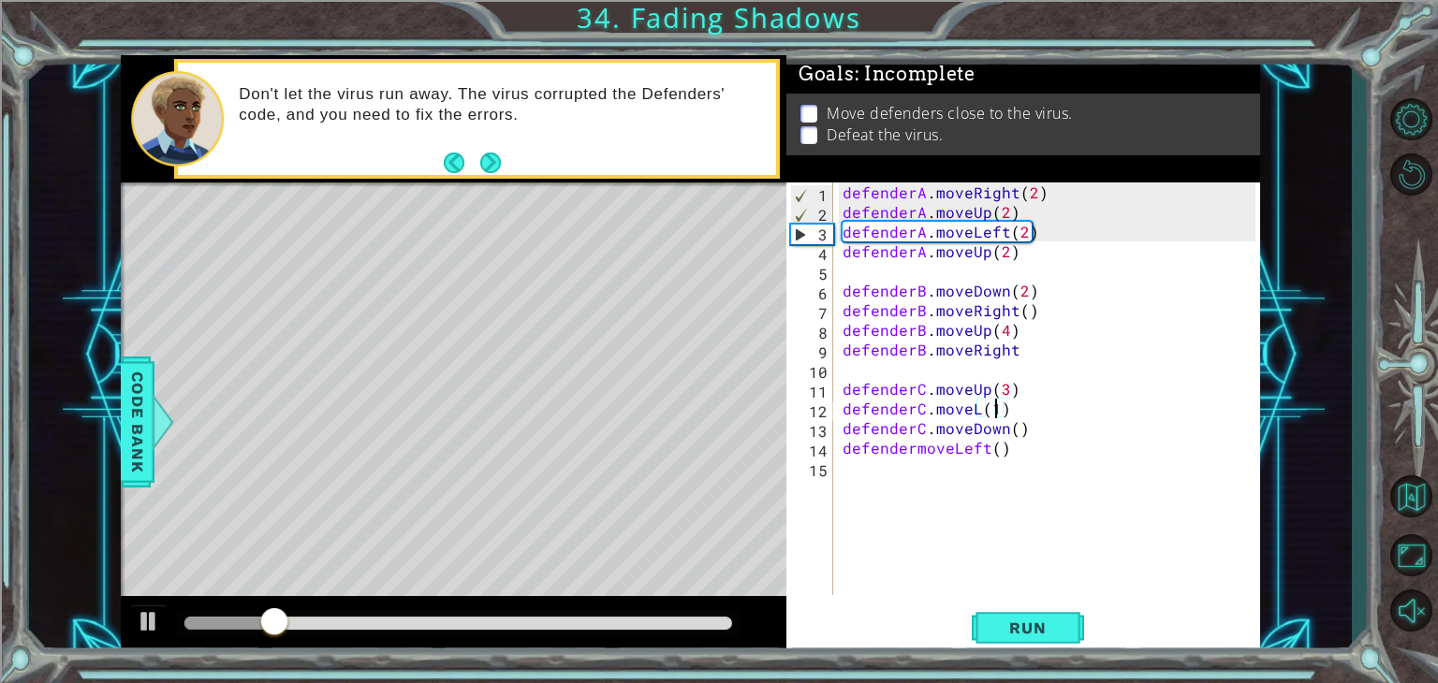
scroll to position [0, 8]
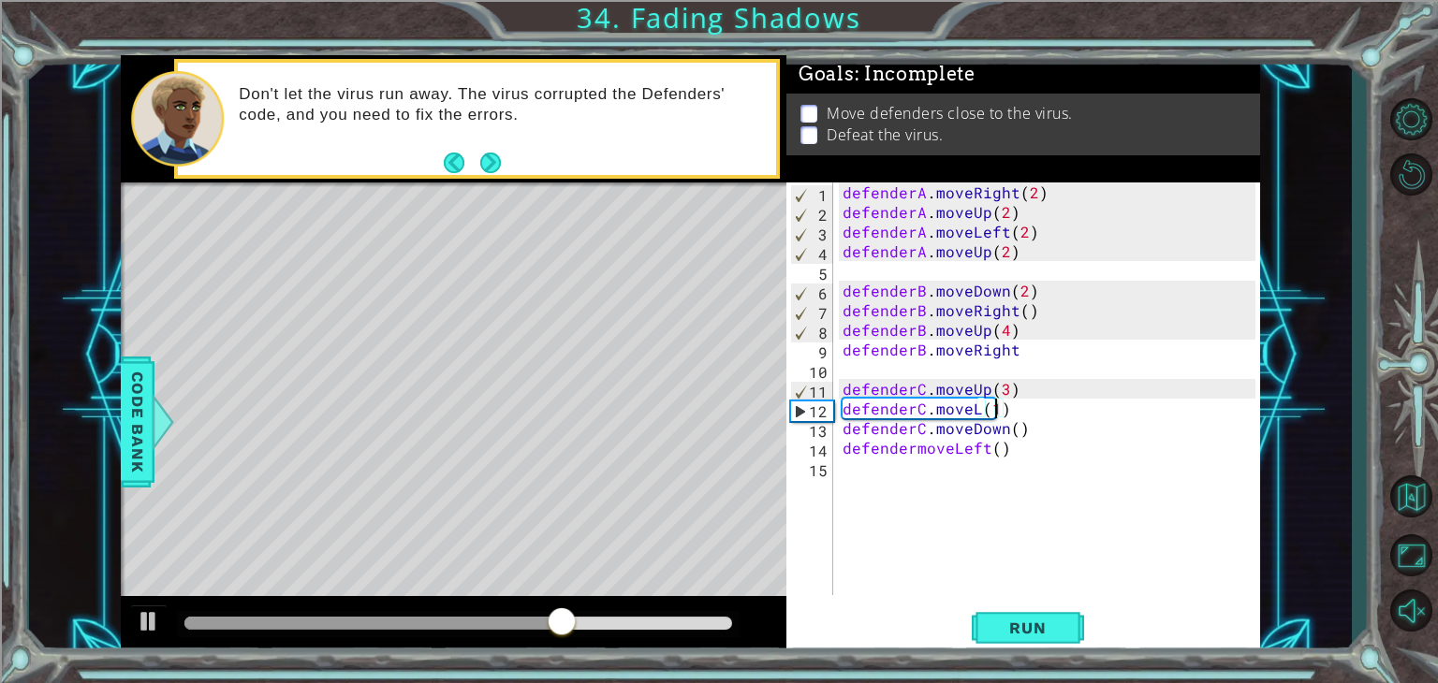
click at [978, 411] on div "defenderA . moveRight ( 2 ) defenderA . moveUp ( 2 ) defenderA . moveLeft ( 2 )…" at bounding box center [1052, 409] width 426 height 452
click at [1008, 615] on button "Run" at bounding box center [1028, 629] width 112 height 48
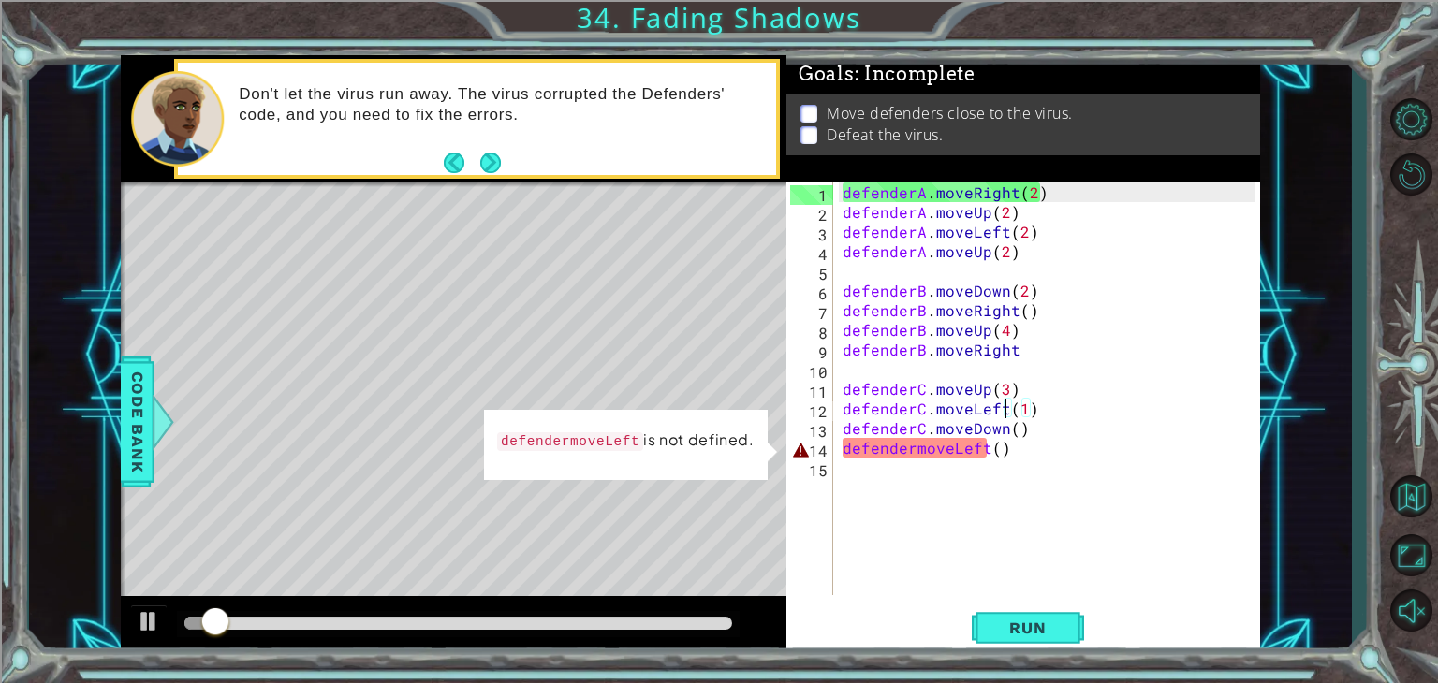
click at [985, 453] on div "defenderA . moveRight ( 2 ) defenderA . moveUp ( 2 ) defenderA . moveLeft ( 2 )…" at bounding box center [1052, 409] width 426 height 452
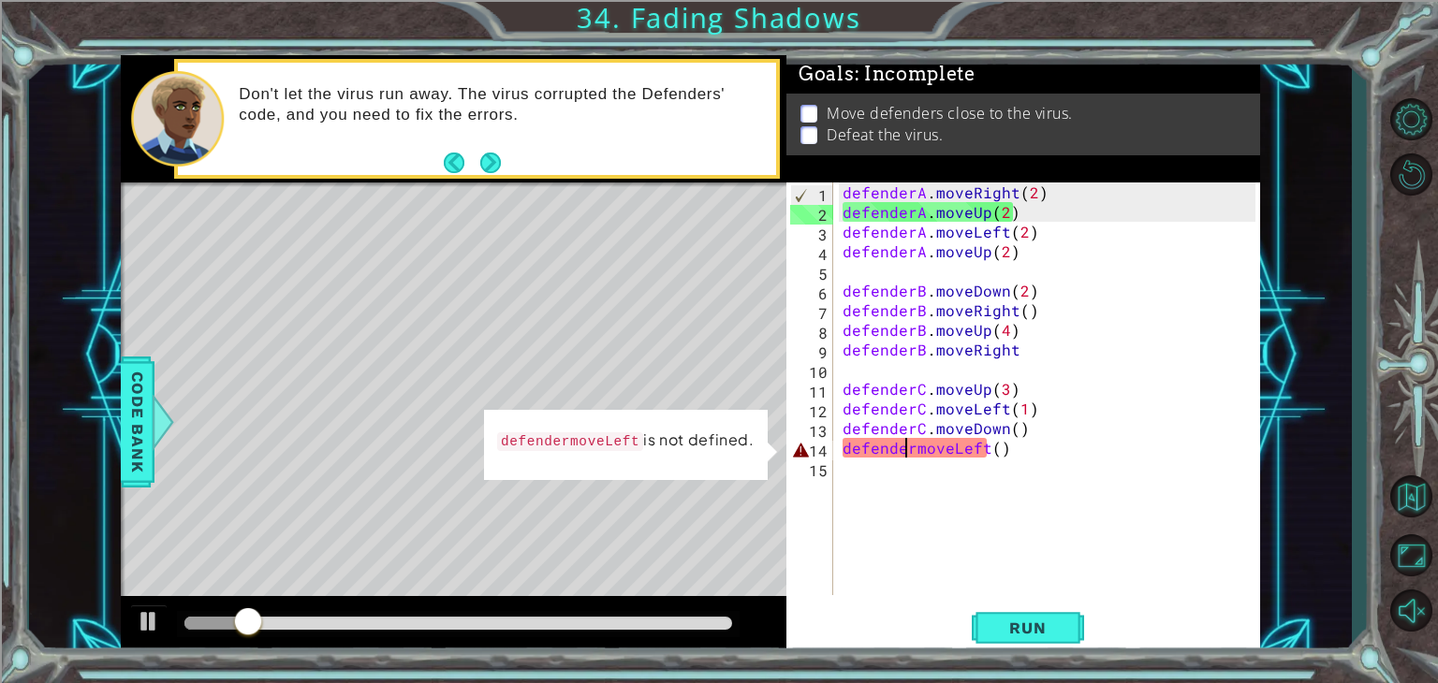
click at [903, 455] on div "defenderA . moveRight ( 2 ) defenderA . moveUp ( 2 ) defenderA . moveLeft ( 2 )…" at bounding box center [1052, 409] width 426 height 452
click at [905, 456] on div "defenderA . moveRight ( 2 ) defenderA . moveUp ( 2 ) defenderA . moveLeft ( 2 )…" at bounding box center [1052, 409] width 426 height 452
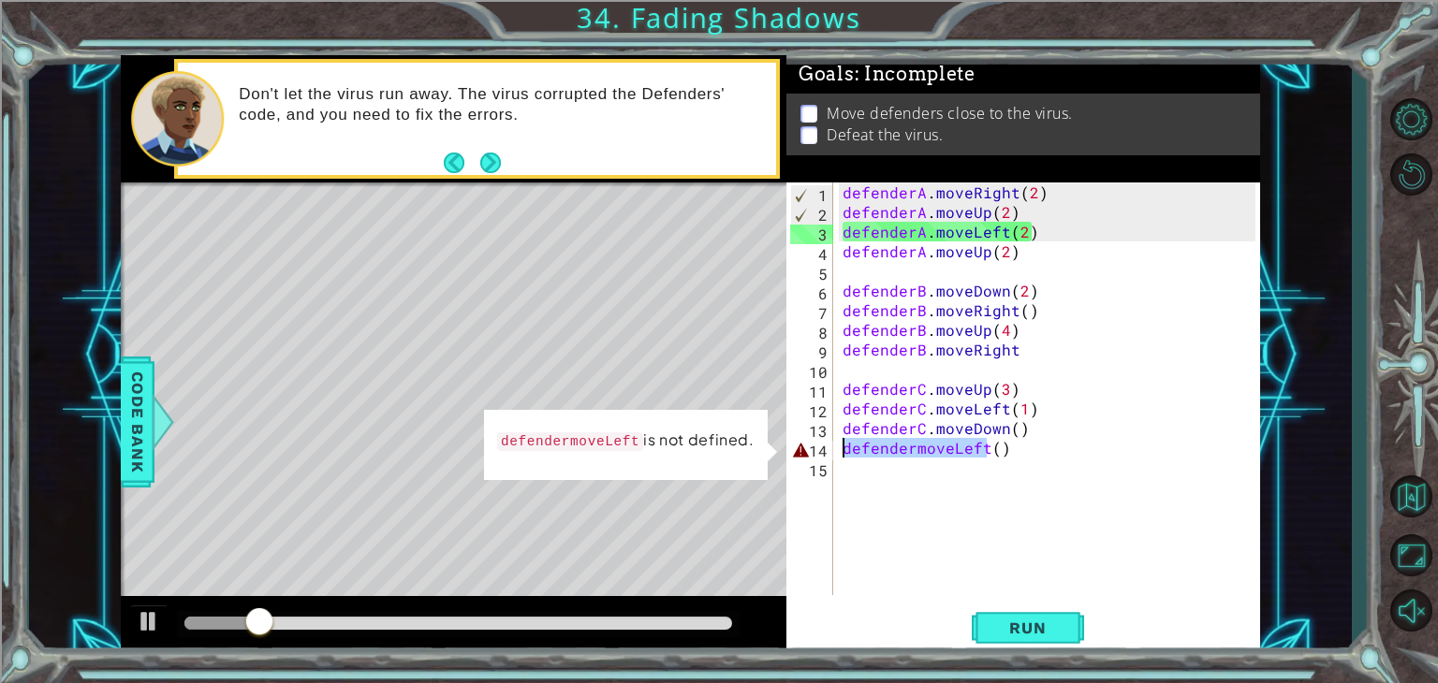
click at [914, 455] on div "defenderA . moveRight ( 2 ) defenderA . moveUp ( 2 ) defenderA . moveLeft ( 2 )…" at bounding box center [1047, 389] width 417 height 413
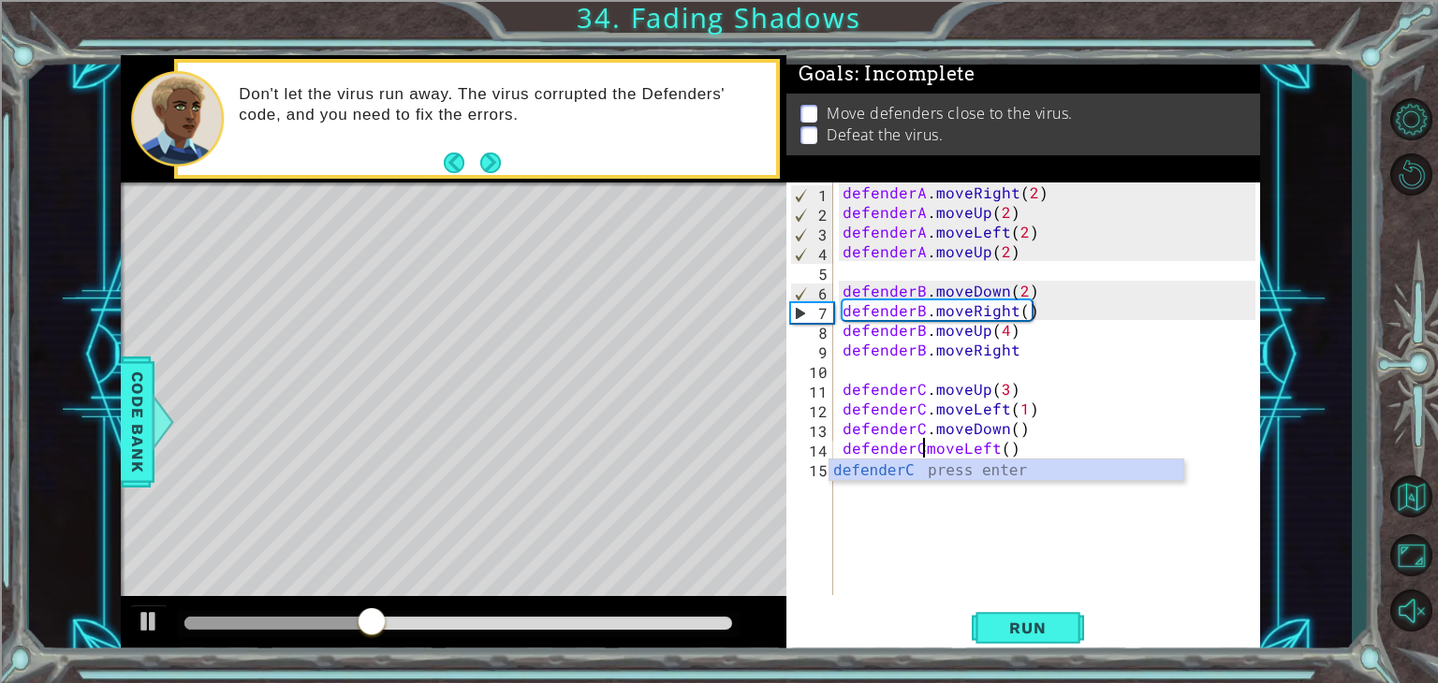
scroll to position [0, 6]
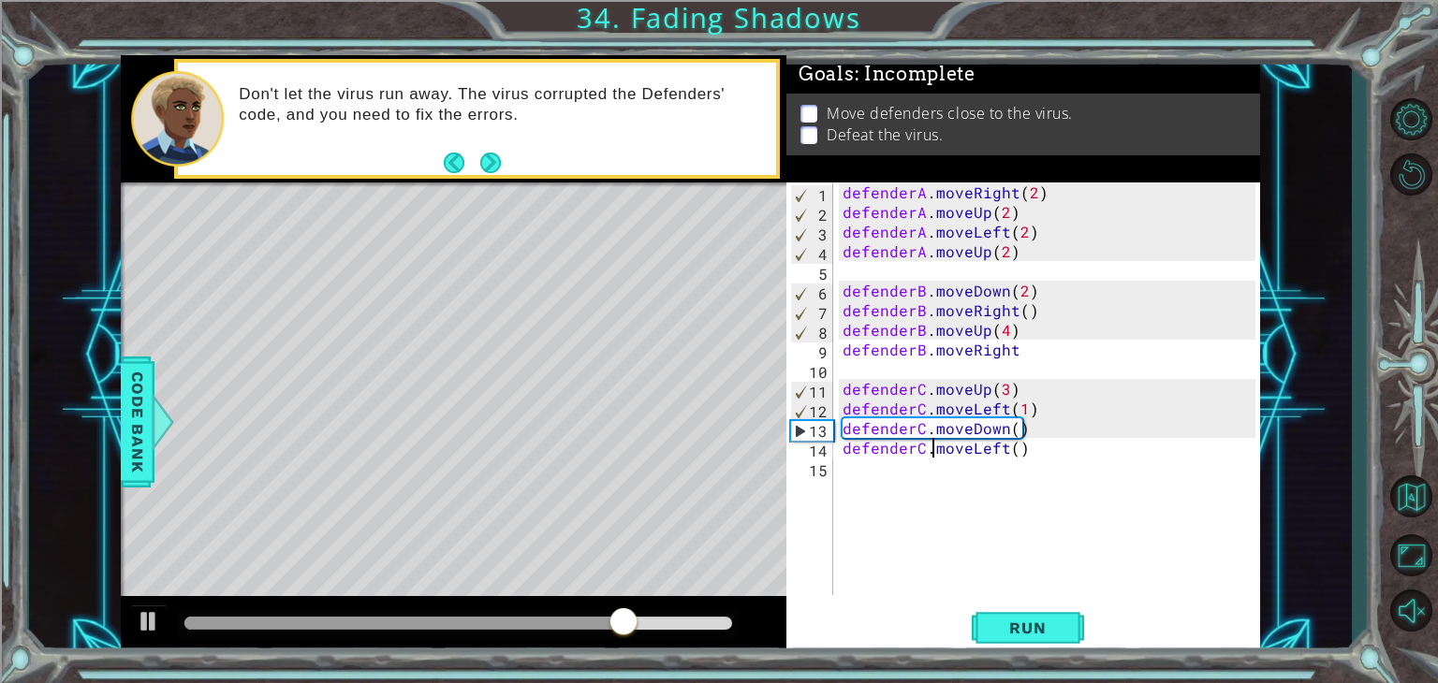
click at [1013, 456] on div "defenderA . moveRight ( 2 ) defenderA . moveUp ( 2 ) defenderA . moveLeft ( 2 )…" at bounding box center [1052, 409] width 426 height 452
click at [1041, 300] on div "defenderA . moveRight ( 2 ) defenderA . moveUp ( 2 ) defenderA . moveLeft ( 2 )…" at bounding box center [1052, 409] width 426 height 452
click at [1018, 316] on div "defenderA . moveRight ( 2 ) defenderA . moveUp ( 2 ) defenderA . moveLeft ( 2 )…" at bounding box center [1052, 409] width 426 height 452
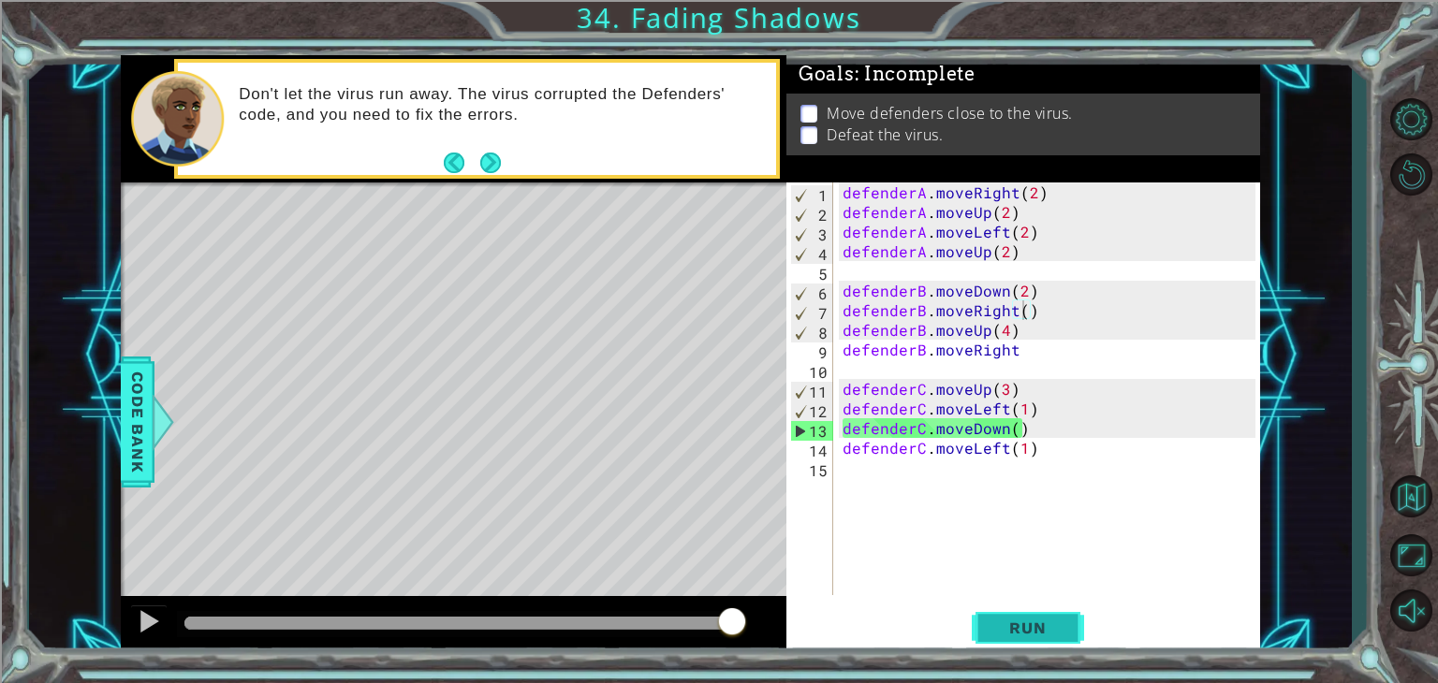
click at [1026, 610] on button "Run" at bounding box center [1028, 629] width 112 height 48
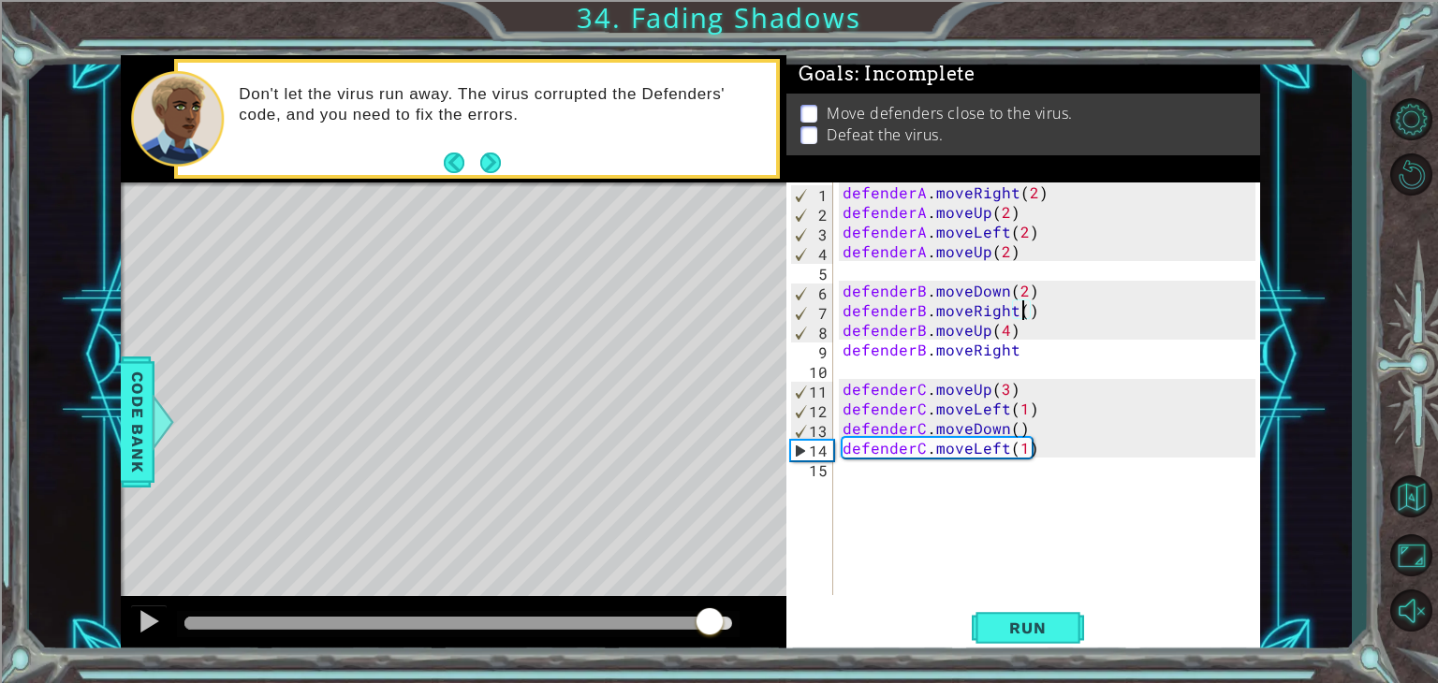
click at [710, 619] on div at bounding box center [458, 623] width 548 height 13
click at [1018, 345] on div "defenderA . moveRight ( 2 ) defenderA . moveUp ( 2 ) defenderA . moveLeft ( 2 )…" at bounding box center [1052, 409] width 426 height 452
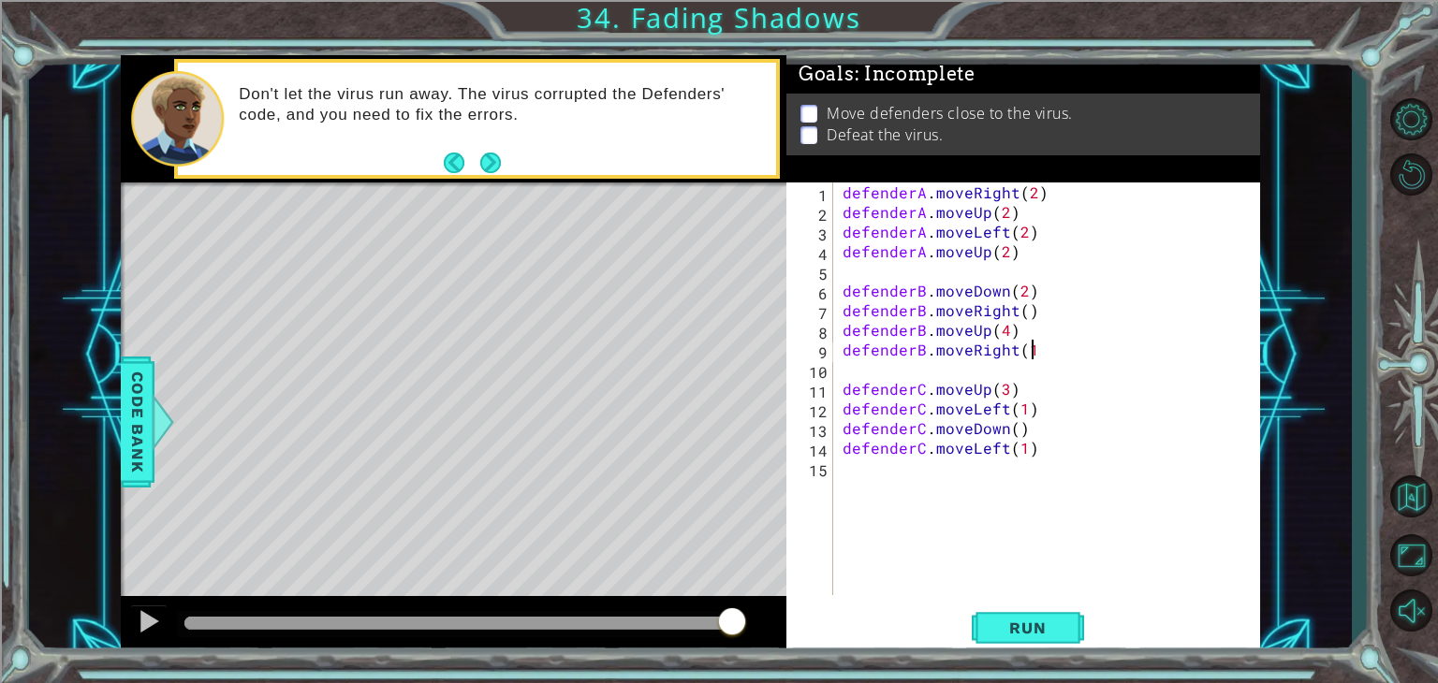
type textarea "defenderB.moveRight(1)"
drag, startPoint x: 1033, startPoint y: 622, endPoint x: 1043, endPoint y: 628, distance: 11.4
click at [1043, 627] on span "Run" at bounding box center [1027, 628] width 74 height 19
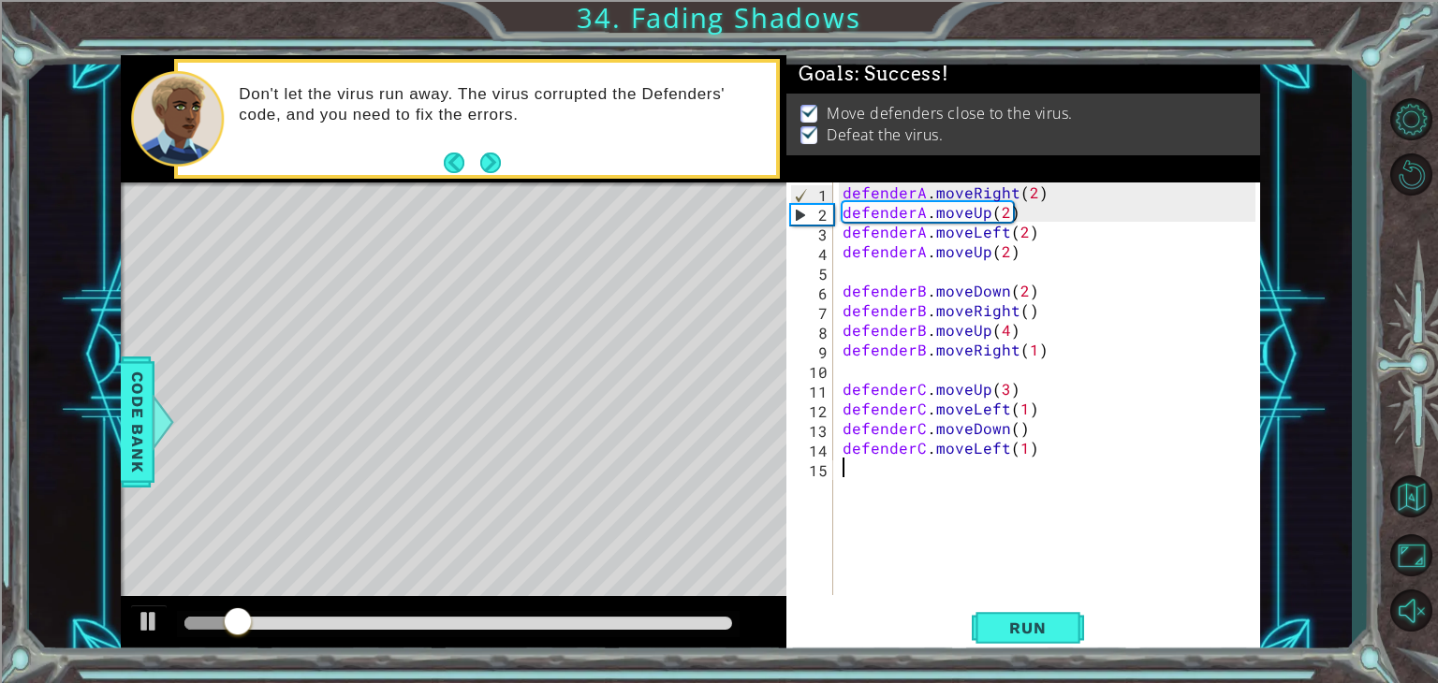
drag, startPoint x: 908, startPoint y: 581, endPoint x: 723, endPoint y: 626, distance: 190.7
click at [723, 623] on div "1 ההההההההההההההההההההההההההההההההההההההההההההההההההההההההההההההההההההההההההההה…" at bounding box center [690, 355] width 1139 height 601
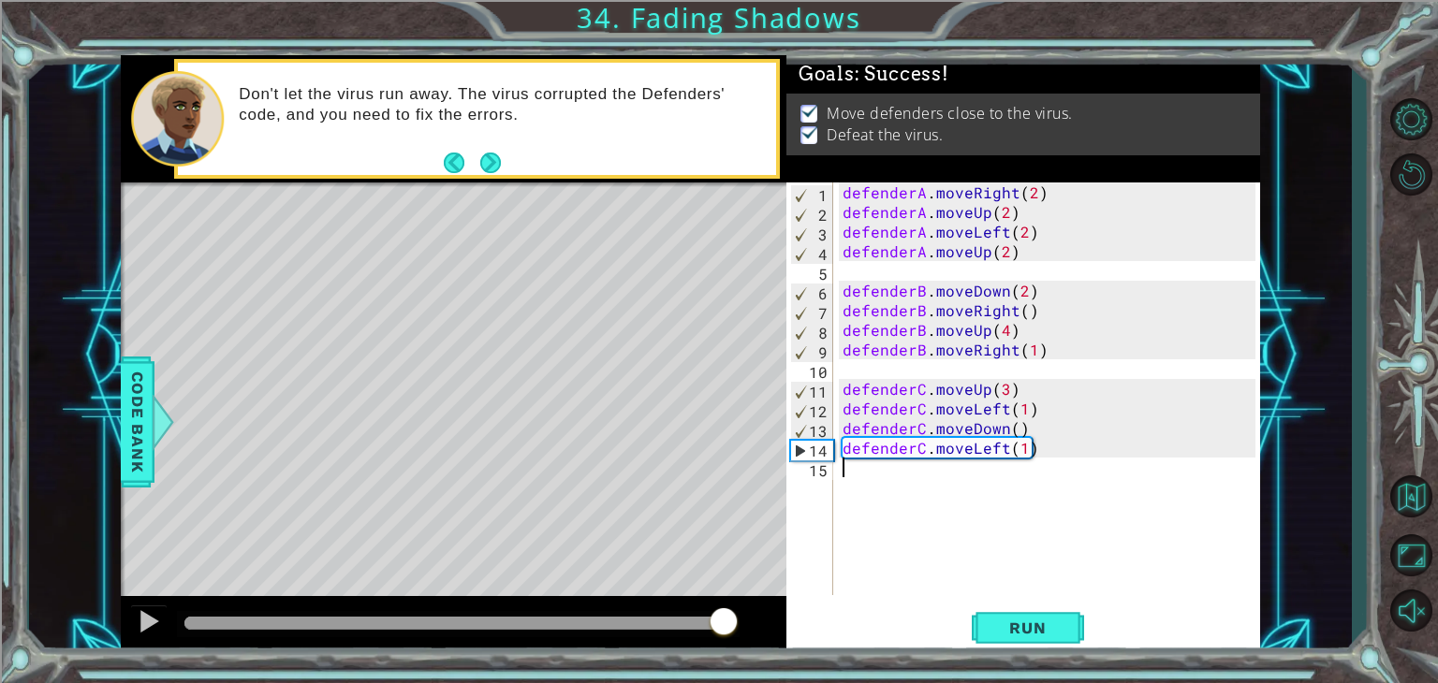
click at [723, 626] on div at bounding box center [458, 623] width 548 height 13
click at [1004, 633] on span "Run" at bounding box center [1027, 628] width 74 height 19
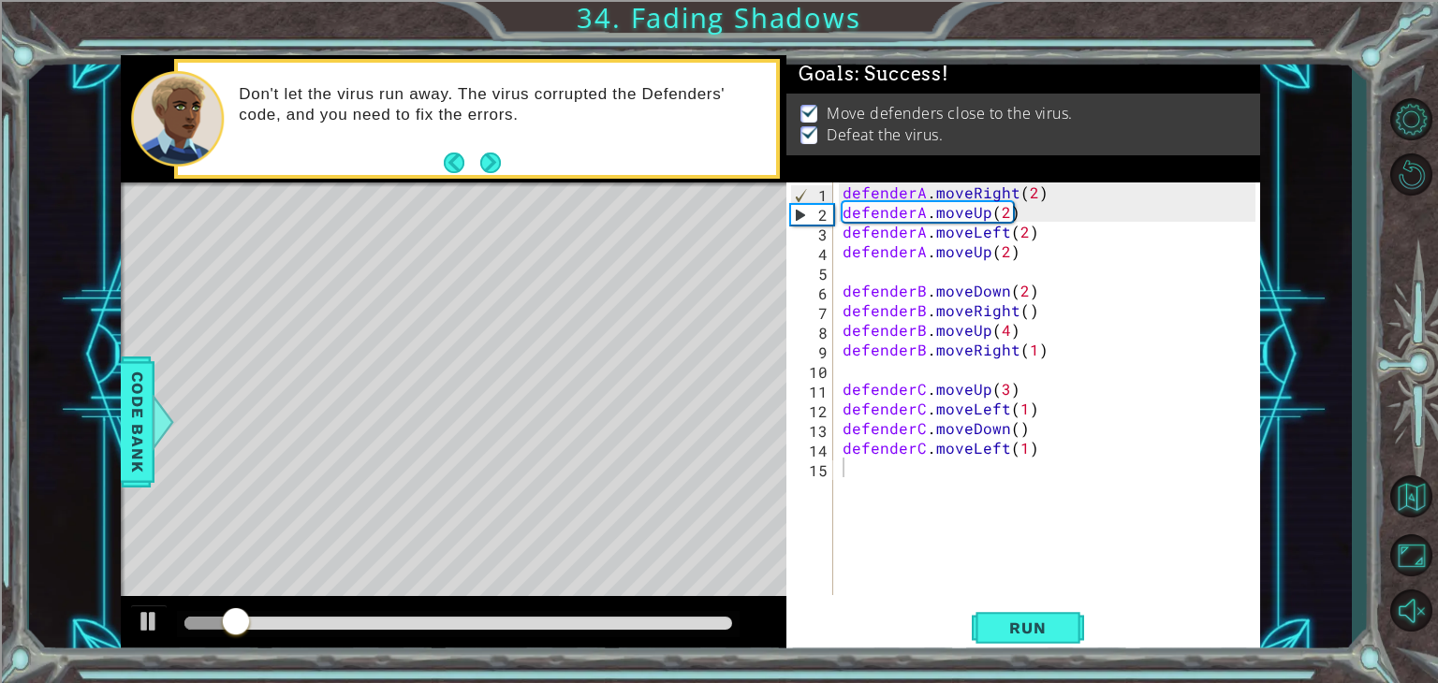
drag, startPoint x: 994, startPoint y: 641, endPoint x: 987, endPoint y: 592, distance: 50.0
click at [987, 592] on div "1 2 3 4 5 6 7 8 9 10 11 12 13 14 15 defenderA . moveRight ( 2 ) defenderA . mov…" at bounding box center [1023, 419] width 474 height 473
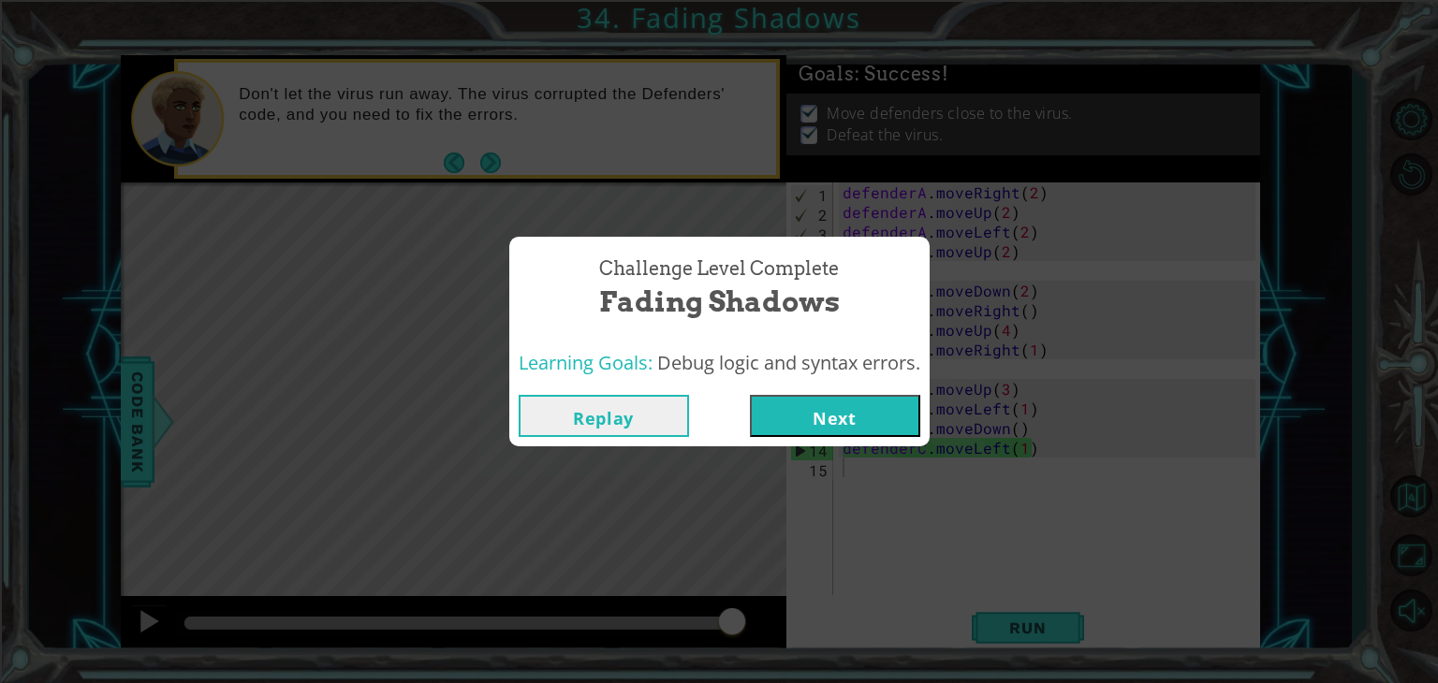
click at [879, 420] on button "Next" at bounding box center [835, 416] width 170 height 42
